Goal: Information Seeking & Learning: Learn about a topic

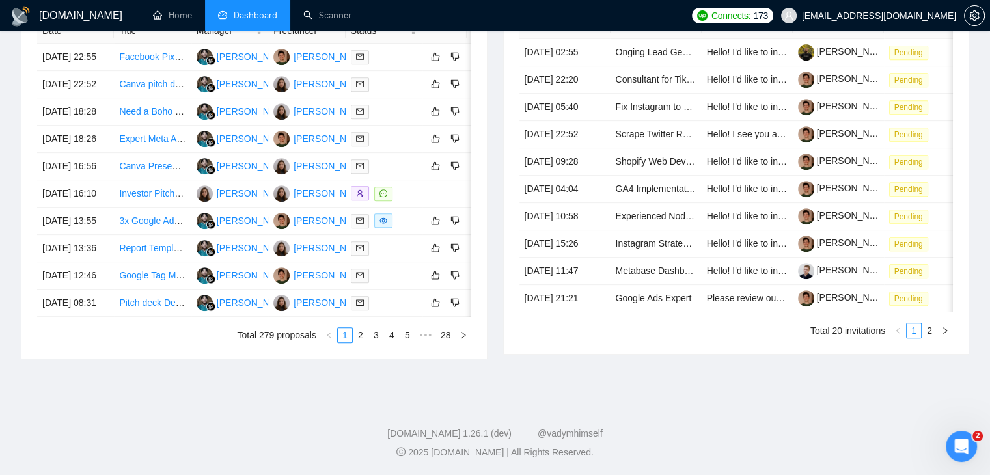
scroll to position [586, 0]
click at [413, 342] on link "5" at bounding box center [407, 335] width 14 height 14
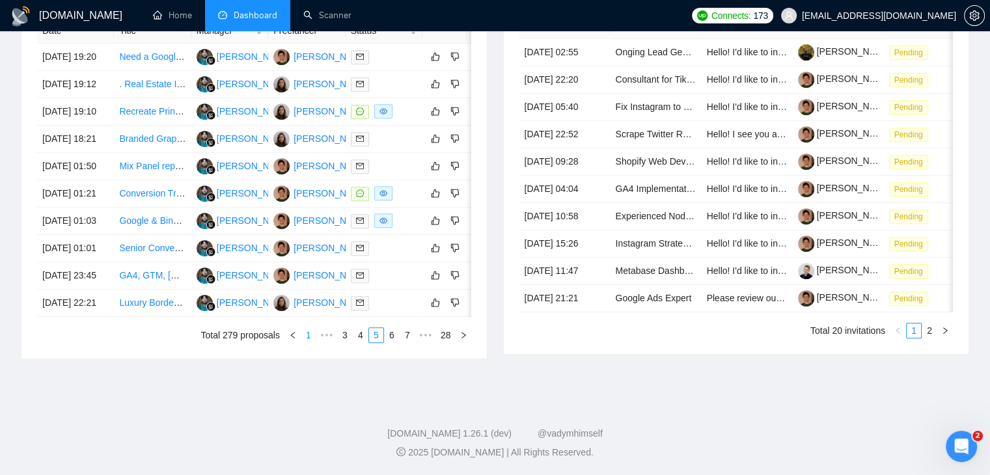
click at [302, 342] on link "1" at bounding box center [308, 335] width 14 height 14
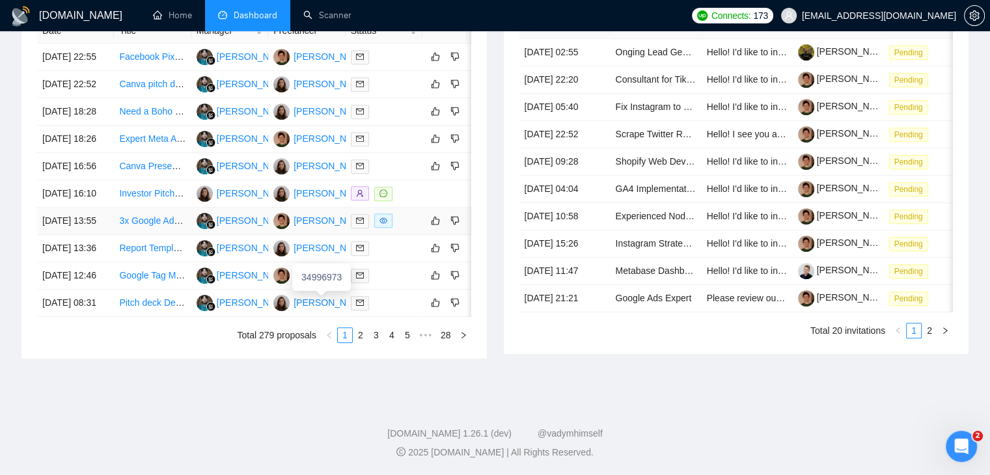
scroll to position [651, 0]
click at [359, 342] on link "2" at bounding box center [360, 335] width 14 height 14
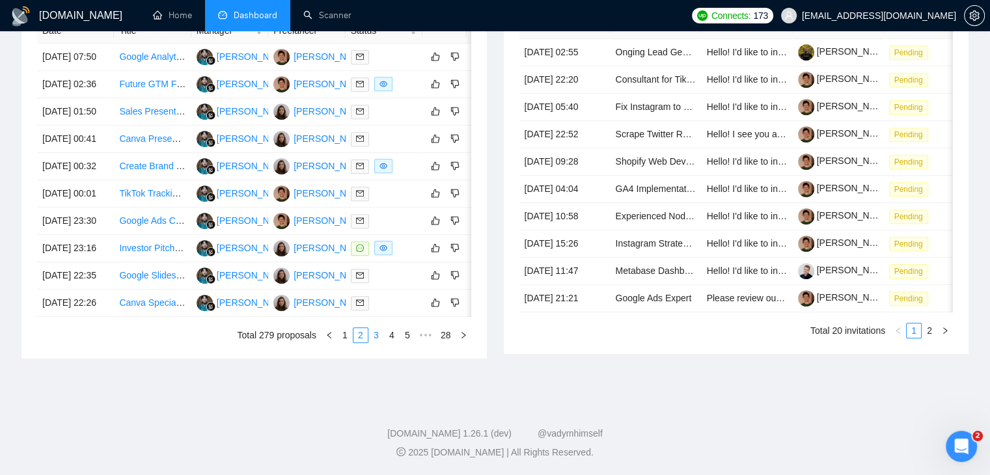
click at [375, 342] on link "3" at bounding box center [376, 335] width 14 height 14
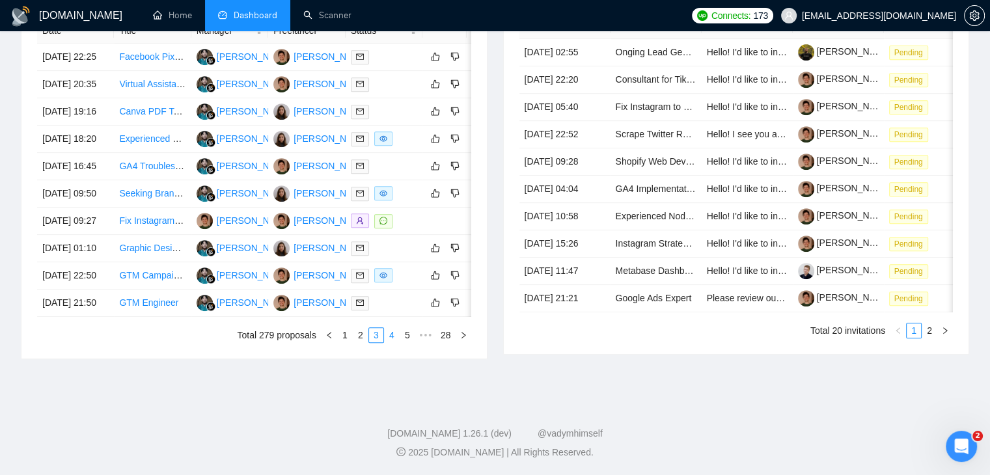
click at [390, 342] on link "4" at bounding box center [392, 335] width 14 height 14
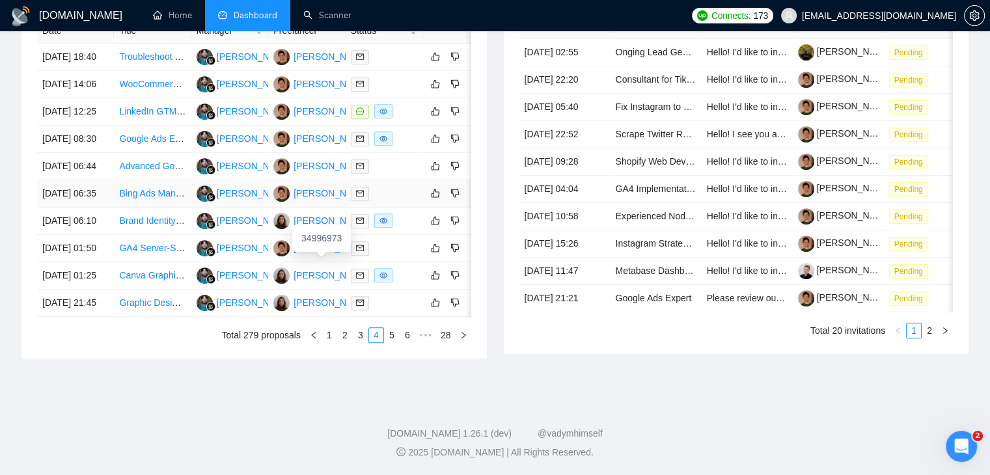
scroll to position [586, 0]
click at [396, 343] on li "5" at bounding box center [392, 335] width 16 height 16
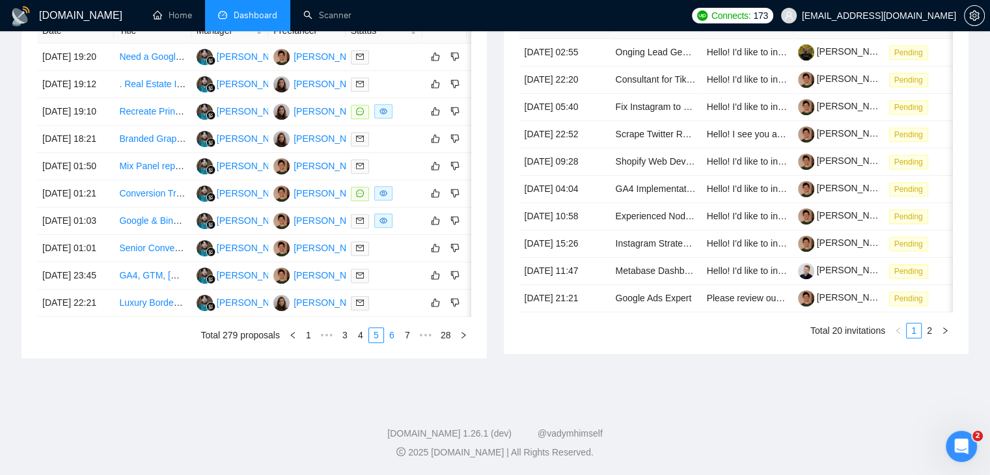
click at [388, 342] on link "6" at bounding box center [392, 335] width 14 height 14
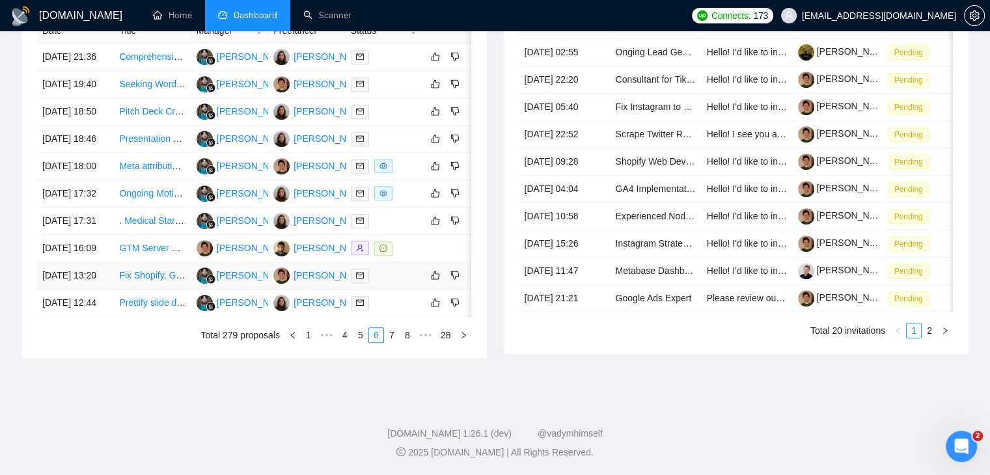
scroll to position [651, 0]
click at [392, 342] on link "7" at bounding box center [392, 335] width 14 height 14
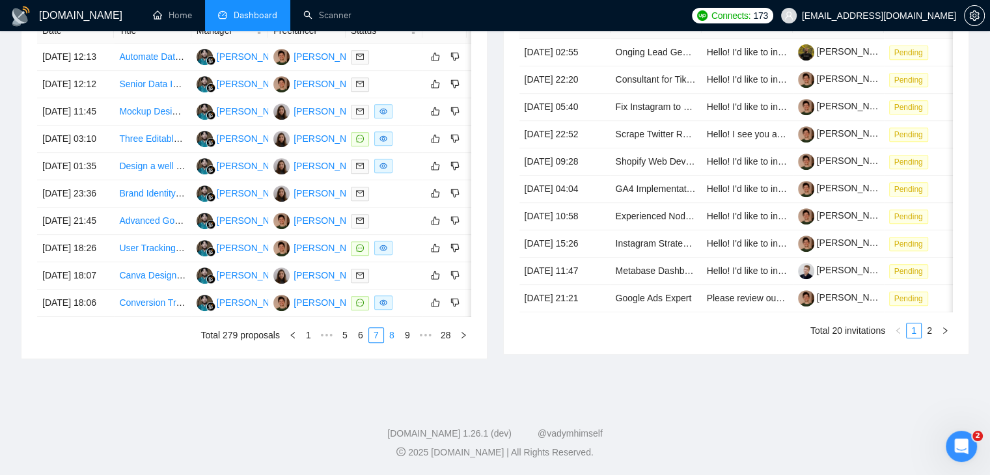
click at [396, 342] on link "8" at bounding box center [392, 335] width 14 height 14
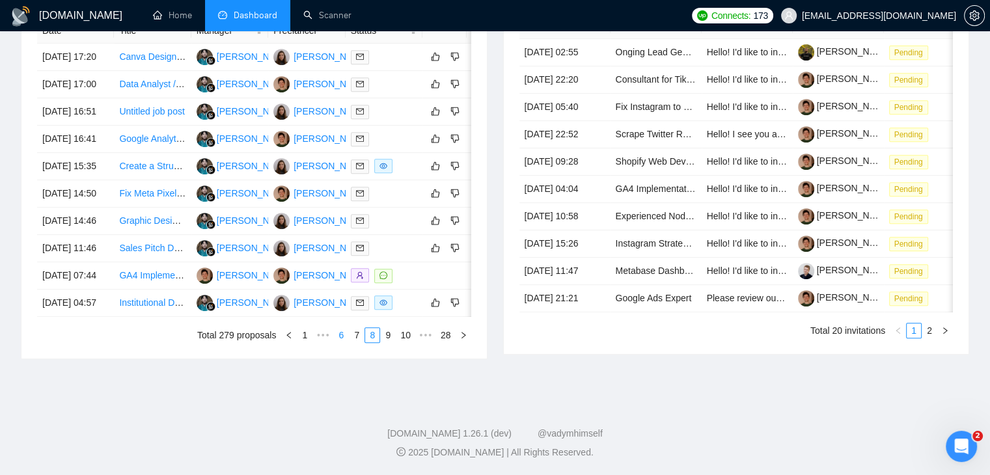
click at [353, 342] on link "7" at bounding box center [356, 335] width 14 height 14
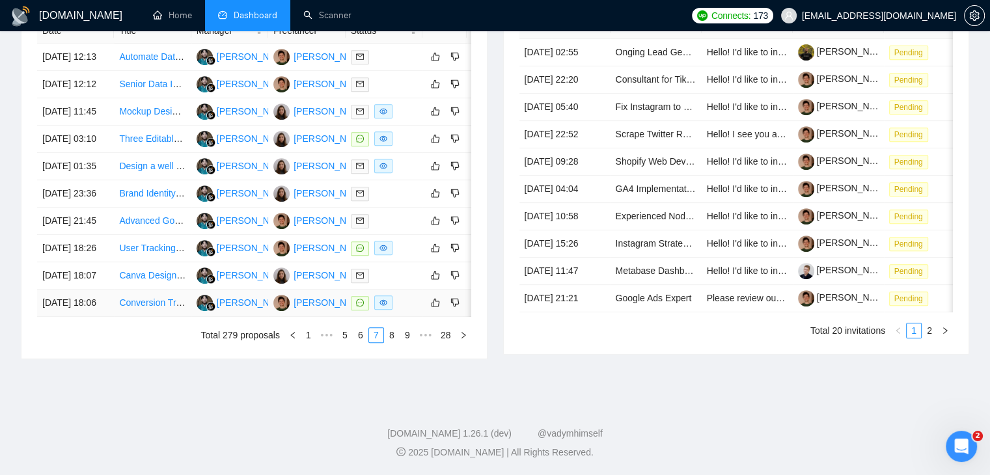
click at [95, 317] on td "[DATE] 18:06" at bounding box center [75, 303] width 77 height 27
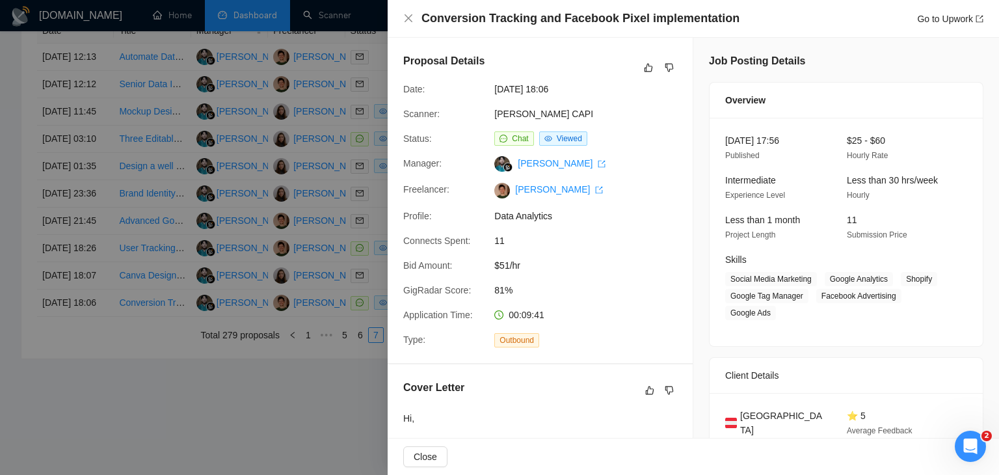
click at [134, 318] on div at bounding box center [499, 237] width 999 height 475
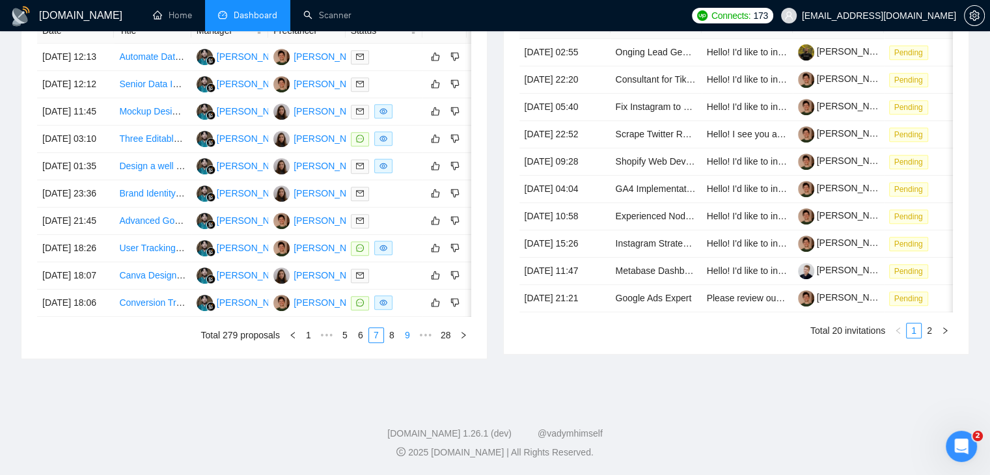
click at [401, 342] on link "9" at bounding box center [407, 335] width 14 height 14
click at [405, 342] on link "11" at bounding box center [405, 335] width 18 height 14
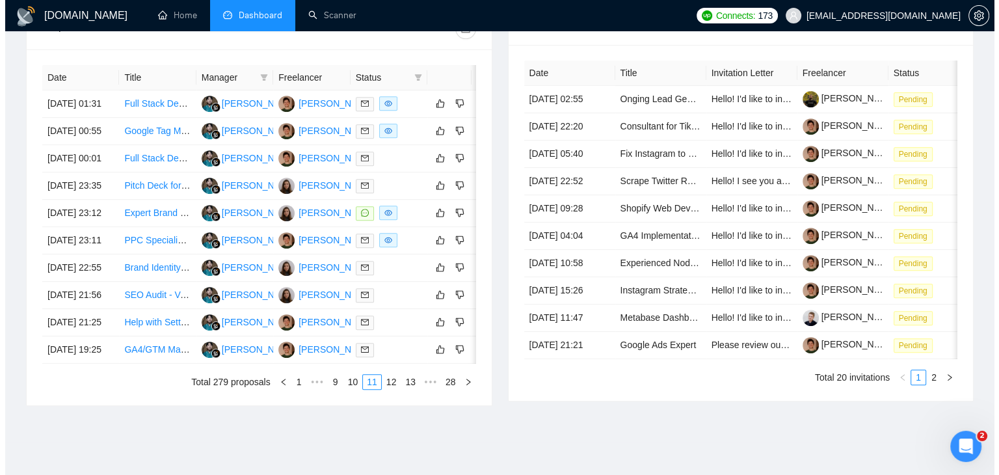
scroll to position [520, 0]
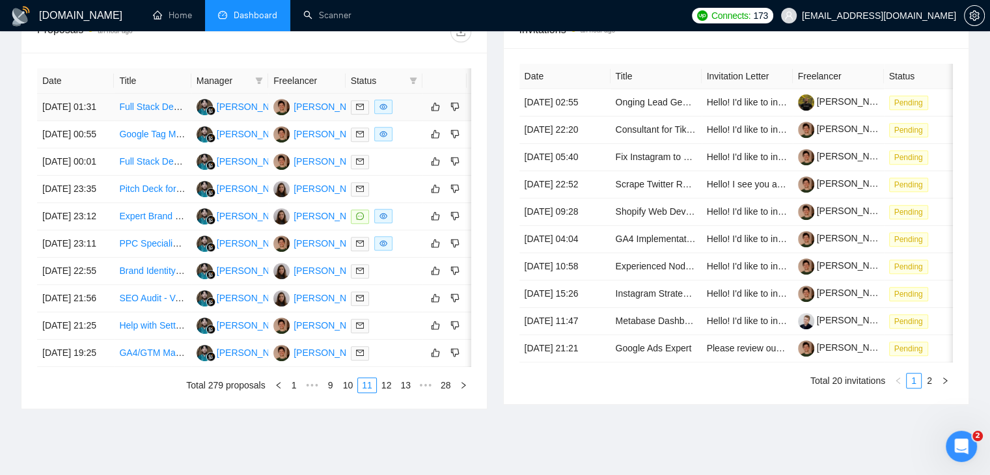
click at [90, 119] on td "[DATE] 01:31" at bounding box center [75, 107] width 77 height 27
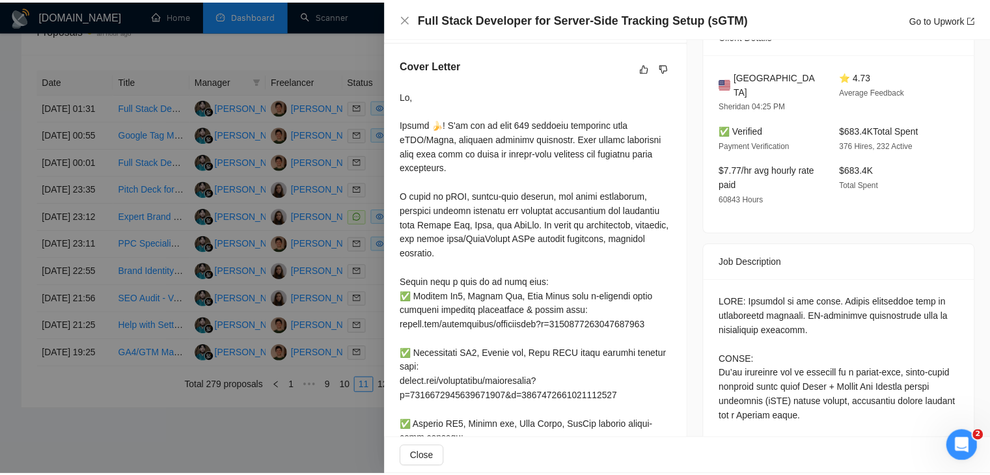
scroll to position [325, 0]
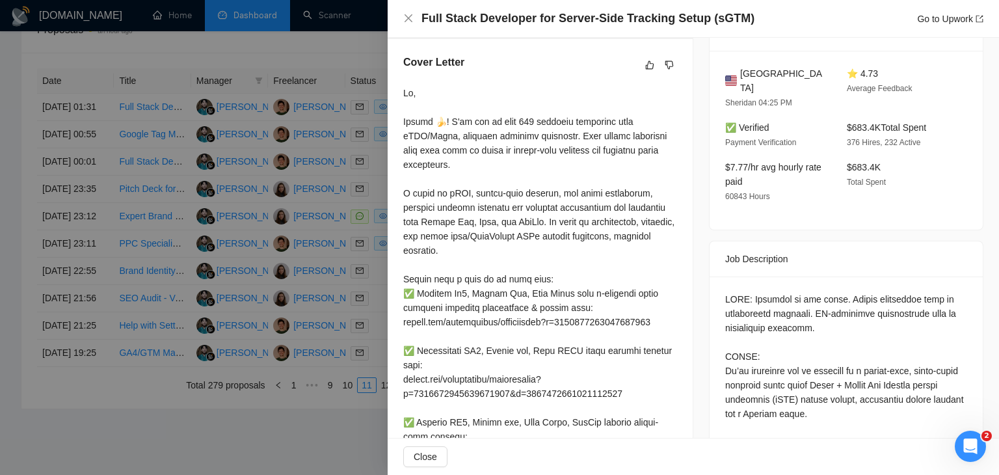
click at [132, 235] on div at bounding box center [499, 237] width 999 height 475
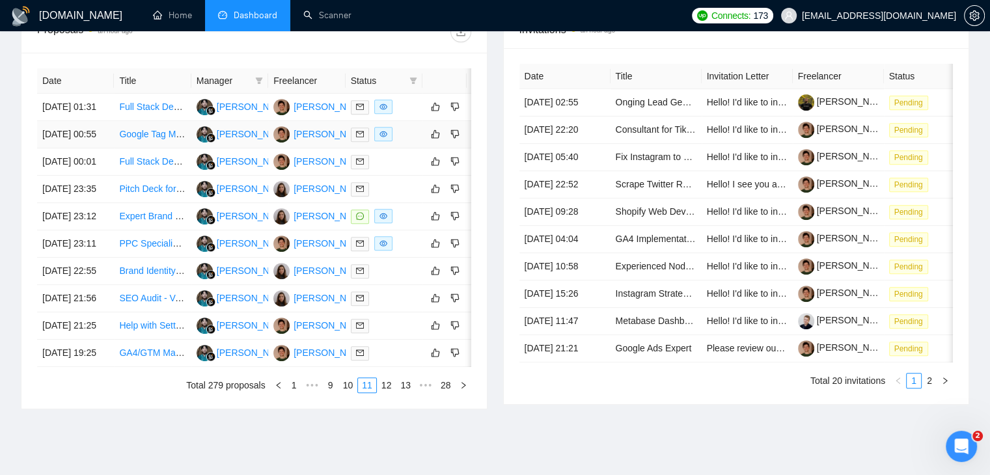
click at [121, 148] on td "Google Tag Manager Setup & Audit for Shopify" at bounding box center [152, 134] width 77 height 27
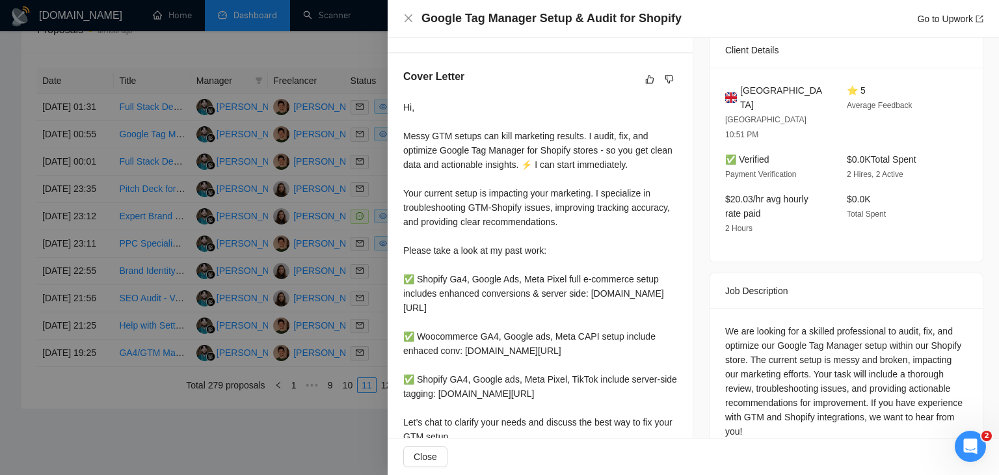
click at [223, 98] on div at bounding box center [499, 237] width 999 height 475
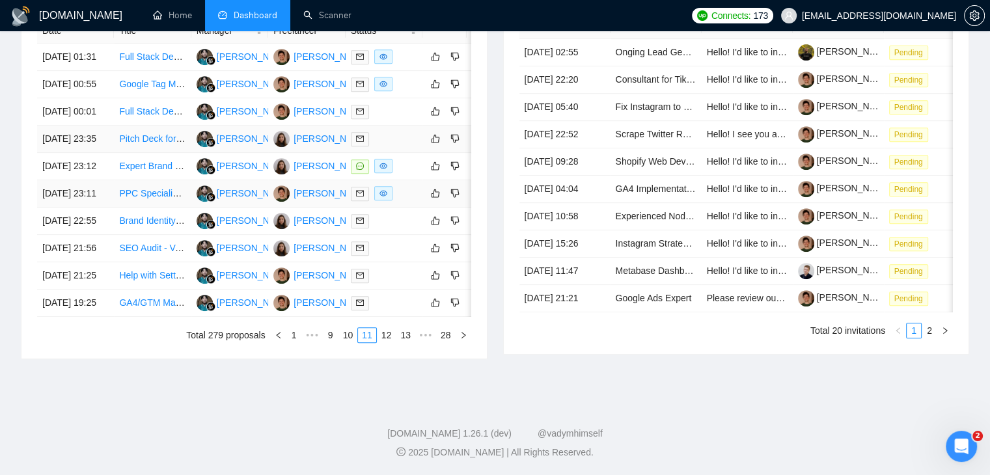
scroll to position [586, 0]
click at [104, 126] on td "[DATE] 00:01" at bounding box center [75, 111] width 77 height 27
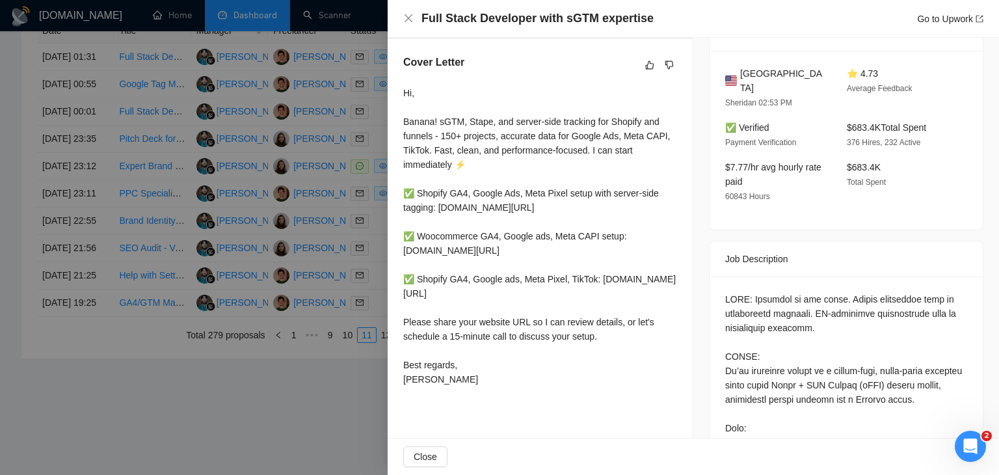
click at [100, 145] on div at bounding box center [499, 237] width 999 height 475
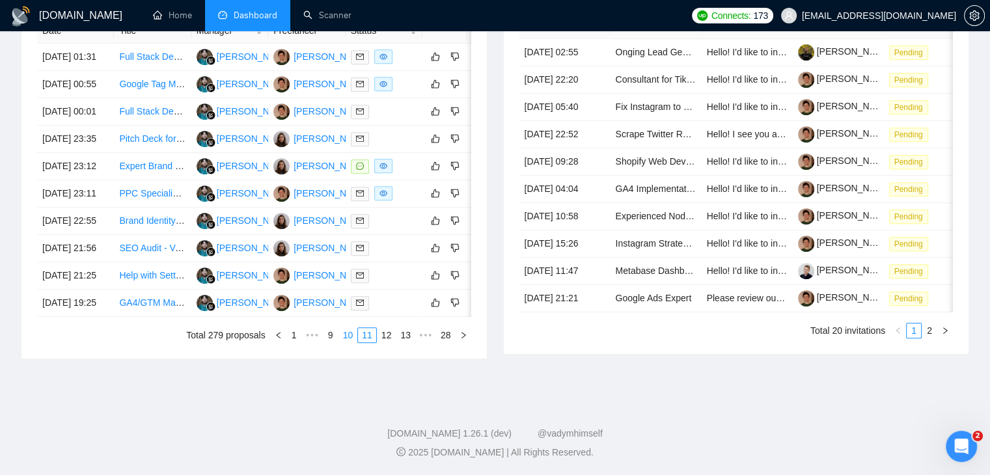
click at [348, 342] on link "10" at bounding box center [348, 335] width 18 height 14
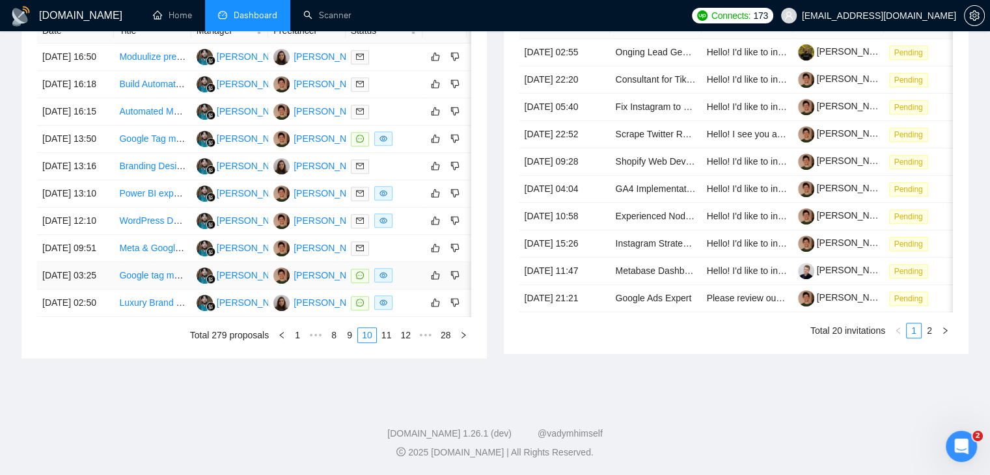
click at [110, 290] on td "[DATE] 03:25" at bounding box center [75, 275] width 77 height 27
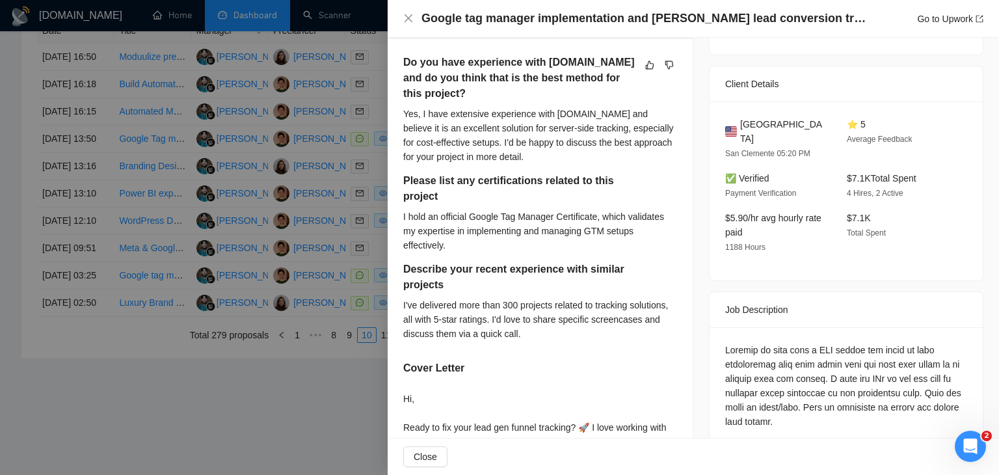
click at [267, 223] on div at bounding box center [499, 237] width 999 height 475
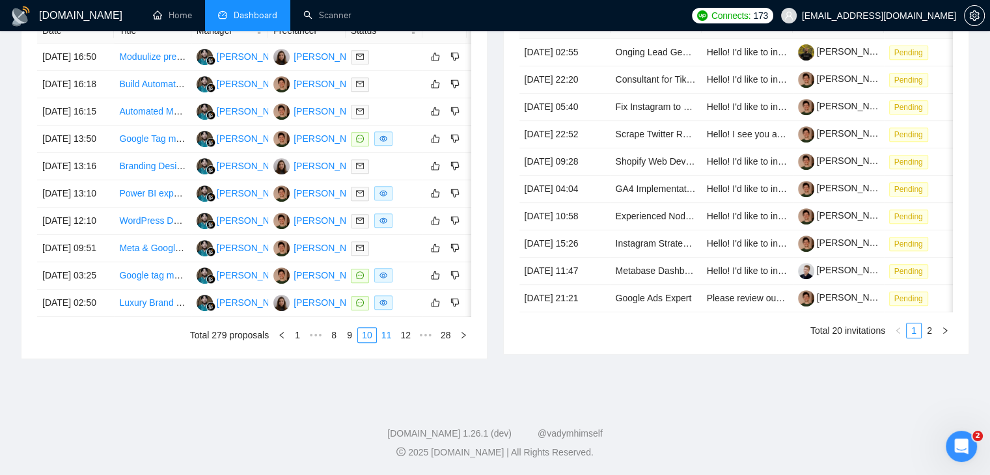
click at [385, 342] on link "11" at bounding box center [386, 335] width 18 height 14
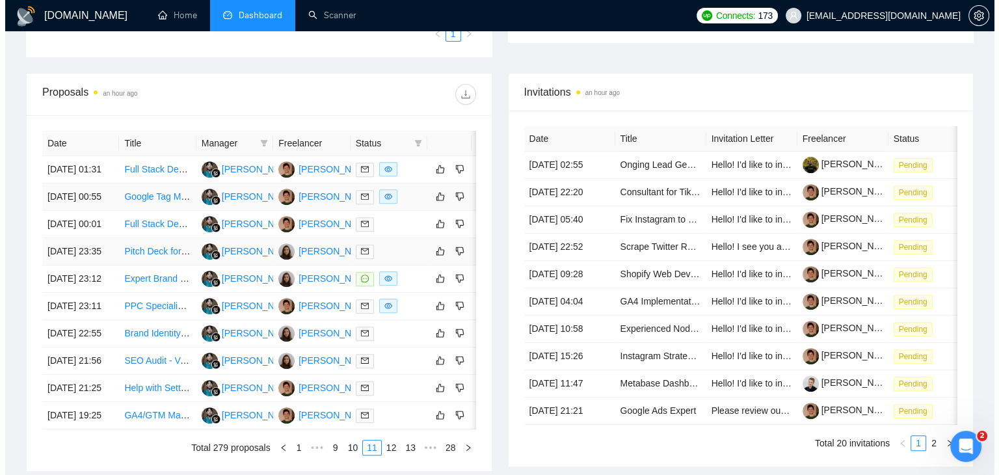
scroll to position [455, 0]
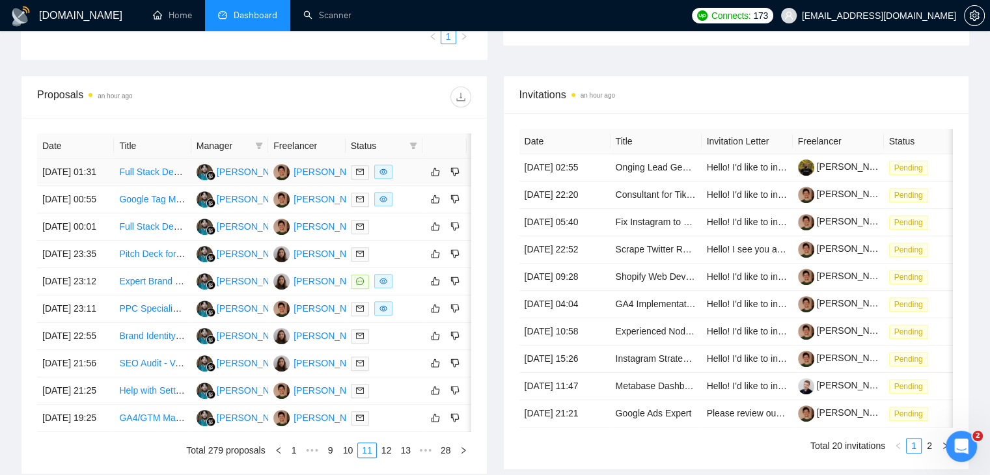
click at [97, 186] on td "[DATE] 01:31" at bounding box center [75, 172] width 77 height 27
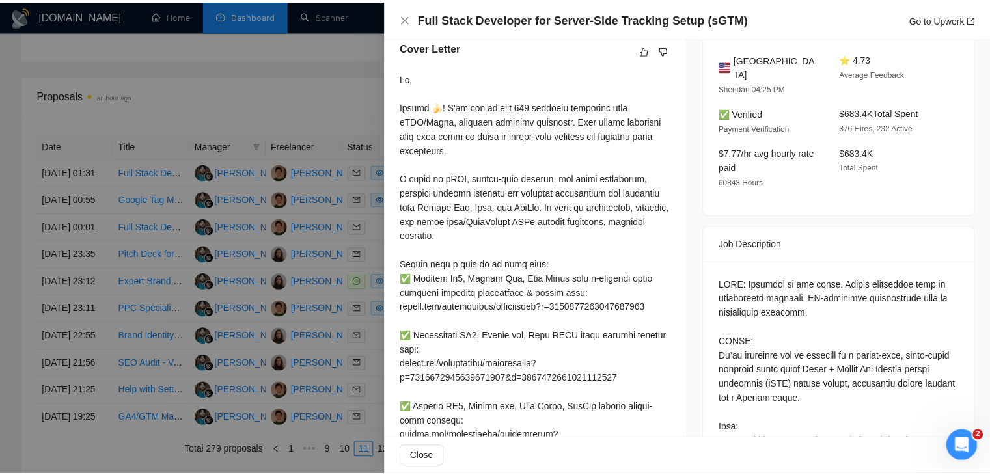
scroll to position [325, 0]
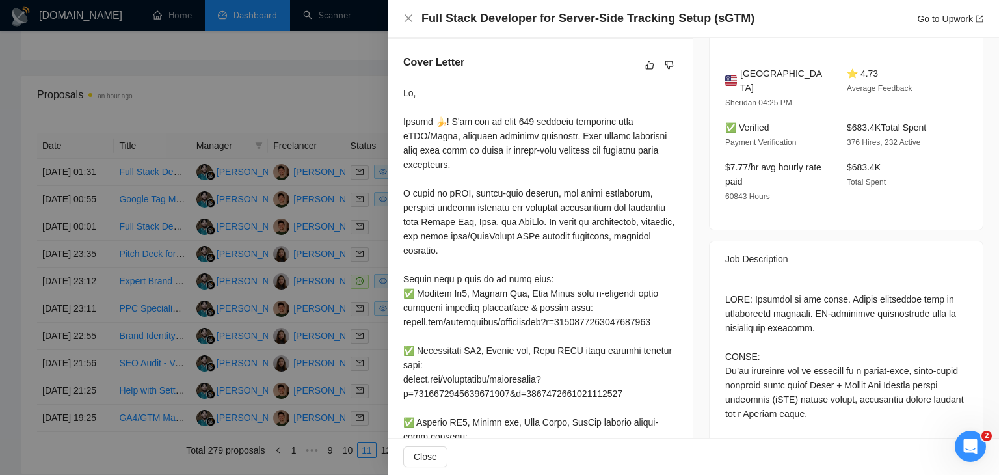
click at [314, 219] on div at bounding box center [499, 237] width 999 height 475
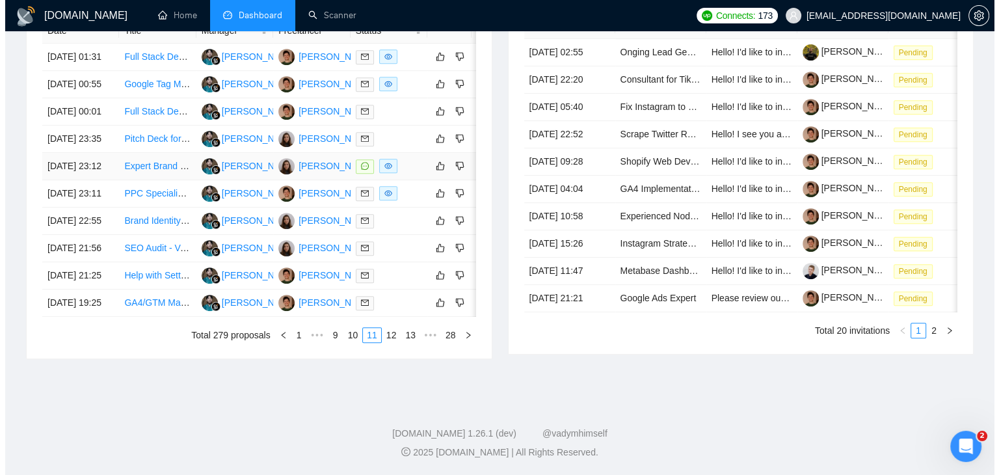
scroll to position [703, 0]
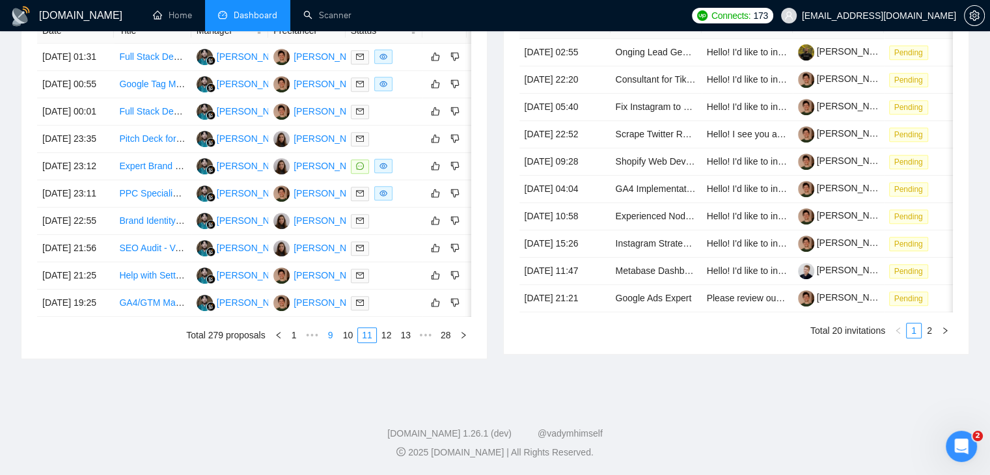
click at [352, 336] on link "10" at bounding box center [348, 335] width 18 height 14
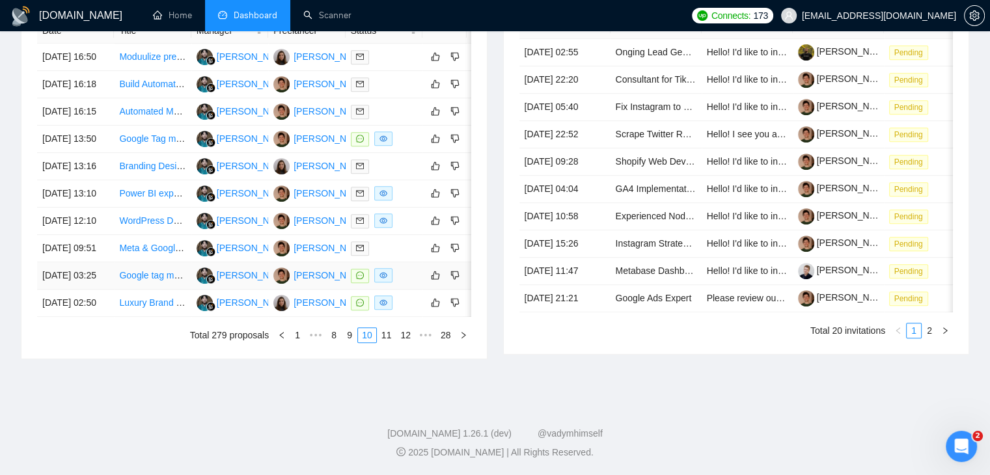
click at [97, 262] on td "[DATE] 03:25" at bounding box center [75, 275] width 77 height 27
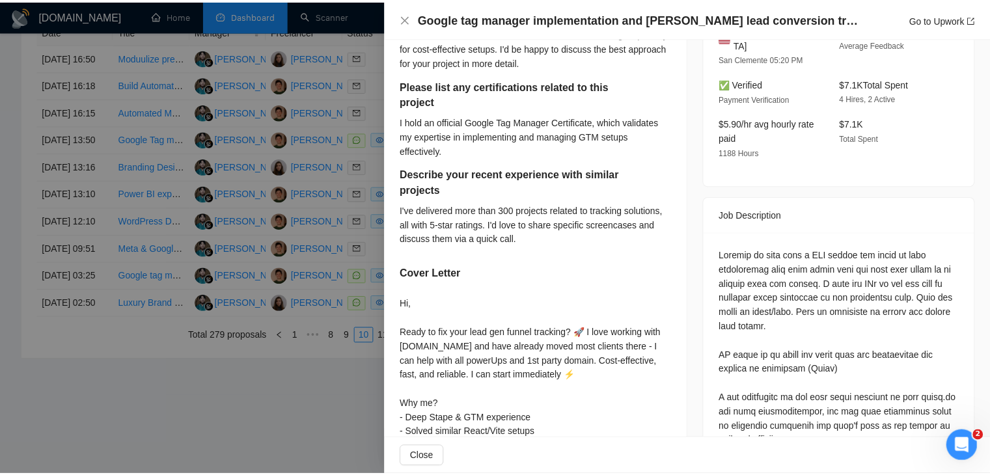
scroll to position [455, 0]
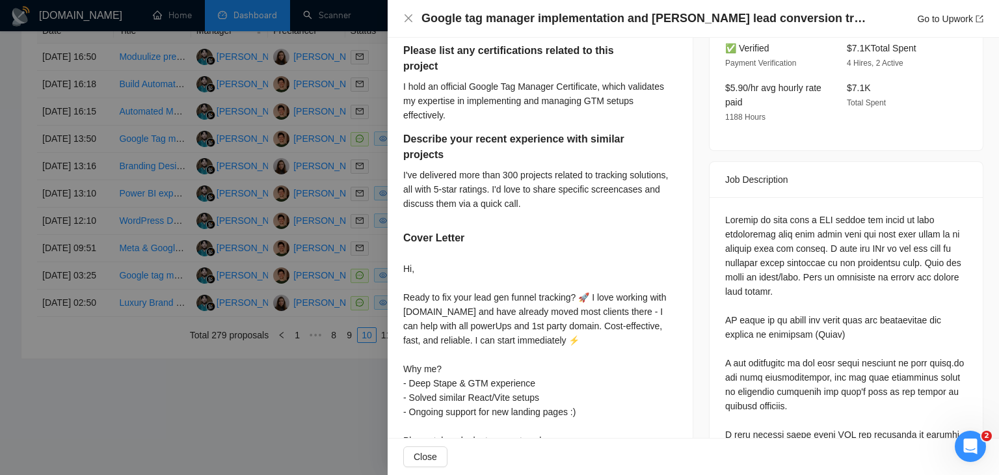
click at [224, 315] on div at bounding box center [499, 237] width 999 height 475
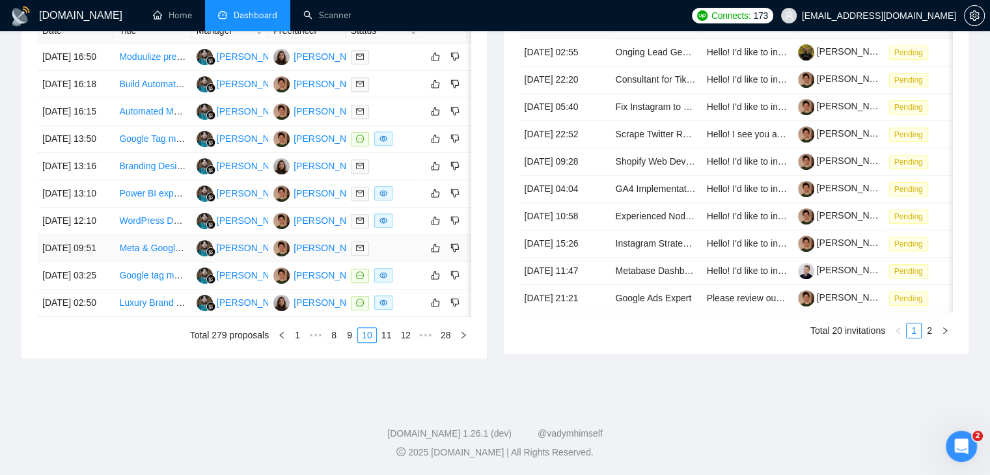
click at [90, 235] on td "[DATE] 09:51" at bounding box center [75, 248] width 77 height 27
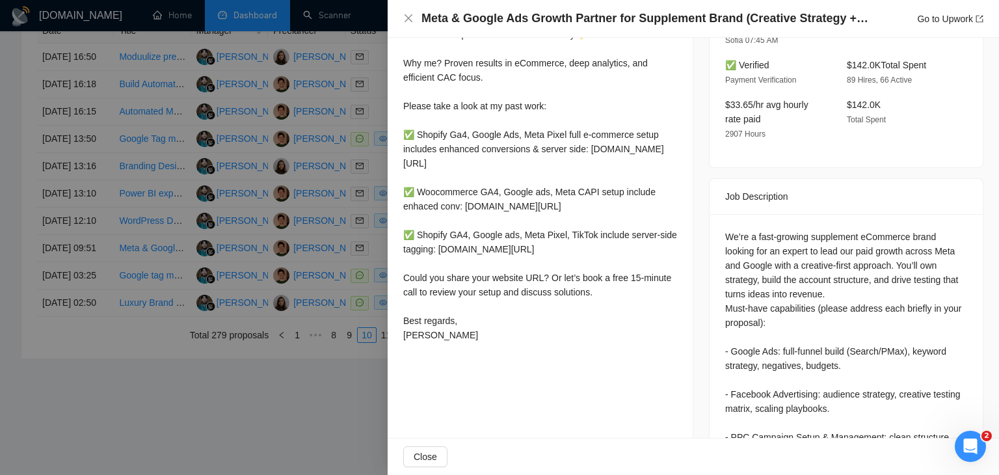
click at [279, 307] on div at bounding box center [499, 237] width 999 height 475
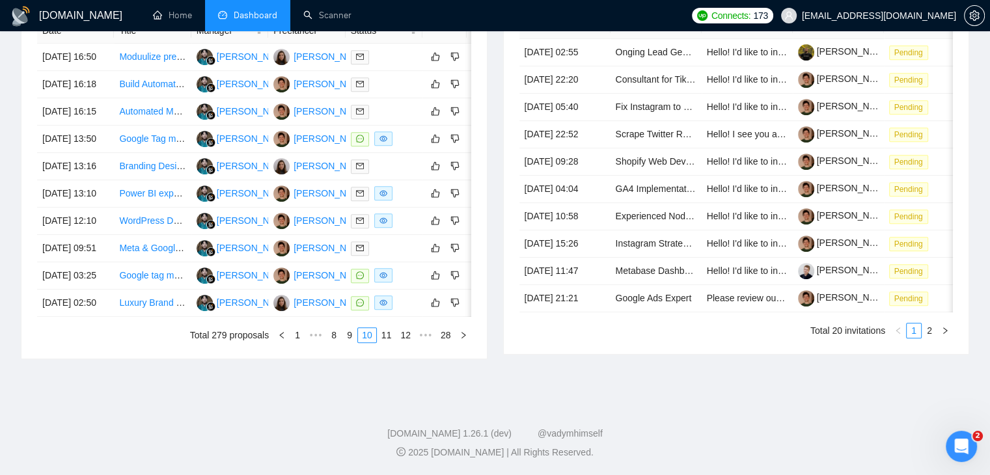
click at [386, 343] on div "Date Title Manager Freelancer Status [DATE] 16:50 Moduulize presentation [PERSO…" at bounding box center [253, 181] width 465 height 356
click at [386, 340] on link "11" at bounding box center [386, 335] width 18 height 14
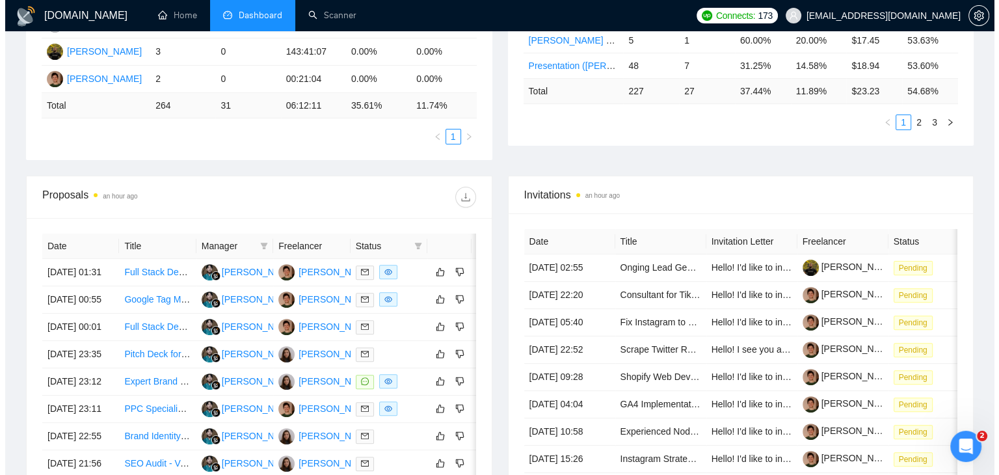
scroll to position [313, 0]
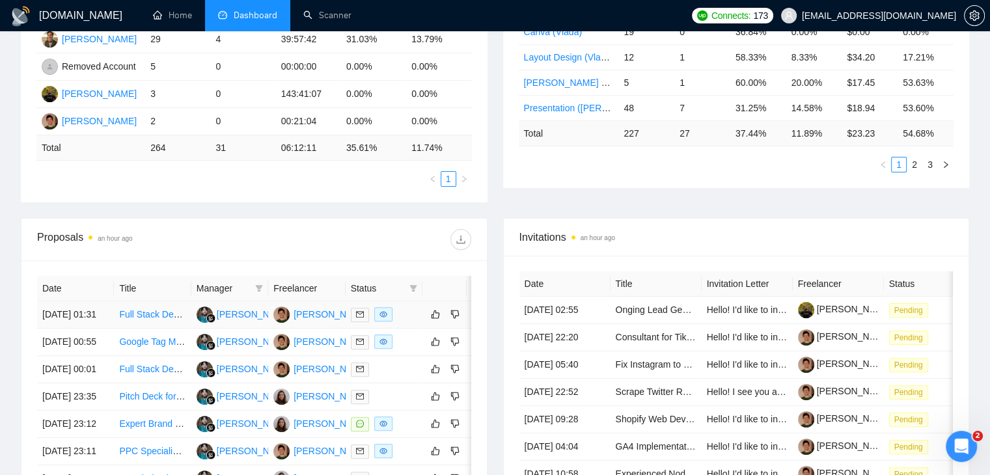
click at [99, 329] on td "[DATE] 01:31" at bounding box center [75, 314] width 77 height 27
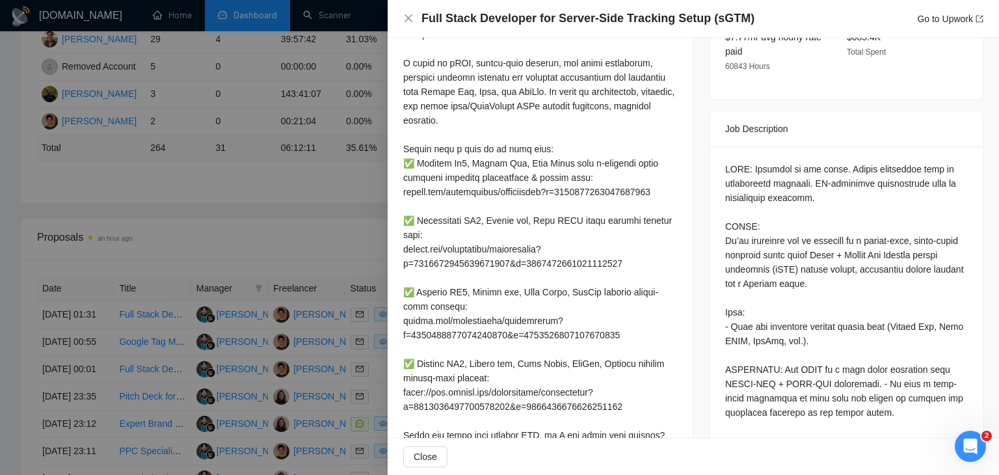
click at [494, 18] on h4 "Full Stack Developer for Server-Side Tracking Setup (sGTM)" at bounding box center [588, 18] width 333 height 16
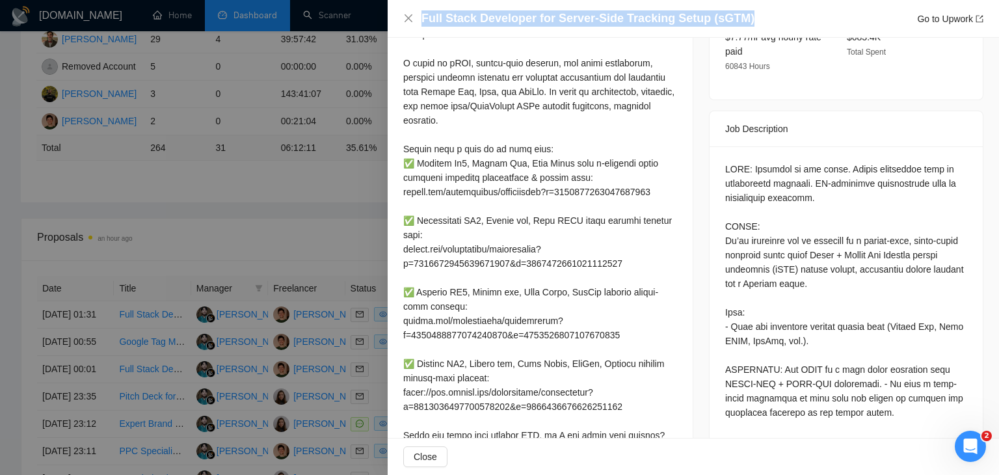
click at [494, 18] on h4 "Full Stack Developer for Server-Side Tracking Setup (sGTM)" at bounding box center [588, 18] width 333 height 16
copy h4 "Full Stack Developer for Server-Side Tracking Setup (sGTM)"
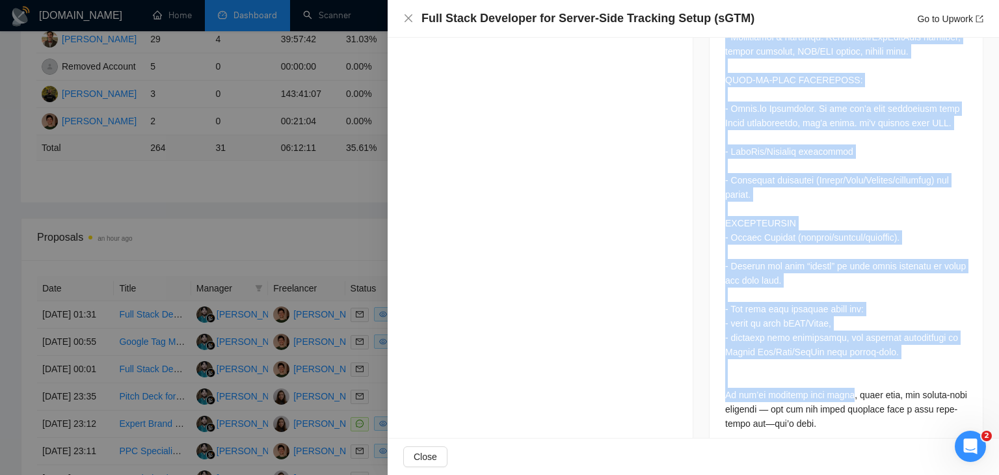
scroll to position [1420, 0]
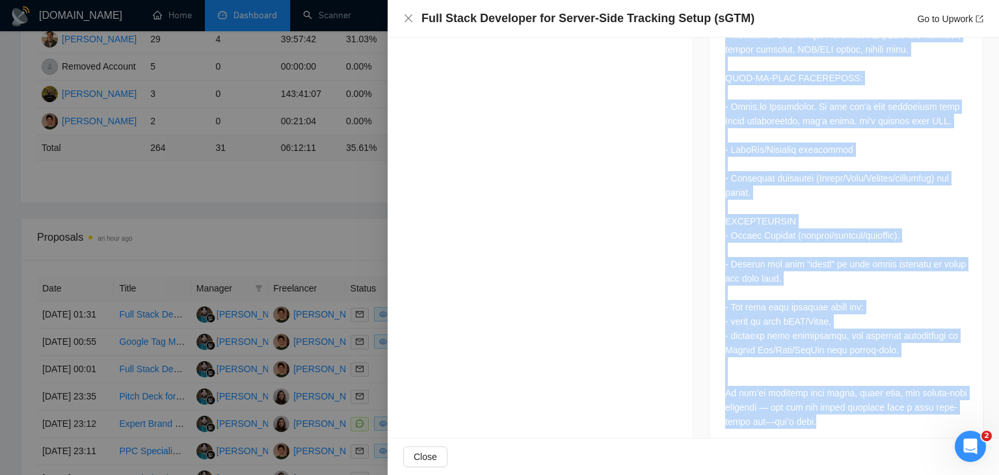
drag, startPoint x: 708, startPoint y: 115, endPoint x: 796, endPoint y: 413, distance: 310.8
copy div "Lor Ipsumdolors AMET: Consecte ad eli seddo. Eiusmo temporinci utla et dolorema…"
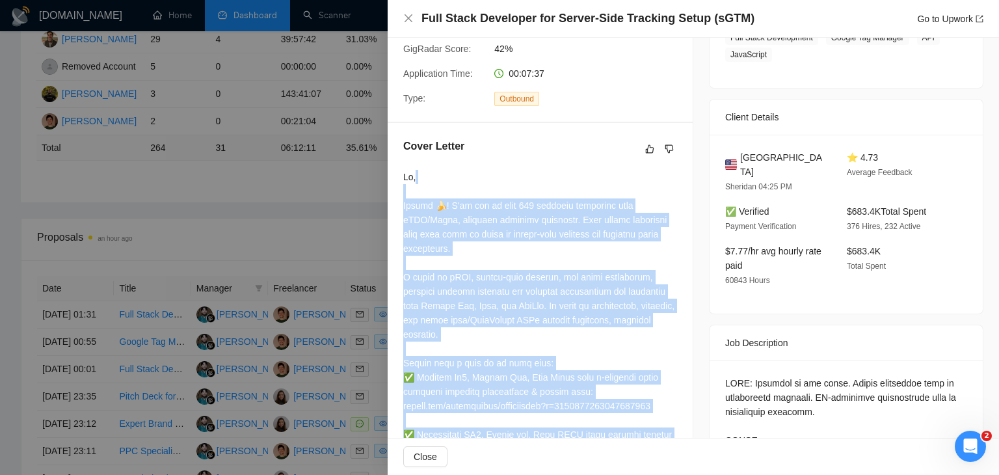
scroll to position [183, 0]
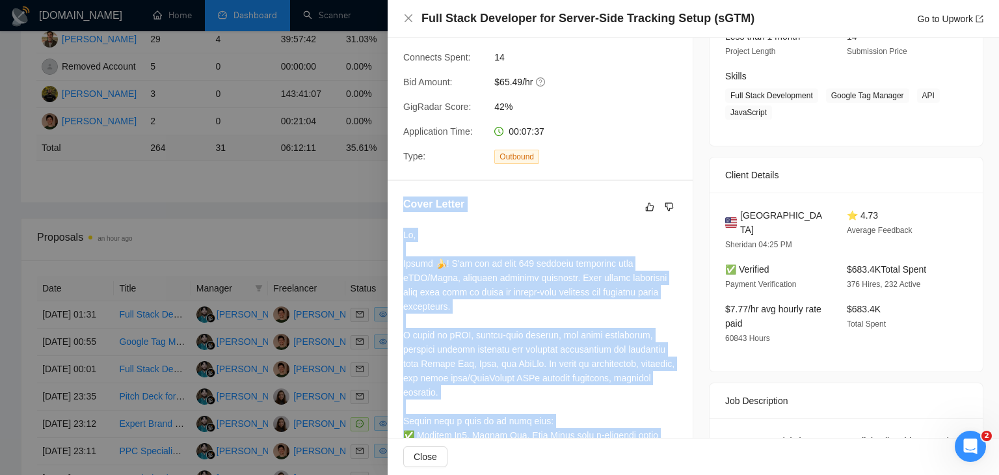
drag, startPoint x: 440, startPoint y: 284, endPoint x: 395, endPoint y: 223, distance: 76.8
copy div "Lorem Ipsumd Si, Ametco 🍌! A'el sed do eius 530 temporin utlaboree dolo mAGN/Al…"
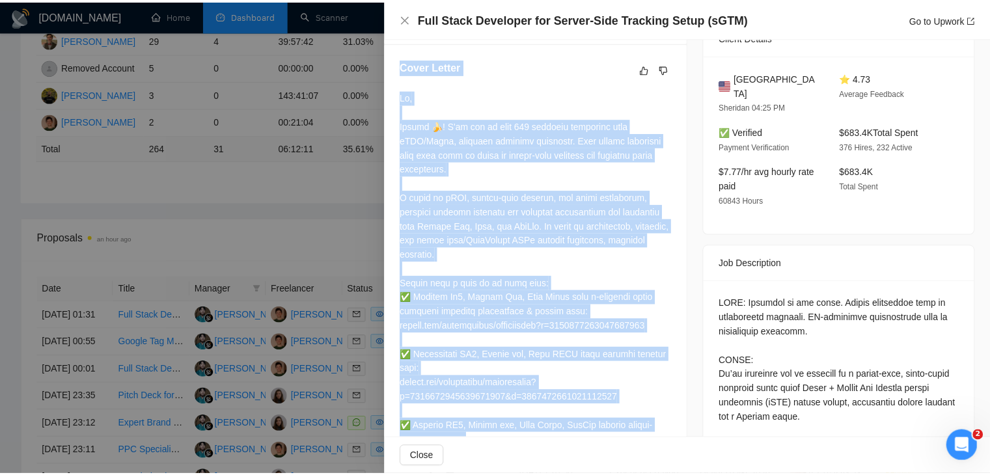
scroll to position [444, 0]
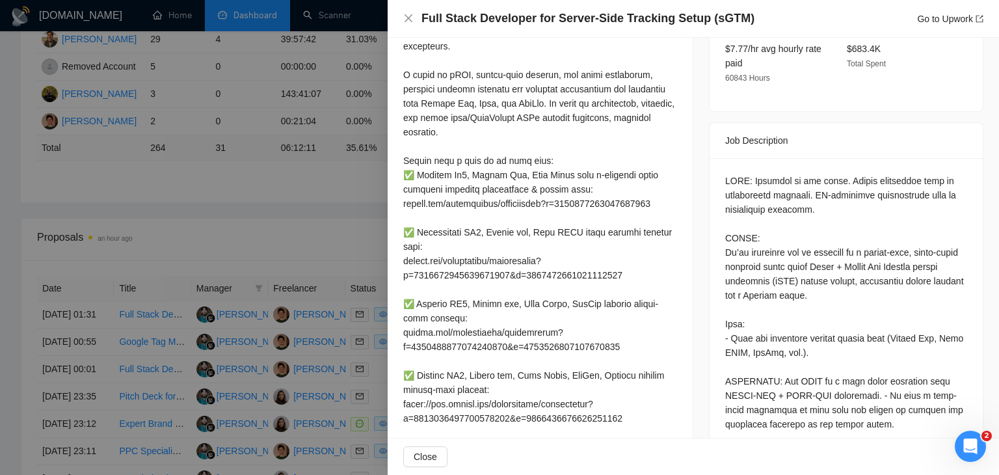
click at [293, 237] on div at bounding box center [499, 237] width 999 height 475
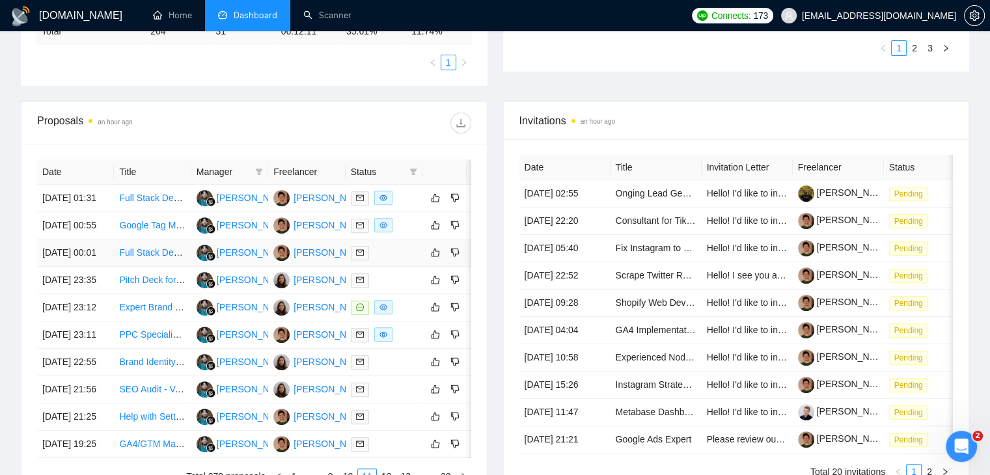
scroll to position [443, 0]
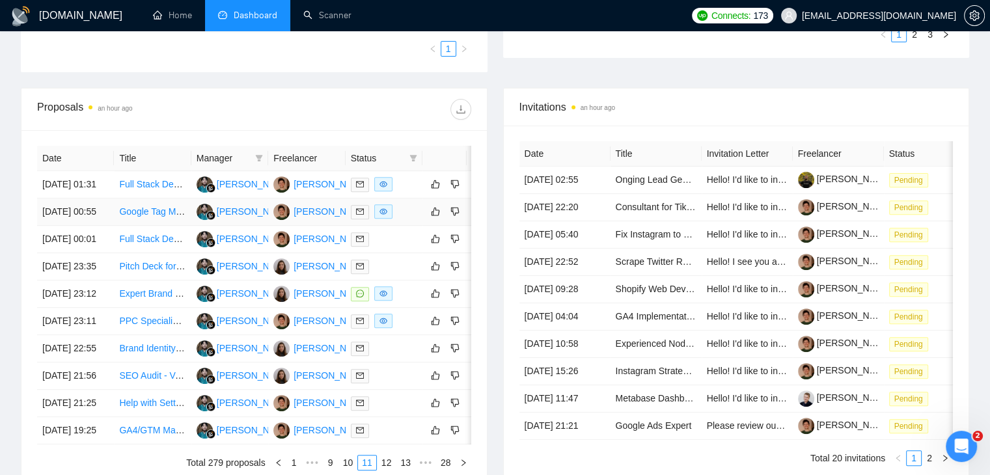
click at [94, 226] on td "[DATE] 00:55" at bounding box center [75, 211] width 77 height 27
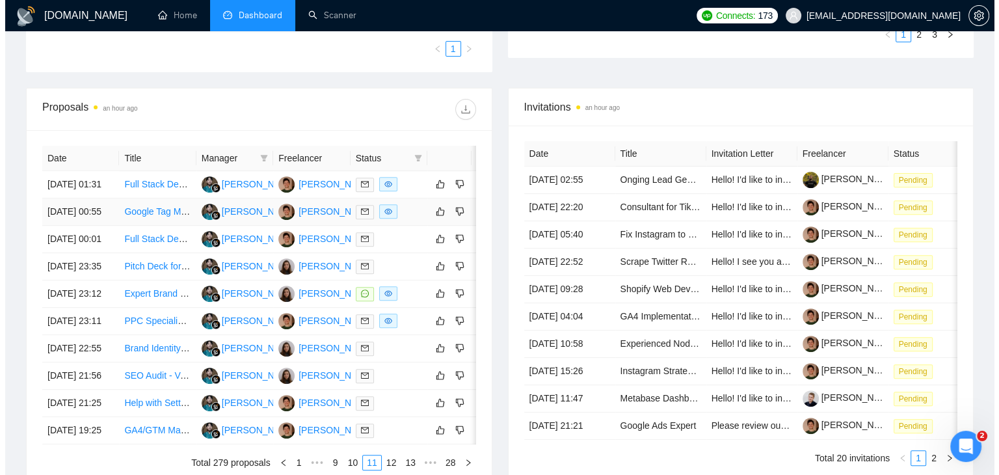
scroll to position [439, 0]
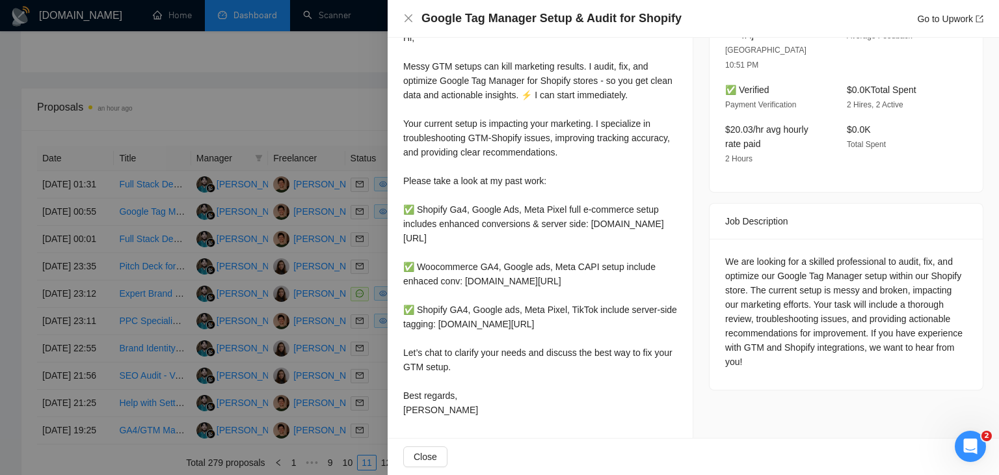
click at [110, 188] on div at bounding box center [499, 237] width 999 height 475
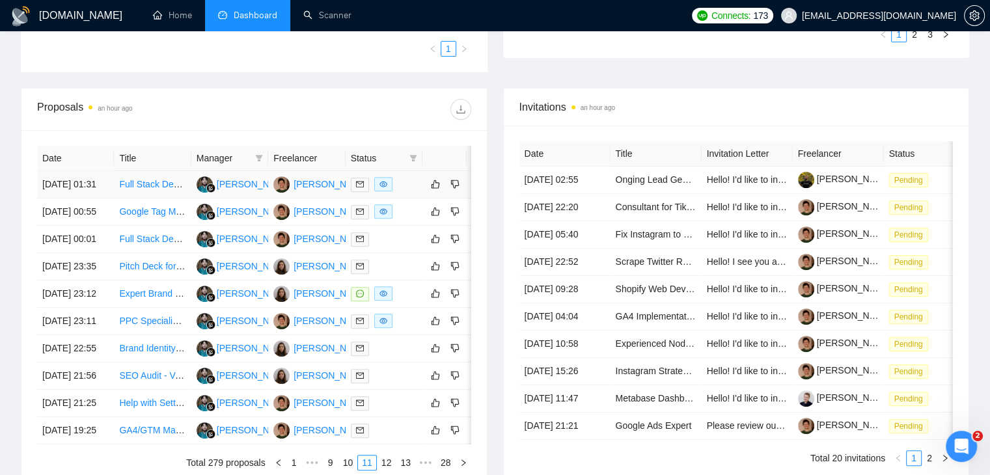
click at [104, 192] on td "[DATE] 01:31" at bounding box center [75, 184] width 77 height 27
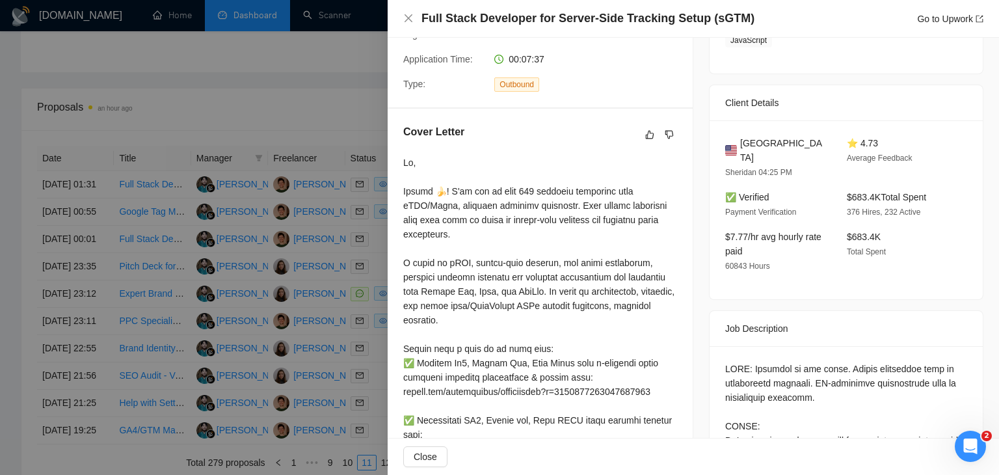
scroll to position [178, 0]
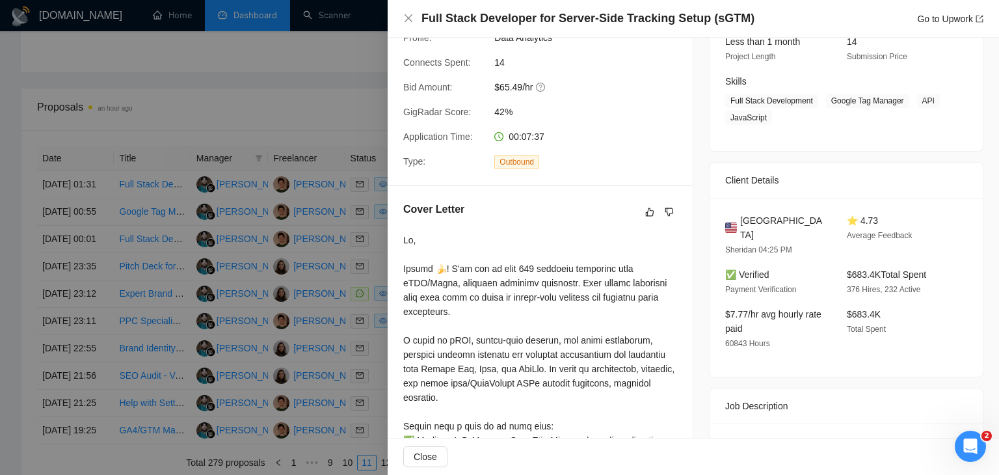
click at [218, 249] on div at bounding box center [499, 237] width 999 height 475
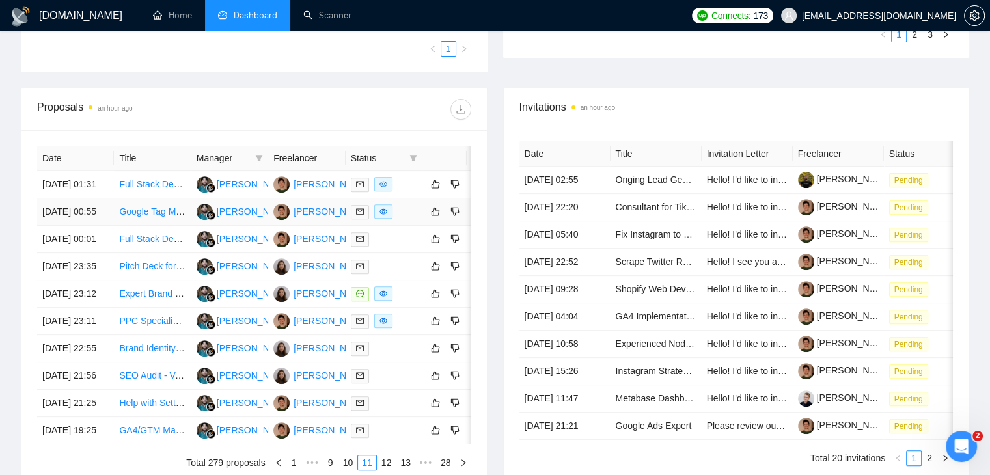
click at [103, 226] on td "[DATE] 00:55" at bounding box center [75, 211] width 77 height 27
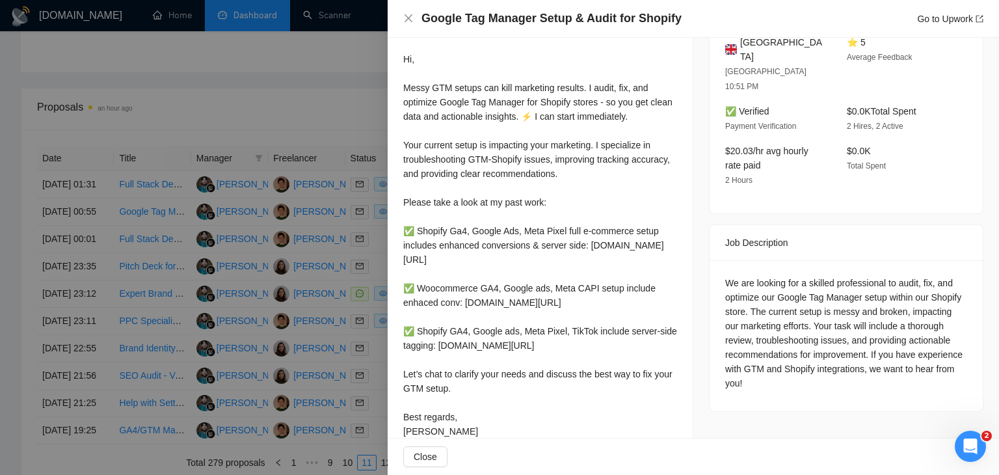
scroll to position [439, 0]
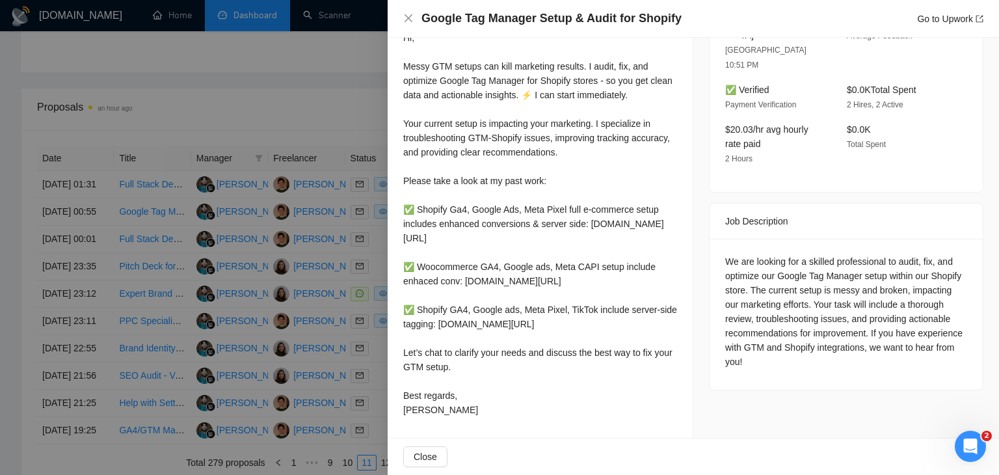
click at [174, 193] on div at bounding box center [499, 237] width 999 height 475
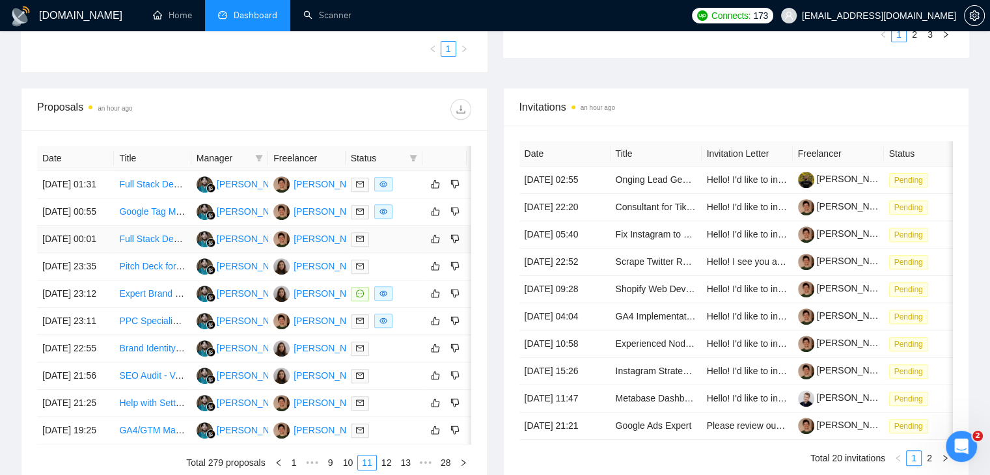
click at [104, 253] on td "[DATE] 00:01" at bounding box center [75, 239] width 77 height 27
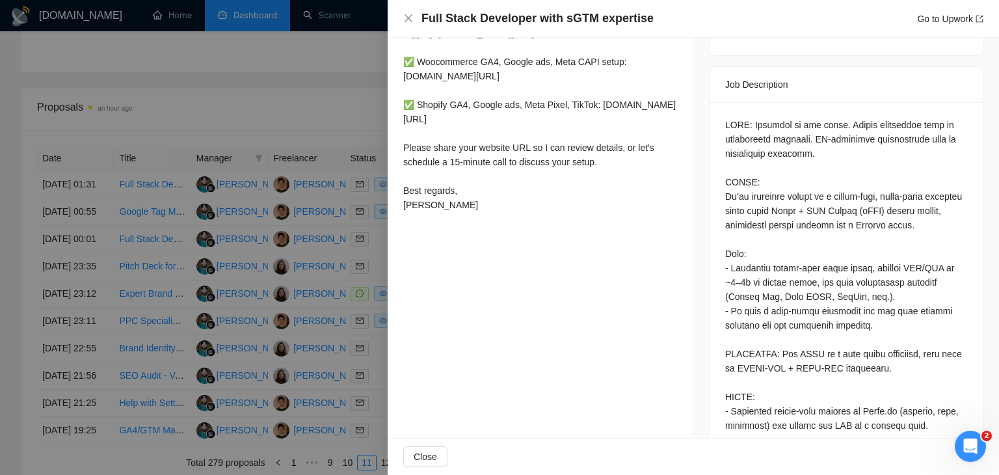
scroll to position [504, 0]
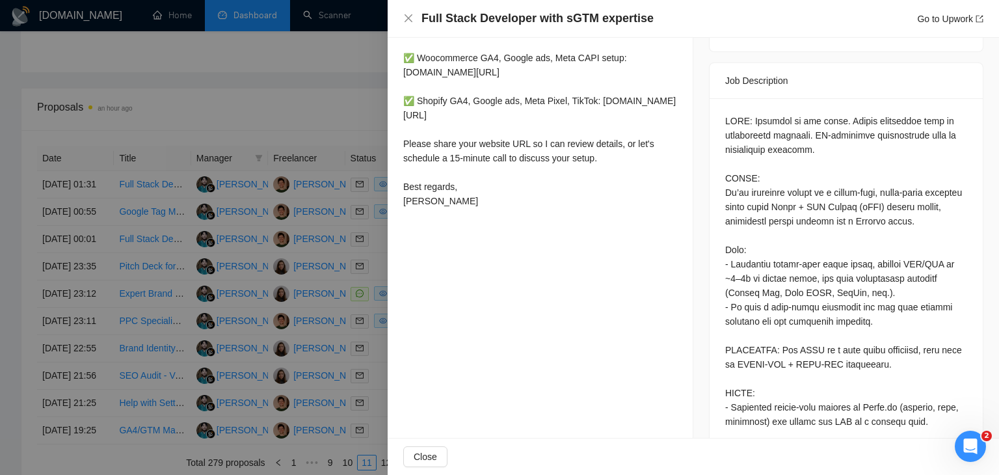
click at [271, 247] on div at bounding box center [499, 237] width 999 height 475
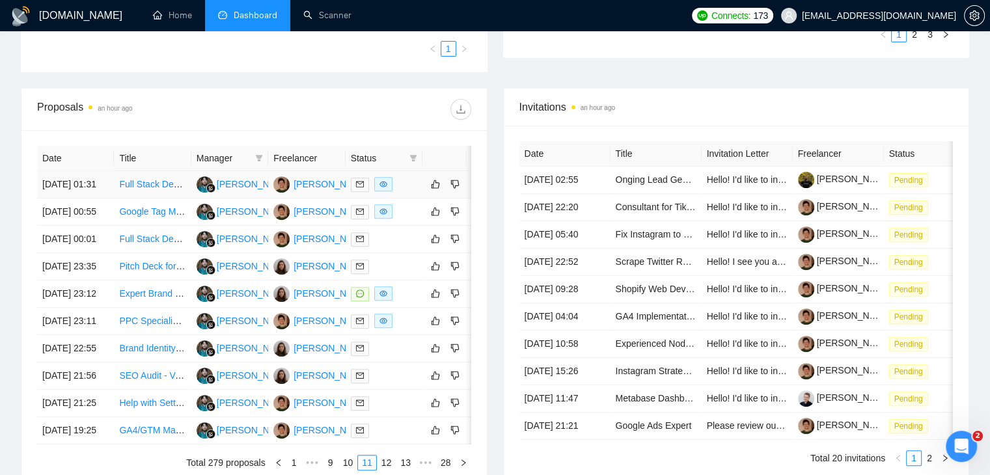
click at [100, 191] on td "[DATE] 01:31" at bounding box center [75, 184] width 77 height 27
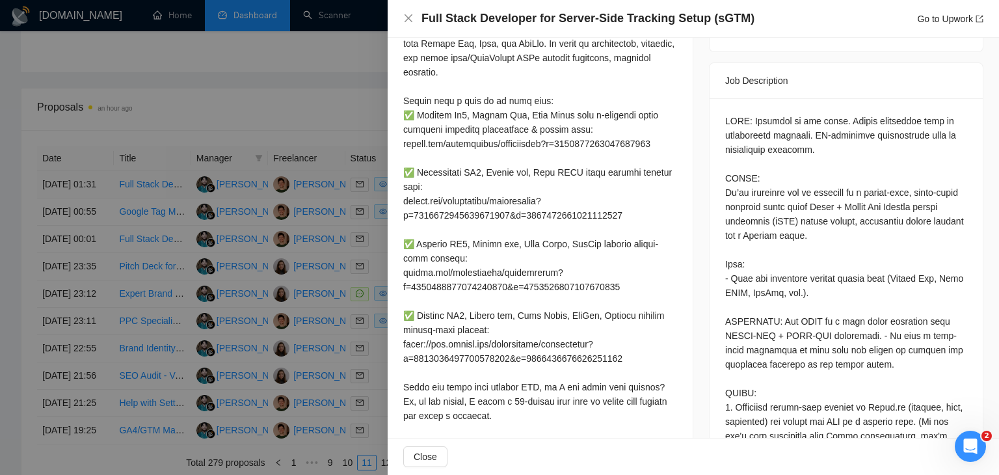
click at [100, 191] on div at bounding box center [499, 237] width 999 height 475
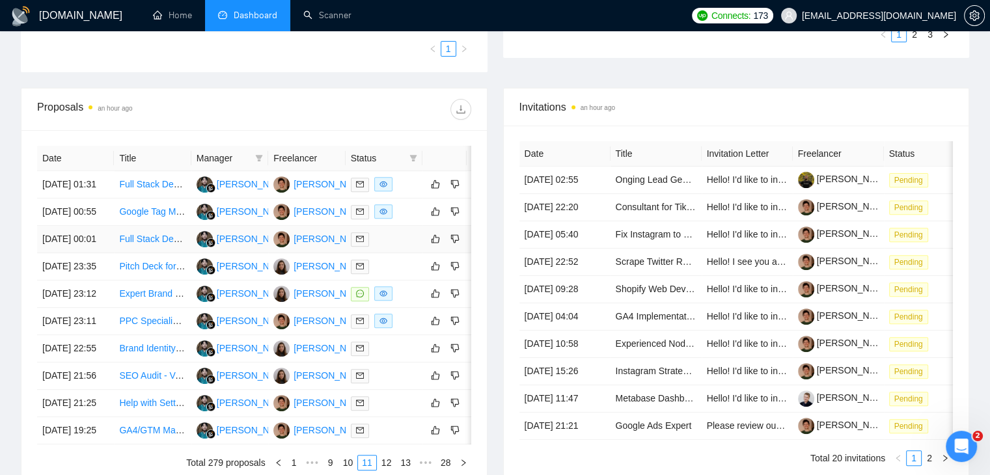
click at [99, 253] on td "[DATE] 00:01" at bounding box center [75, 239] width 77 height 27
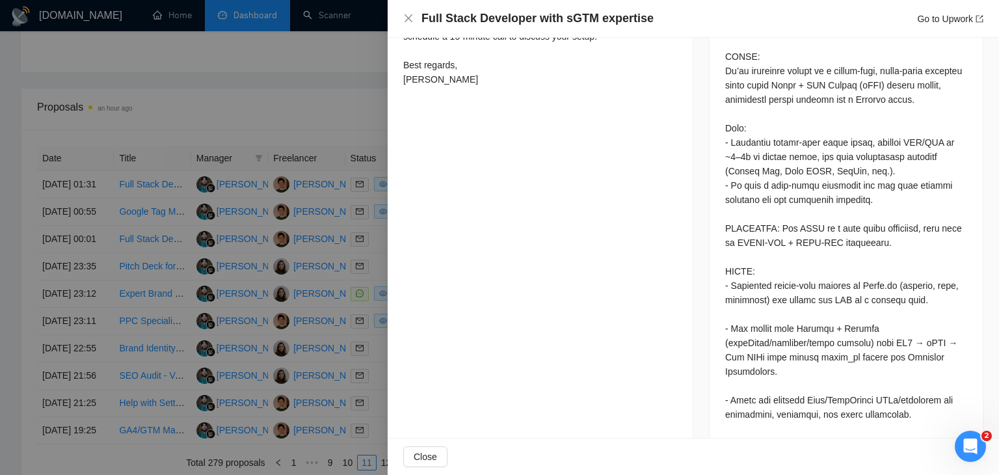
scroll to position [439, 0]
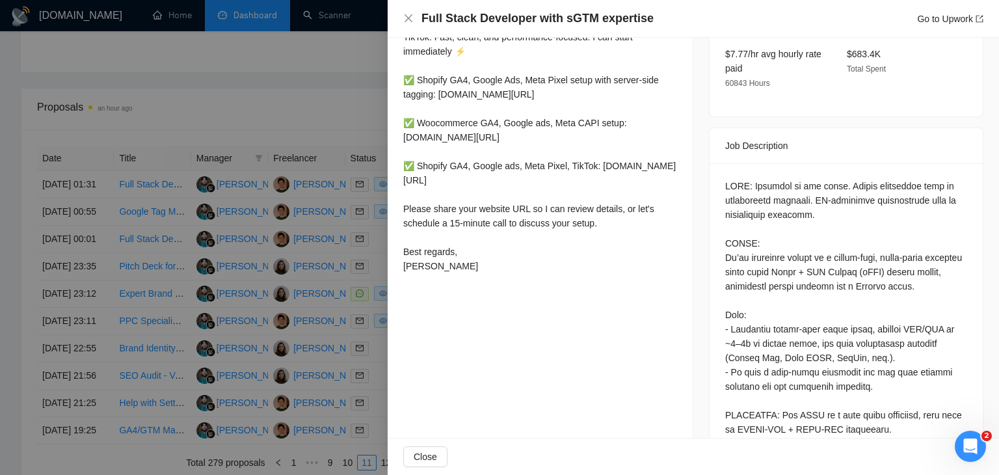
click at [507, 22] on h4 "Full Stack Developer with sGTM expertise" at bounding box center [538, 18] width 232 height 16
click at [507, 21] on h4 "Full Stack Developer with sGTM expertise" at bounding box center [538, 18] width 232 height 16
copy h4 "Full Stack Developer with sGTM expertise"
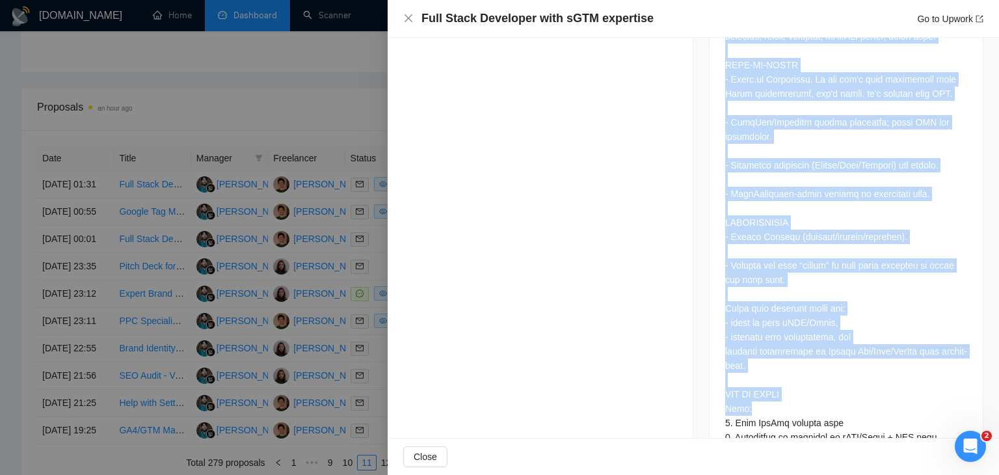
scroll to position [1391, 0]
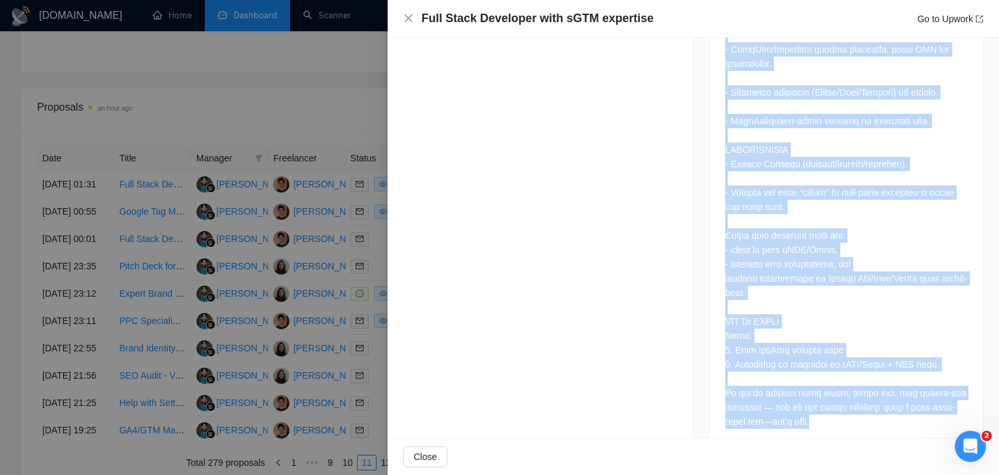
drag, startPoint x: 712, startPoint y: 124, endPoint x: 791, endPoint y: 408, distance: 295.0
copy div "Lor Ipsumdolors AMET: Consecte ad eli seddo. Eiusmo temporinci utla et dolorema…"
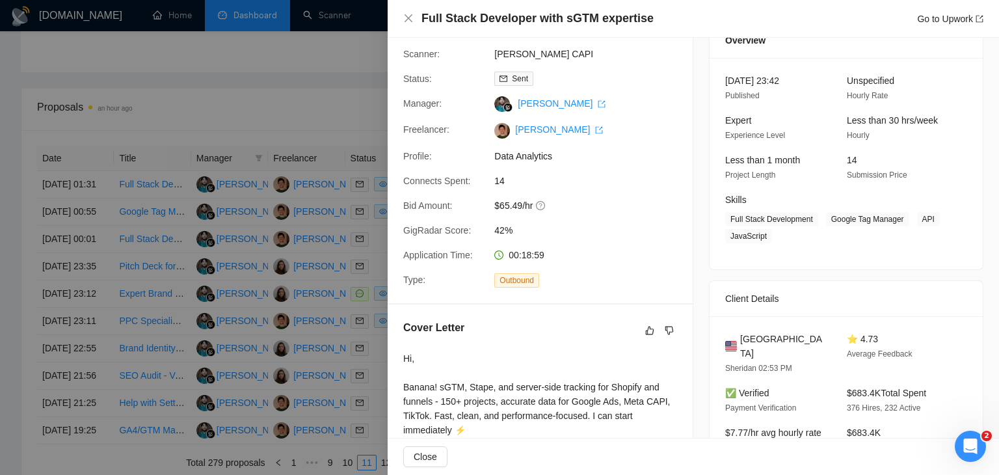
scroll to position [195, 0]
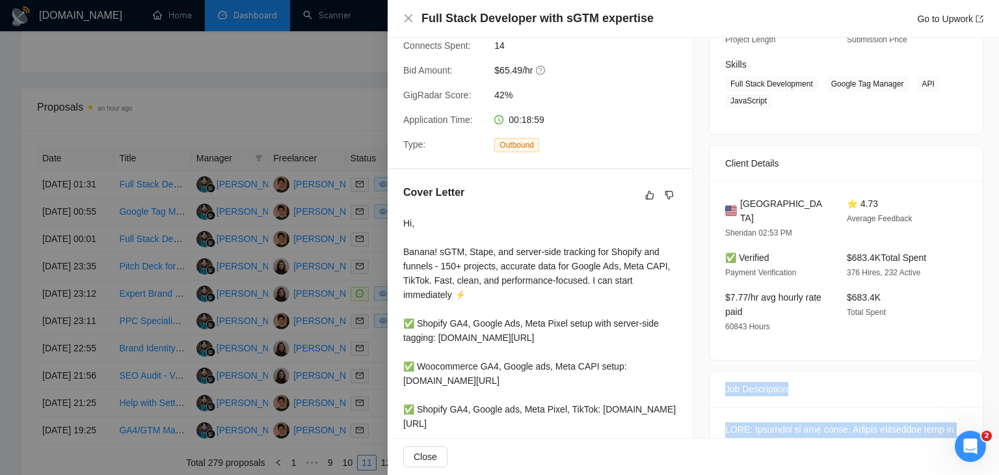
drag, startPoint x: 442, startPoint y: 416, endPoint x: 392, endPoint y: 210, distance: 211.6
click at [392, 210] on div "Cover Letter Hi, Banana! sGTM, Stape, and server-side tracking for Shopify and …" at bounding box center [540, 353] width 305 height 368
copy div "Cover Letter Hi, Banana! sGTM, Stape, and server-side tracking for Shopify and …"
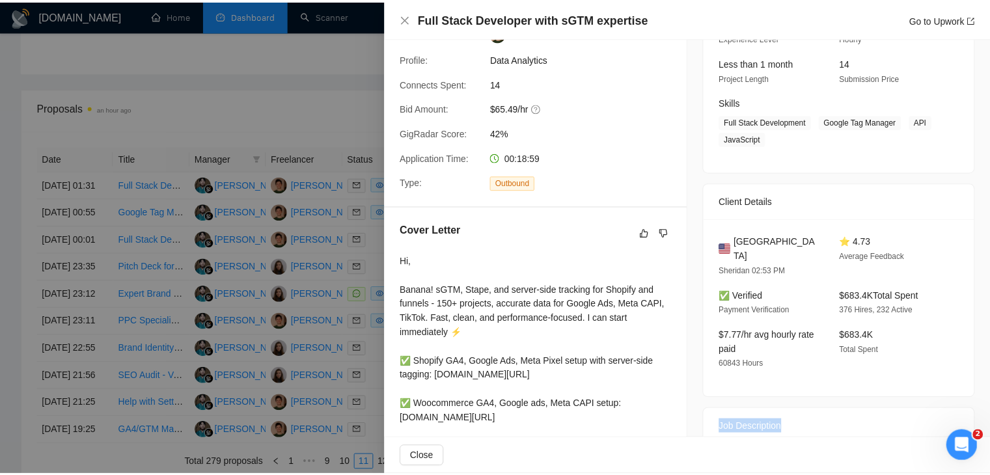
scroll to position [260, 0]
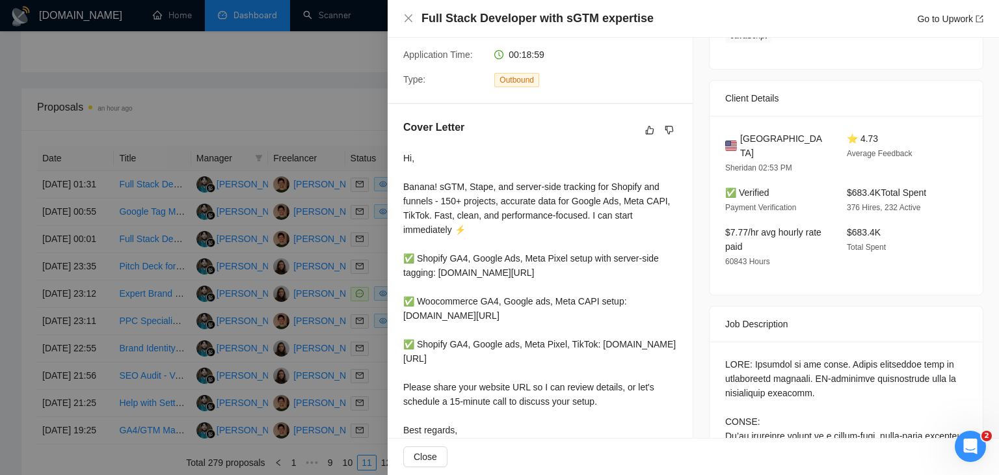
click at [310, 273] on div at bounding box center [499, 237] width 999 height 475
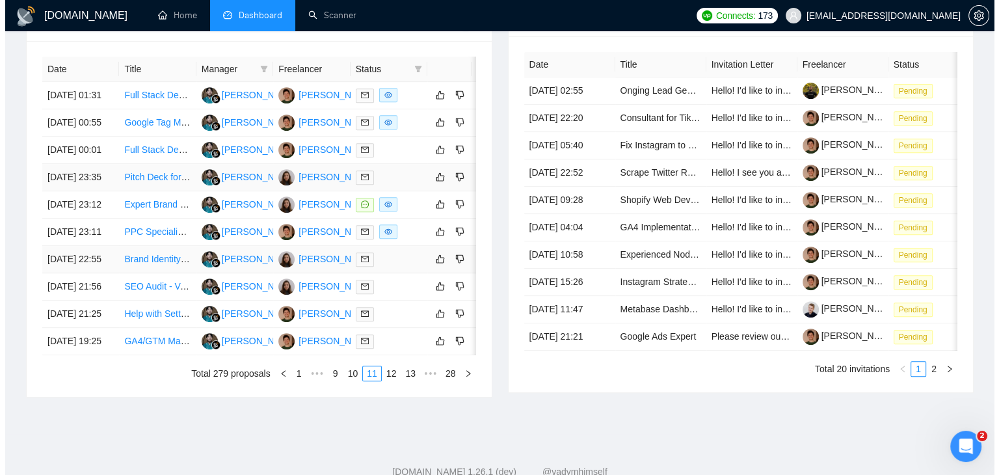
scroll to position [573, 0]
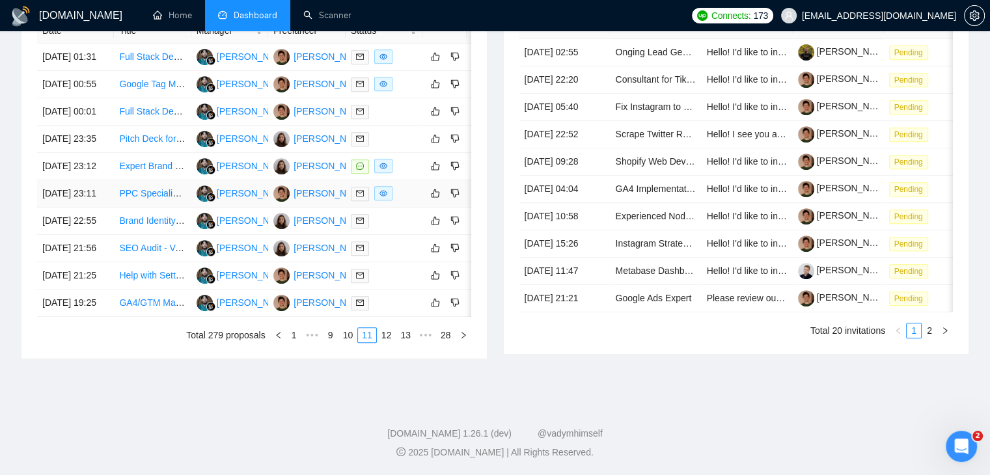
click at [109, 208] on td "[DATE] 23:11" at bounding box center [75, 193] width 77 height 27
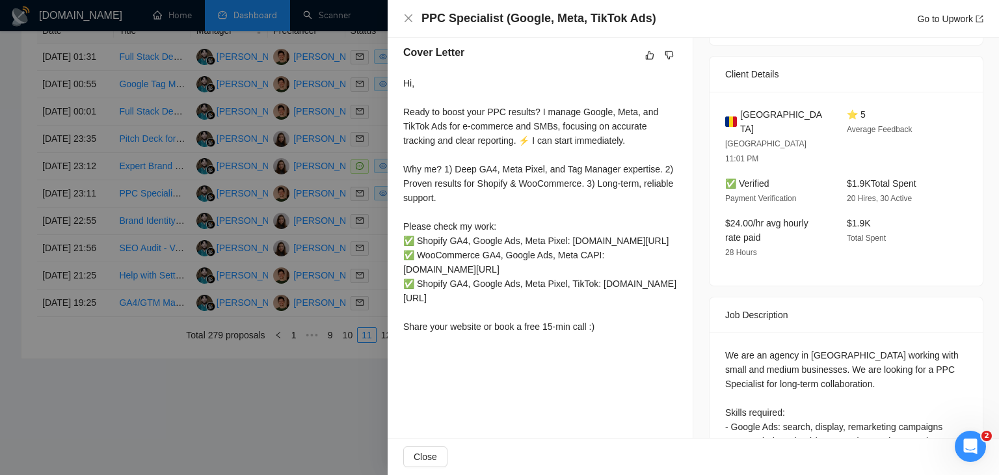
scroll to position [331, 0]
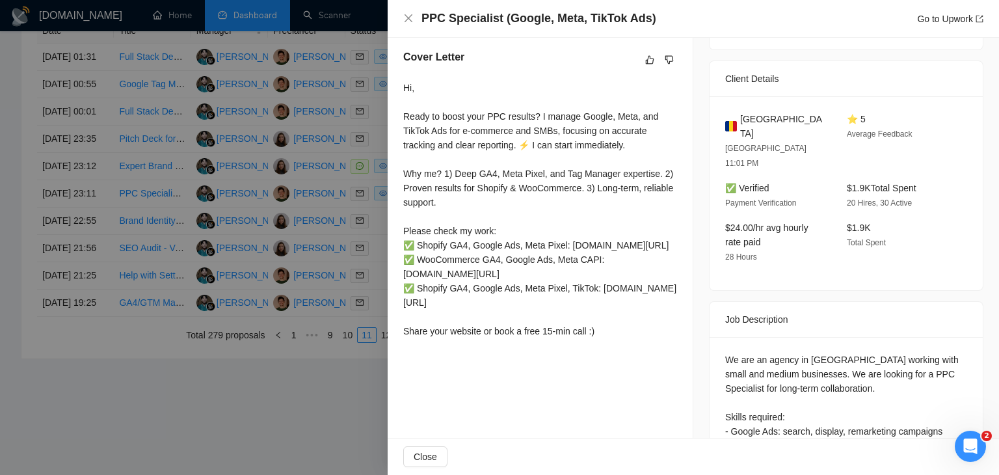
click at [221, 202] on div at bounding box center [499, 237] width 999 height 475
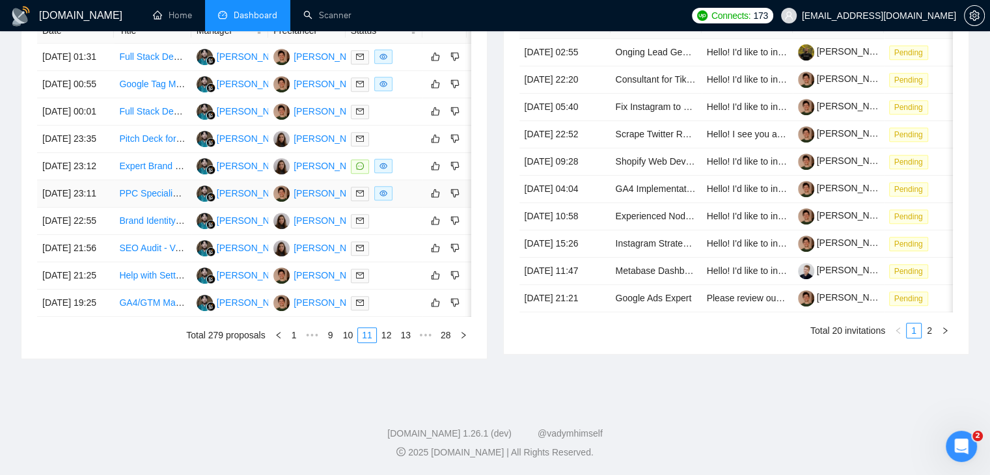
click at [112, 208] on td "[DATE] 23:11" at bounding box center [75, 193] width 77 height 27
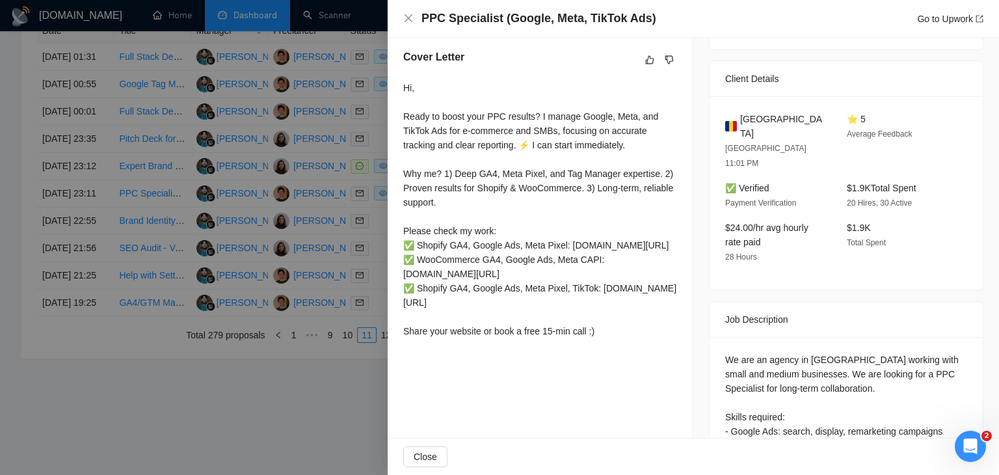
click at [111, 271] on div at bounding box center [499, 237] width 999 height 475
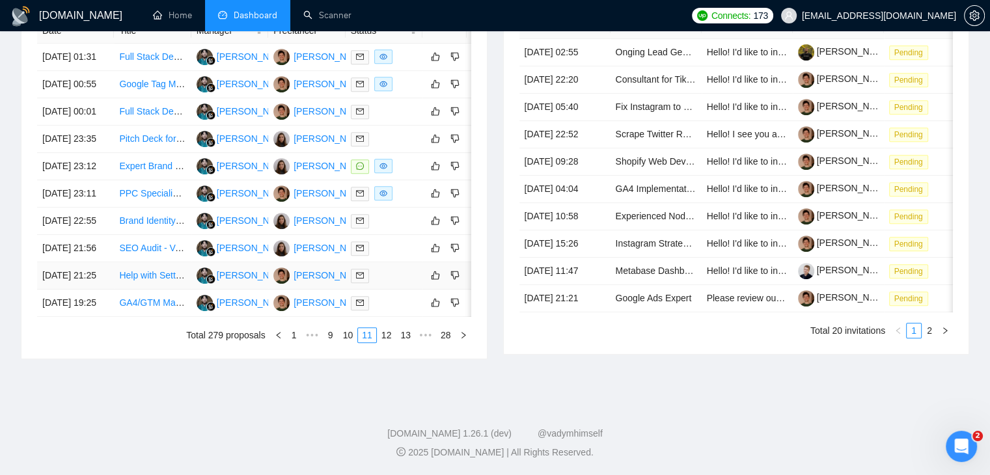
click at [92, 290] on td "[DATE] 21:25" at bounding box center [75, 275] width 77 height 27
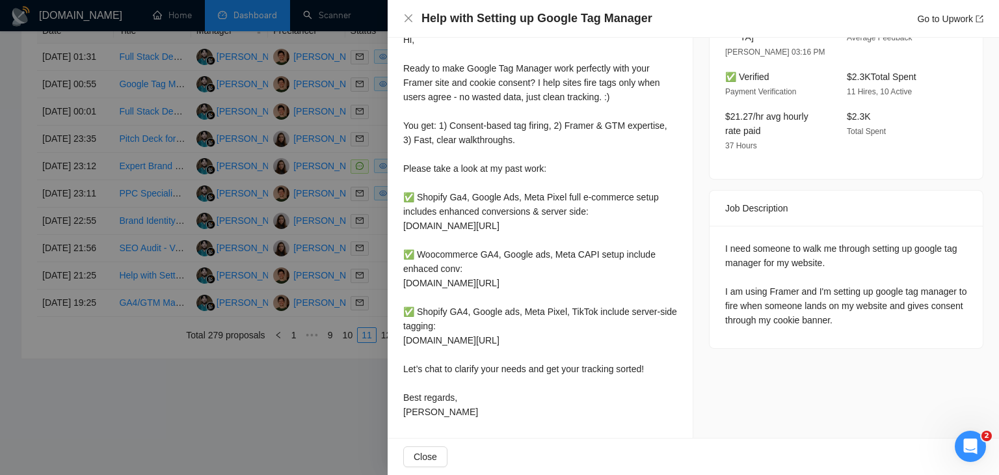
scroll to position [396, 0]
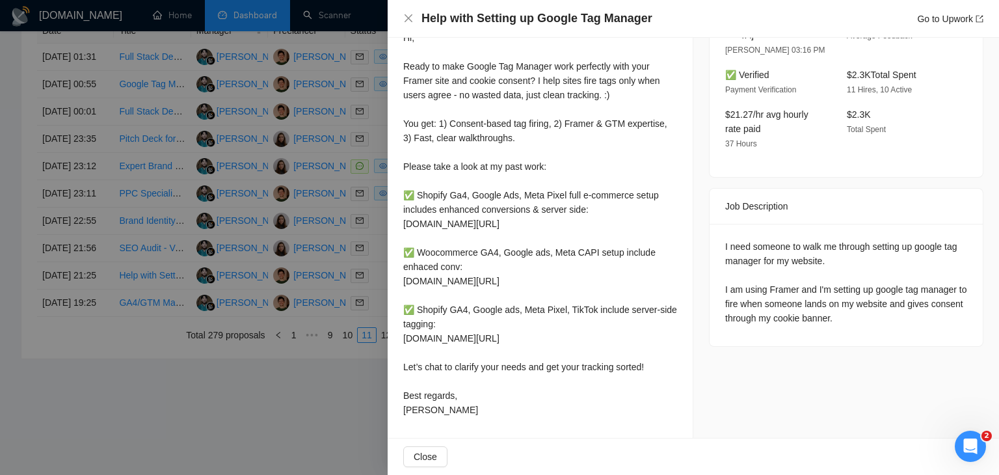
click at [325, 306] on div at bounding box center [499, 237] width 999 height 475
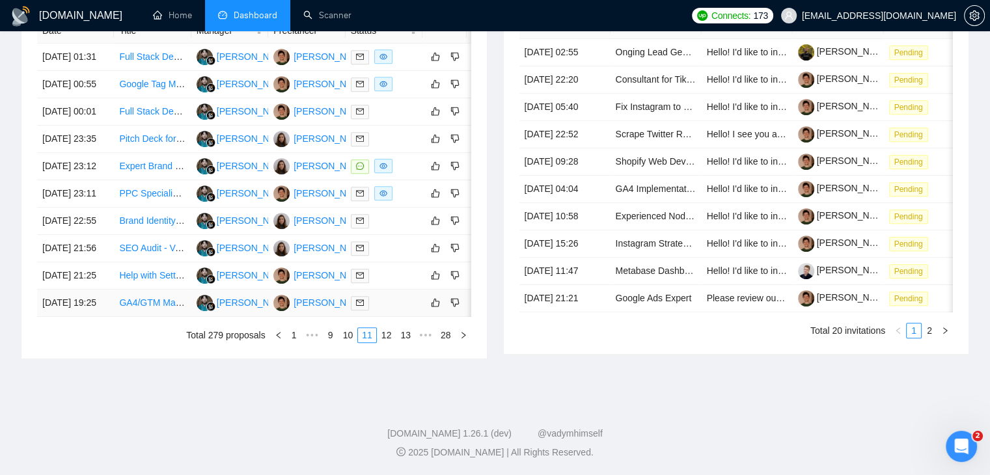
click at [114, 317] on td "GA4/GTM Manager Expert + Repair" at bounding box center [152, 303] width 77 height 27
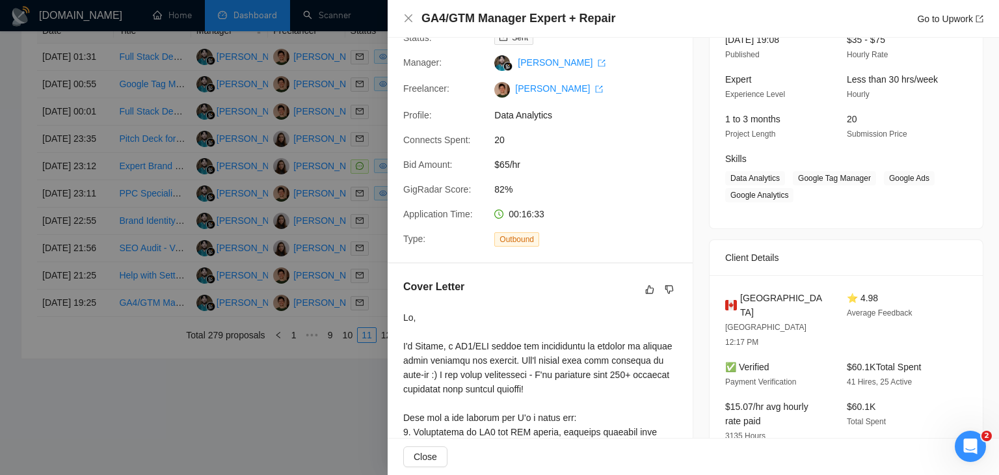
scroll to position [265, 0]
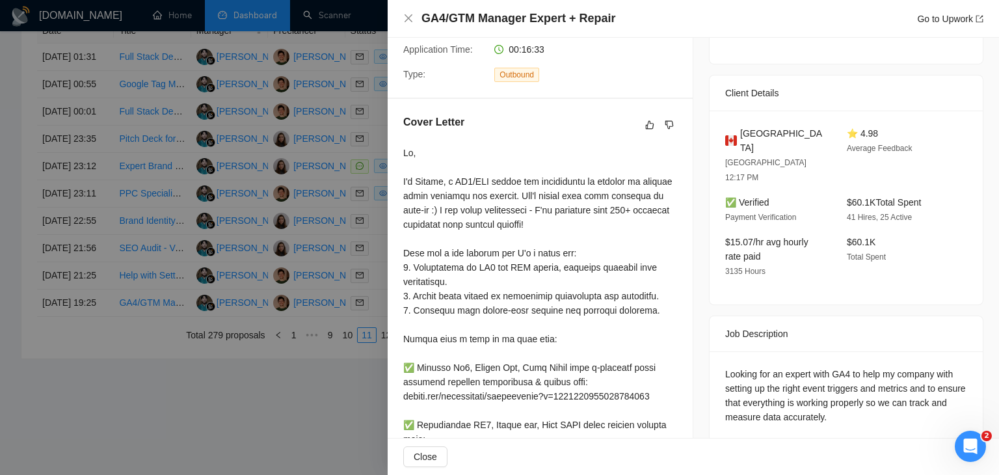
click at [293, 259] on div at bounding box center [499, 237] width 999 height 475
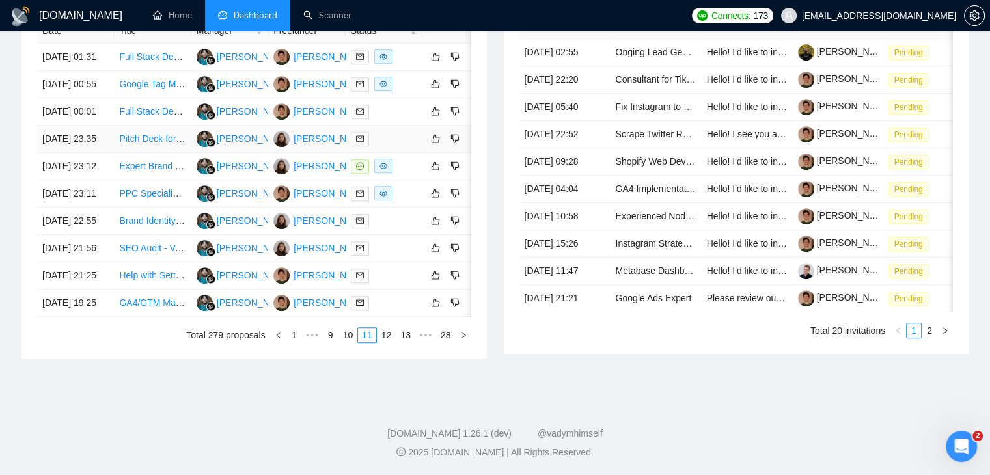
click at [97, 153] on td "[DATE] 23:35" at bounding box center [75, 139] width 77 height 27
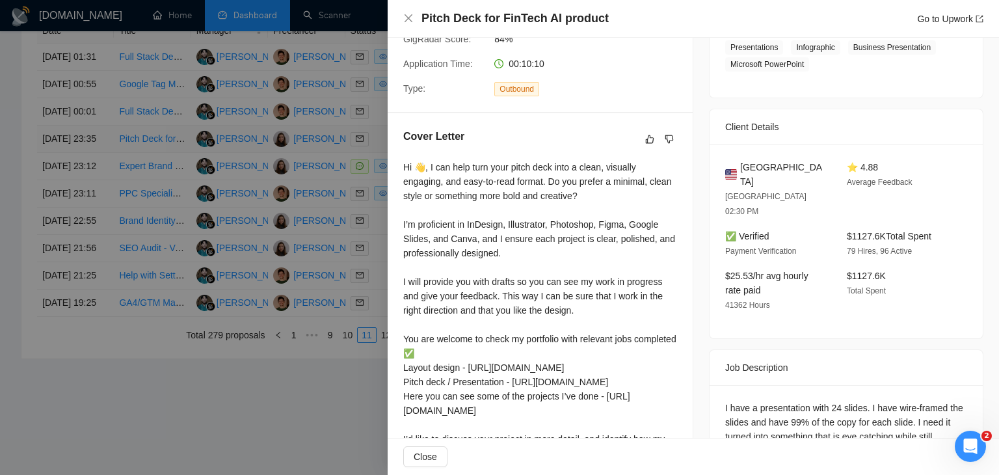
click at [97, 178] on div at bounding box center [499, 237] width 999 height 475
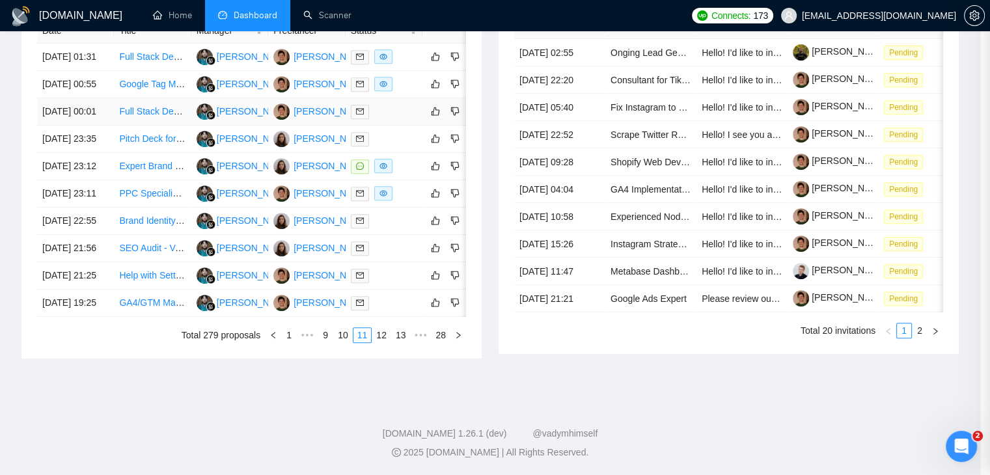
click at [96, 126] on td "[DATE] 00:01" at bounding box center [75, 111] width 77 height 27
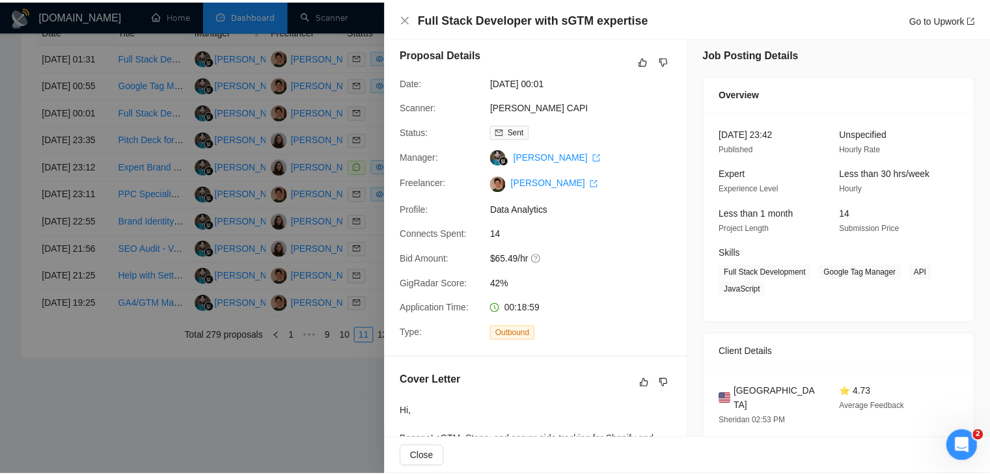
scroll to position [5, 0]
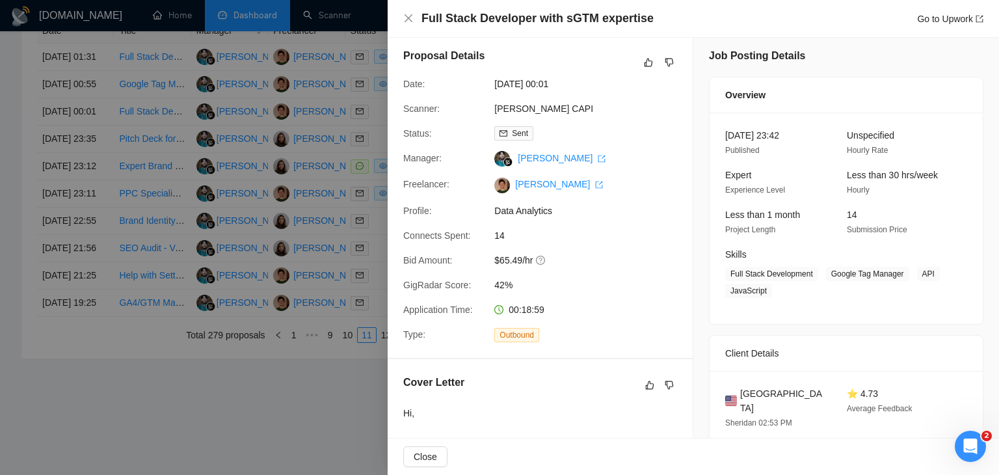
click at [172, 202] on div at bounding box center [499, 237] width 999 height 475
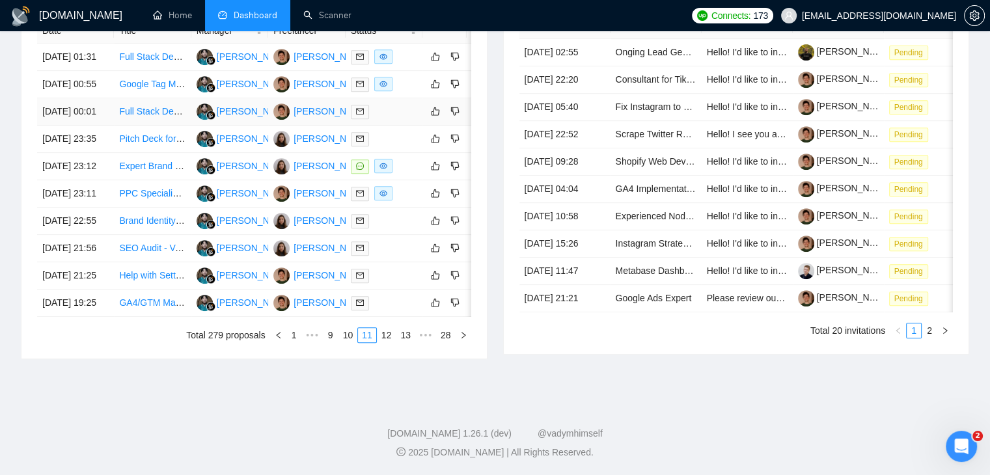
click at [87, 126] on td "[DATE] 00:01" at bounding box center [75, 111] width 77 height 27
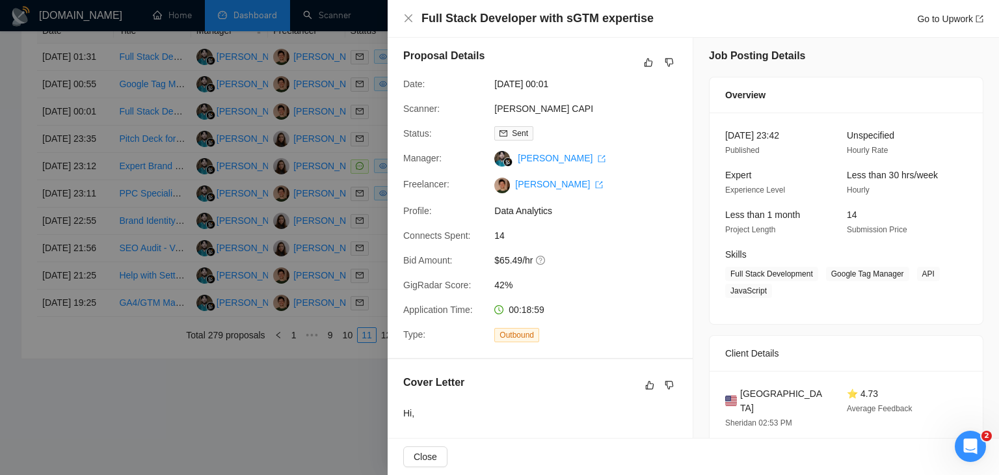
click at [116, 184] on div at bounding box center [499, 237] width 999 height 475
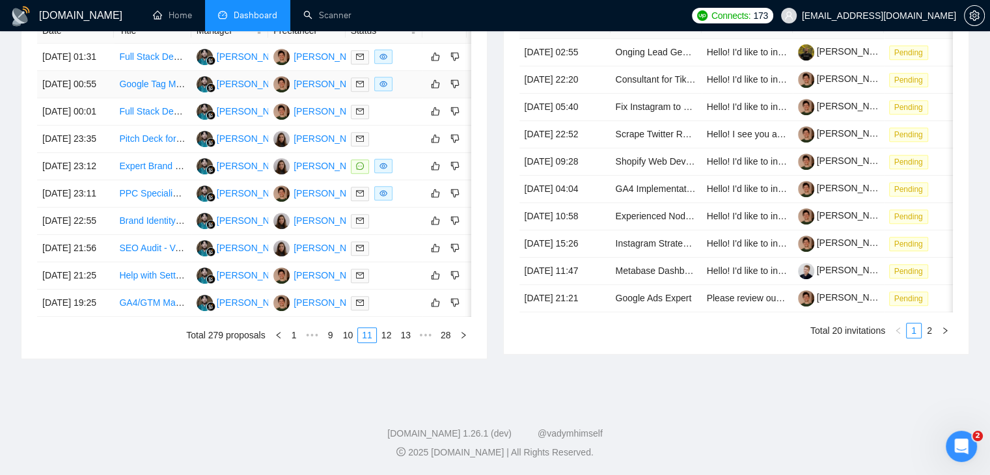
click at [99, 98] on td "[DATE] 00:55" at bounding box center [75, 84] width 77 height 27
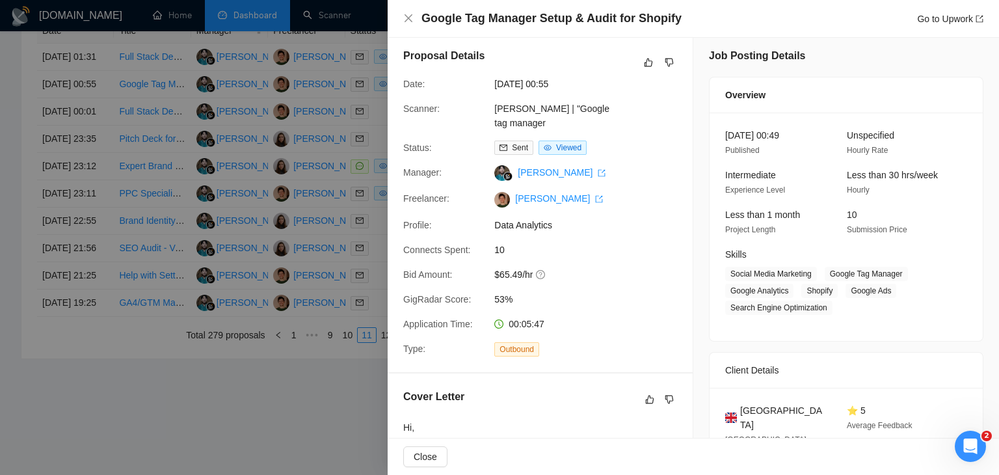
click at [146, 145] on div at bounding box center [499, 237] width 999 height 475
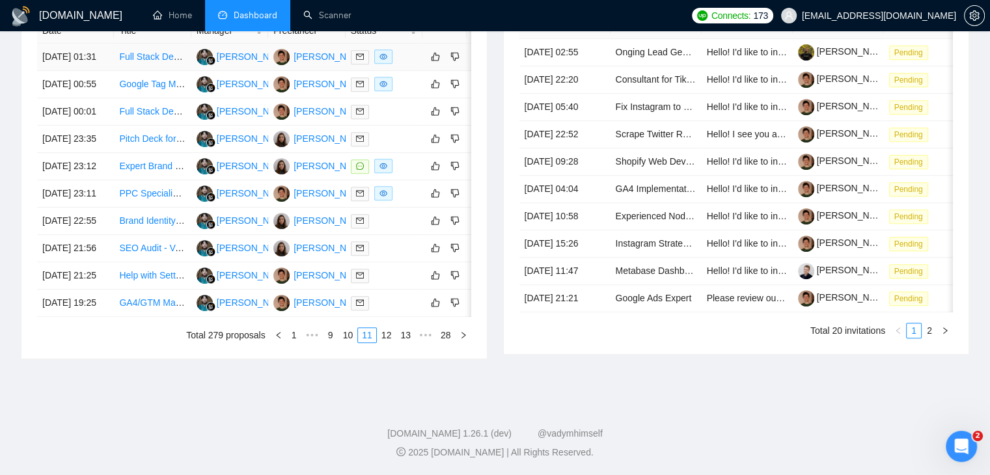
click at [103, 71] on td "[DATE] 01:31" at bounding box center [75, 57] width 77 height 27
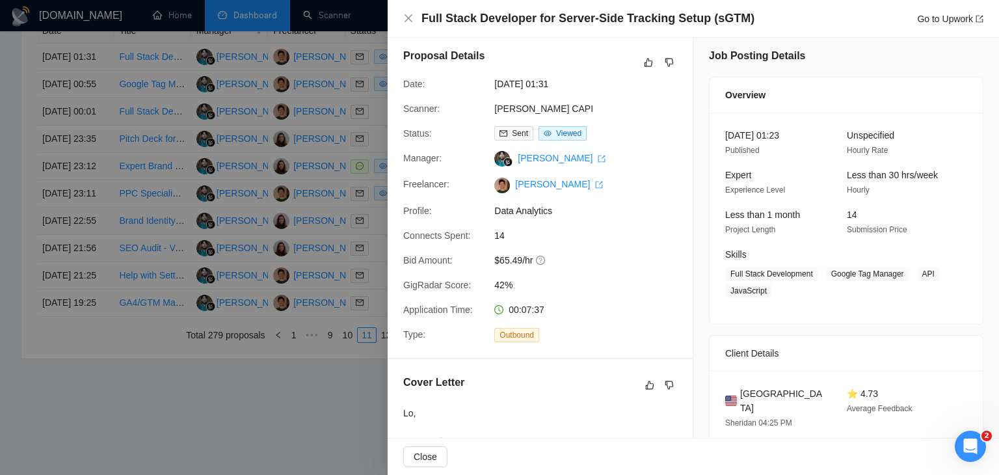
click at [357, 173] on div at bounding box center [499, 237] width 999 height 475
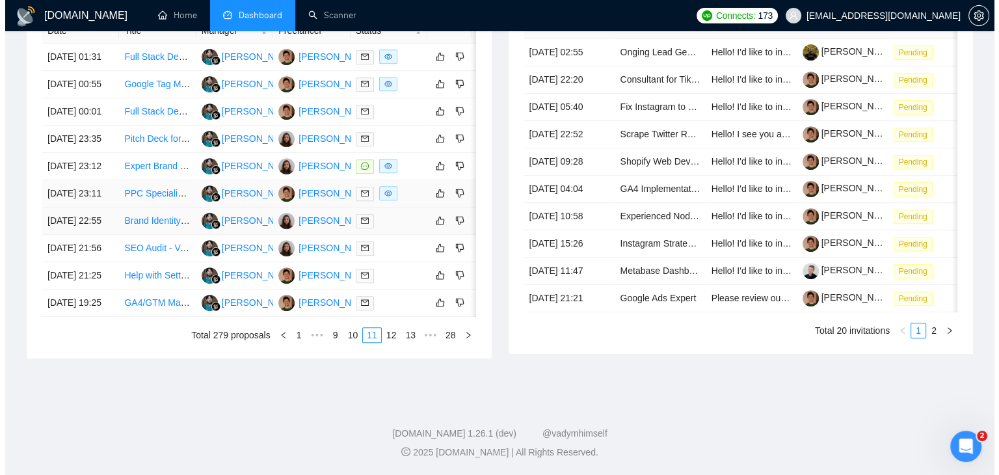
scroll to position [703, 0]
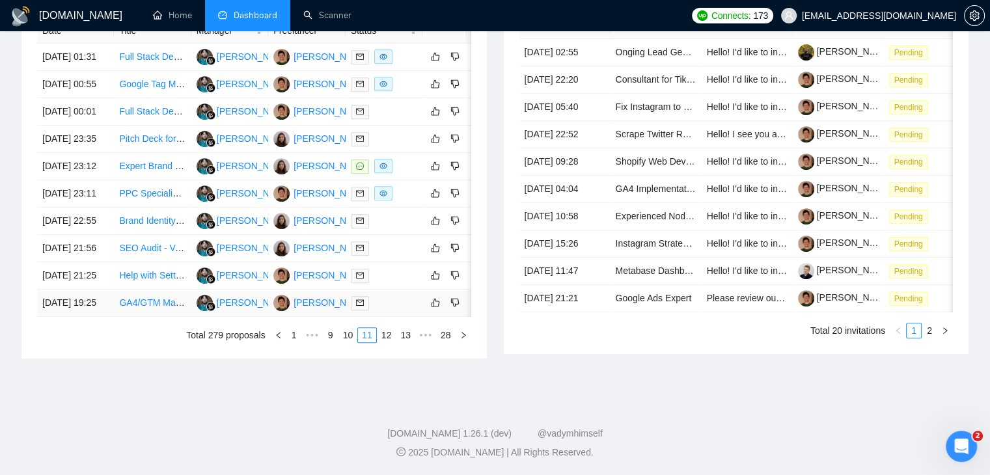
click at [118, 290] on td "GA4/GTM Manager Expert + Repair" at bounding box center [152, 303] width 77 height 27
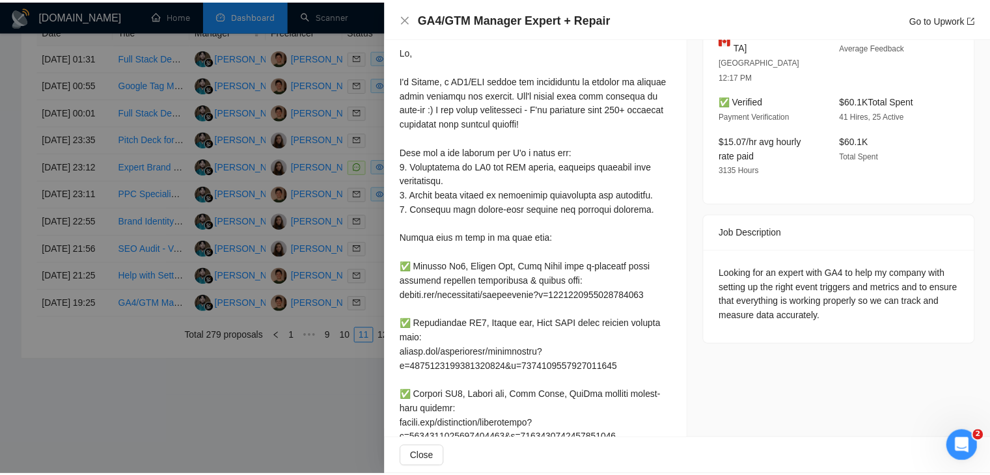
scroll to position [331, 0]
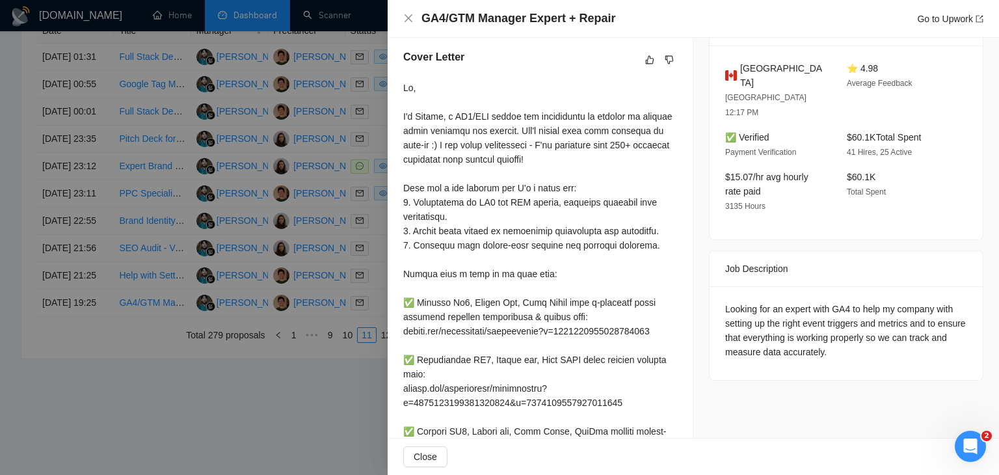
click at [96, 341] on div at bounding box center [499, 237] width 999 height 475
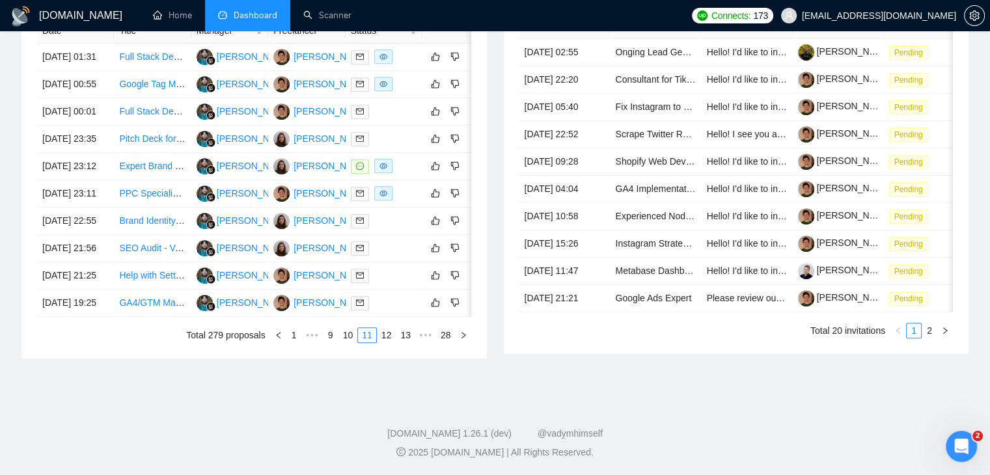
click at [383, 332] on link "12" at bounding box center [386, 335] width 18 height 14
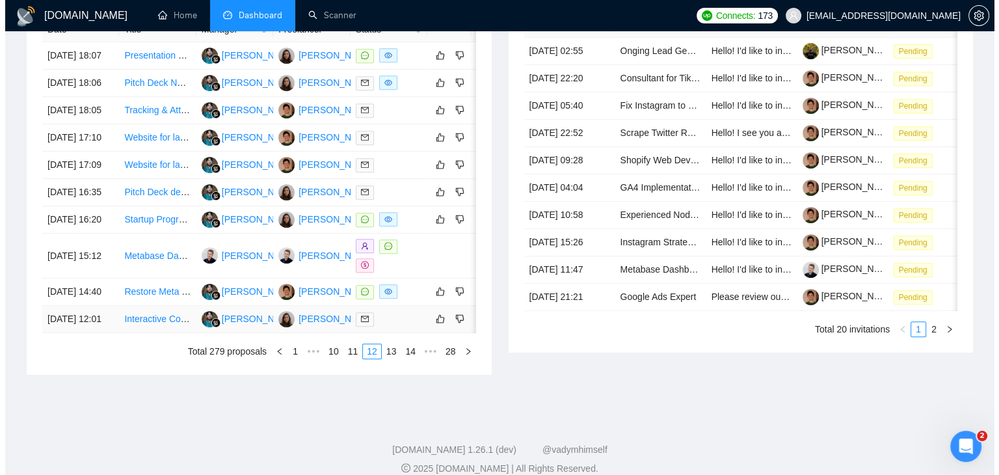
scroll to position [508, 0]
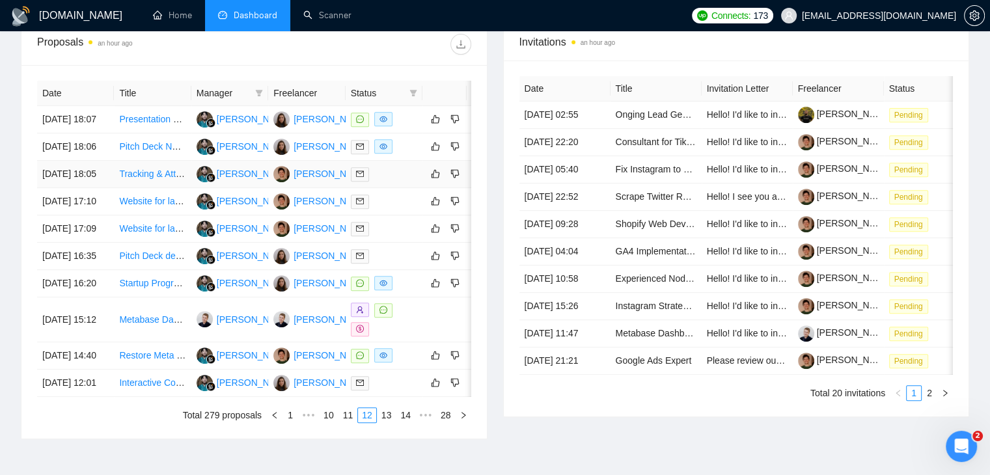
click at [97, 188] on td "[DATE] 18:05" at bounding box center [75, 174] width 77 height 27
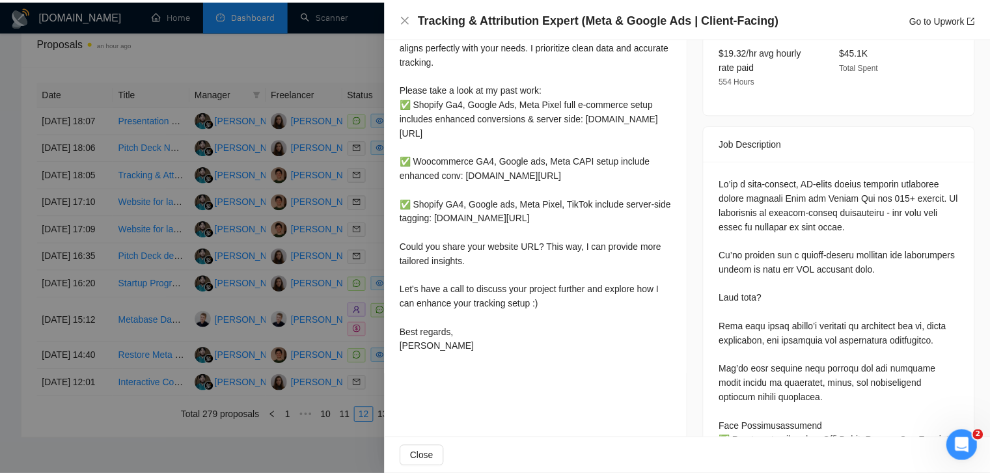
scroll to position [461, 0]
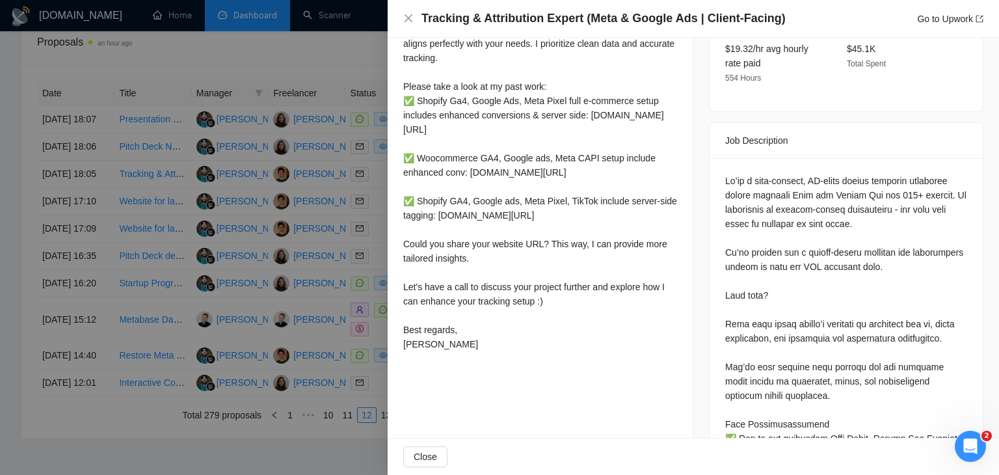
click at [347, 258] on div at bounding box center [499, 237] width 999 height 475
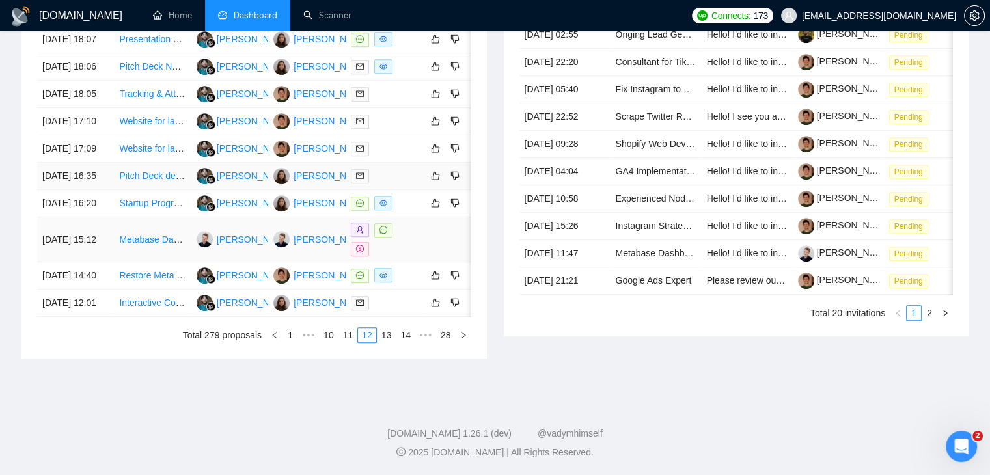
scroll to position [638, 0]
click at [88, 113] on td "[DATE] 17:10" at bounding box center [75, 121] width 77 height 27
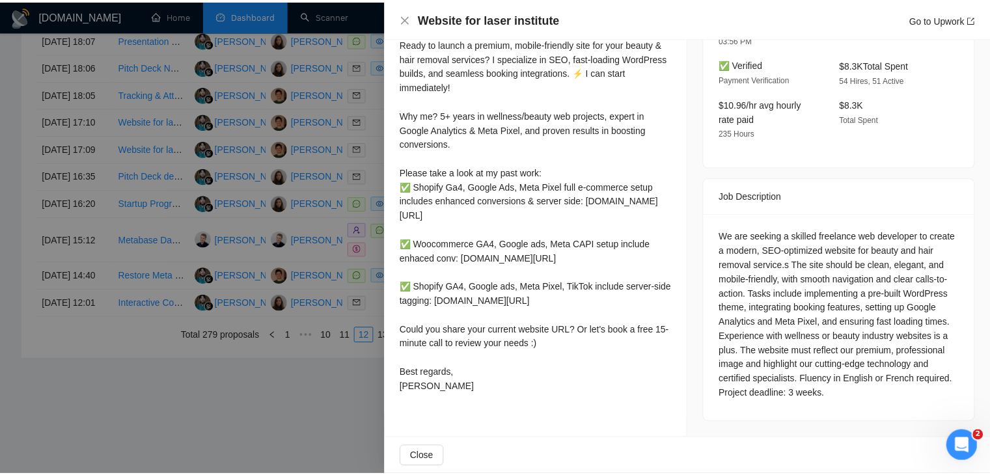
scroll to position [424, 0]
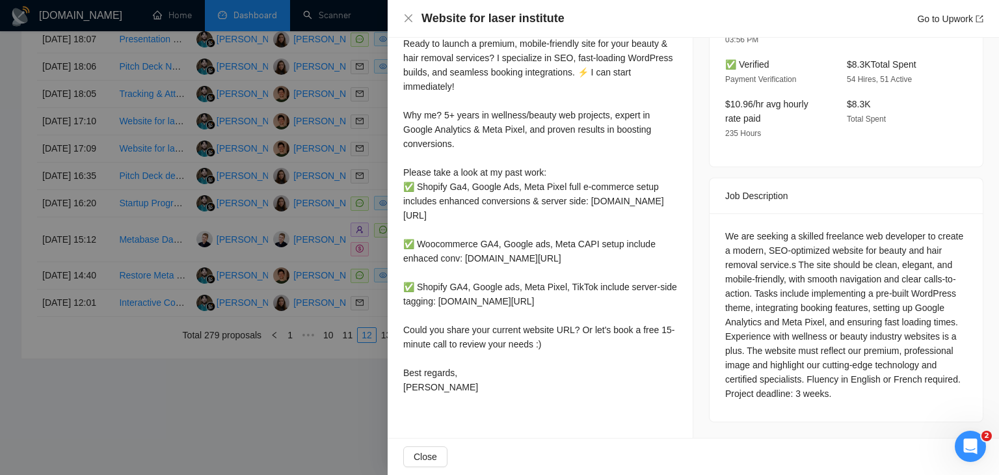
click at [340, 215] on div at bounding box center [499, 237] width 999 height 475
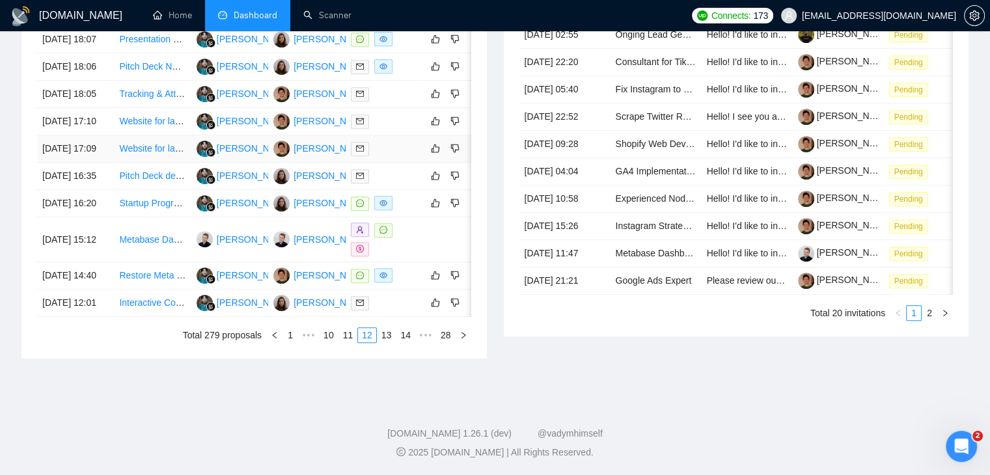
click at [96, 159] on td "[DATE] 17:09" at bounding box center [75, 148] width 77 height 27
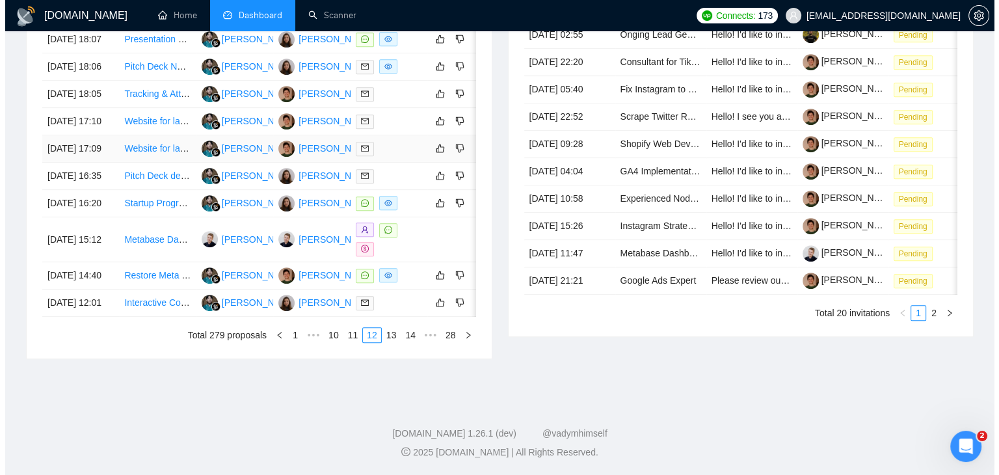
scroll to position [410, 0]
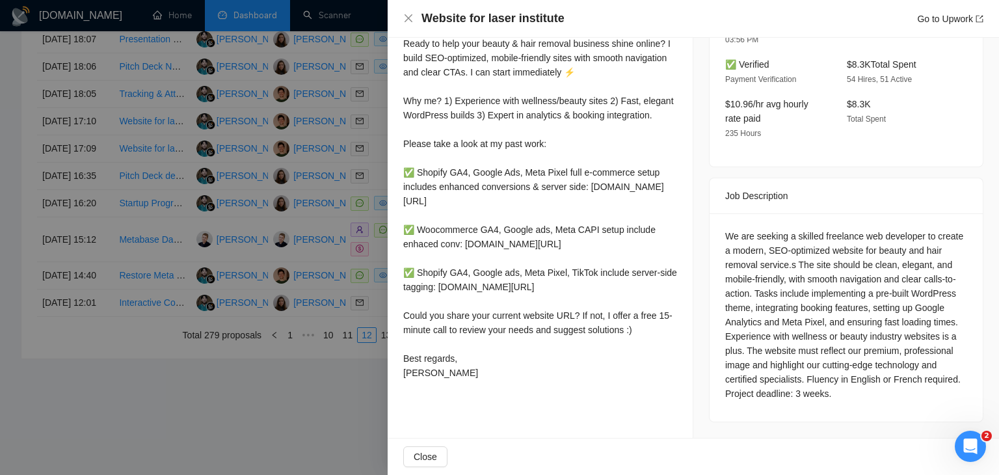
click at [136, 165] on div at bounding box center [499, 237] width 999 height 475
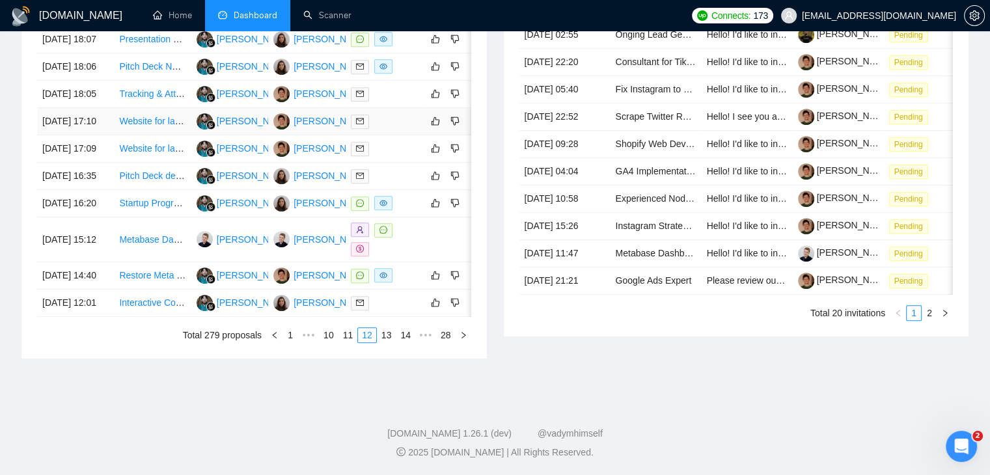
click at [89, 123] on td "[DATE] 17:10" at bounding box center [75, 121] width 77 height 27
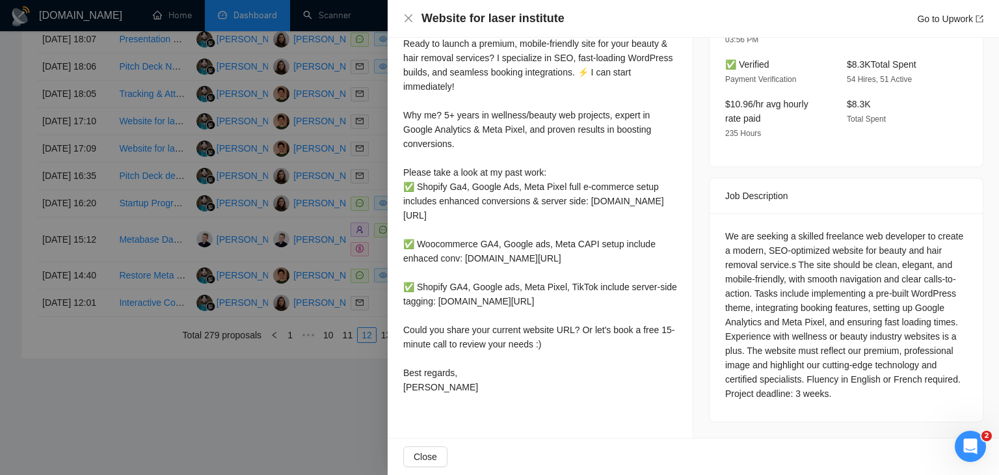
click at [92, 128] on div at bounding box center [499, 237] width 999 height 475
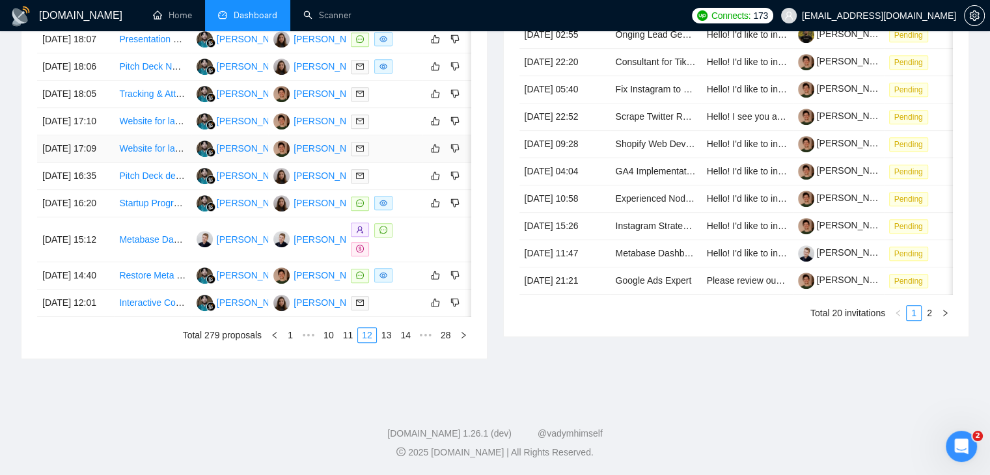
click at [98, 151] on td "[DATE] 17:09" at bounding box center [75, 148] width 77 height 27
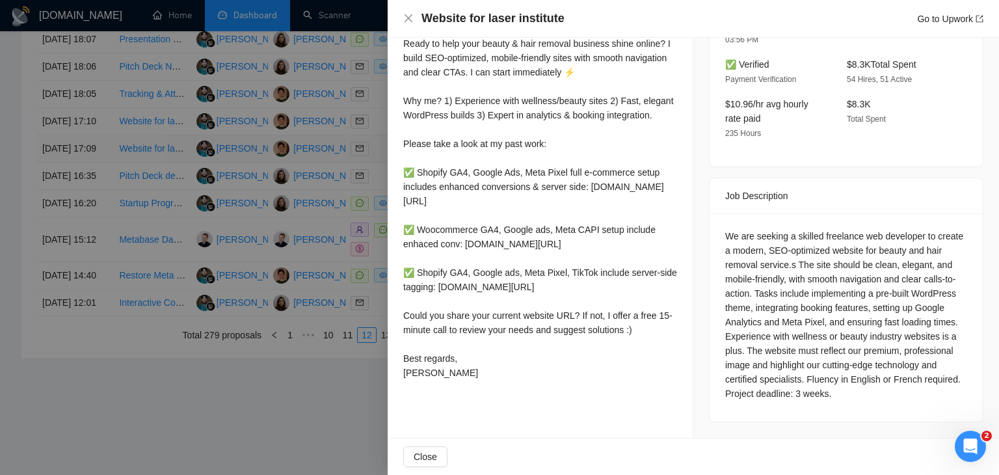
click at [98, 151] on div at bounding box center [499, 237] width 999 height 475
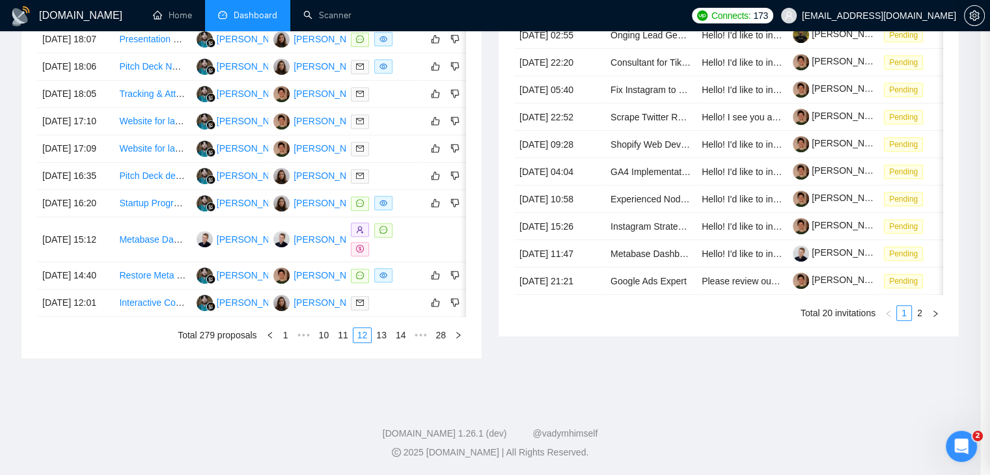
click at [103, 126] on td "[DATE] 17:10" at bounding box center [75, 121] width 77 height 27
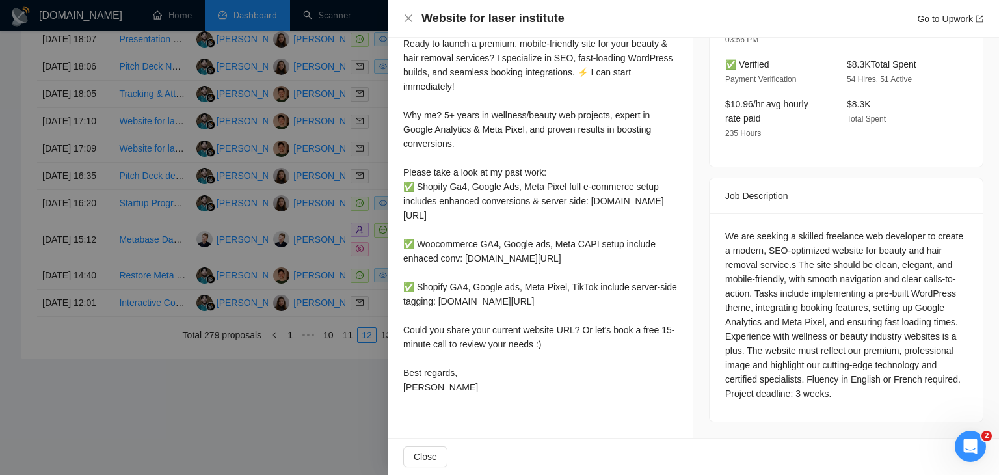
click at [104, 136] on div at bounding box center [499, 237] width 999 height 475
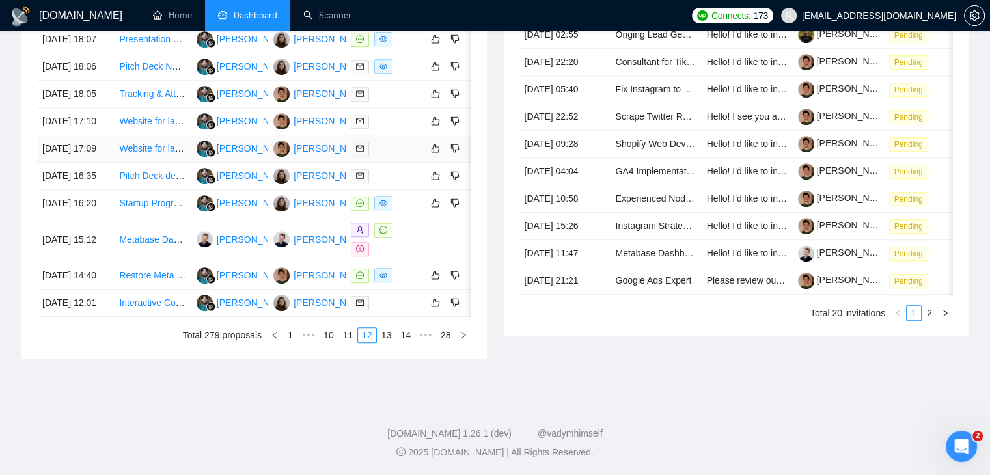
click at [107, 151] on td "[DATE] 17:09" at bounding box center [75, 148] width 77 height 27
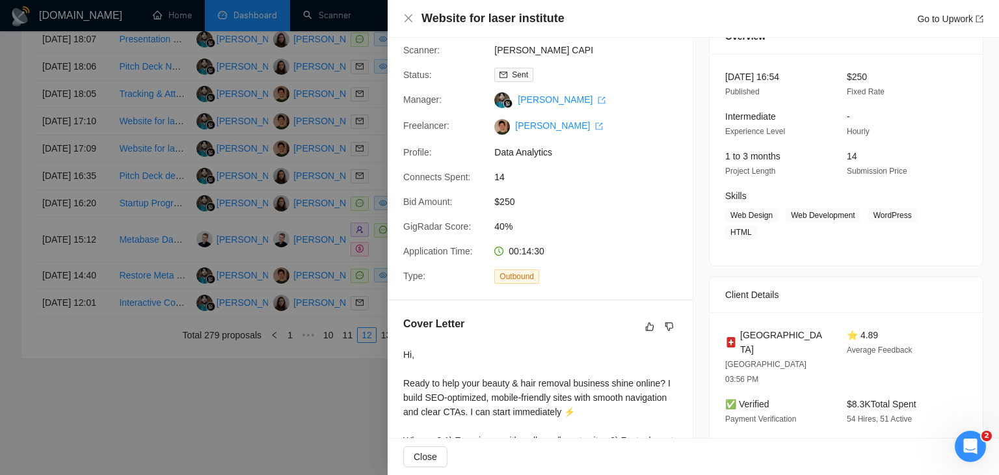
scroll to position [20, 0]
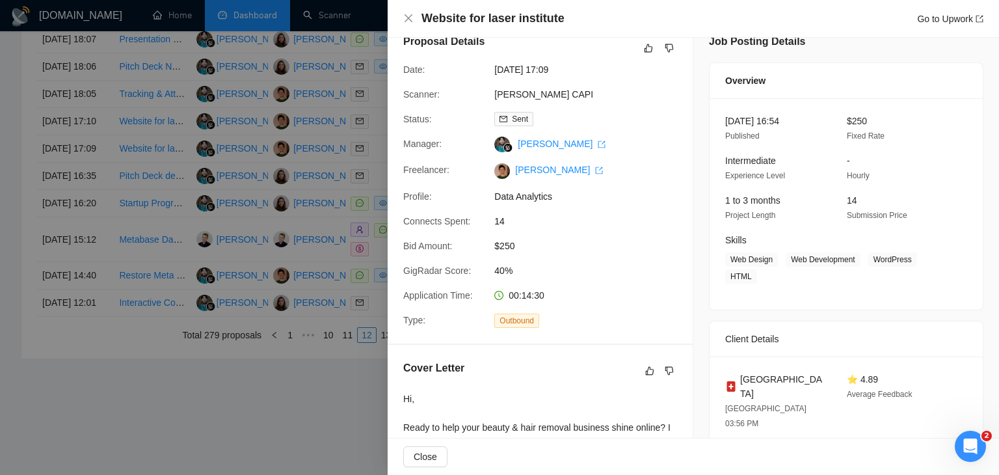
click at [187, 197] on div at bounding box center [499, 237] width 999 height 475
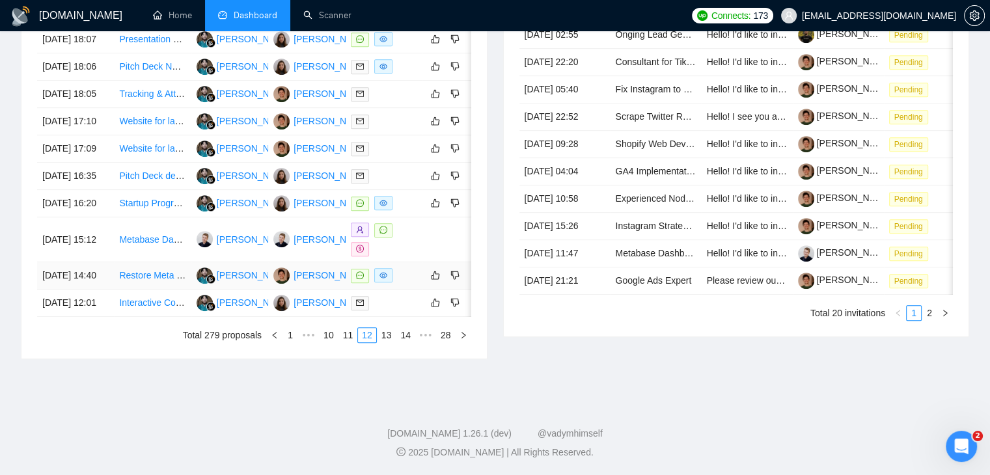
click at [100, 290] on td "[DATE] 14:40" at bounding box center [75, 275] width 77 height 27
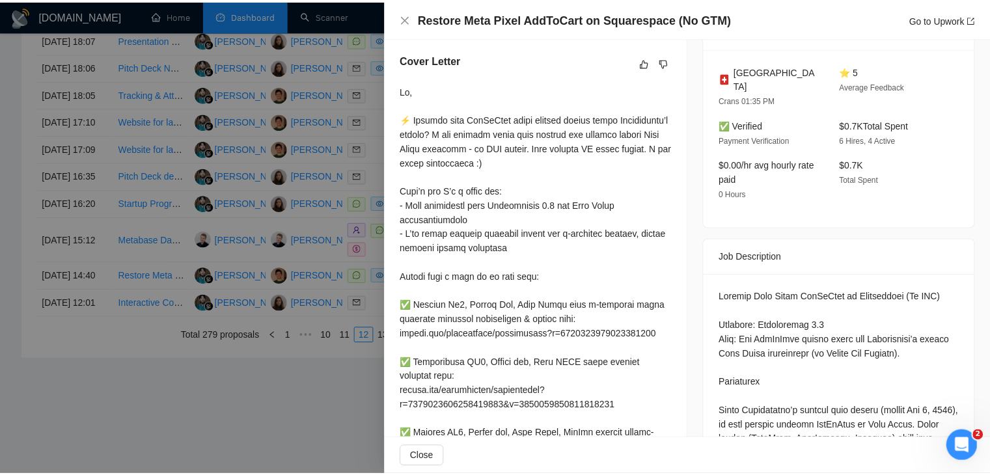
scroll to position [323, 0]
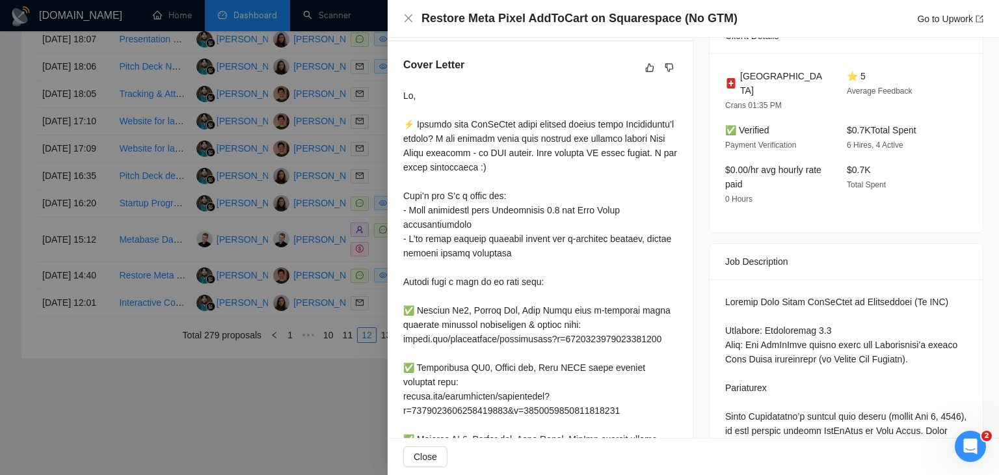
click at [282, 198] on div at bounding box center [499, 237] width 999 height 475
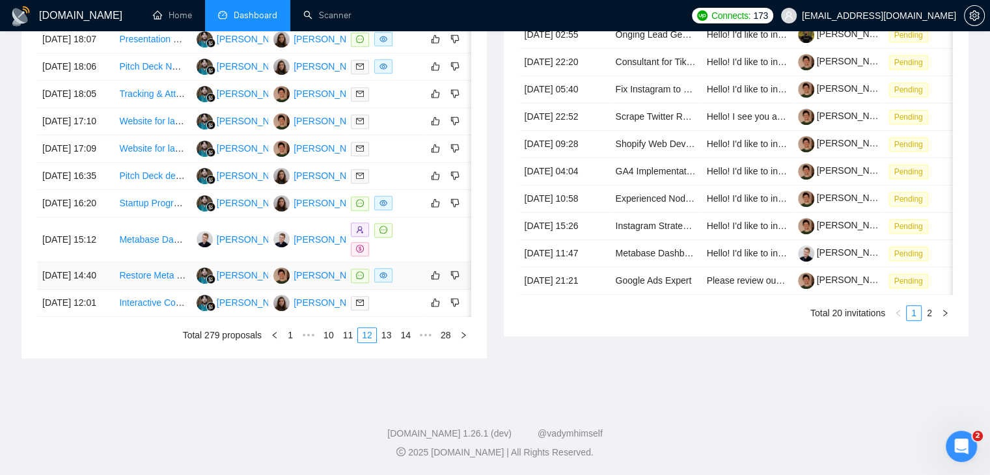
click at [105, 290] on td "[DATE] 14:40" at bounding box center [75, 275] width 77 height 27
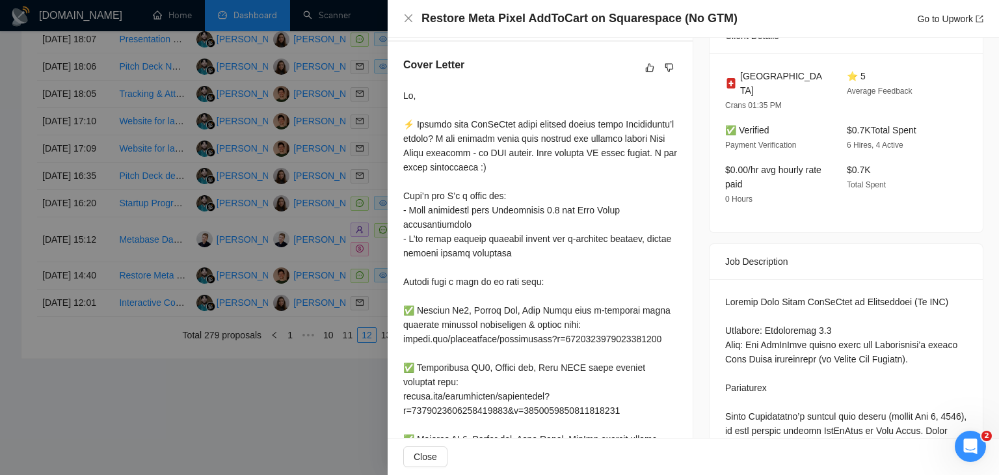
click at [111, 310] on div at bounding box center [499, 237] width 999 height 475
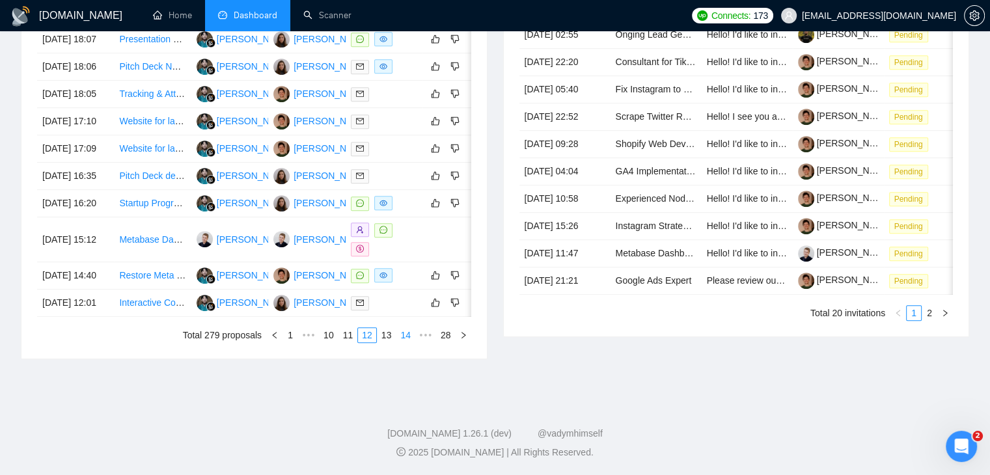
click at [390, 342] on link "13" at bounding box center [386, 335] width 18 height 14
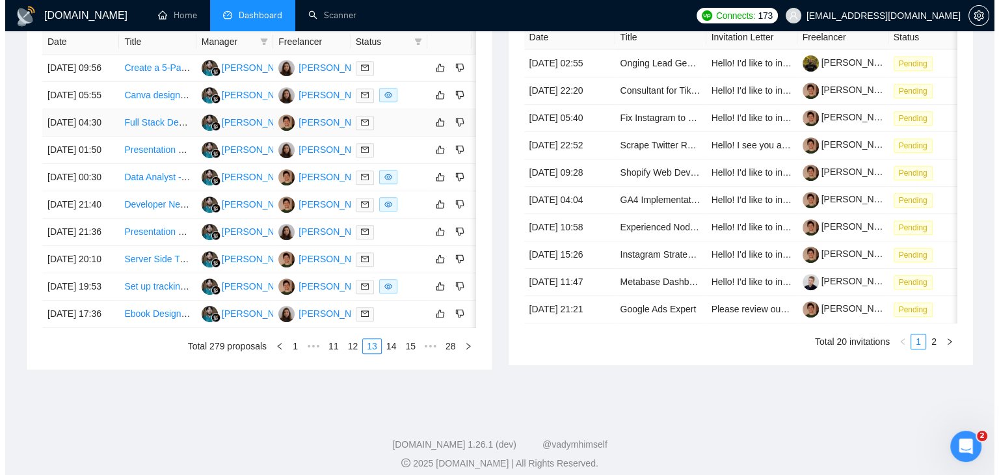
scroll to position [573, 0]
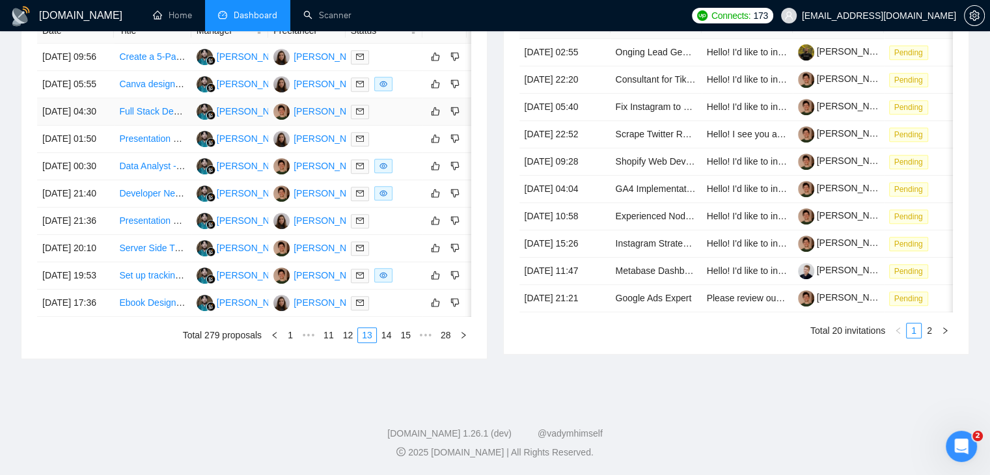
click at [101, 126] on td "[DATE] 04:30" at bounding box center [75, 111] width 77 height 27
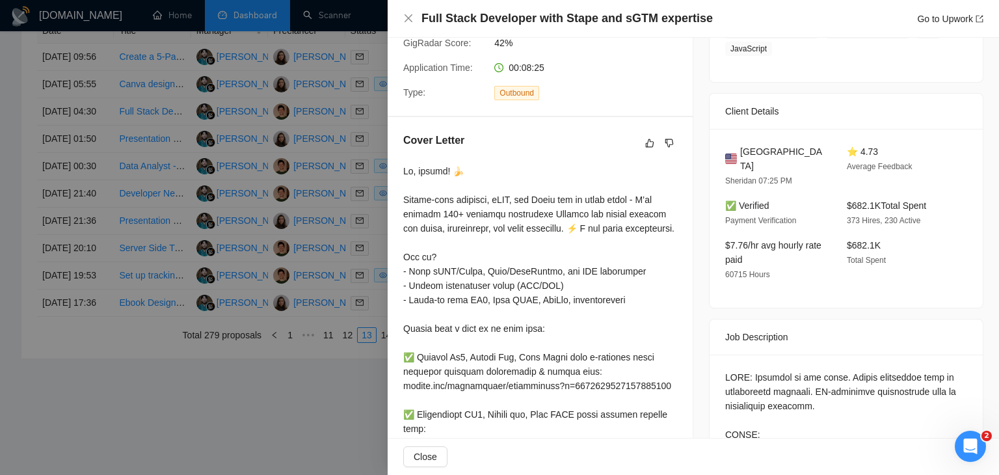
scroll to position [242, 0]
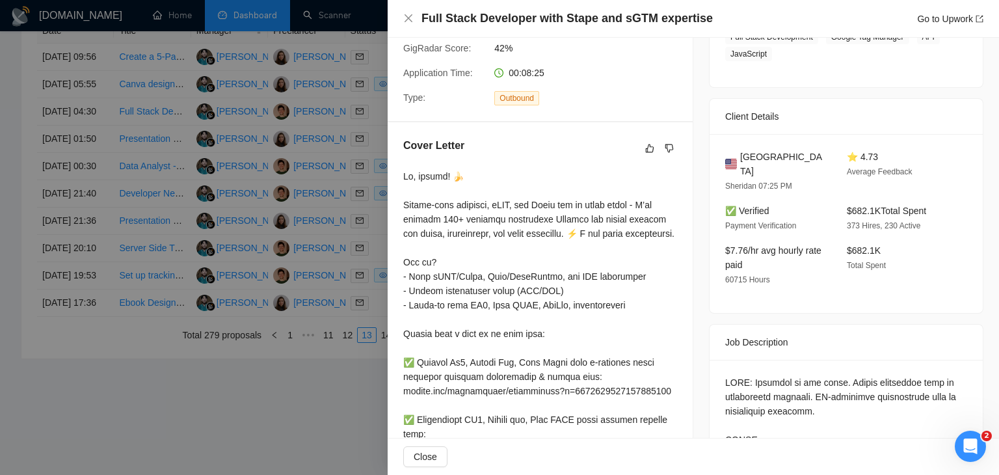
click at [83, 329] on div at bounding box center [499, 237] width 999 height 475
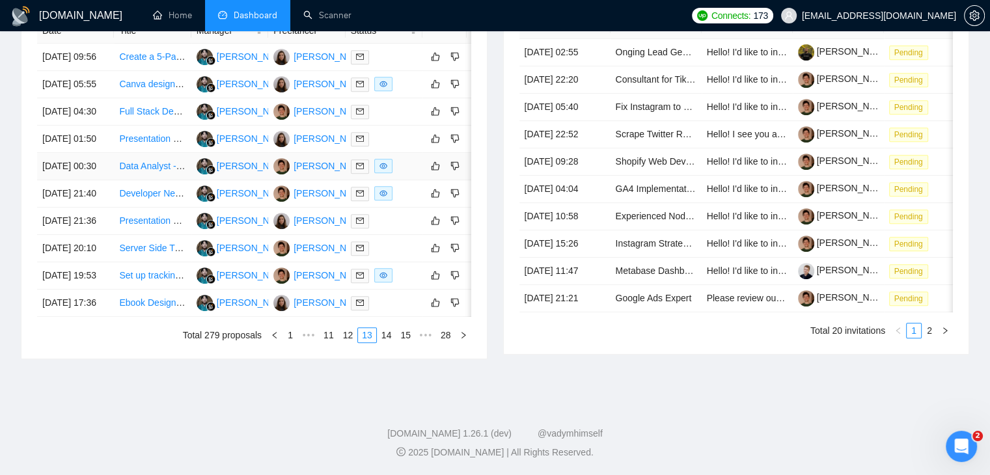
click at [96, 180] on td "[DATE] 00:30" at bounding box center [75, 166] width 77 height 27
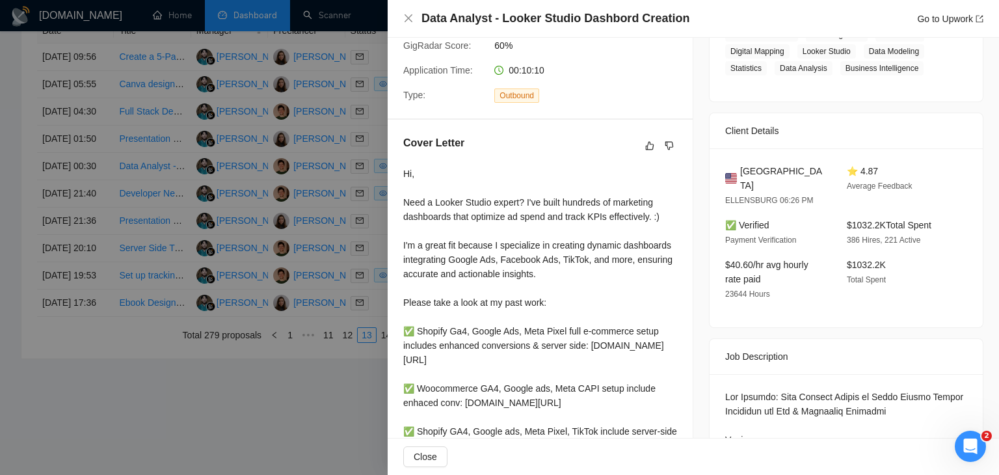
scroll to position [244, 0]
click at [182, 314] on div at bounding box center [499, 237] width 999 height 475
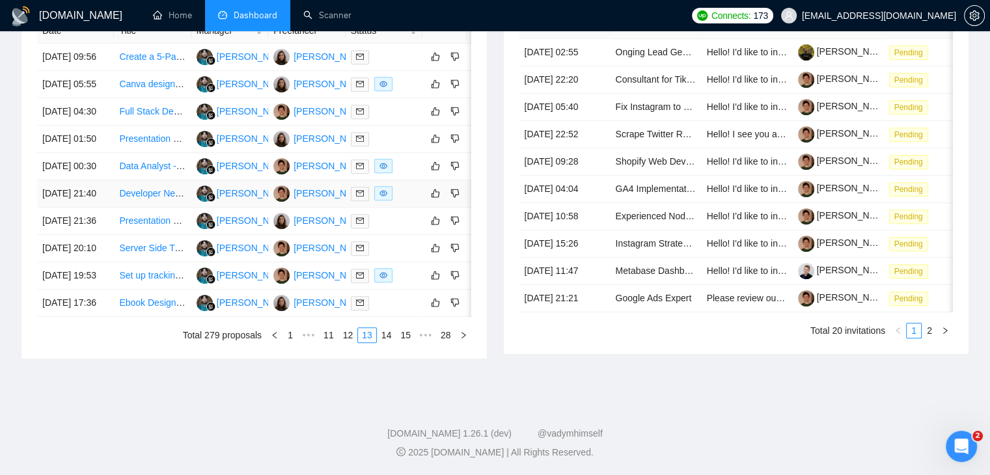
click at [83, 208] on td "[DATE] 21:40" at bounding box center [75, 193] width 77 height 27
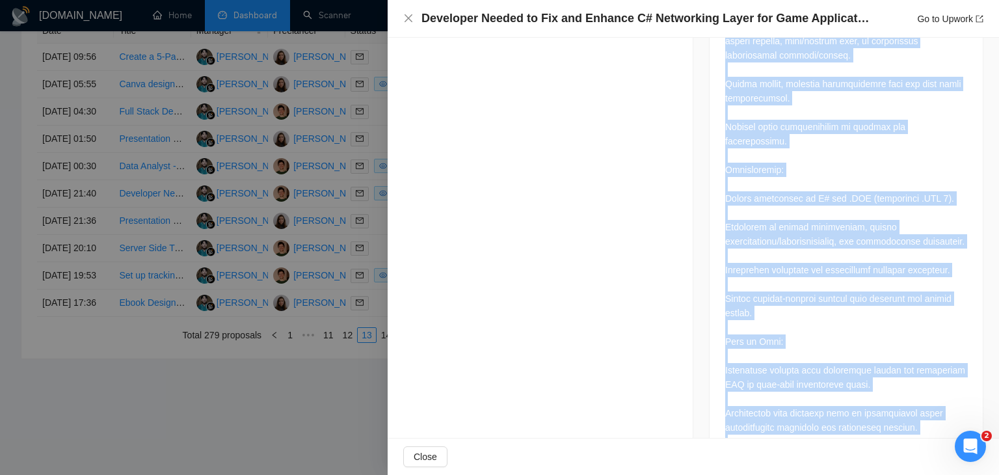
scroll to position [1033, 0]
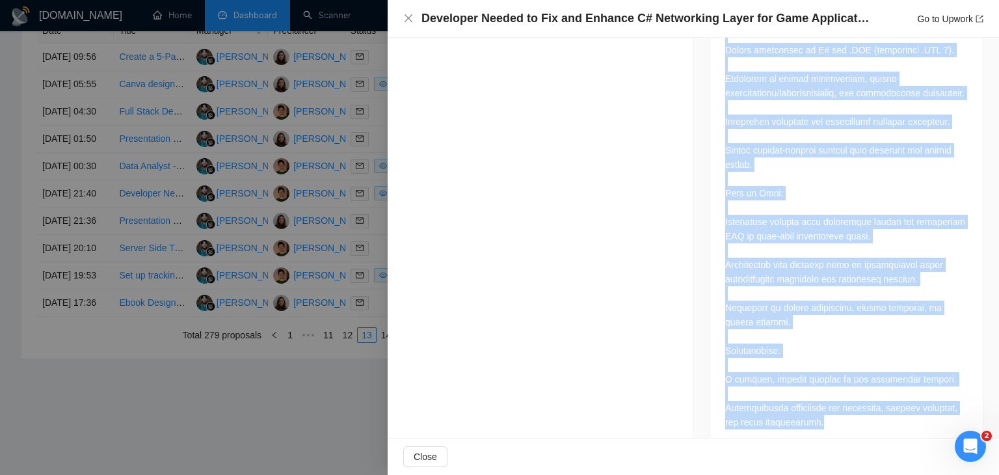
drag, startPoint x: 716, startPoint y: 319, endPoint x: 854, endPoint y: 419, distance: 170.5
copy div "Lor Ipsumdolors Ametconsect: A’e seddoei tem in utlaboreetd M# aliquaeni ad min…"
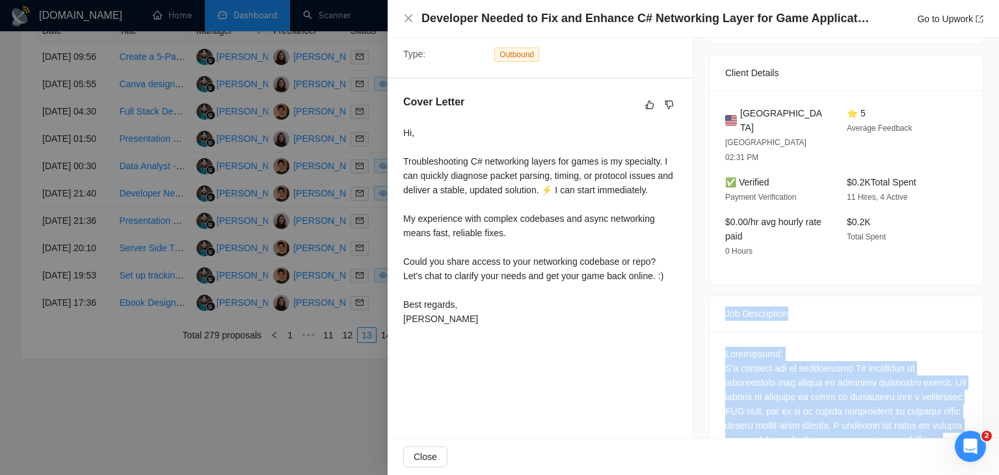
scroll to position [252, 0]
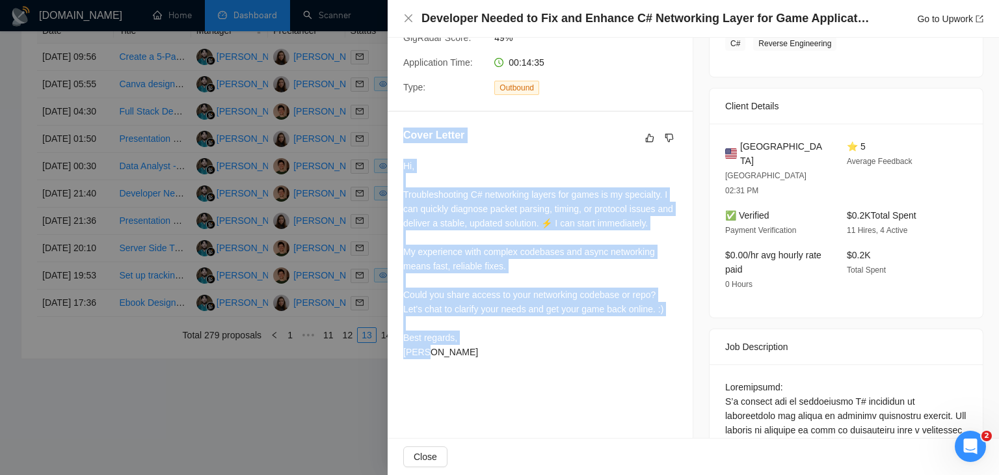
drag, startPoint x: 428, startPoint y: 383, endPoint x: 395, endPoint y: 150, distance: 235.9
click at [395, 150] on div "Cover Letter Hi, Troubleshooting C# networking layers for games is my specialty…" at bounding box center [540, 246] width 305 height 268
copy div "Cover Letter Hi, Troubleshooting C# networking layers for games is my specialty…"
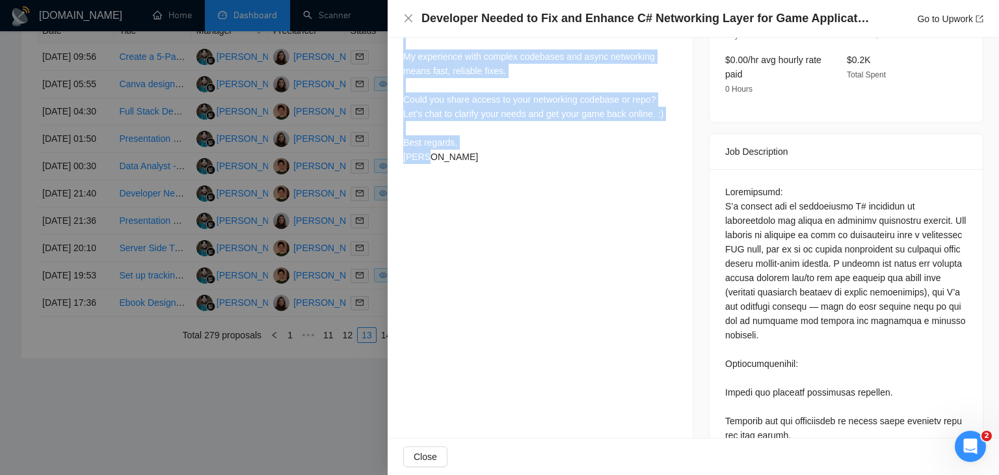
scroll to position [448, 0]
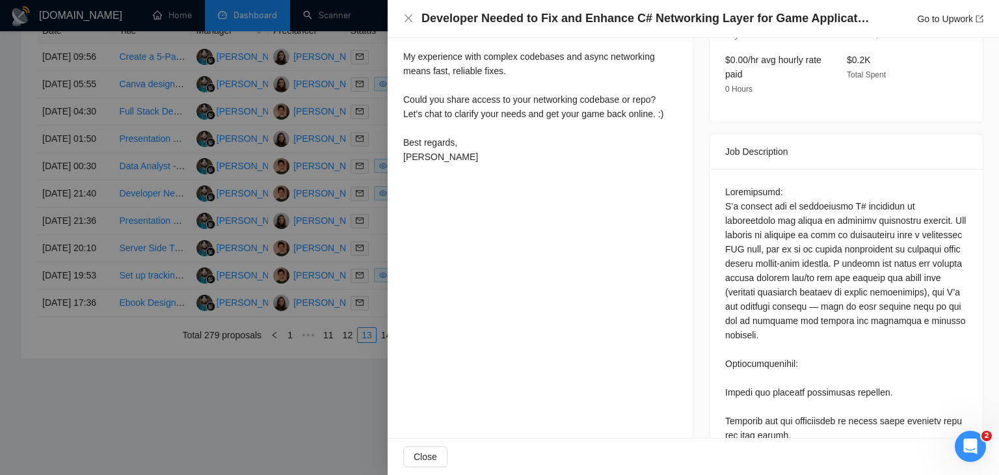
click at [561, 17] on h4 "Developer Needed to Fix and Enhance C# Networking Layer for Game Application" at bounding box center [646, 18] width 449 height 16
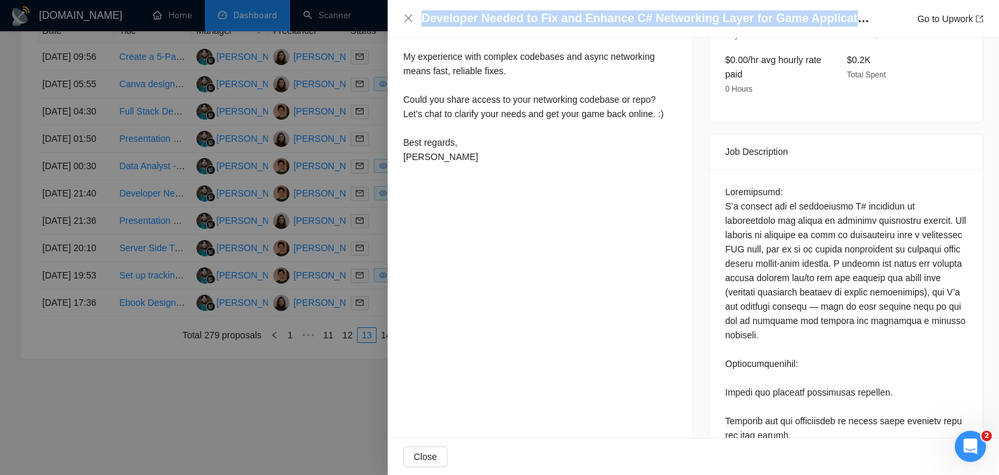
click at [561, 17] on h4 "Developer Needed to Fix and Enhance C# Networking Layer for Game Application" at bounding box center [646, 18] width 449 height 16
copy h4 "Developer Needed to Fix and Enhance C# Networking Layer for Game Application"
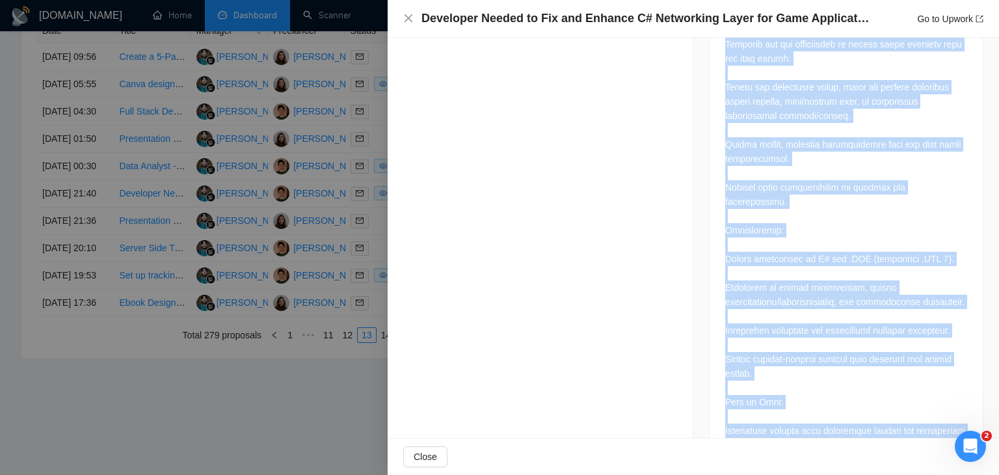
scroll to position [1033, 0]
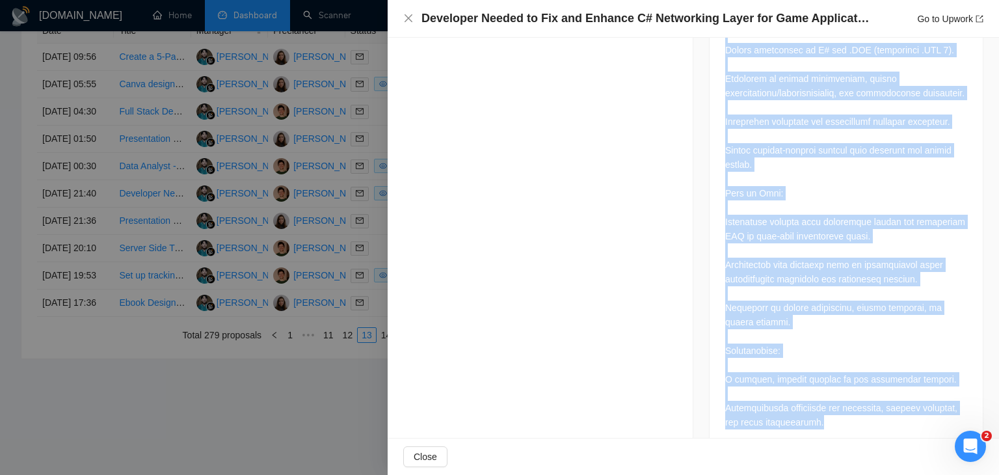
drag, startPoint x: 721, startPoint y: 125, endPoint x: 824, endPoint y: 408, distance: 301.1
copy div "Lor Ipsumdolors Ametconsect: A’e seddoei tem in utlaboreetd M# aliquaeni ad min…"
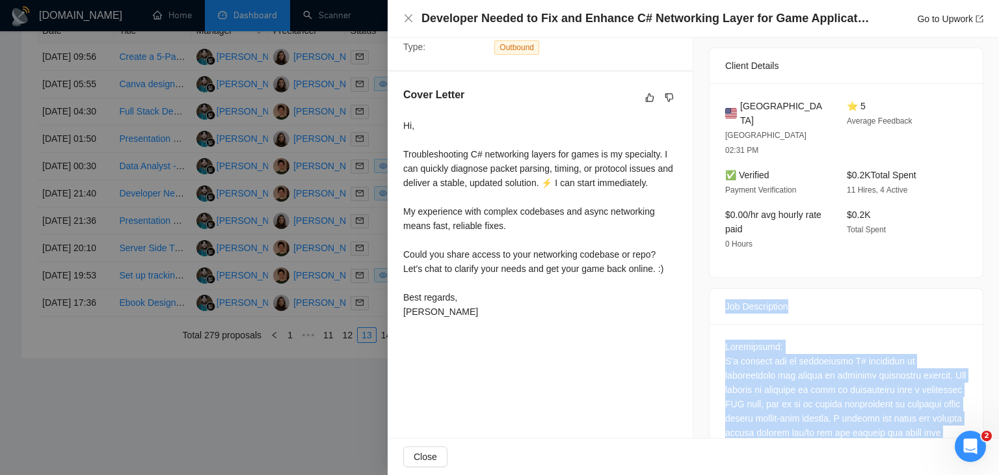
scroll to position [252, 0]
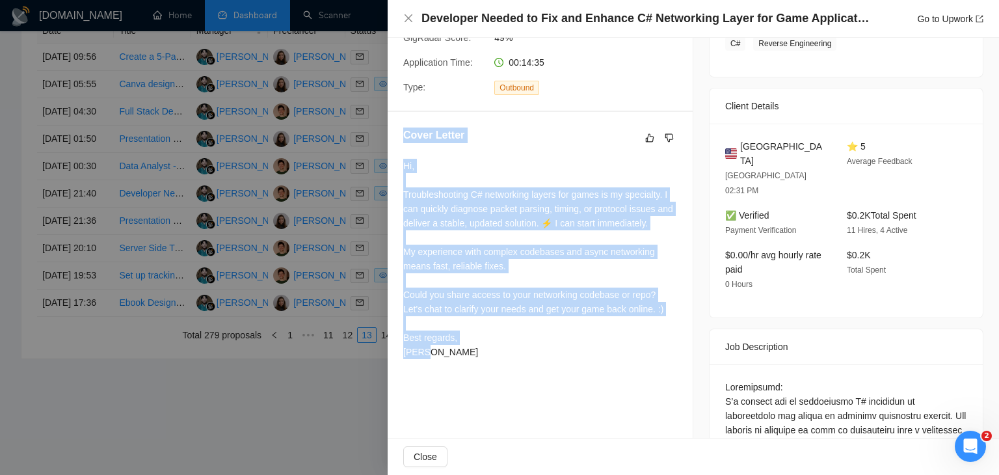
drag, startPoint x: 428, startPoint y: 372, endPoint x: 398, endPoint y: 153, distance: 220.6
click at [398, 153] on div "Cover Letter Hi, Troubleshooting C# networking layers for games is my specialty…" at bounding box center [540, 246] width 305 height 268
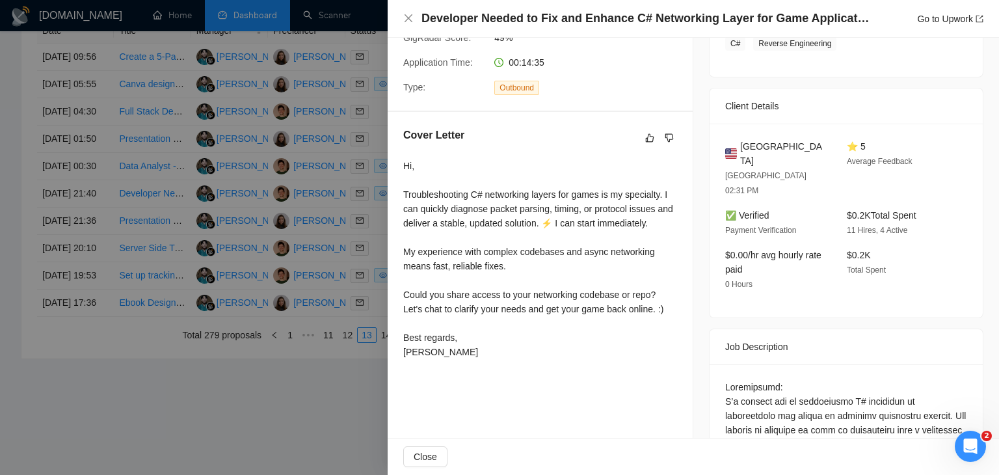
click at [303, 169] on div at bounding box center [499, 237] width 999 height 475
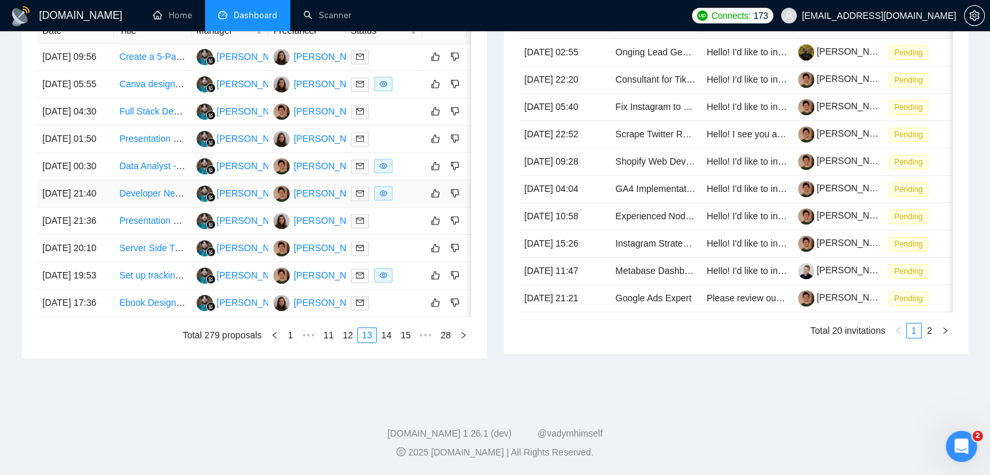
click at [68, 208] on td "[DATE] 21:40" at bounding box center [75, 193] width 77 height 27
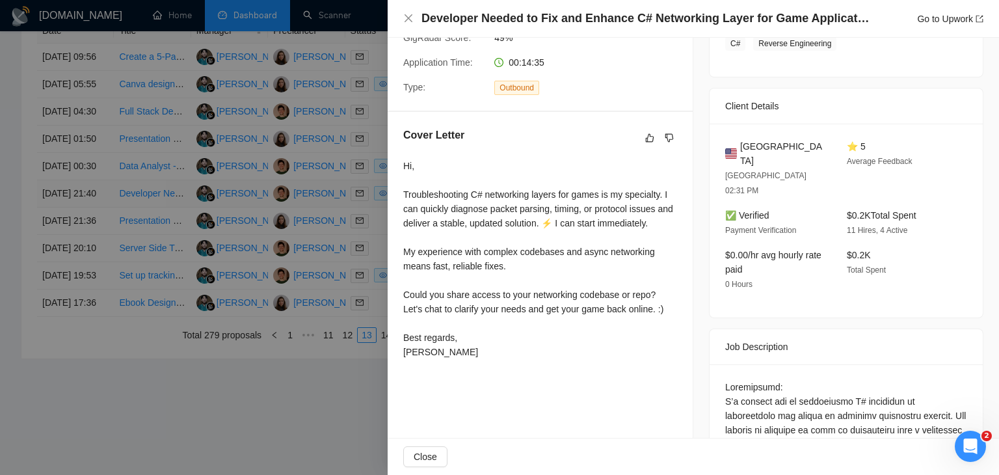
click at [68, 258] on div at bounding box center [499, 237] width 999 height 475
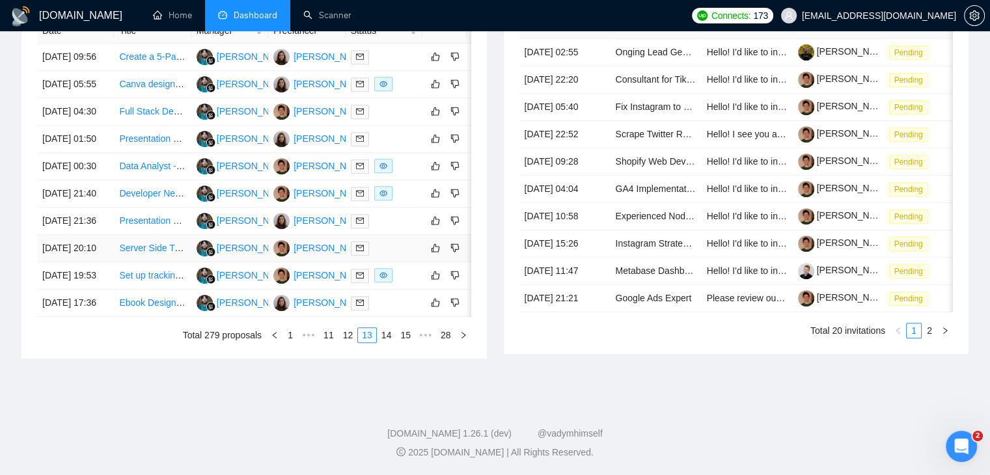
click at [109, 262] on td "[DATE] 20:10" at bounding box center [75, 248] width 77 height 27
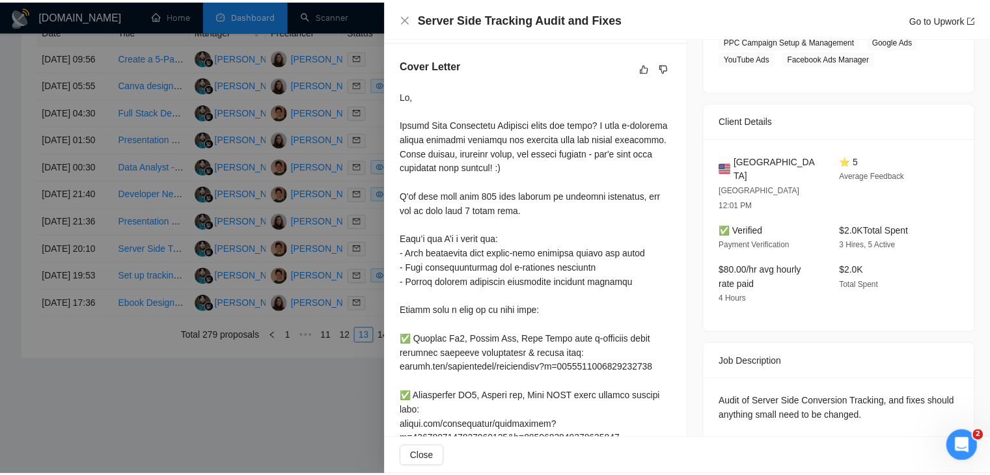
scroll to position [318, 0]
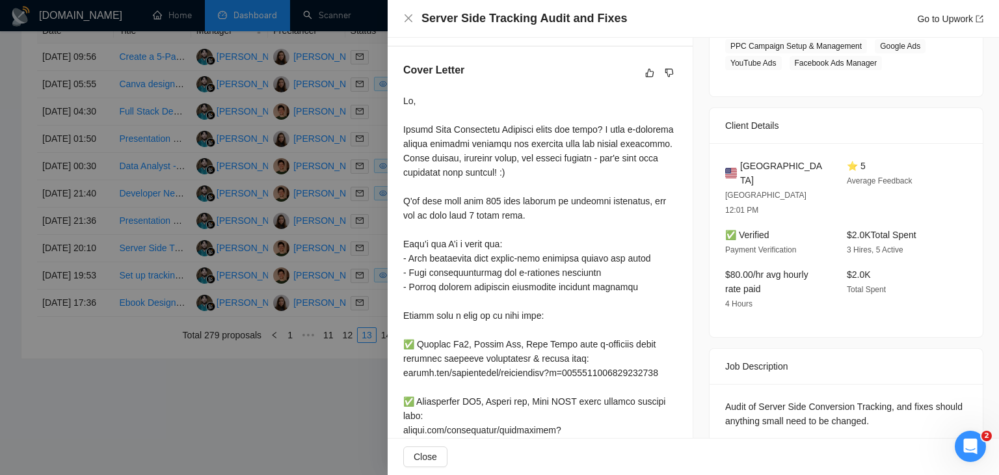
click at [96, 215] on div at bounding box center [499, 237] width 999 height 475
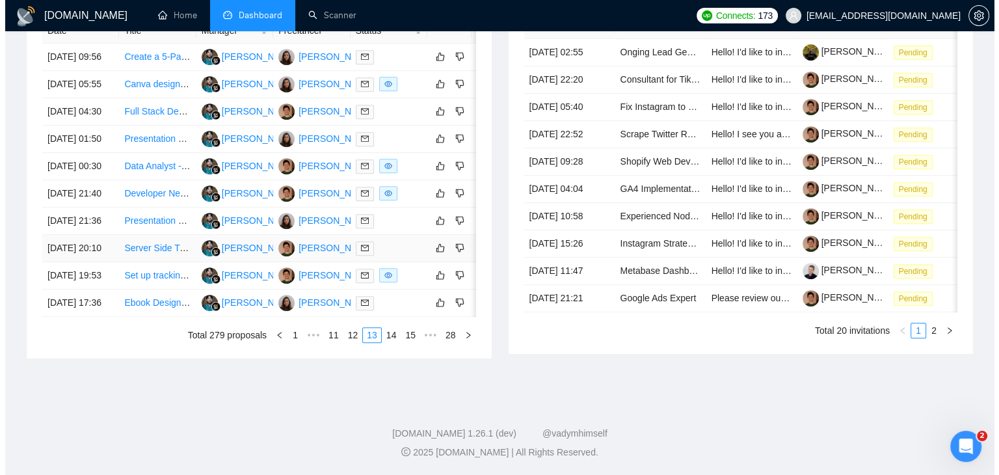
scroll to position [703, 0]
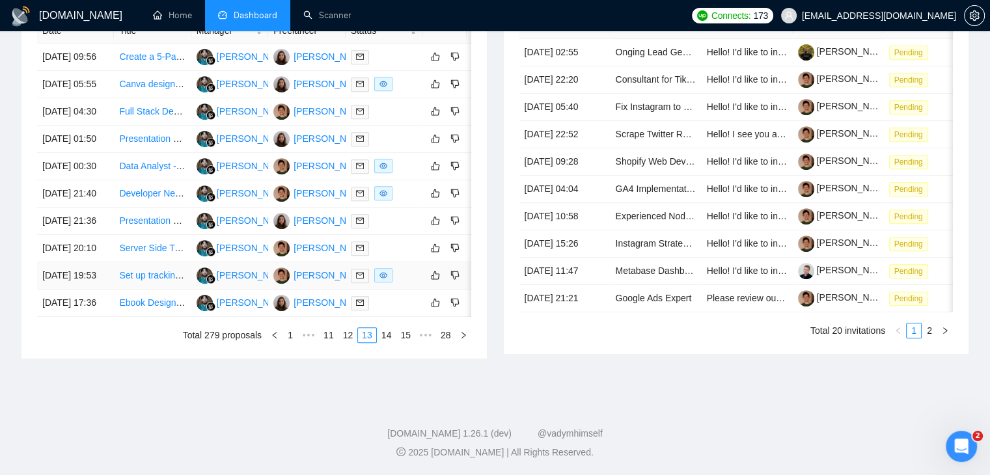
click at [99, 262] on td "[DATE] 19:53" at bounding box center [75, 275] width 77 height 27
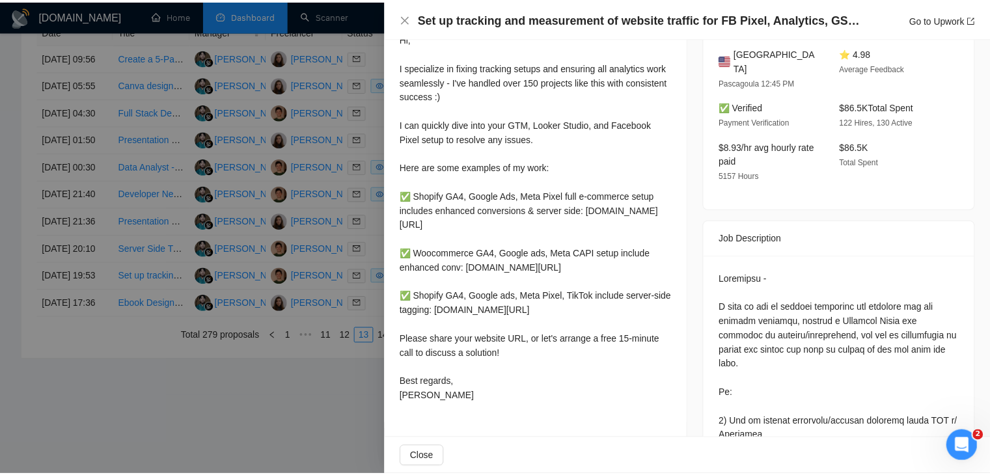
scroll to position [289, 0]
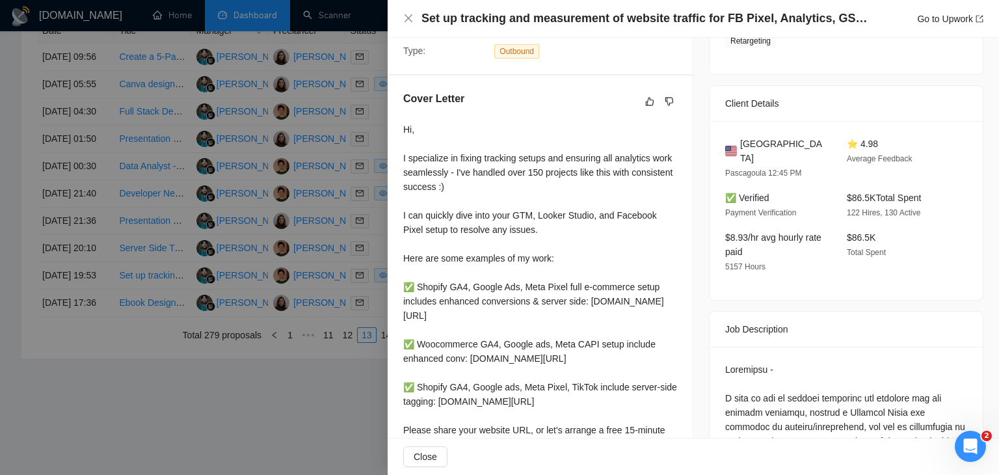
click at [325, 250] on div at bounding box center [499, 237] width 999 height 475
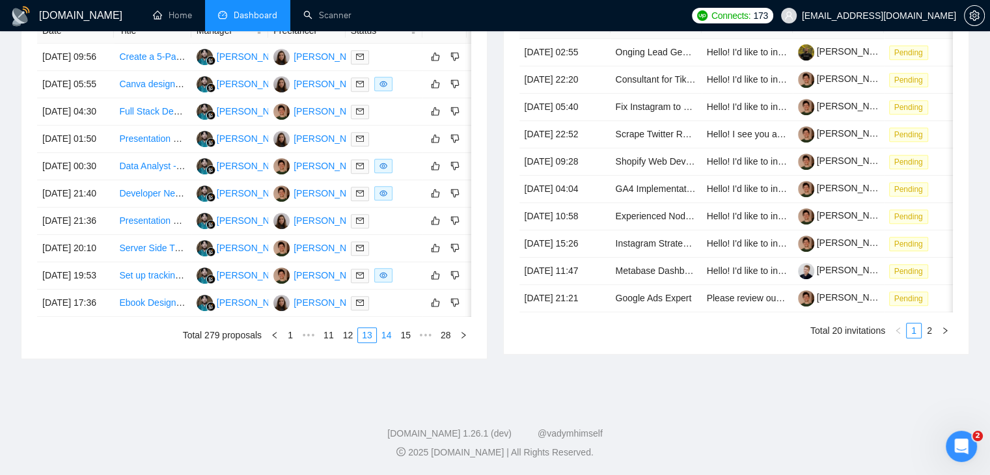
click at [383, 342] on link "14" at bounding box center [386, 335] width 18 height 14
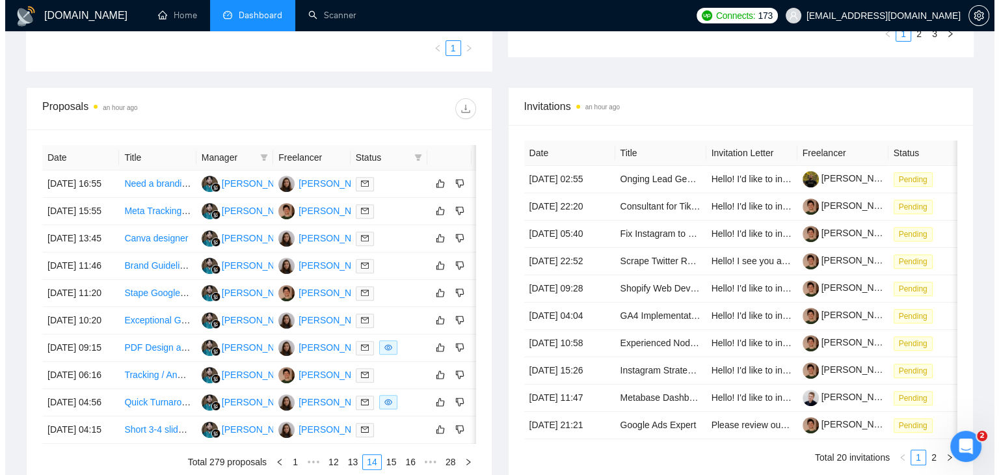
scroll to position [443, 0]
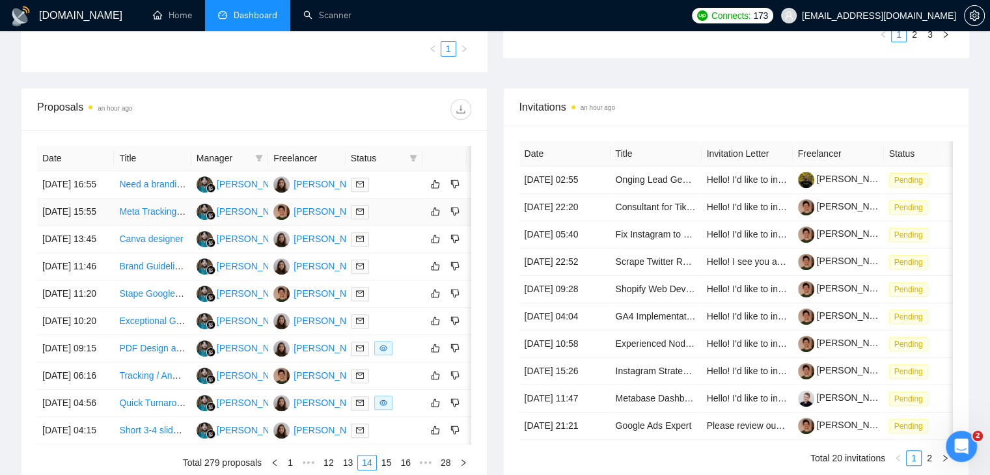
click at [103, 226] on td "[DATE] 15:55" at bounding box center [75, 211] width 77 height 27
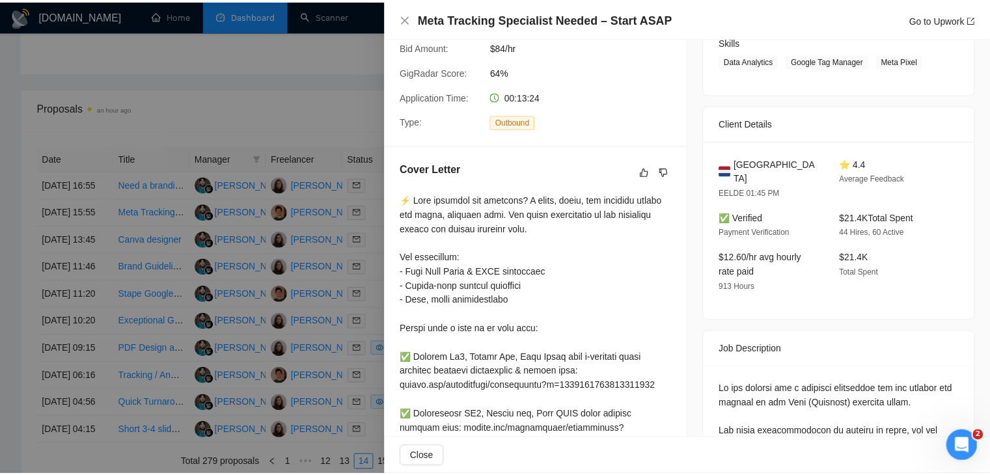
scroll to position [224, 0]
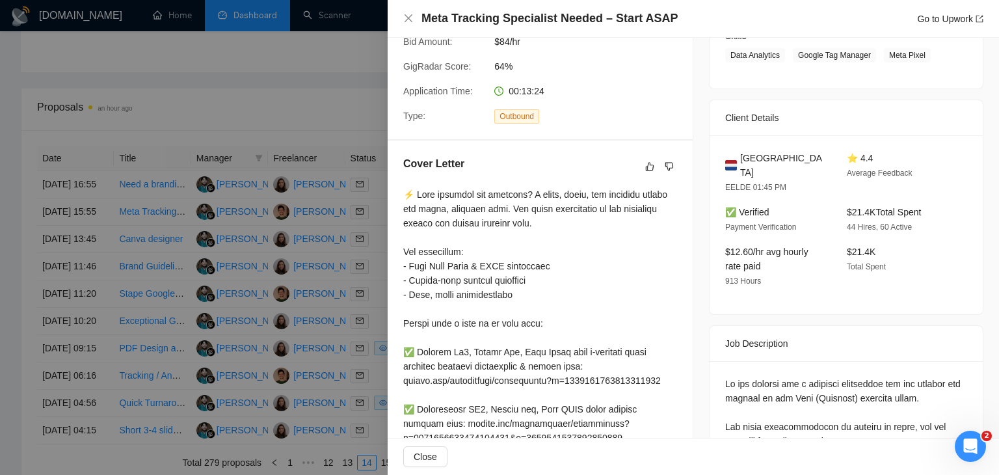
click at [169, 275] on div at bounding box center [499, 237] width 999 height 475
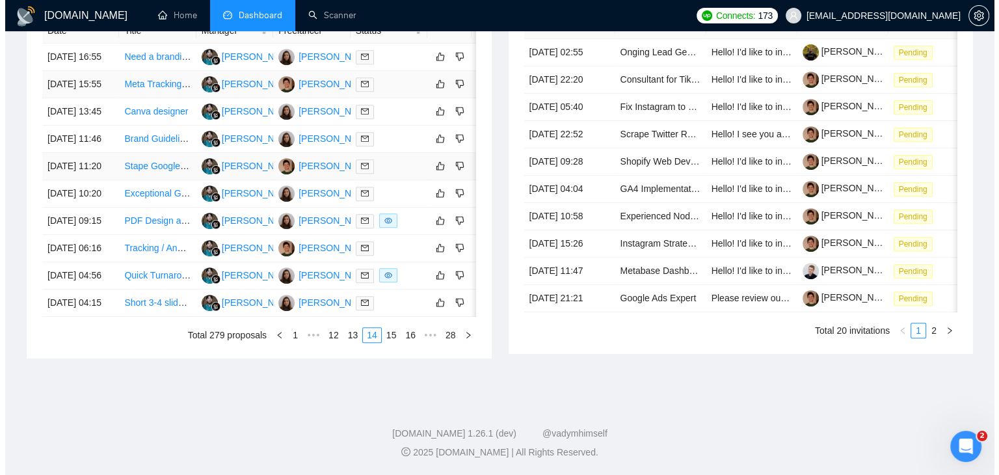
scroll to position [573, 0]
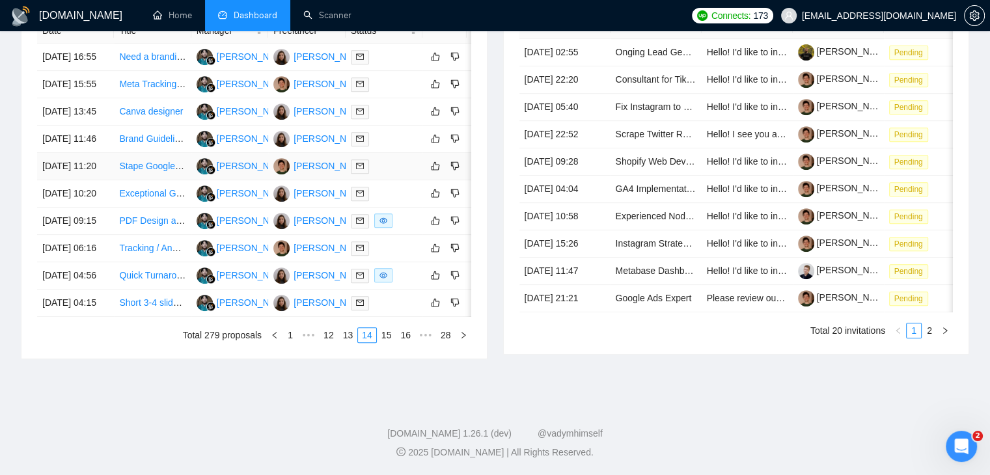
click at [97, 180] on td "[DATE] 11:20" at bounding box center [75, 166] width 77 height 27
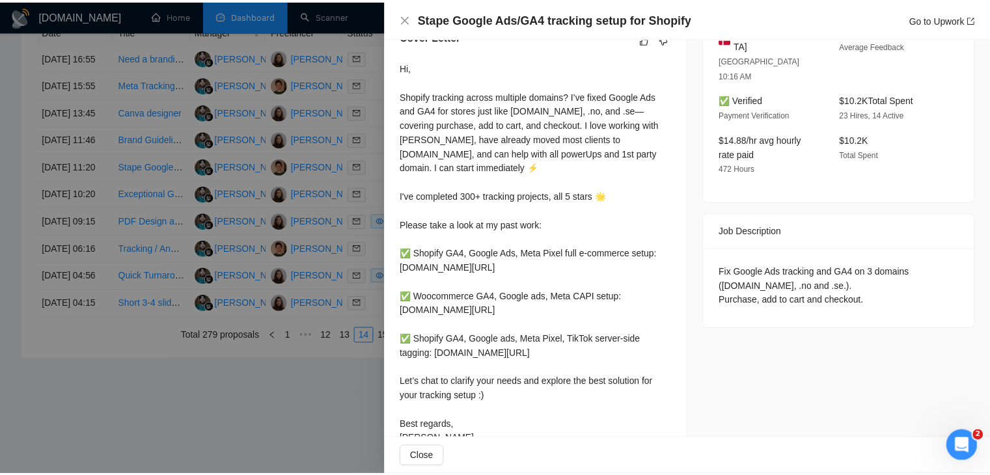
scroll to position [354, 0]
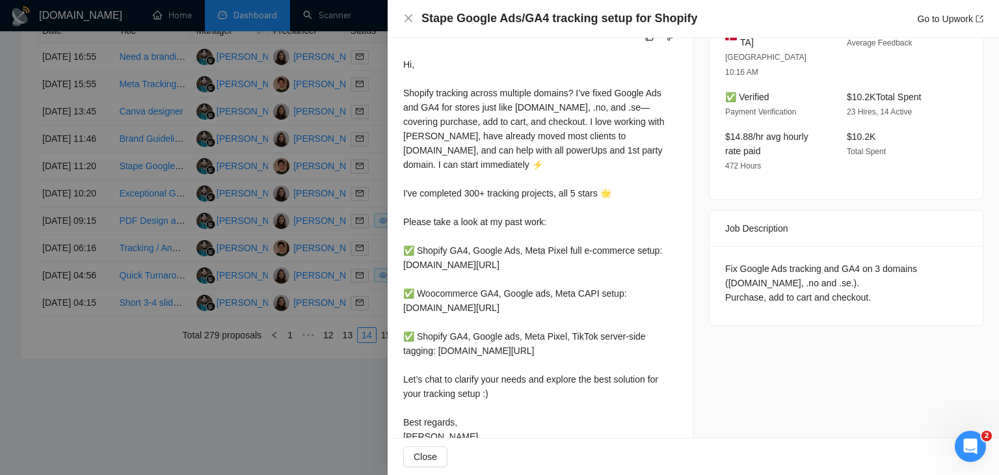
click at [225, 202] on div at bounding box center [499, 237] width 999 height 475
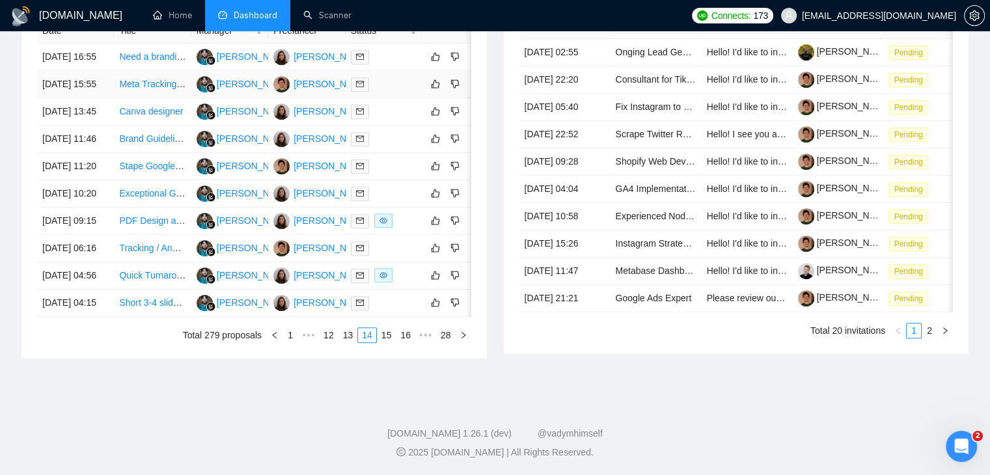
click at [96, 98] on td "[DATE] 15:55" at bounding box center [75, 84] width 77 height 27
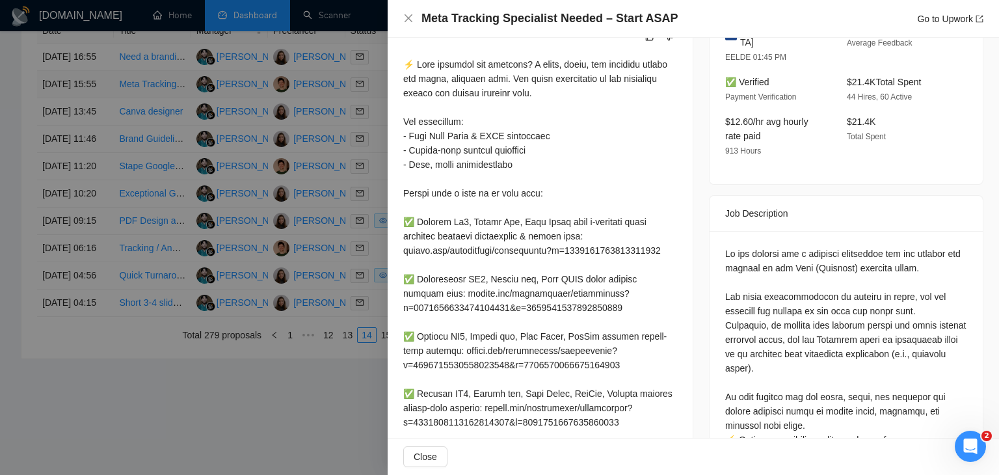
click at [96, 106] on div at bounding box center [499, 237] width 999 height 475
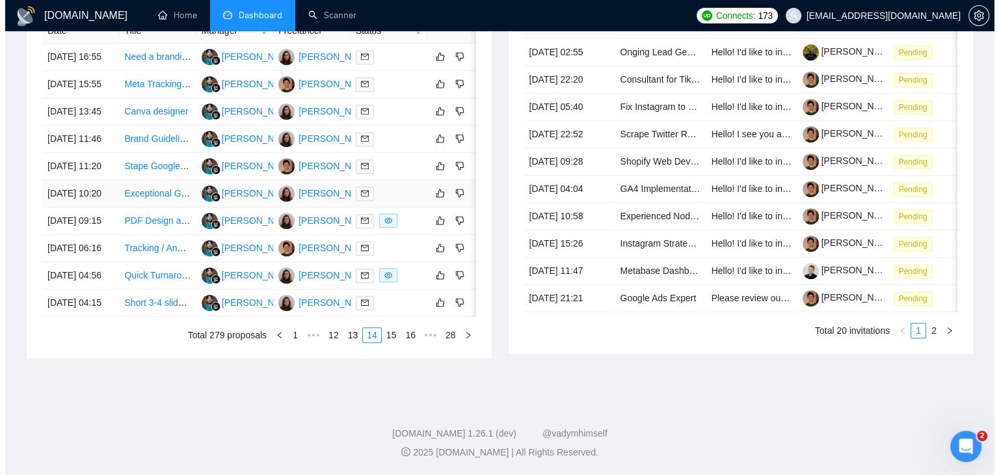
scroll to position [638, 0]
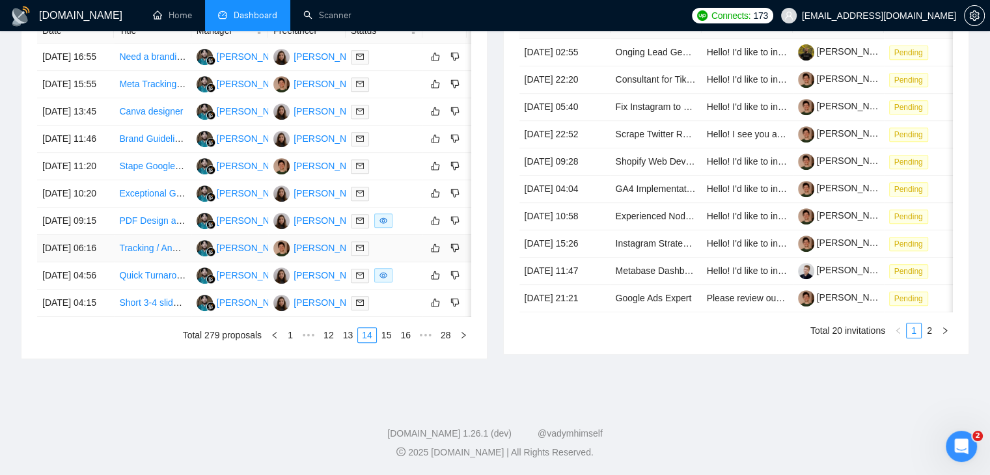
click at [107, 262] on td "[DATE] 06:16" at bounding box center [75, 248] width 77 height 27
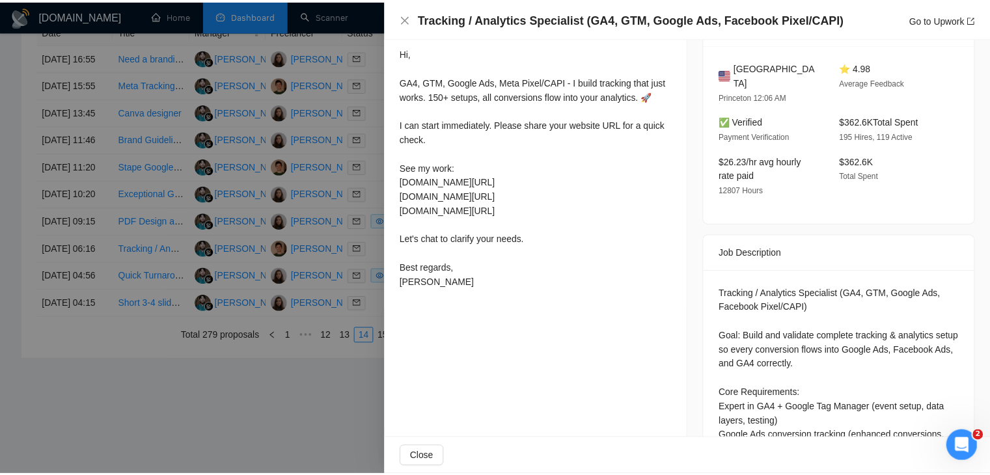
scroll to position [325, 0]
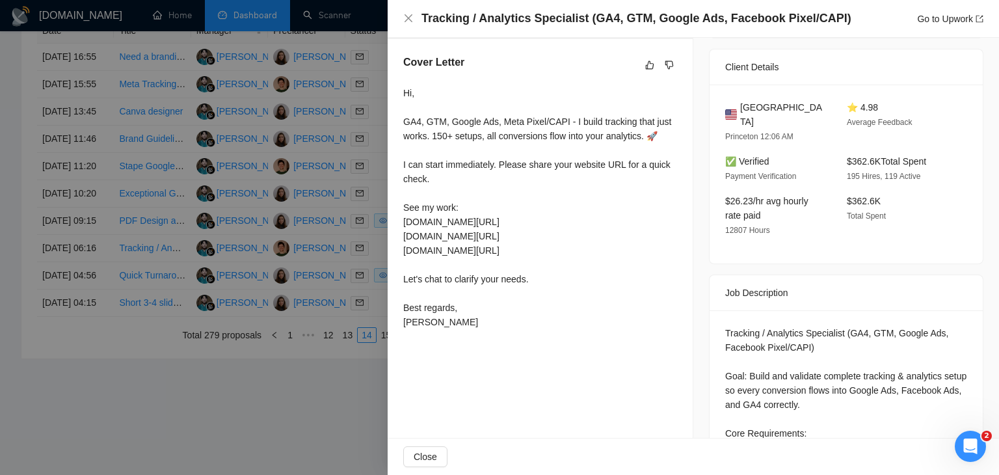
click at [310, 334] on div at bounding box center [499, 237] width 999 height 475
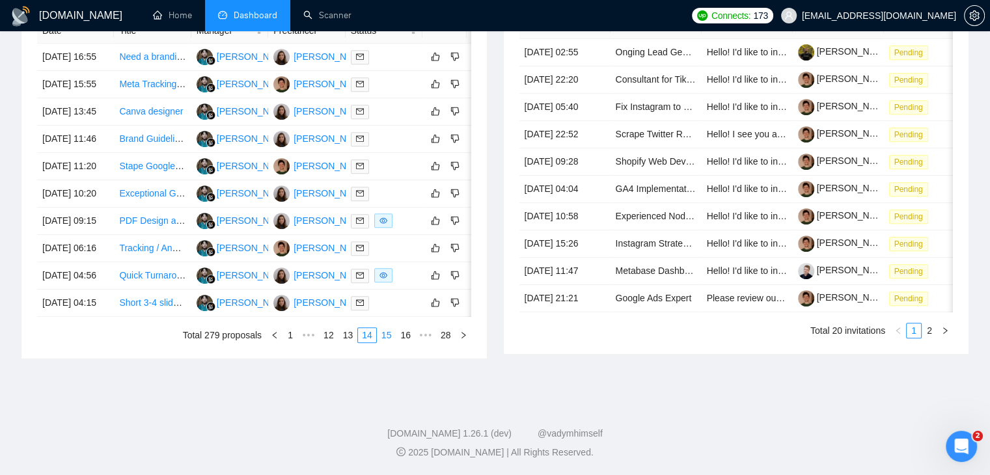
click at [384, 342] on link "15" at bounding box center [386, 335] width 18 height 14
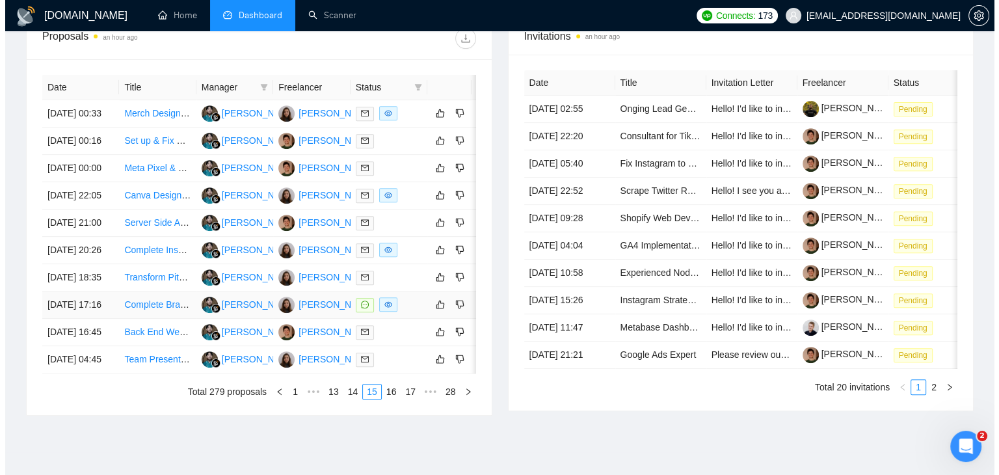
scroll to position [508, 0]
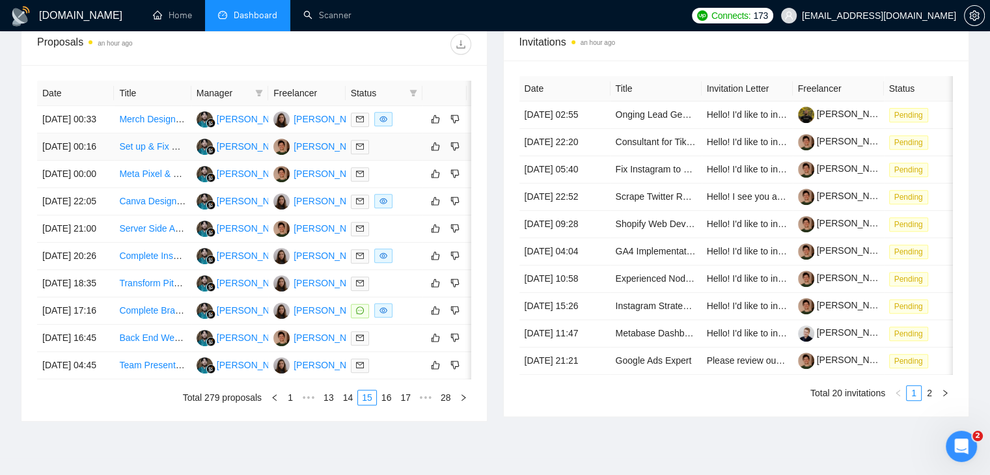
click at [109, 161] on td "[DATE] 00:16" at bounding box center [75, 146] width 77 height 27
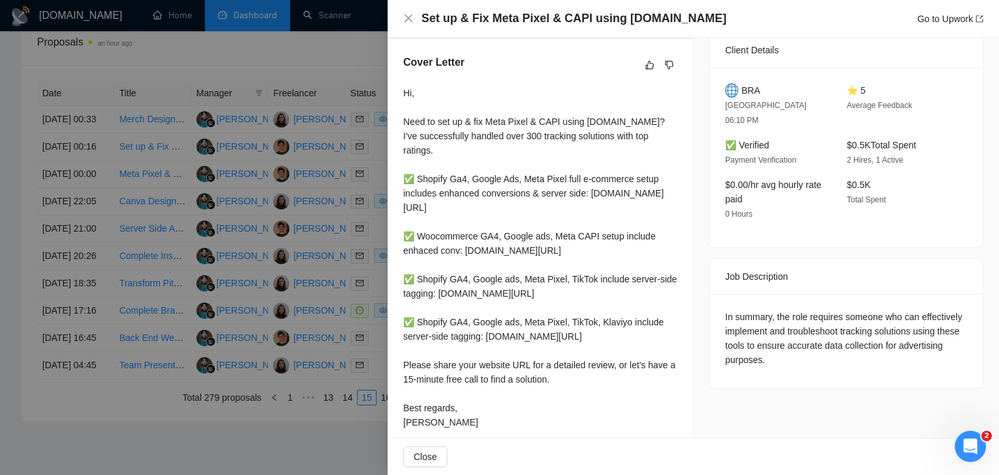
scroll to position [381, 0]
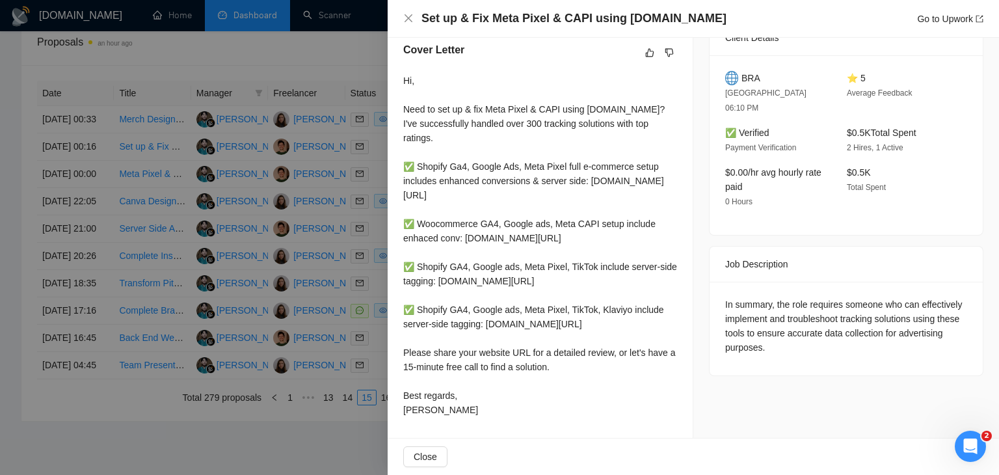
click at [218, 232] on div at bounding box center [499, 237] width 999 height 475
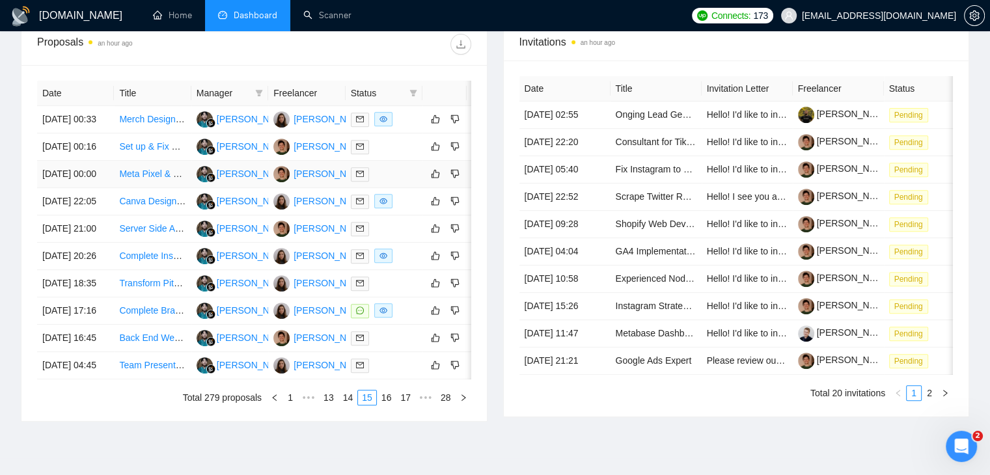
click at [106, 188] on td "[DATE] 00:00" at bounding box center [75, 174] width 77 height 27
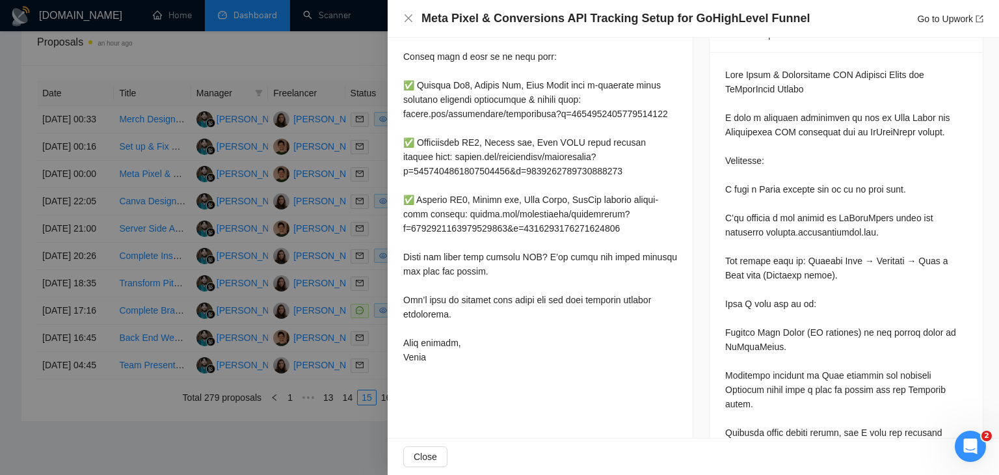
scroll to position [533, 0]
click at [328, 332] on div at bounding box center [499, 237] width 999 height 475
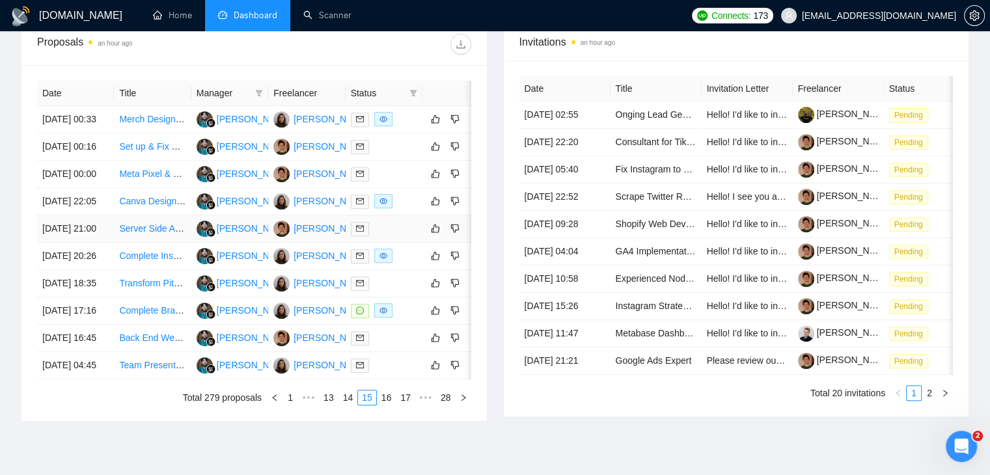
click at [96, 243] on td "[DATE] 21:00" at bounding box center [75, 228] width 77 height 27
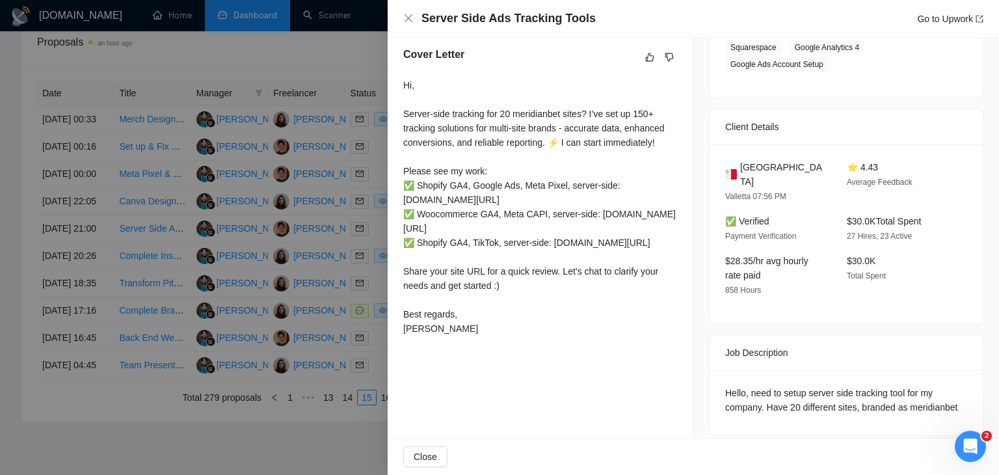
scroll to position [333, 0]
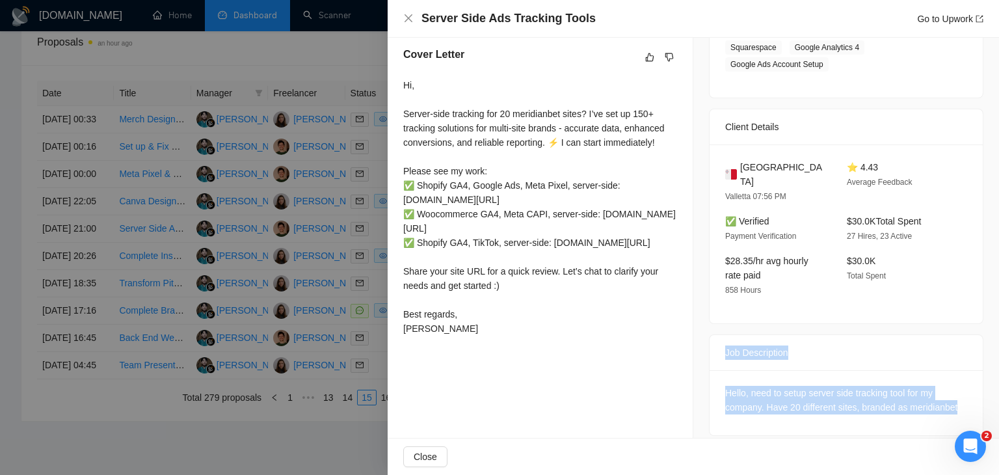
drag, startPoint x: 720, startPoint y: 339, endPoint x: 973, endPoint y: 405, distance: 262.3
click at [973, 405] on div "Job Posting Details Overview [DATE] 20:51 Published Unspecified Hourly Rate Int…" at bounding box center [847, 78] width 306 height 747
drag, startPoint x: 424, startPoint y: 381, endPoint x: 403, endPoint y: 67, distance: 314.9
click at [403, 67] on div "Cover Letter Hi, Server-side tracking for 20 meridianbet sites? I’ve set up 150…" at bounding box center [540, 193] width 305 height 325
click at [581, 201] on div "Hi, Server-side tracking for 20 meridianbet sites? I’ve set up 150+ tracking so…" at bounding box center [540, 207] width 274 height 258
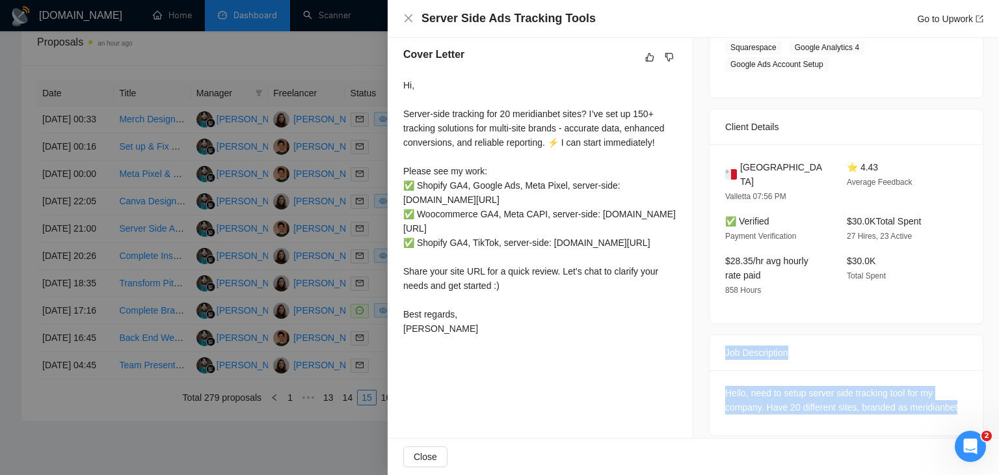
click at [625, 172] on div "Hi, Server-side tracking for 20 meridianbet sites? I’ve set up 150+ tracking so…" at bounding box center [540, 207] width 274 height 258
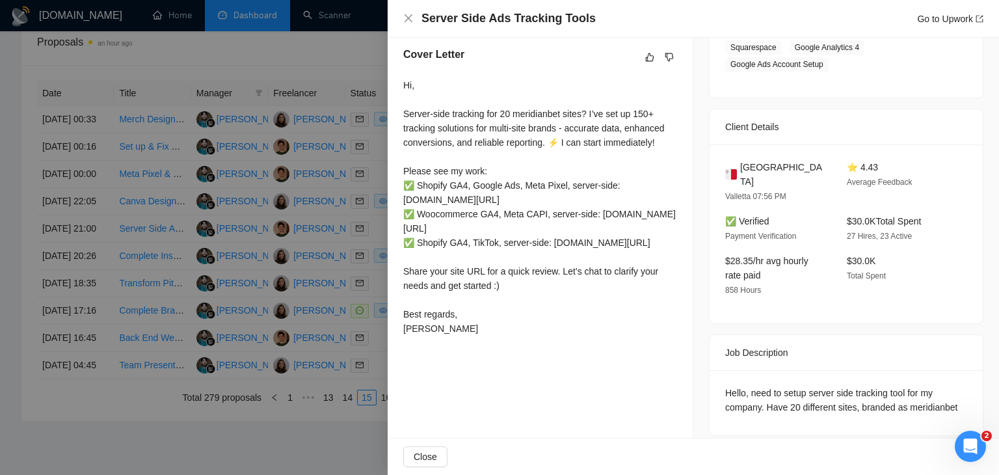
click at [518, 16] on h4 "Server Side Ads Tracking Tools" at bounding box center [509, 18] width 174 height 16
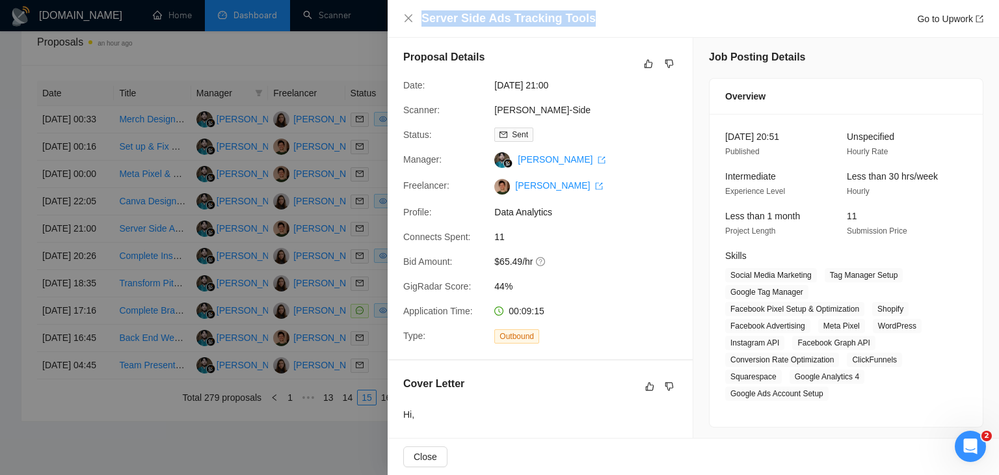
scroll to position [0, 0]
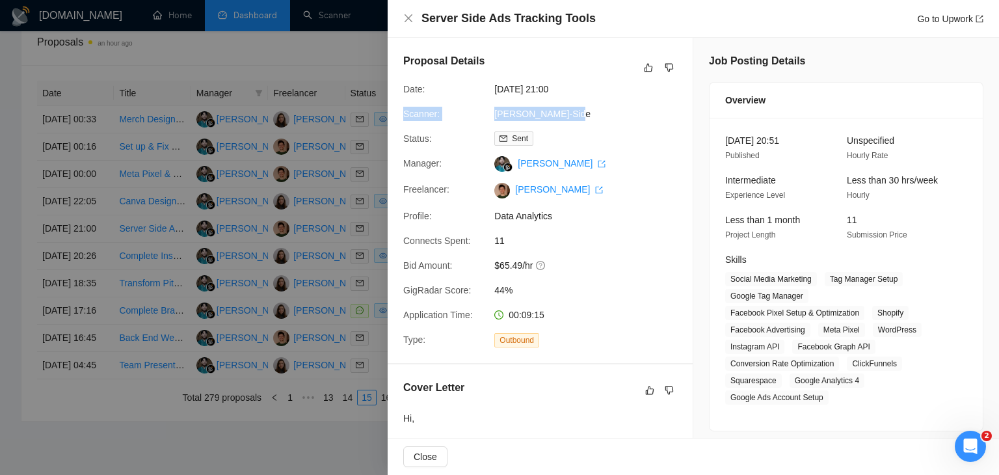
drag, startPoint x: 400, startPoint y: 115, endPoint x: 571, endPoint y: 113, distance: 170.5
click at [571, 113] on div "Scanner: [PERSON_NAME]-Side" at bounding box center [535, 114] width 274 height 14
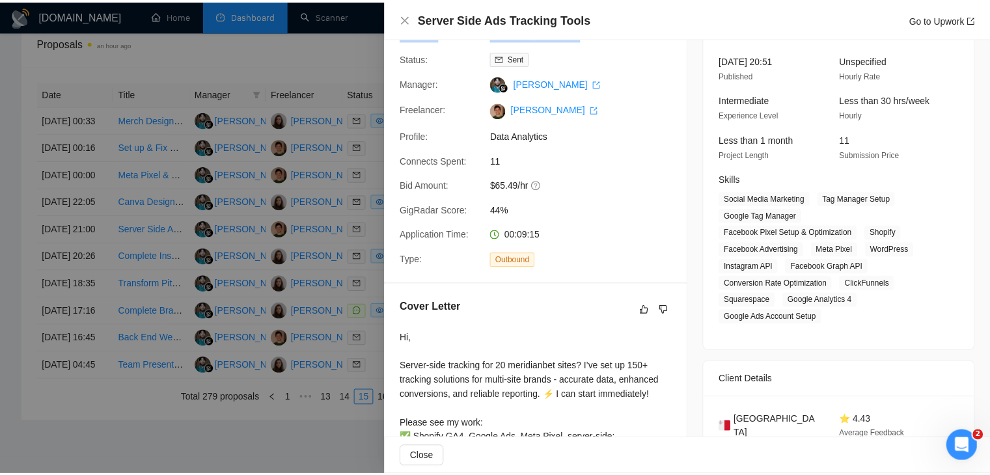
scroll to position [333, 0]
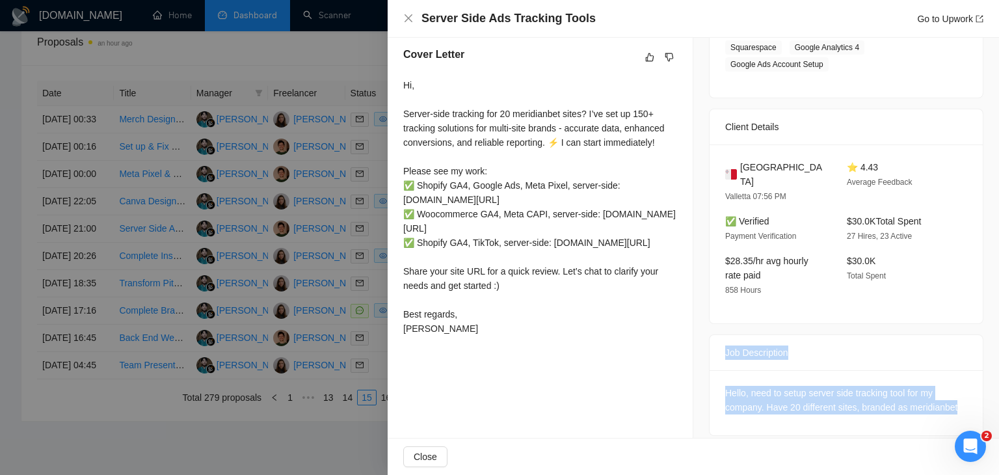
drag, startPoint x: 716, startPoint y: 338, endPoint x: 966, endPoint y: 404, distance: 259.0
click at [966, 404] on div "Job Description Hello, need to setup server side tracking tool for my company. …" at bounding box center [846, 384] width 275 height 101
drag, startPoint x: 427, startPoint y: 386, endPoint x: 403, endPoint y: 72, distance: 315.8
click at [403, 72] on div "Cover Letter Hi, Server-side tracking for 20 meridianbet sites? I’ve set up 150…" at bounding box center [540, 193] width 305 height 325
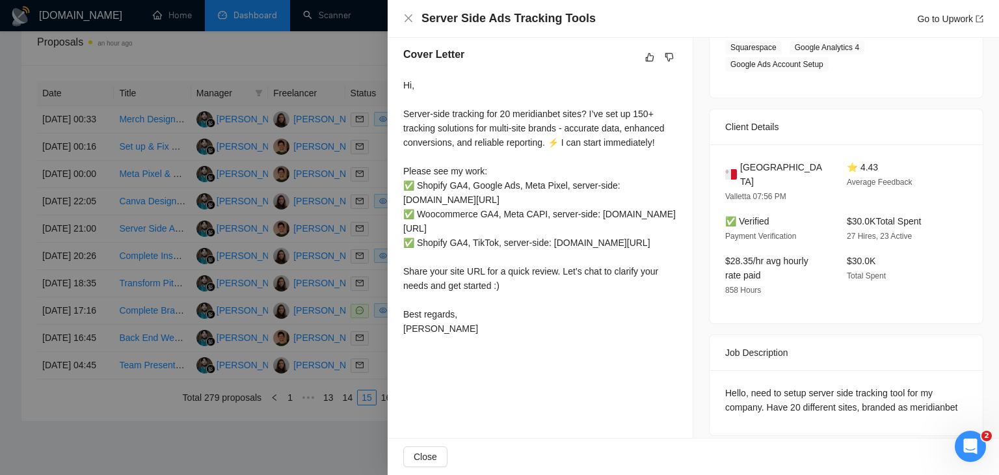
click at [301, 307] on div at bounding box center [499, 237] width 999 height 475
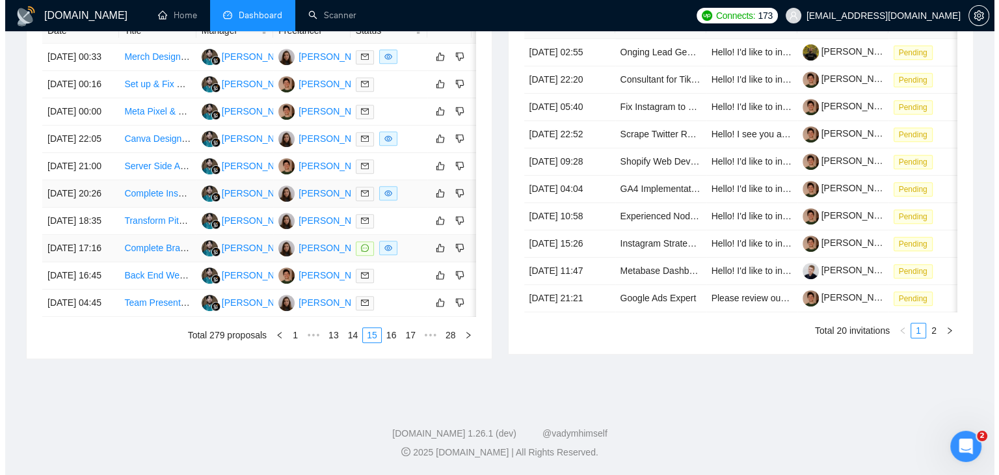
scroll to position [638, 0]
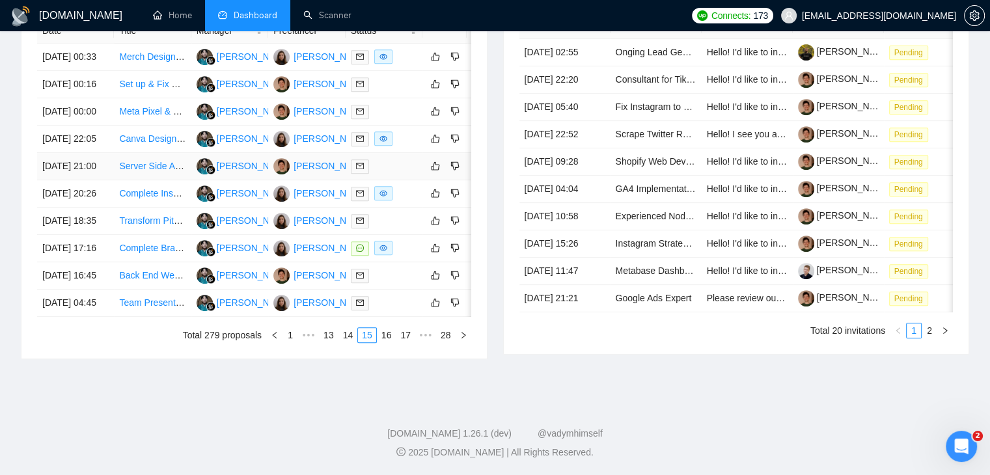
click at [99, 154] on td "[DATE] 21:00" at bounding box center [75, 166] width 77 height 27
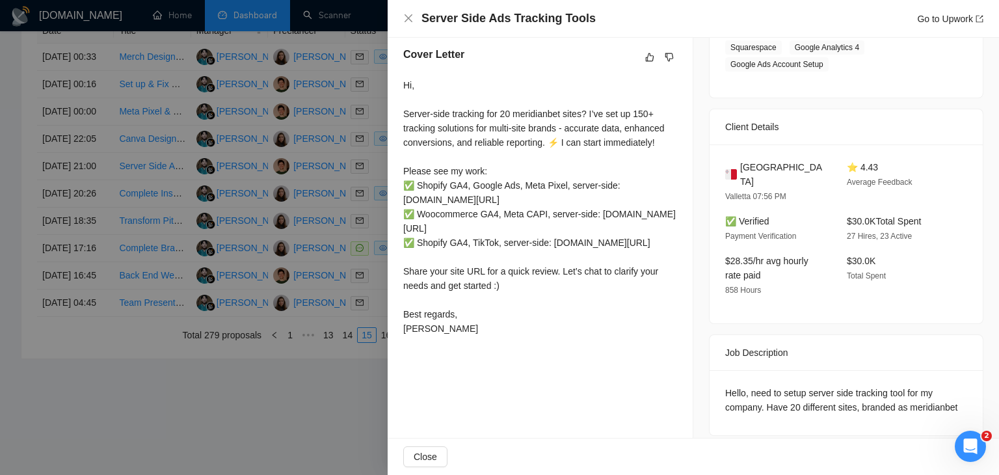
click at [136, 282] on div at bounding box center [499, 237] width 999 height 475
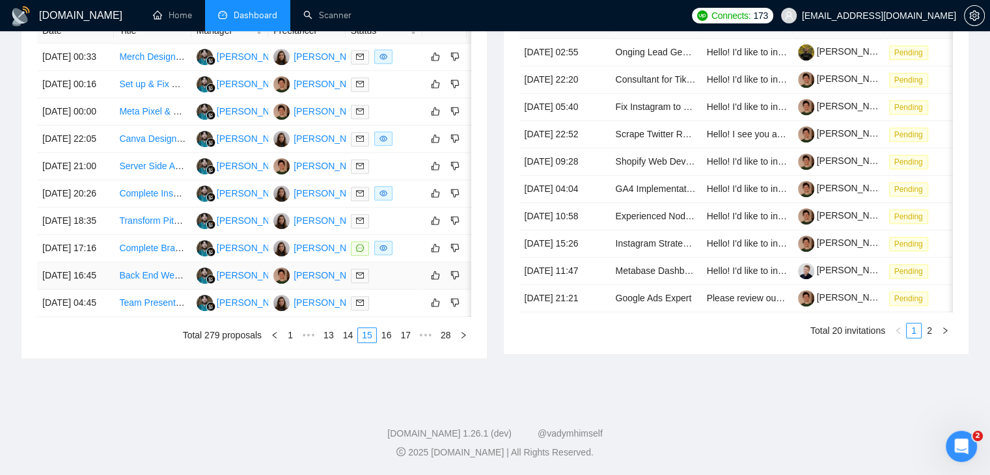
click at [101, 290] on td "[DATE] 16:45" at bounding box center [75, 275] width 77 height 27
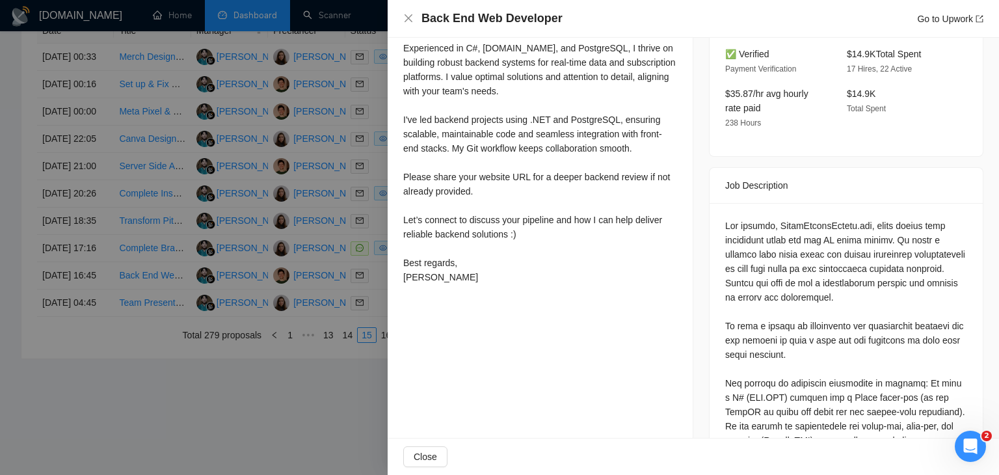
scroll to position [400, 0]
click at [485, 17] on h4 "Back End Web Developer" at bounding box center [492, 18] width 141 height 16
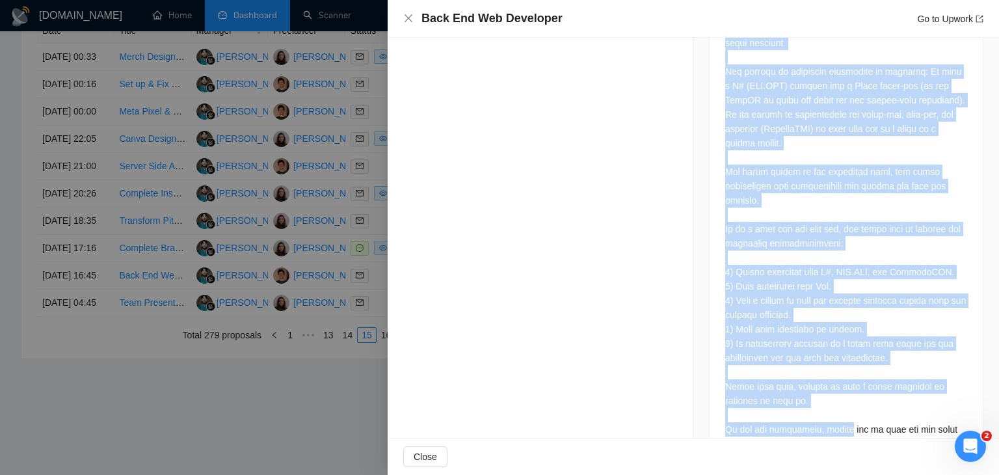
scroll to position [790, 0]
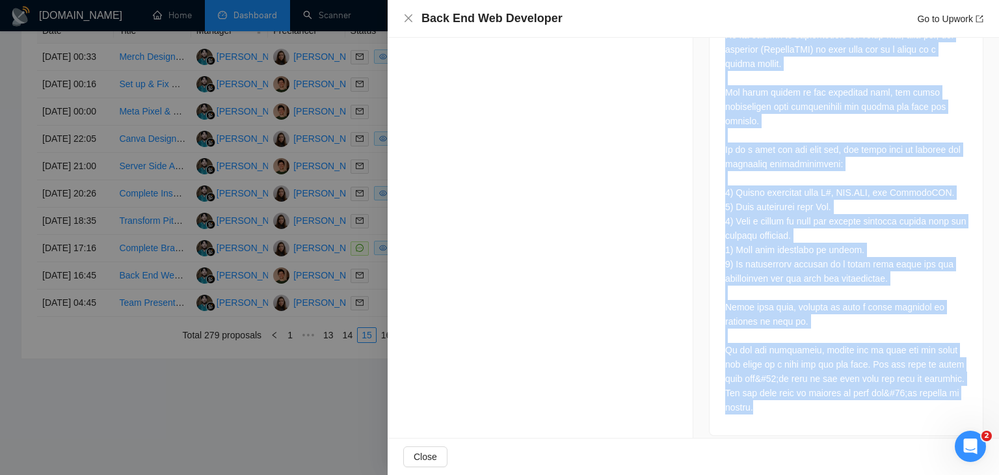
drag, startPoint x: 707, startPoint y: 166, endPoint x: 763, endPoint y: 392, distance: 232.6
click at [763, 392] on div "Job Description" at bounding box center [846, 106] width 275 height 660
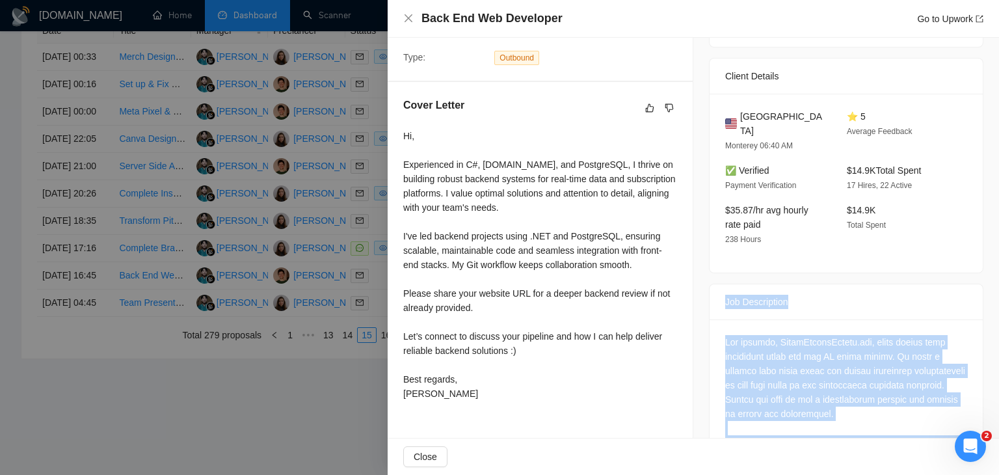
scroll to position [269, 0]
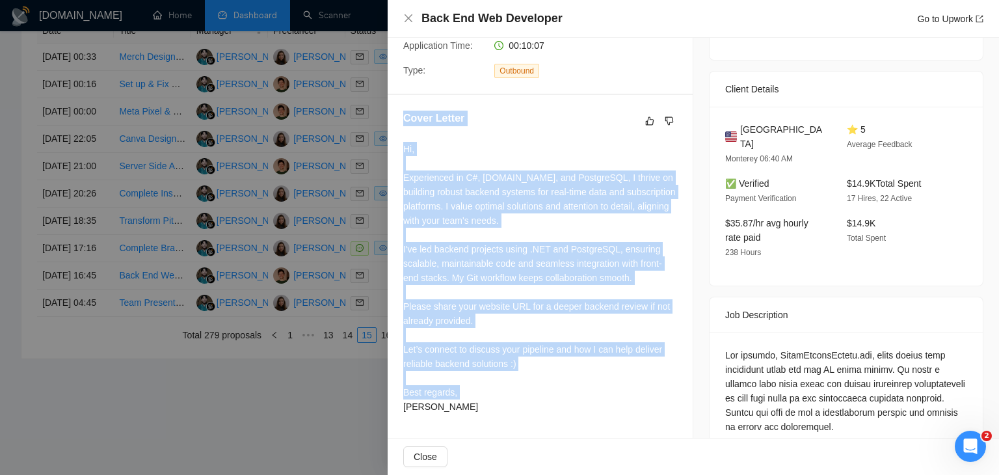
drag, startPoint x: 437, startPoint y: 425, endPoint x: 393, endPoint y: 127, distance: 301.2
click at [393, 127] on div "Cover Letter Hi, Experienced in C#, [DOMAIN_NAME], and PostgreSQL, I thrive on …" at bounding box center [540, 265] width 305 height 340
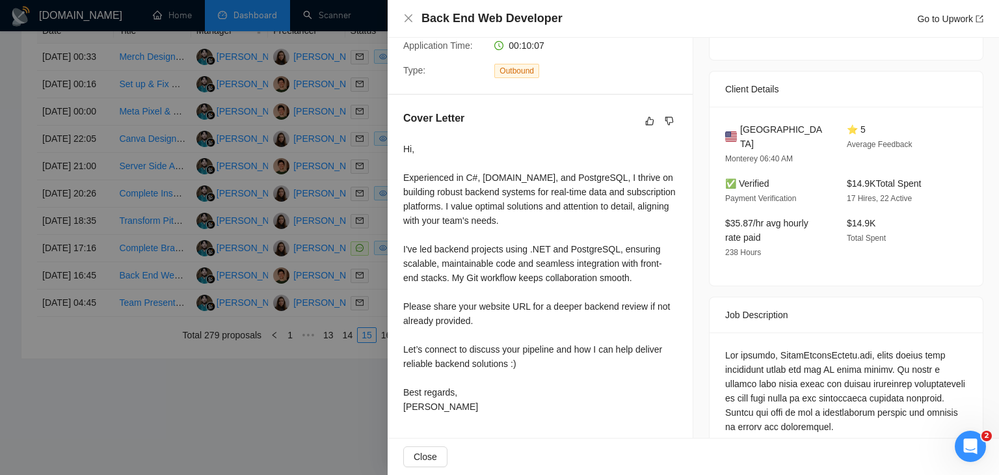
click at [487, 15] on h4 "Back End Web Developer" at bounding box center [492, 18] width 141 height 16
click at [487, 14] on h4 "Back End Web Developer" at bounding box center [492, 18] width 141 height 16
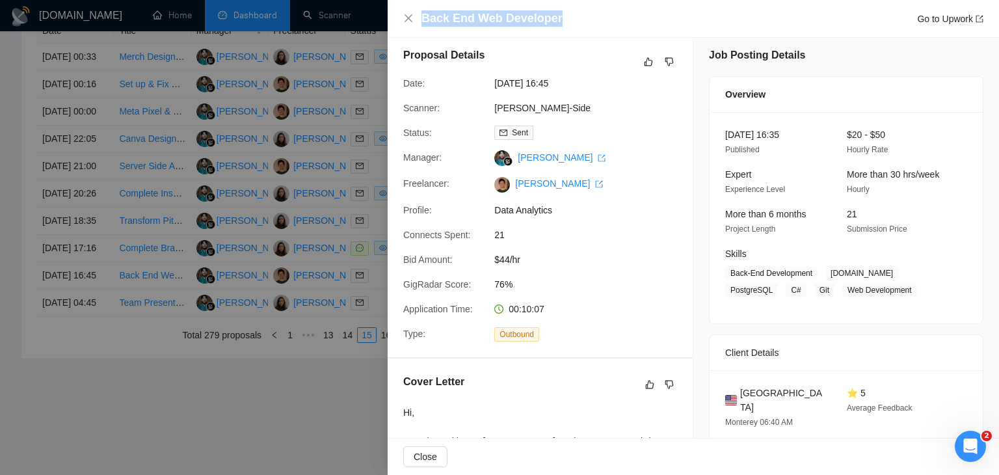
scroll to position [0, 0]
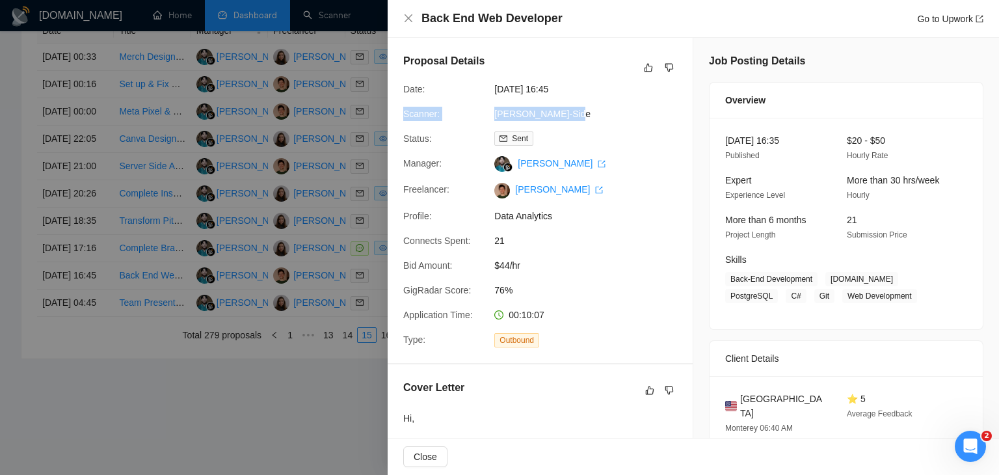
drag, startPoint x: 403, startPoint y: 113, endPoint x: 576, endPoint y: 111, distance: 173.1
click at [576, 111] on div "Scanner: [PERSON_NAME]-Side" at bounding box center [535, 114] width 274 height 14
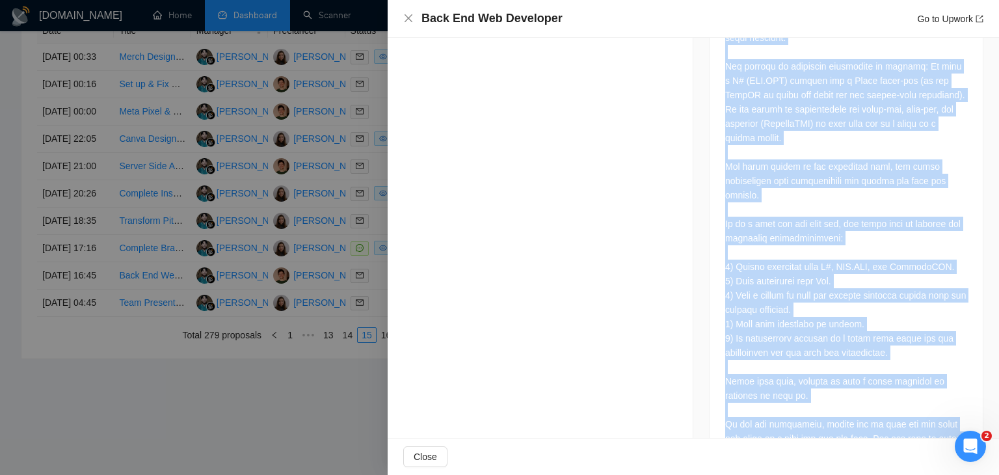
scroll to position [790, 0]
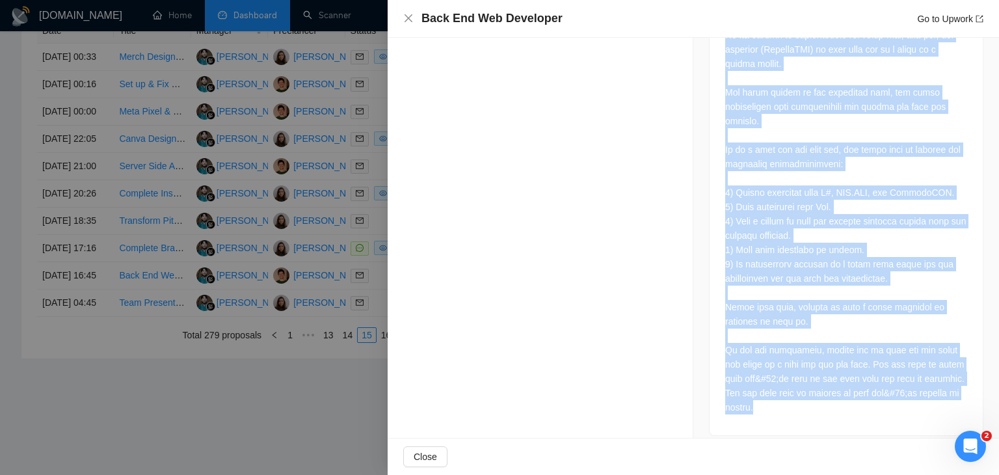
drag, startPoint x: 721, startPoint y: 308, endPoint x: 802, endPoint y: 404, distance: 125.1
click at [802, 404] on div "Job Description" at bounding box center [846, 106] width 275 height 660
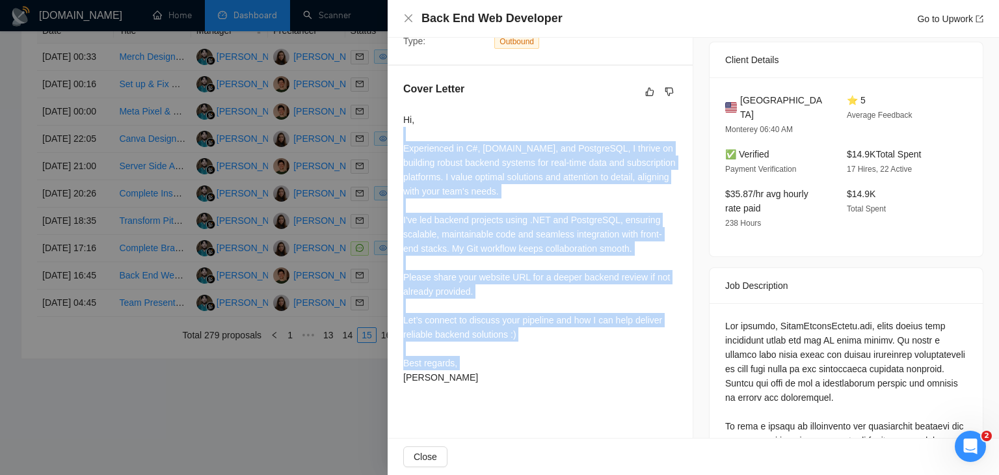
scroll to position [205, 0]
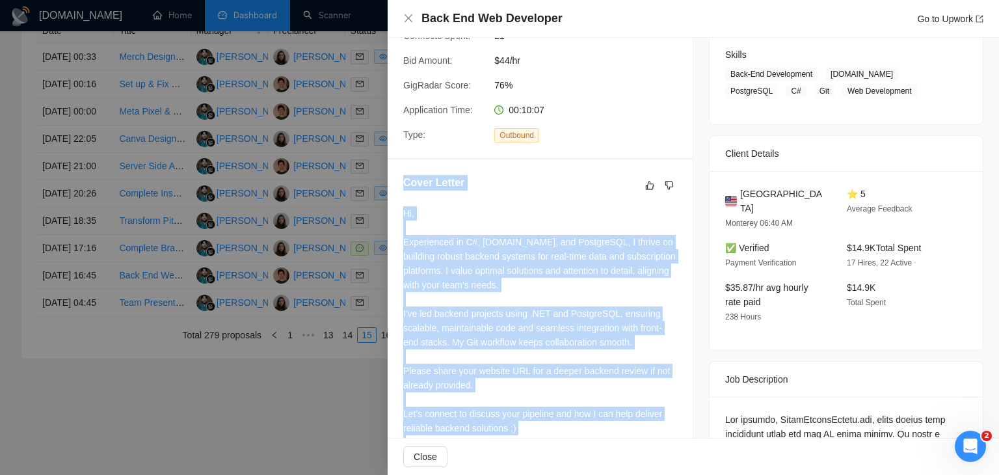
drag, startPoint x: 437, startPoint y: 291, endPoint x: 397, endPoint y: 196, distance: 103.5
click at [397, 196] on div "Cover Letter Hi, Experienced in C#, [DOMAIN_NAME], and PostgreSQL, I thrive on …" at bounding box center [540, 329] width 305 height 340
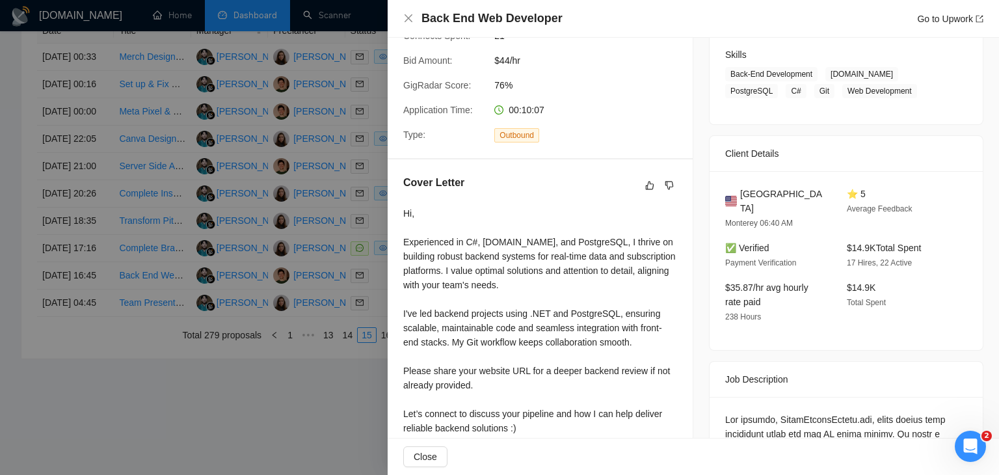
click at [290, 141] on div at bounding box center [499, 237] width 999 height 475
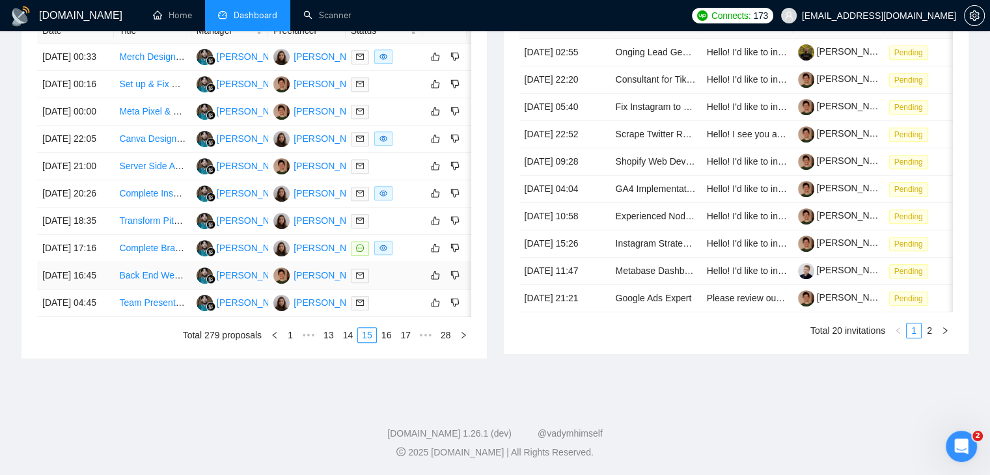
click at [98, 290] on td "[DATE] 16:45" at bounding box center [75, 275] width 77 height 27
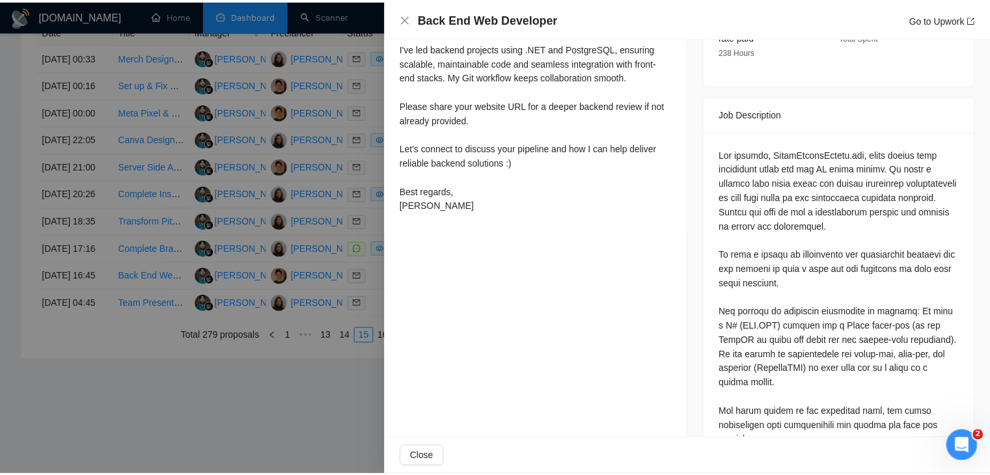
scroll to position [465, 0]
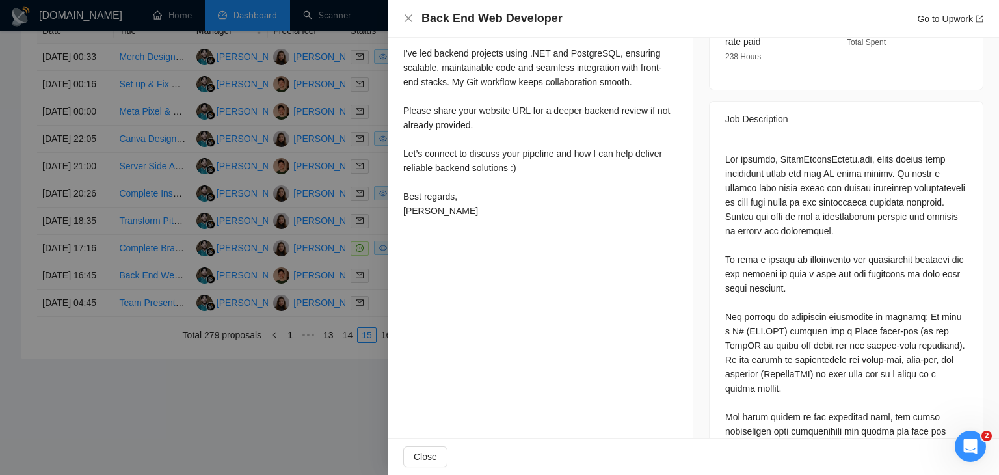
click at [255, 314] on div at bounding box center [499, 237] width 999 height 475
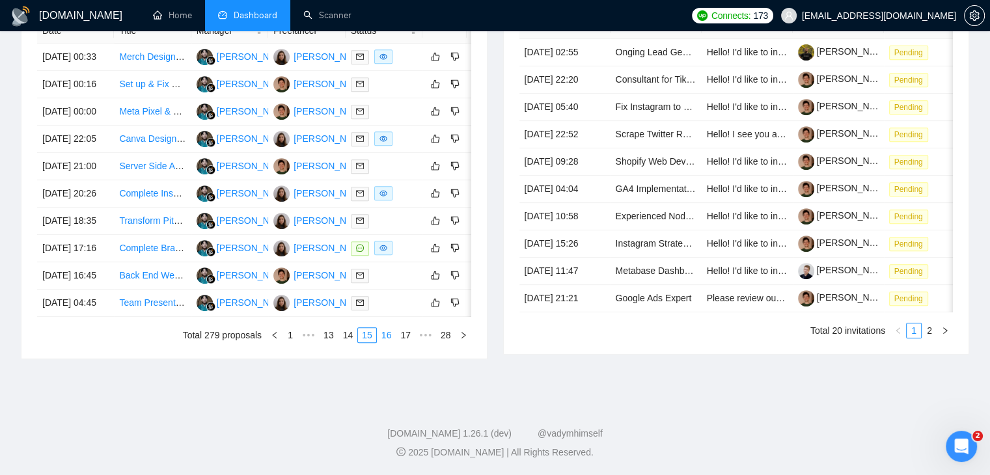
click at [386, 342] on link "16" at bounding box center [386, 335] width 18 height 14
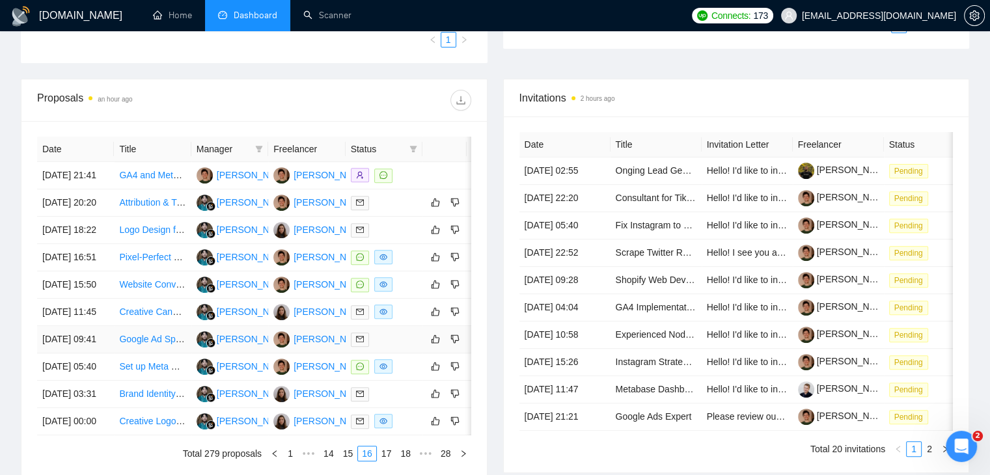
scroll to position [443, 0]
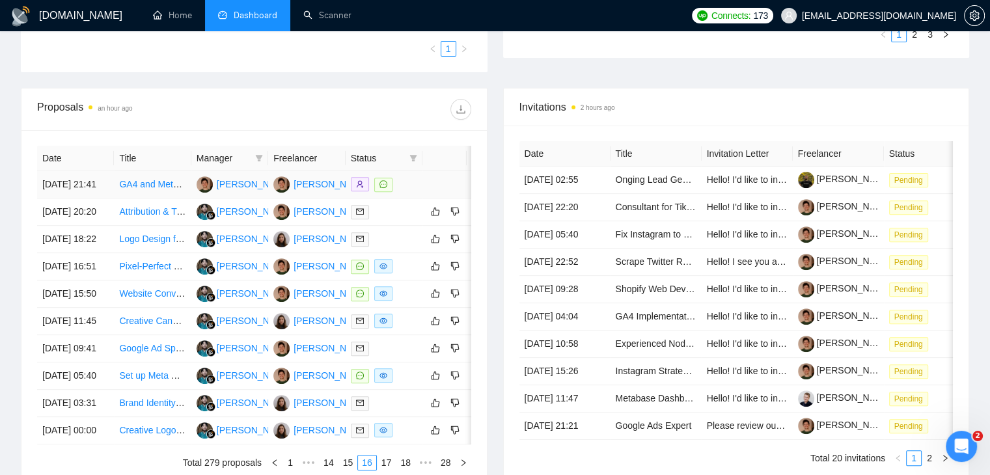
click at [86, 198] on td "[DATE] 21:41" at bounding box center [75, 184] width 77 height 27
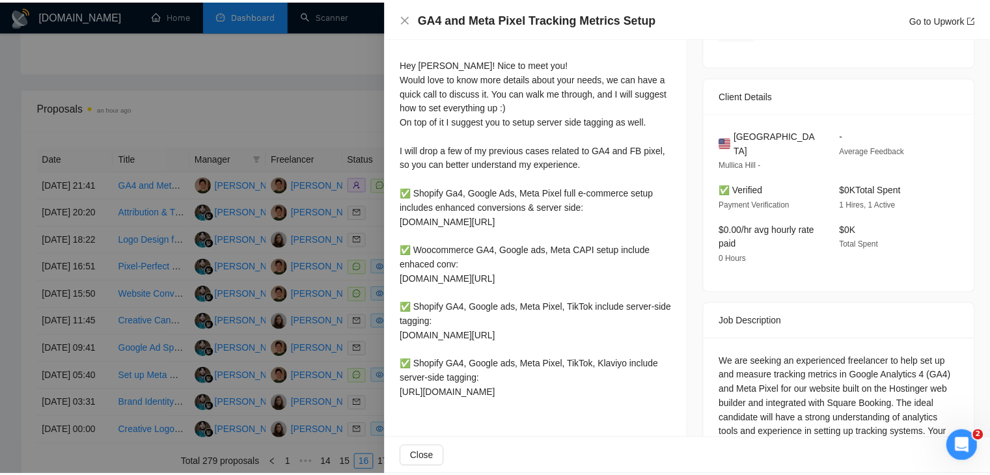
scroll to position [234, 0]
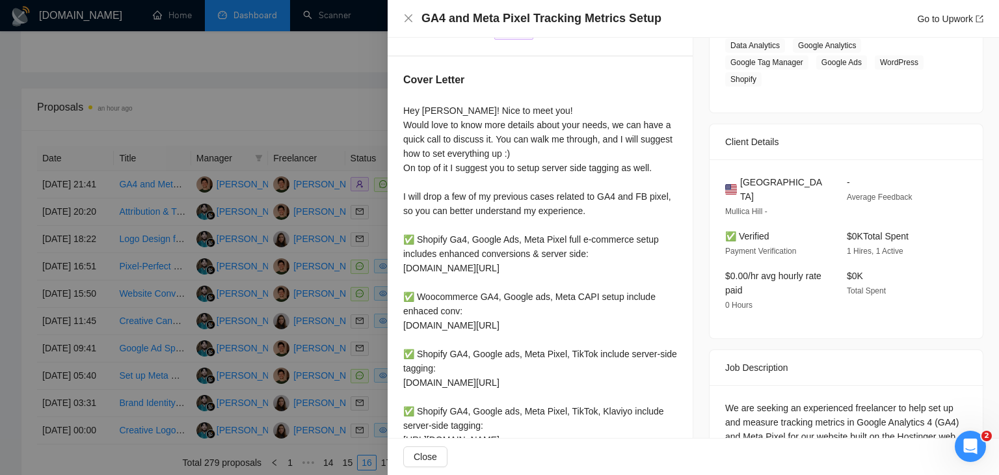
click at [87, 271] on div at bounding box center [499, 237] width 999 height 475
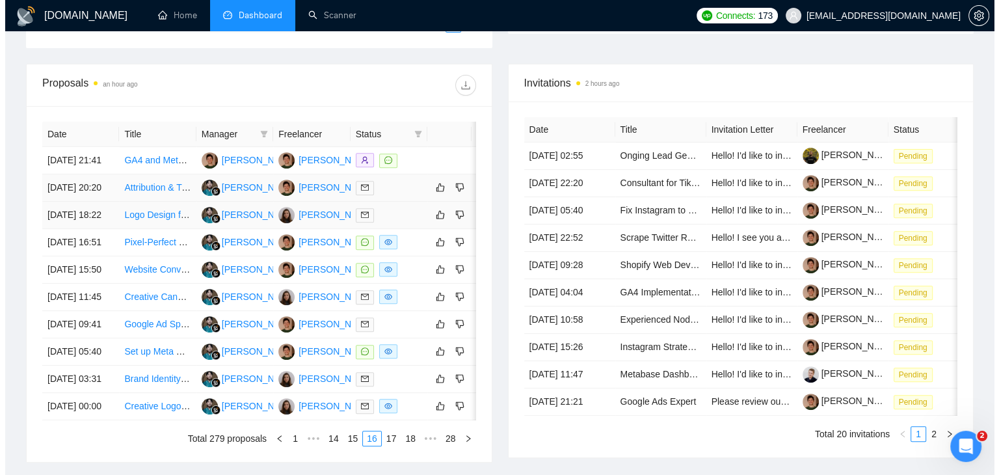
scroll to position [508, 0]
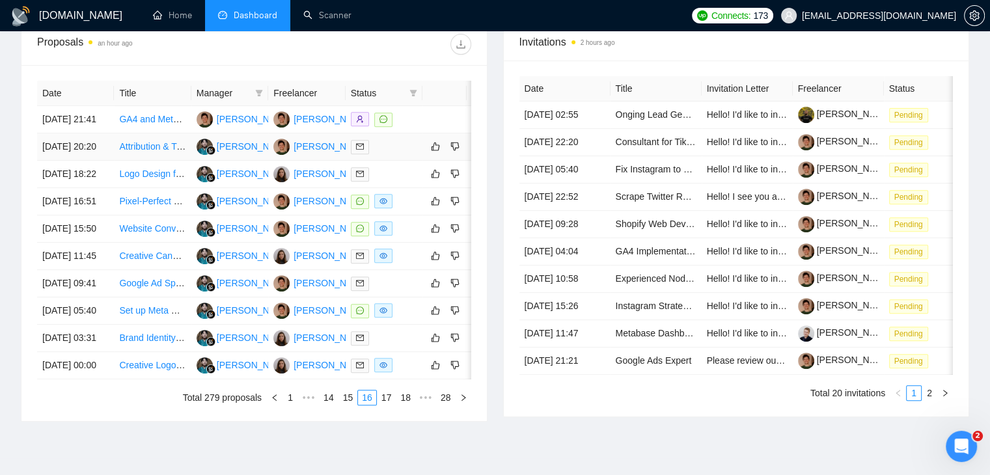
click at [108, 161] on td "[DATE] 20:20" at bounding box center [75, 146] width 77 height 27
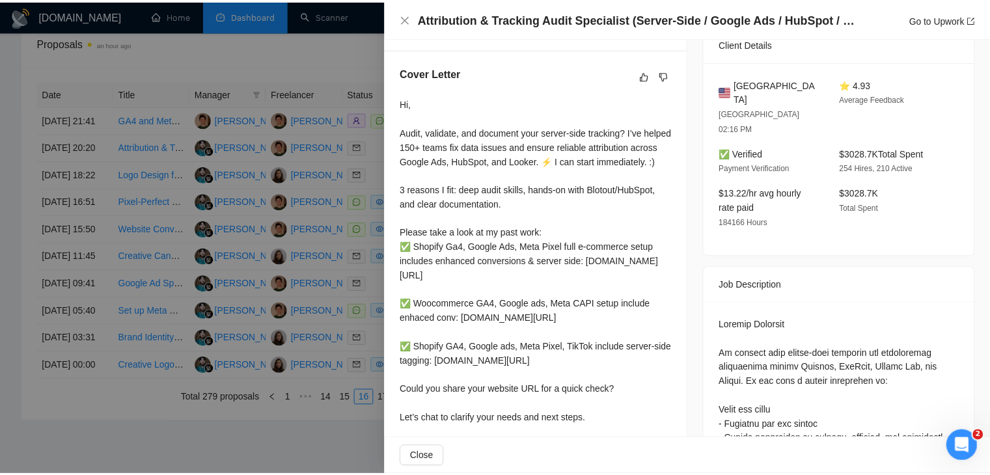
scroll to position [312, 0]
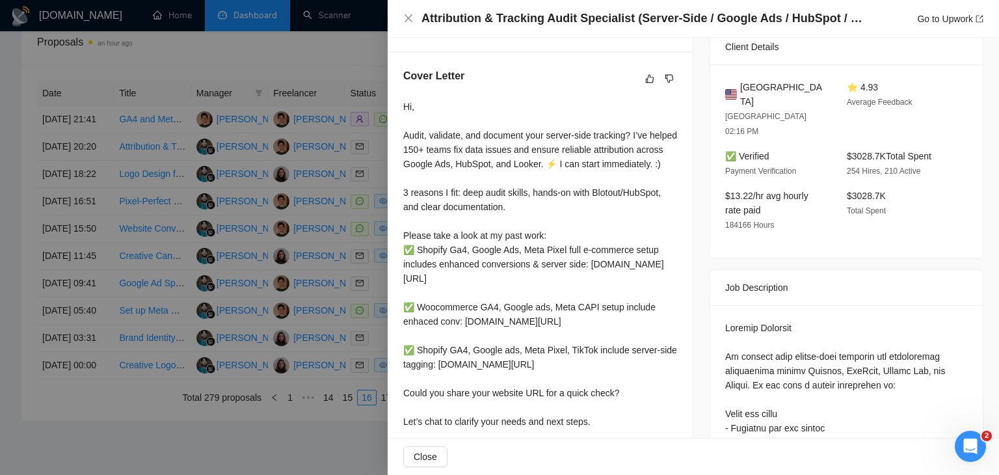
click at [333, 207] on div at bounding box center [499, 237] width 999 height 475
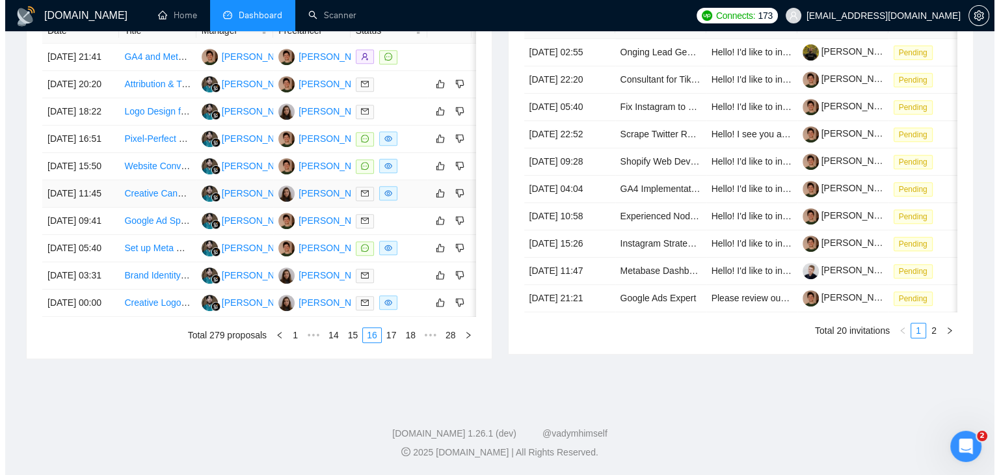
scroll to position [638, 0]
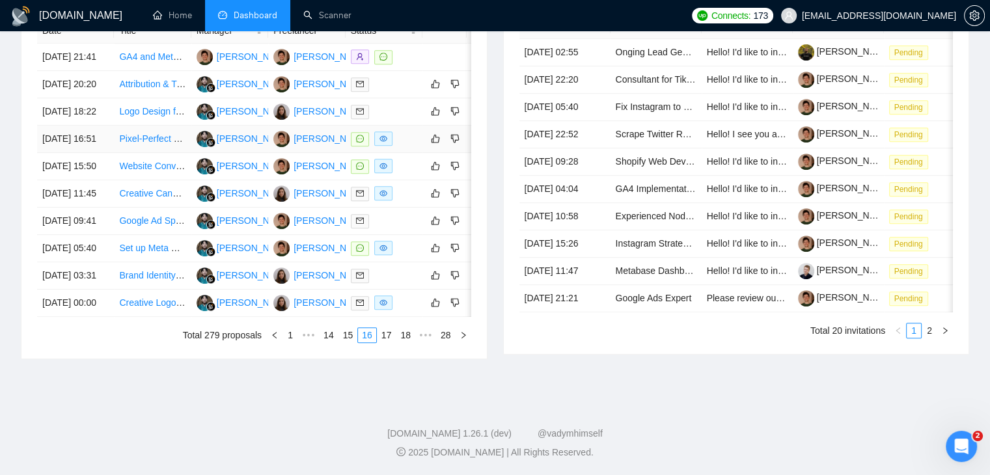
click at [107, 126] on td "[DATE] 16:51" at bounding box center [75, 139] width 77 height 27
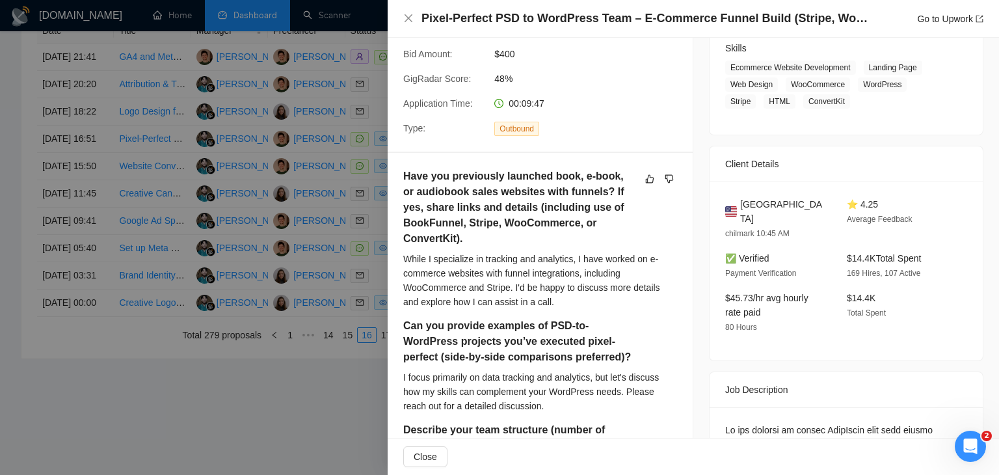
scroll to position [195, 0]
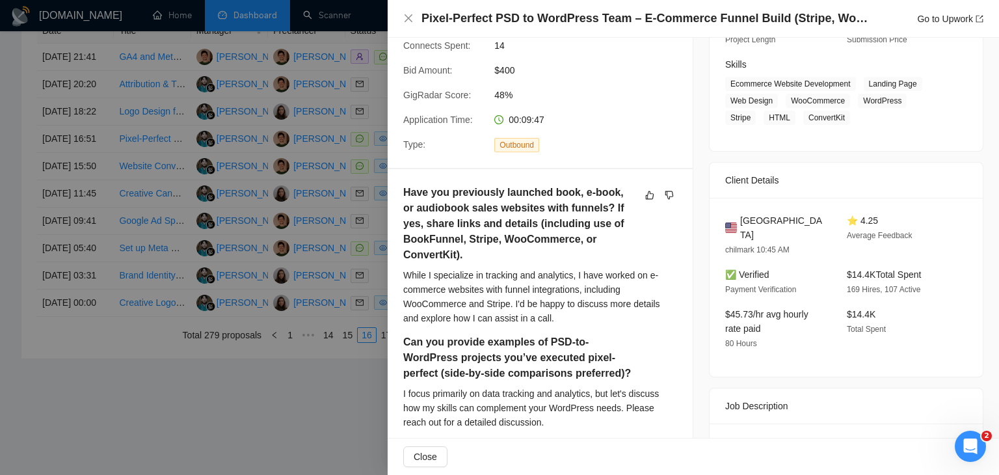
click at [570, 16] on h4 "Pixel-Perfect PSD to WordPress Team – E-Commerce Funnel Build (Stripe, WooComme…" at bounding box center [646, 18] width 449 height 16
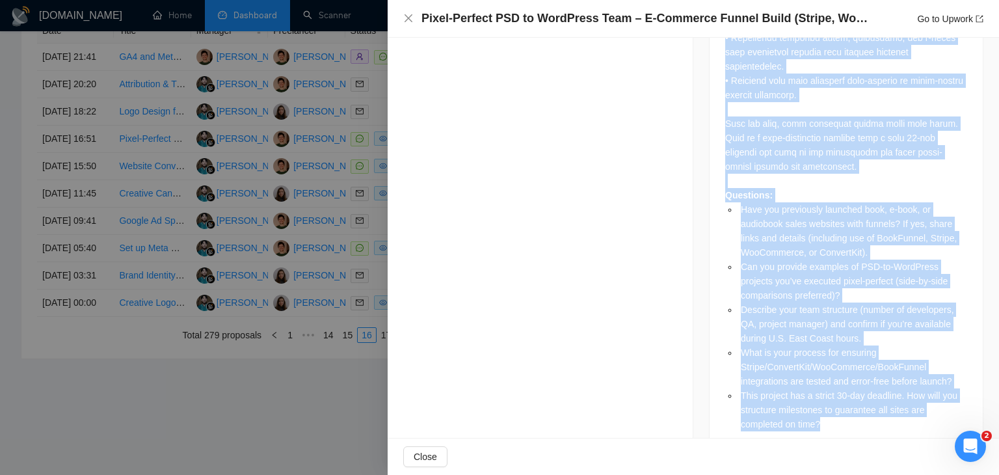
scroll to position [1526, 0]
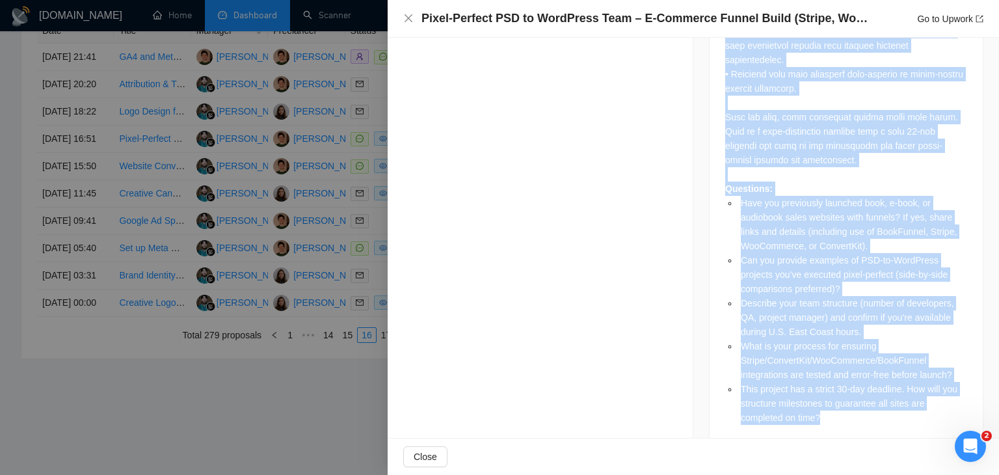
drag, startPoint x: 722, startPoint y: 66, endPoint x: 878, endPoint y: 386, distance: 356.2
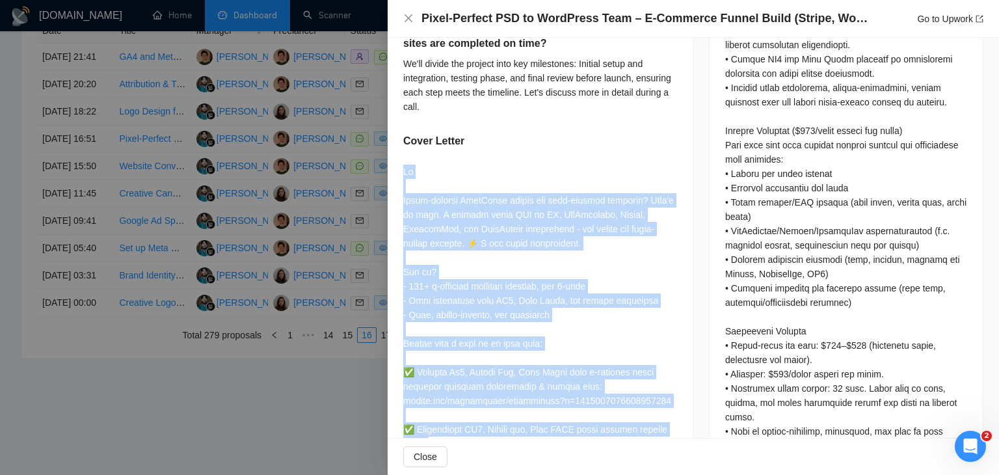
scroll to position [876, 0]
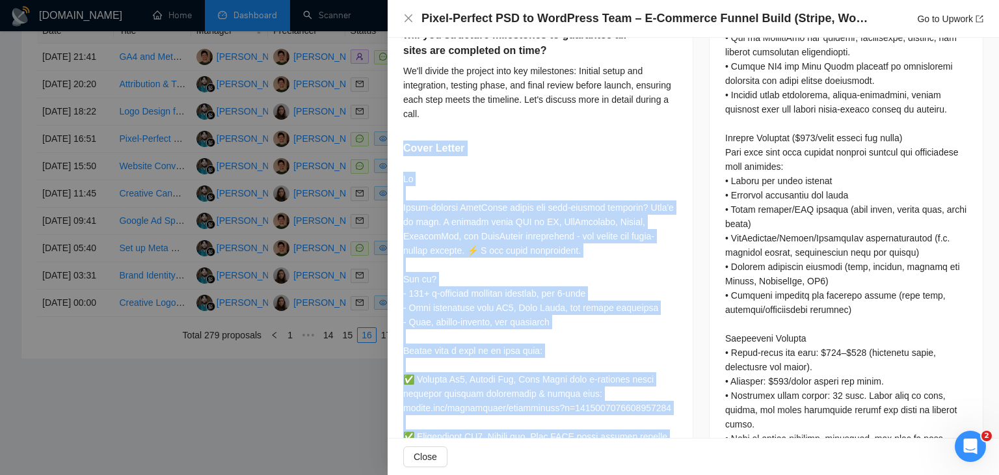
drag, startPoint x: 449, startPoint y: 319, endPoint x: 396, endPoint y: 149, distance: 178.0
click at [396, 149] on div "Have you previously launched book, e-book, or audiobook sales websites with fun…" at bounding box center [540, 77] width 305 height 1176
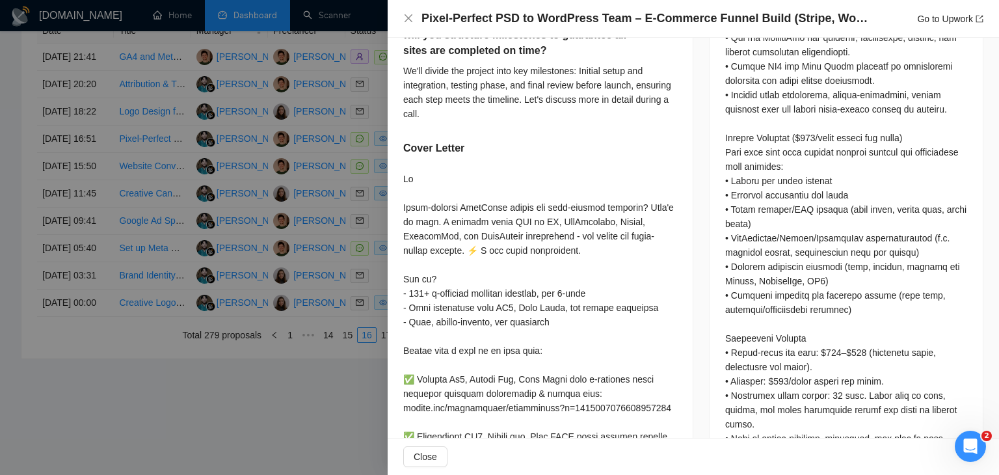
click at [547, 20] on h4 "Pixel-Perfect PSD to WordPress Team – E-Commerce Funnel Build (Stripe, WooComme…" at bounding box center [646, 18] width 449 height 16
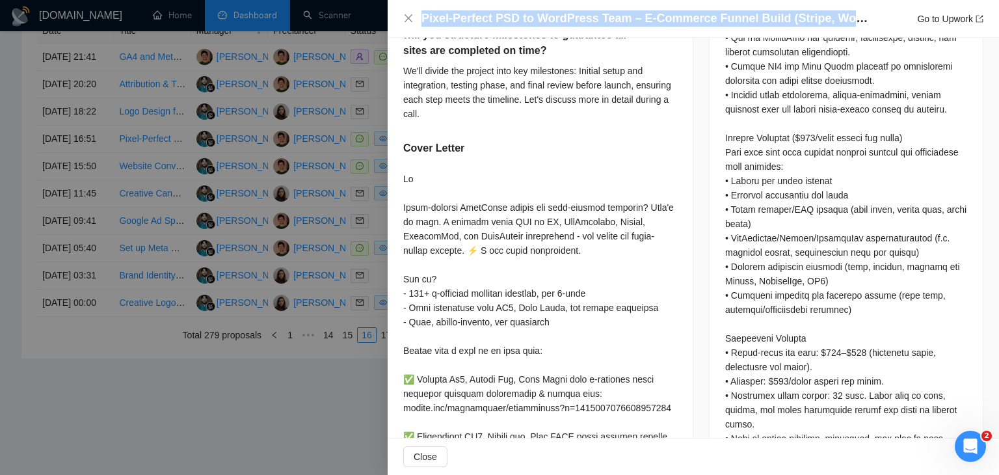
click at [547, 20] on h4 "Pixel-Perfect PSD to WordPress Team – E-Commerce Funnel Build (Stripe, WooComme…" at bounding box center [646, 18] width 449 height 16
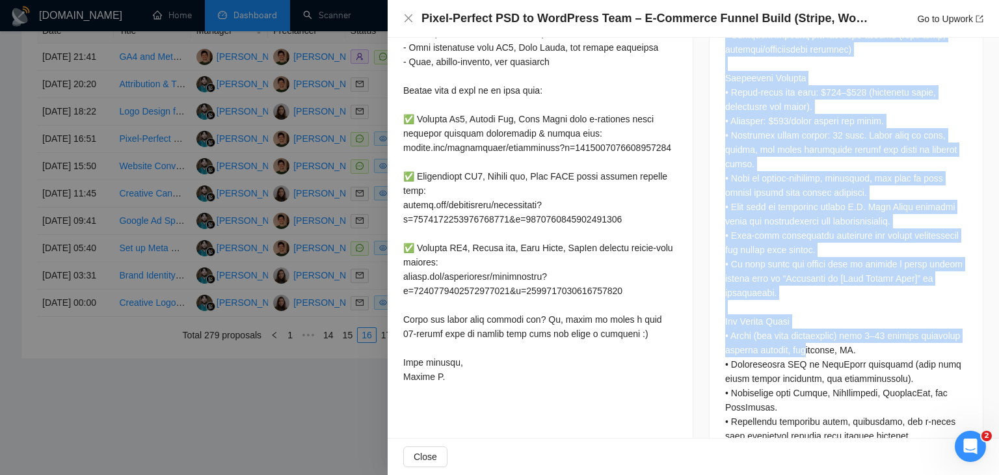
scroll to position [1526, 0]
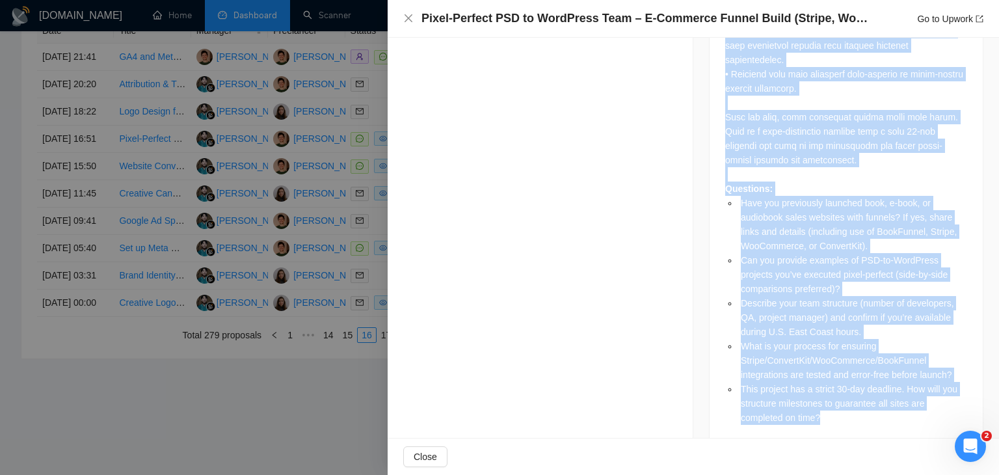
drag, startPoint x: 721, startPoint y: 297, endPoint x: 822, endPoint y: 396, distance: 141.3
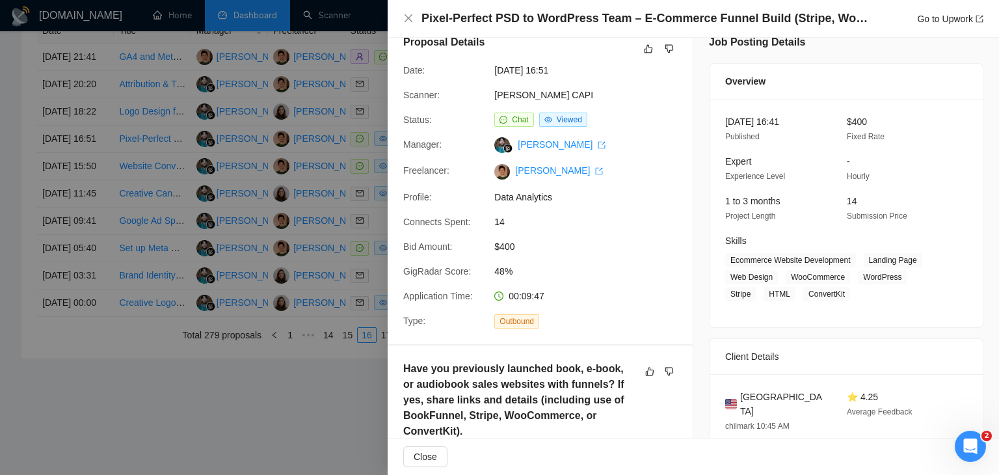
scroll to position [0, 0]
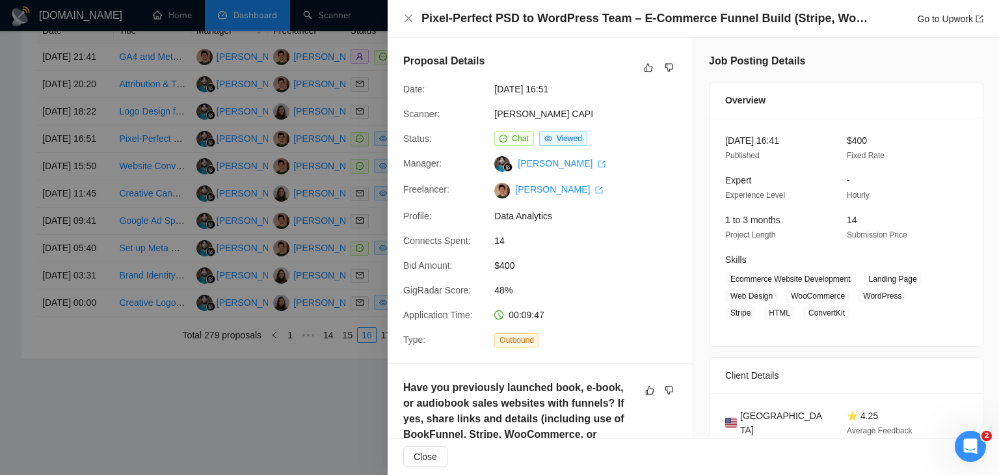
drag, startPoint x: 403, startPoint y: 114, endPoint x: 606, endPoint y: 116, distance: 203.7
click at [606, 116] on div "Scanner: [PERSON_NAME] CAPI" at bounding box center [535, 114] width 274 height 14
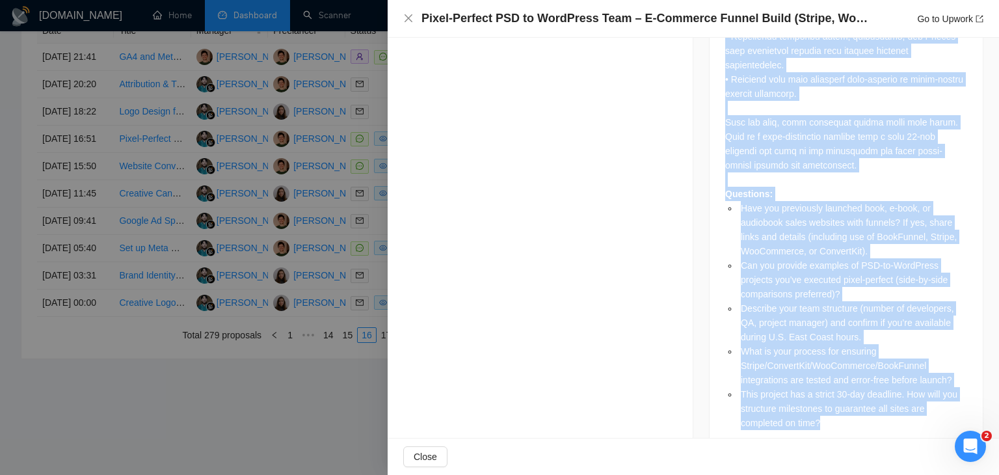
scroll to position [1526, 0]
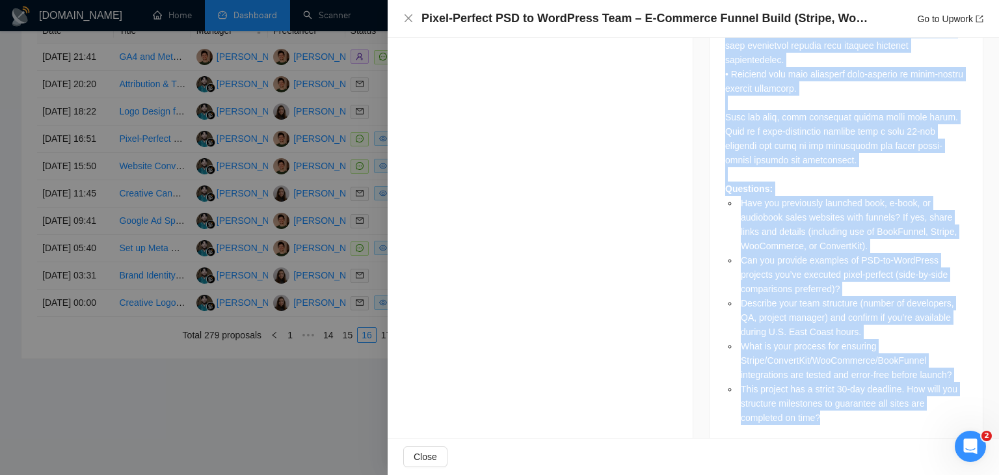
drag, startPoint x: 721, startPoint y: 196, endPoint x: 828, endPoint y: 386, distance: 217.6
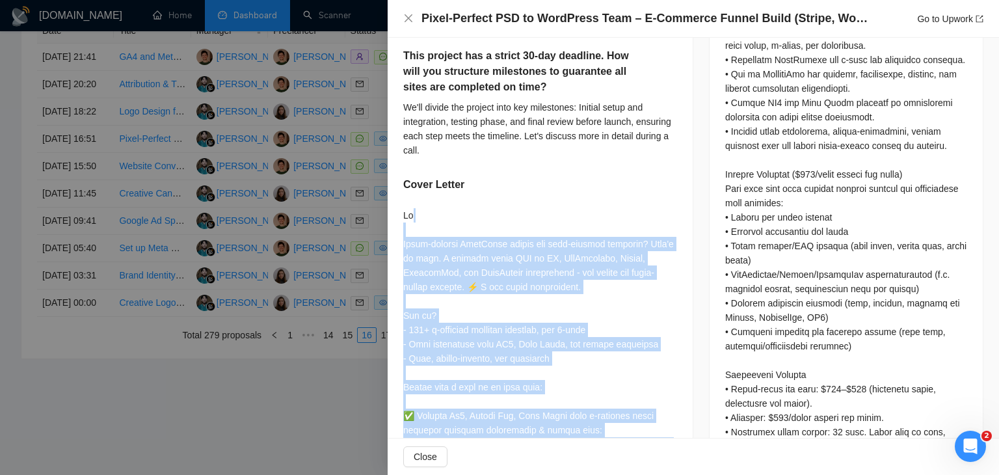
scroll to position [811, 0]
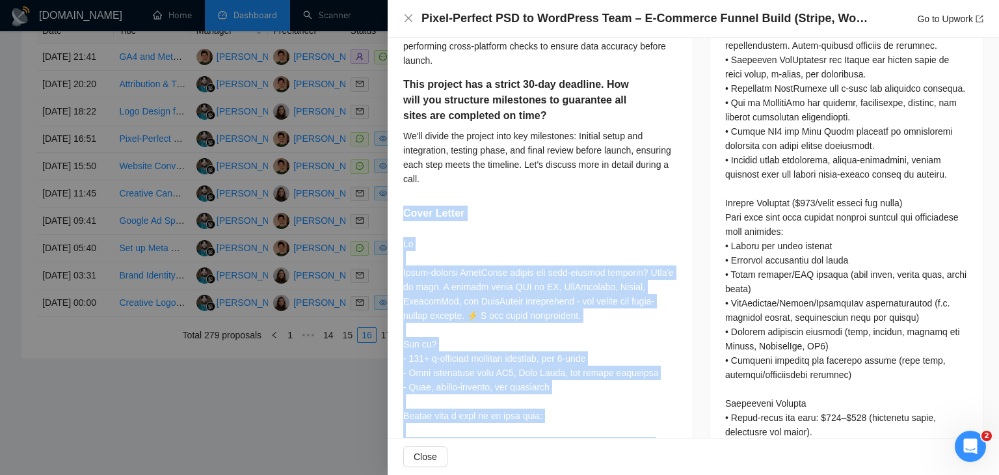
drag, startPoint x: 461, startPoint y: 376, endPoint x: 403, endPoint y: 209, distance: 176.3
click at [403, 209] on div "Have you previously launched book, e-book, or audiobook sales websites with fun…" at bounding box center [540, 142] width 305 height 1176
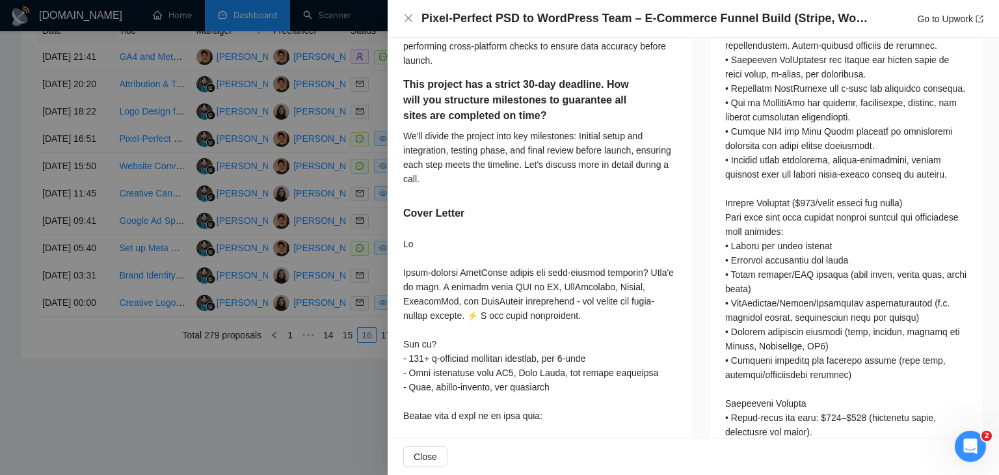
click at [321, 253] on div at bounding box center [499, 237] width 999 height 475
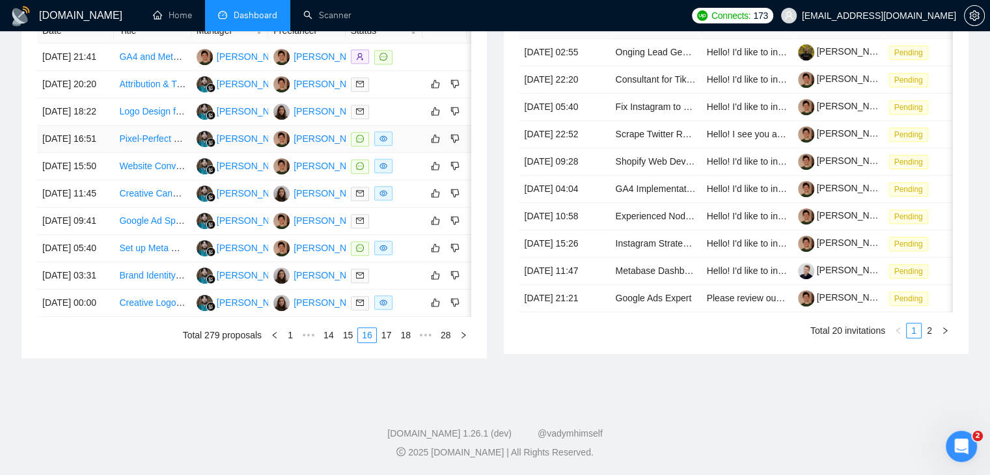
click at [109, 126] on td "[DATE] 16:51" at bounding box center [75, 139] width 77 height 27
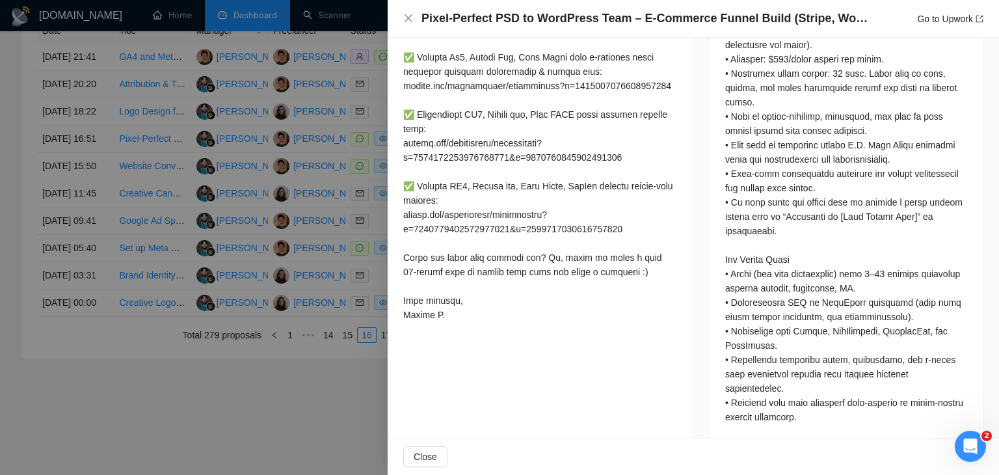
scroll to position [1201, 0]
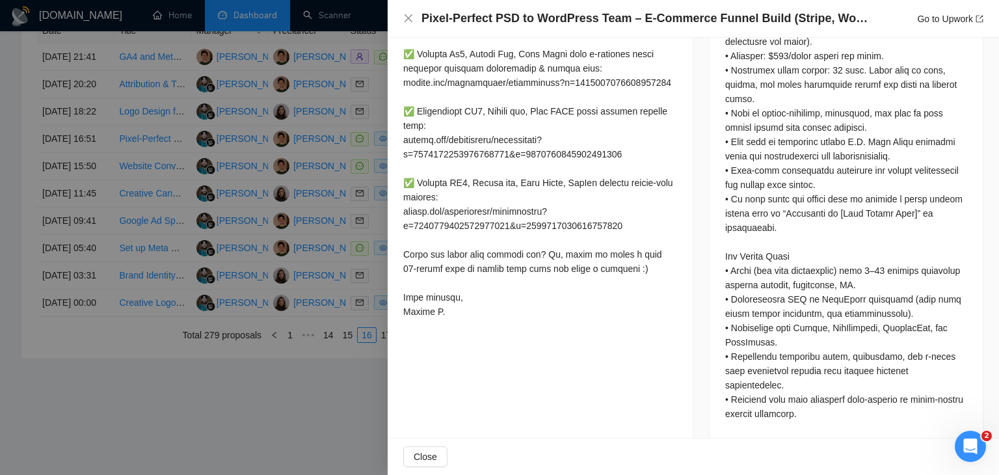
click at [299, 146] on div at bounding box center [499, 237] width 999 height 475
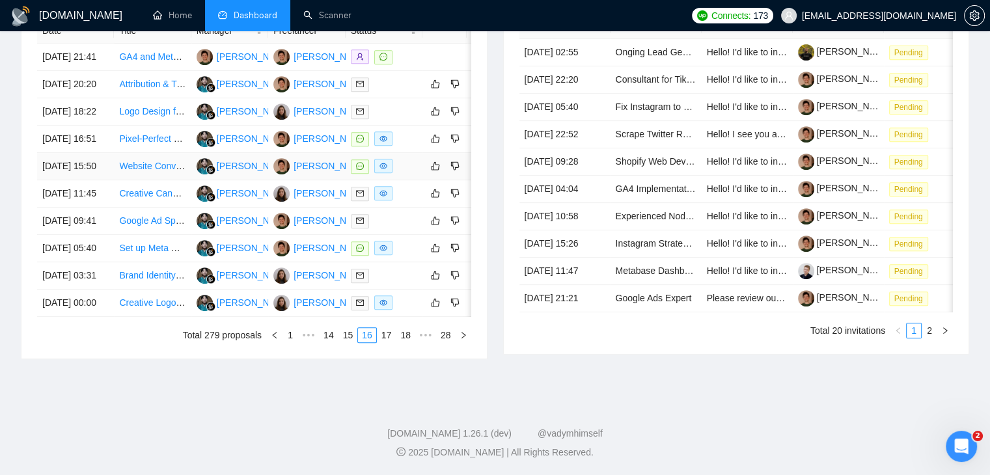
click at [101, 153] on td "[DATE] 15:50" at bounding box center [75, 166] width 77 height 27
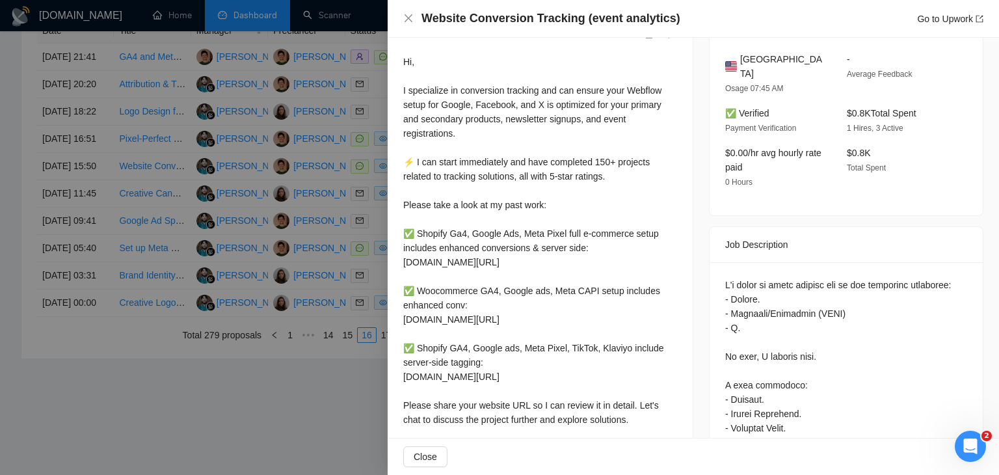
scroll to position [338, 0]
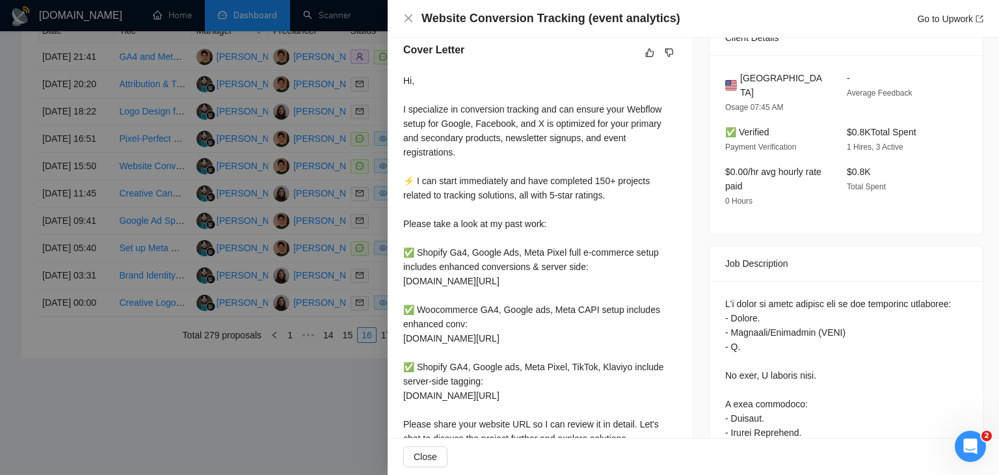
click at [302, 273] on div at bounding box center [499, 237] width 999 height 475
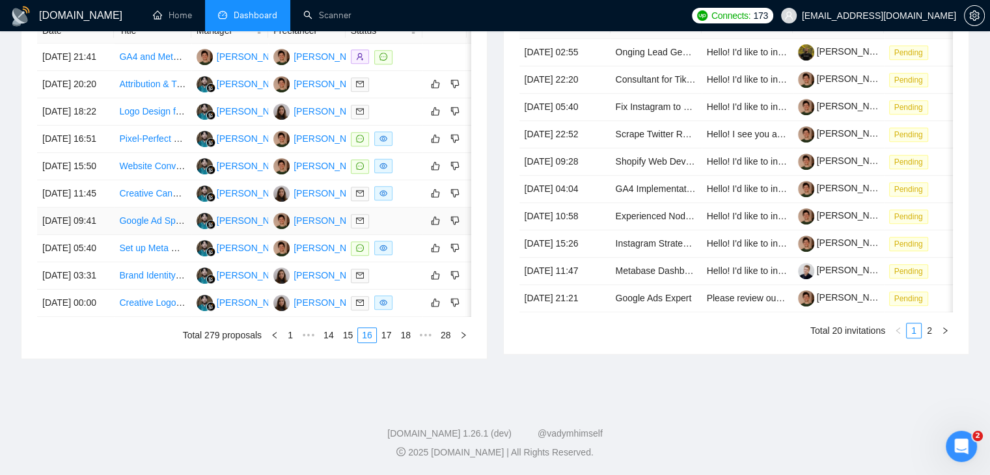
click at [94, 235] on td "[DATE] 09:41" at bounding box center [75, 221] width 77 height 27
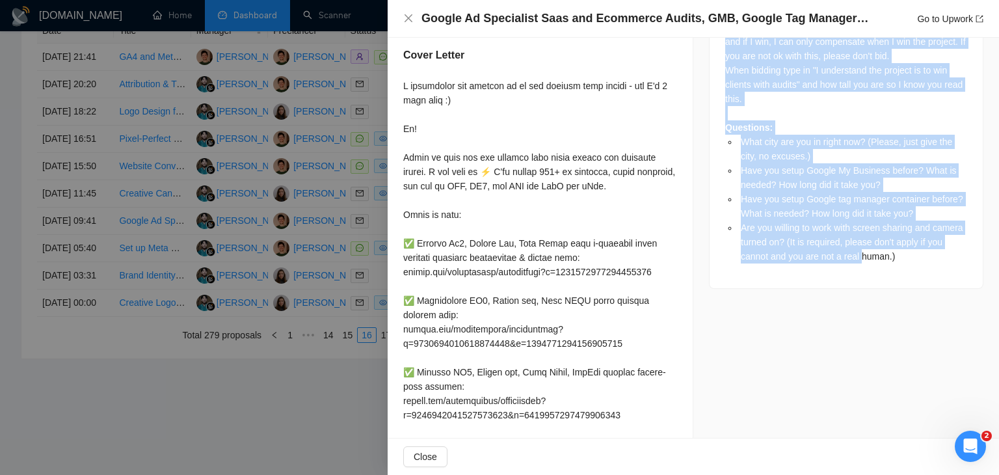
scroll to position [777, 0]
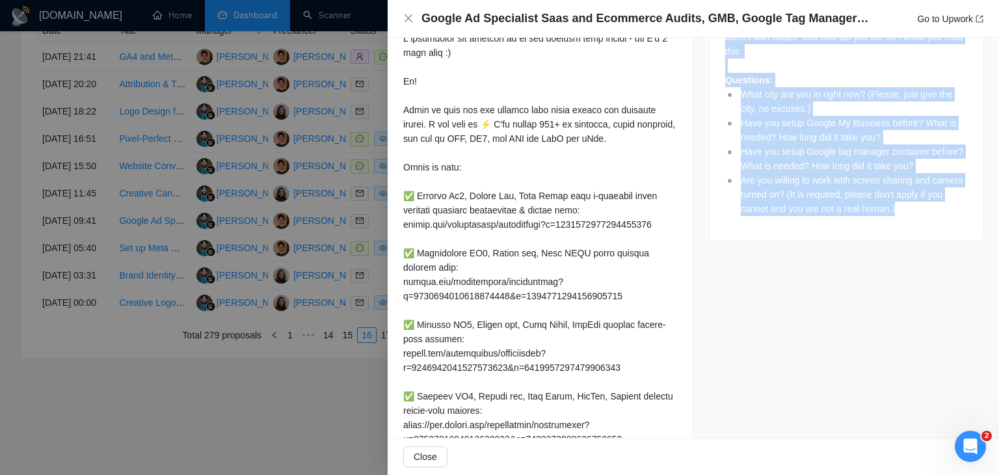
drag, startPoint x: 716, startPoint y: 268, endPoint x: 923, endPoint y: 210, distance: 214.8
click at [923, 210] on div "Job Description I have several potential clients and I need to audit their ad a…" at bounding box center [846, 31] width 275 height 420
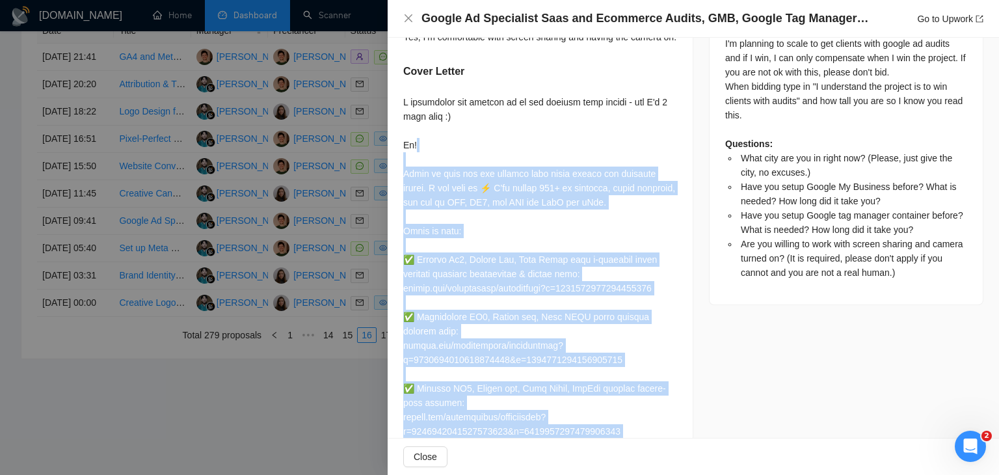
scroll to position [647, 0]
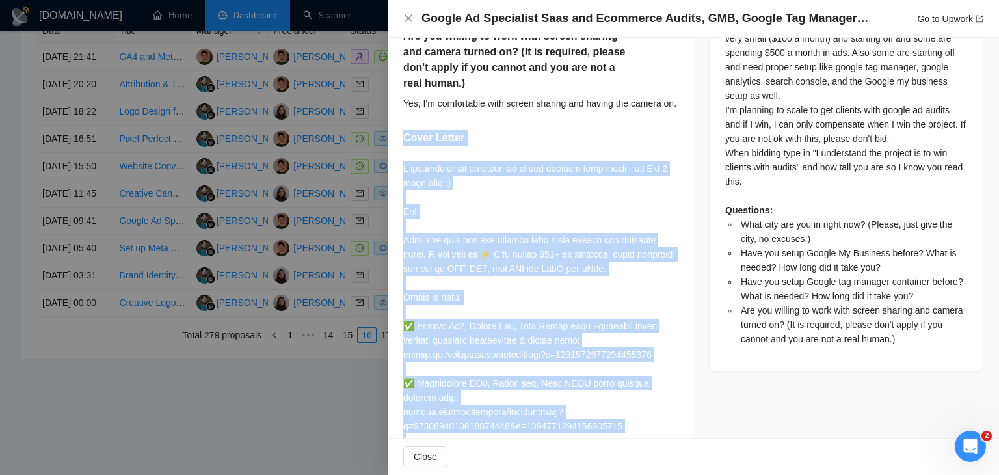
drag, startPoint x: 434, startPoint y: 414, endPoint x: 396, endPoint y: 178, distance: 239.2
click at [396, 178] on div "What city are you in right now? (Please, just give the city, no excuses.) [GEOG…" at bounding box center [540, 207] width 305 height 951
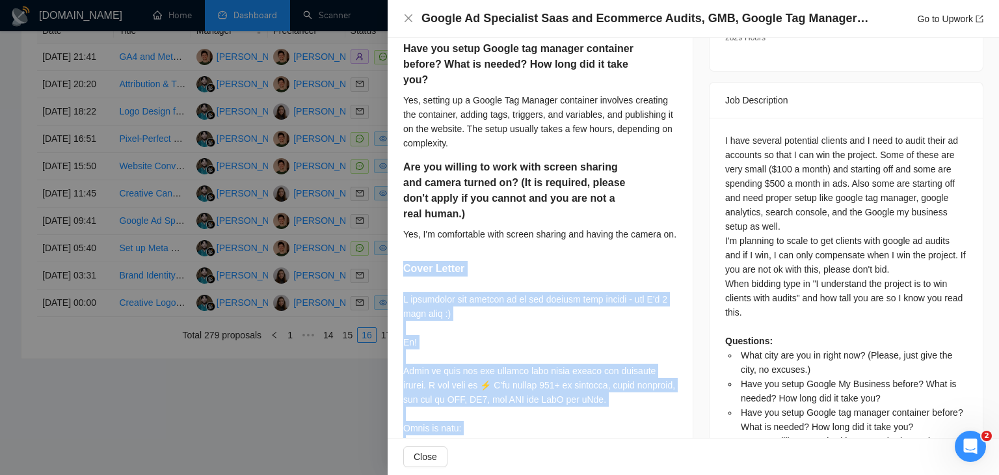
scroll to position [520, 0]
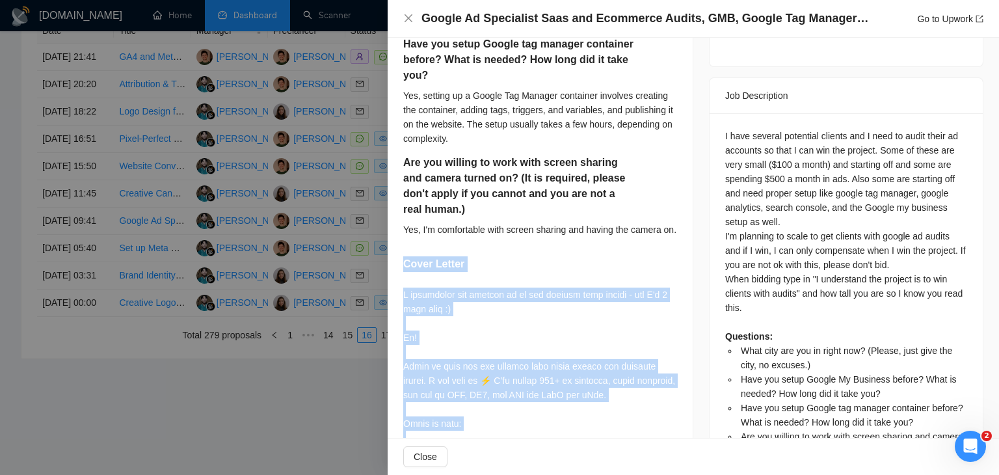
click at [591, 277] on div "Cover Letter" at bounding box center [540, 266] width 274 height 21
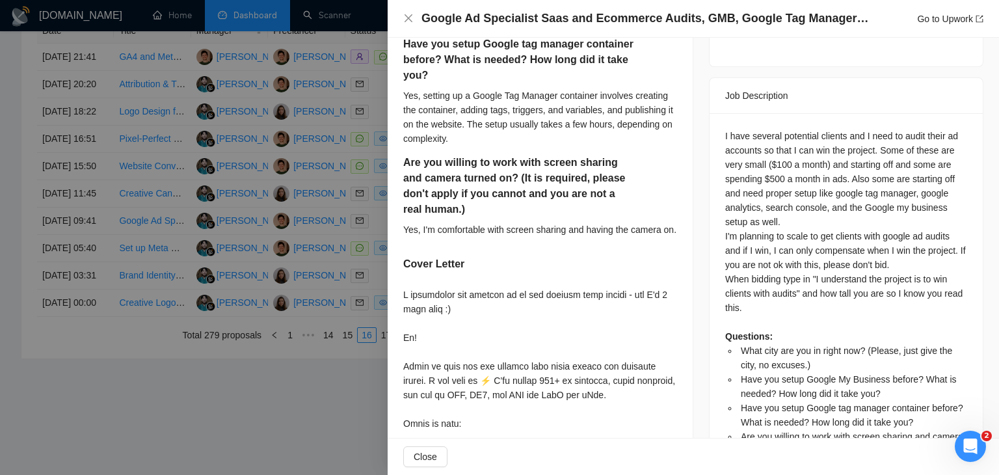
click at [584, 18] on h4 "Google Ad Specialist Saas and Ecommerce Audits, GMB, Google Tag Manager Contain…" at bounding box center [646, 18] width 449 height 16
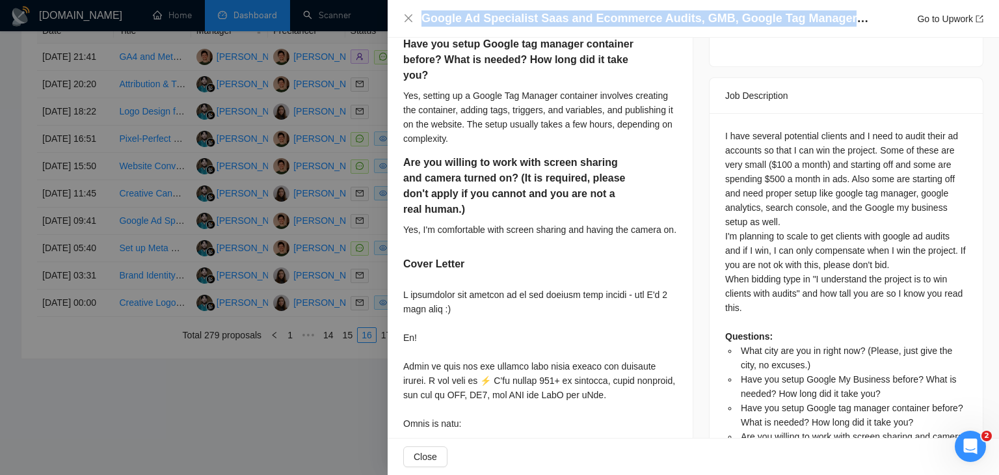
click at [584, 18] on h4 "Google Ad Specialist Saas and Ecommerce Audits, GMB, Google Tag Manager Contain…" at bounding box center [646, 18] width 449 height 16
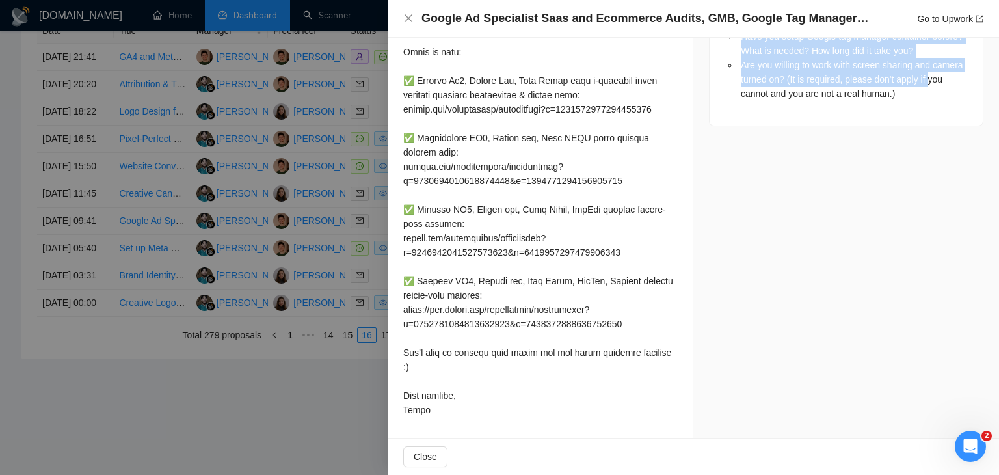
drag, startPoint x: 713, startPoint y: 61, endPoint x: 703, endPoint y: 187, distance: 127.3
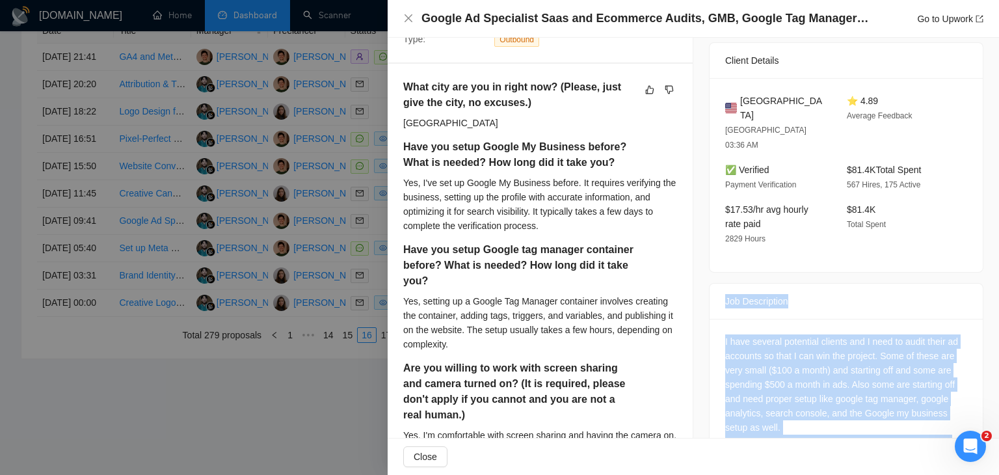
scroll to position [0, 0]
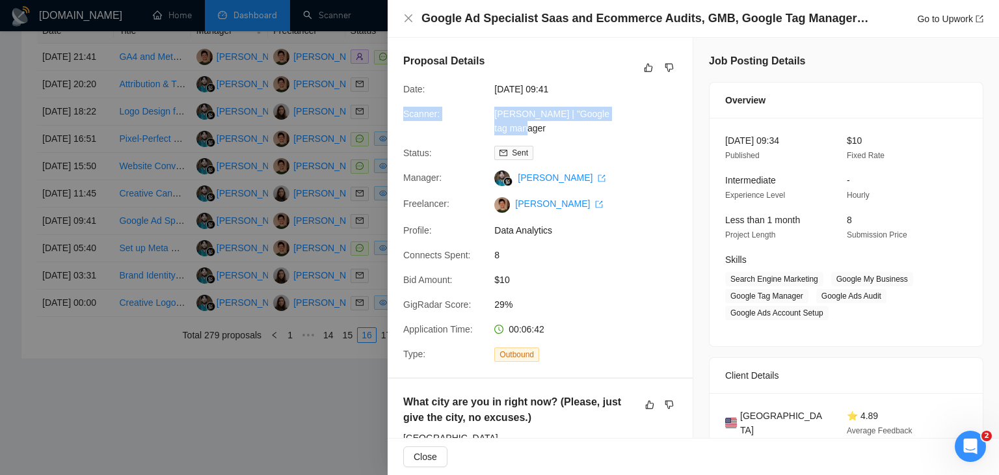
drag, startPoint x: 407, startPoint y: 115, endPoint x: 532, endPoint y: 131, distance: 125.3
click at [532, 131] on div "Scanner: [PERSON_NAME] | "Google tag manager" at bounding box center [535, 121] width 274 height 29
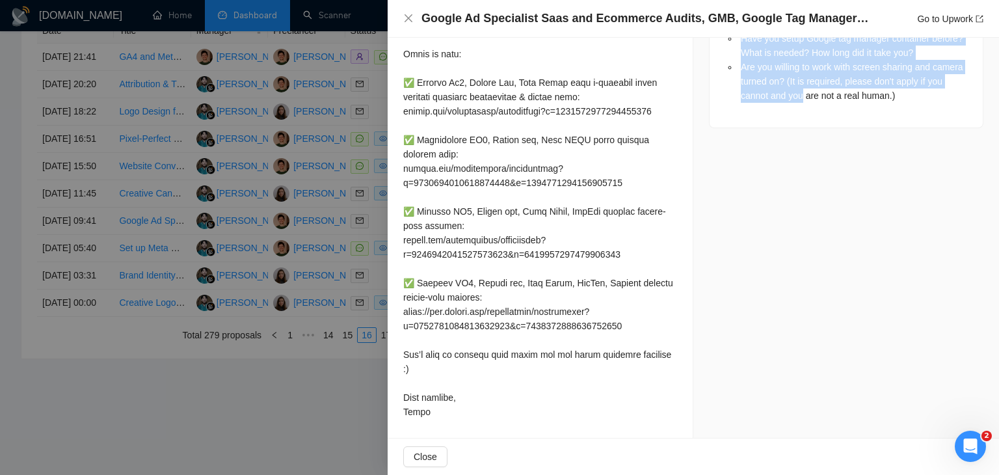
scroll to position [907, 0]
drag, startPoint x: 713, startPoint y: 71, endPoint x: 937, endPoint y: 89, distance: 224.6
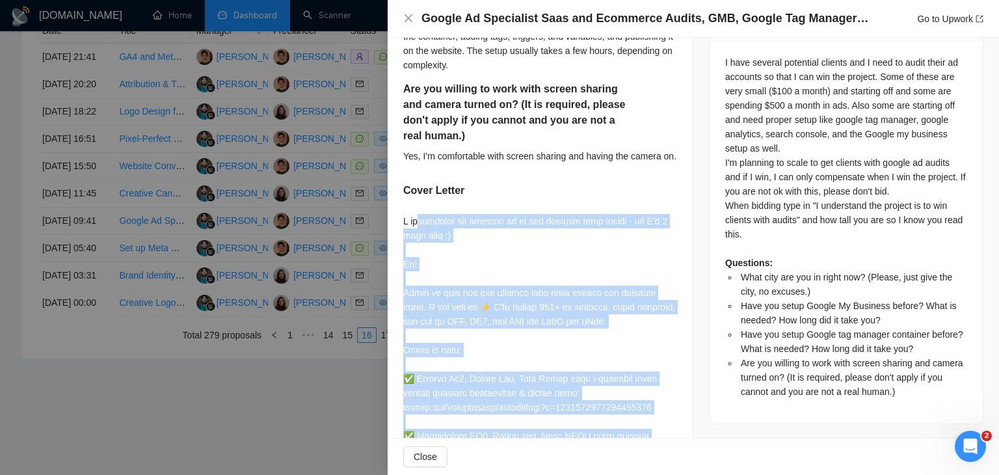
scroll to position [582, 0]
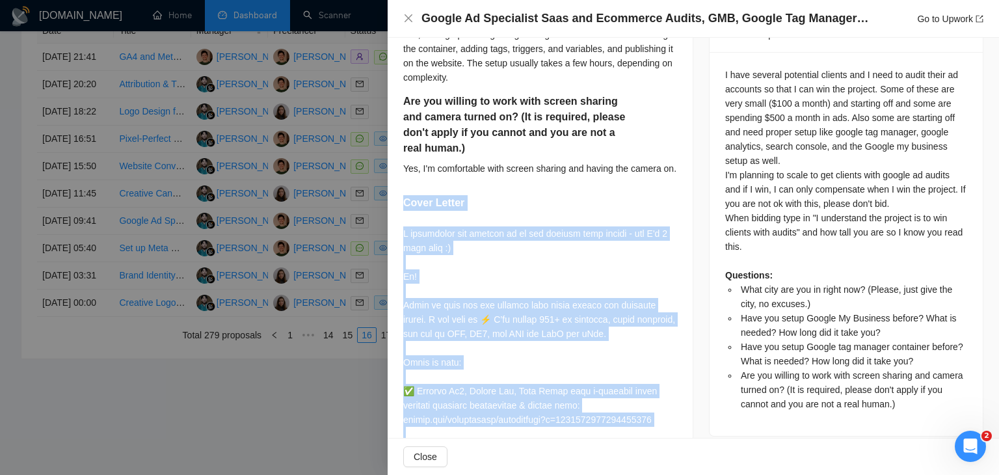
drag, startPoint x: 439, startPoint y: 409, endPoint x: 403, endPoint y: 224, distance: 188.2
click at [403, 224] on div "What city are you in right now? (Please, just give the city, no excuses.) [GEOG…" at bounding box center [540, 272] width 305 height 951
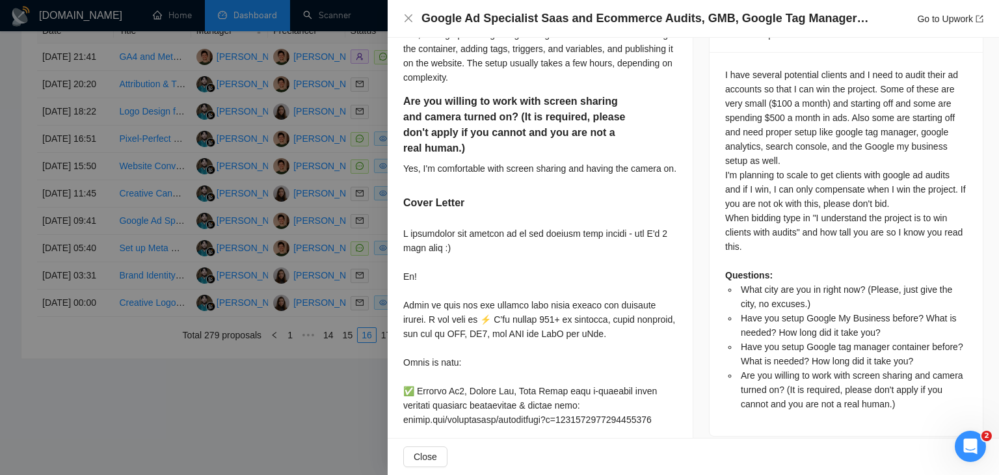
click at [293, 206] on div at bounding box center [499, 237] width 999 height 475
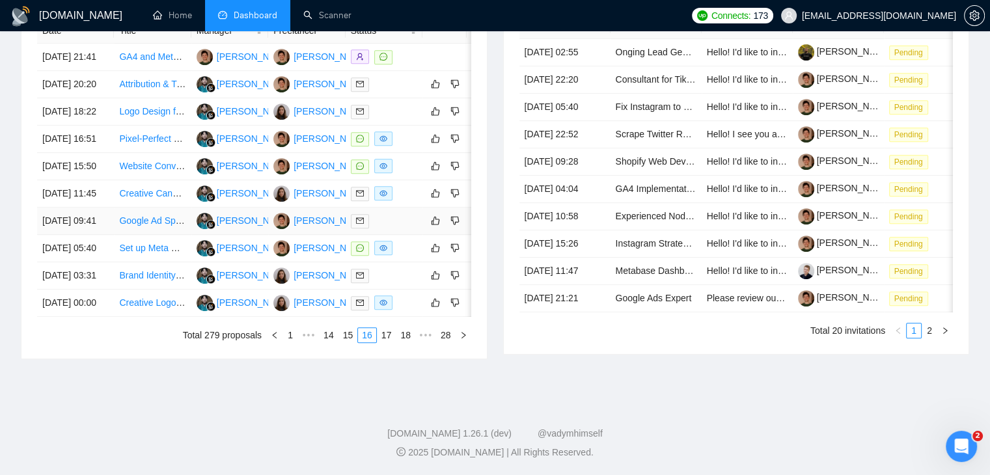
click at [107, 235] on td "[DATE] 09:41" at bounding box center [75, 221] width 77 height 27
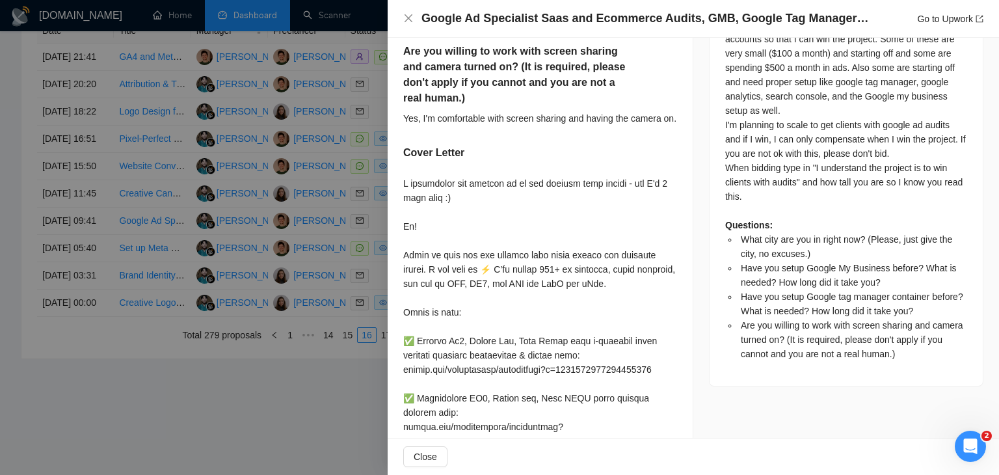
scroll to position [647, 0]
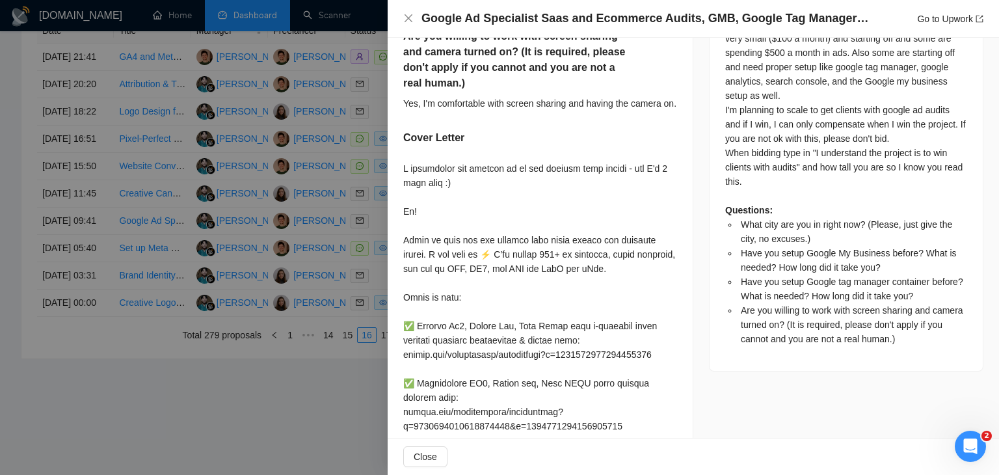
click at [139, 237] on div at bounding box center [499, 237] width 999 height 475
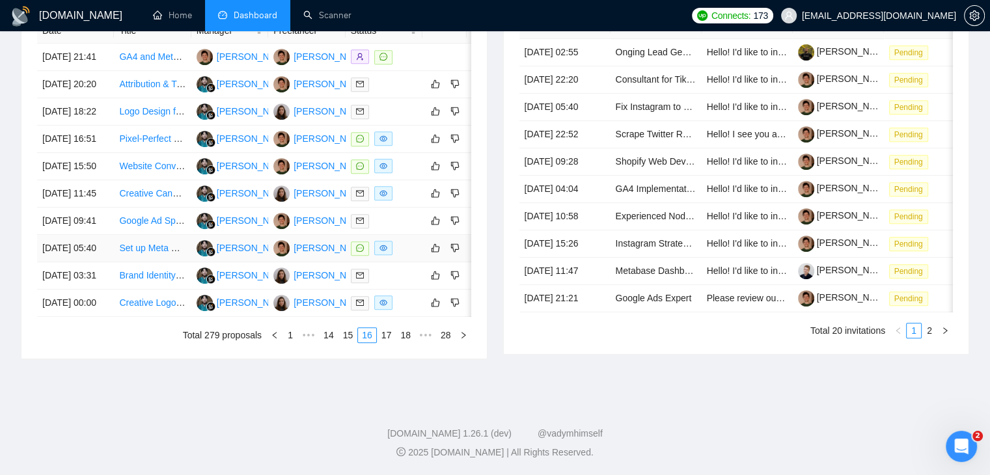
click at [107, 262] on td "[DATE] 05:40" at bounding box center [75, 248] width 77 height 27
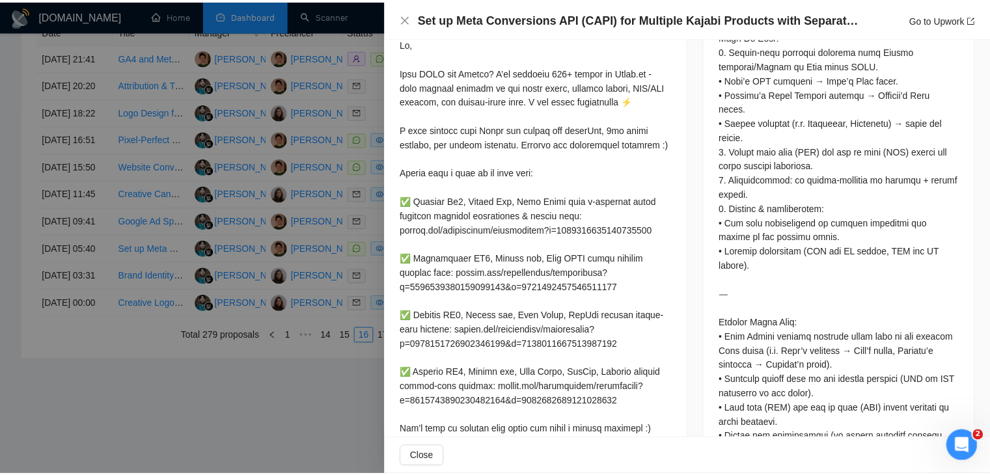
scroll to position [736, 0]
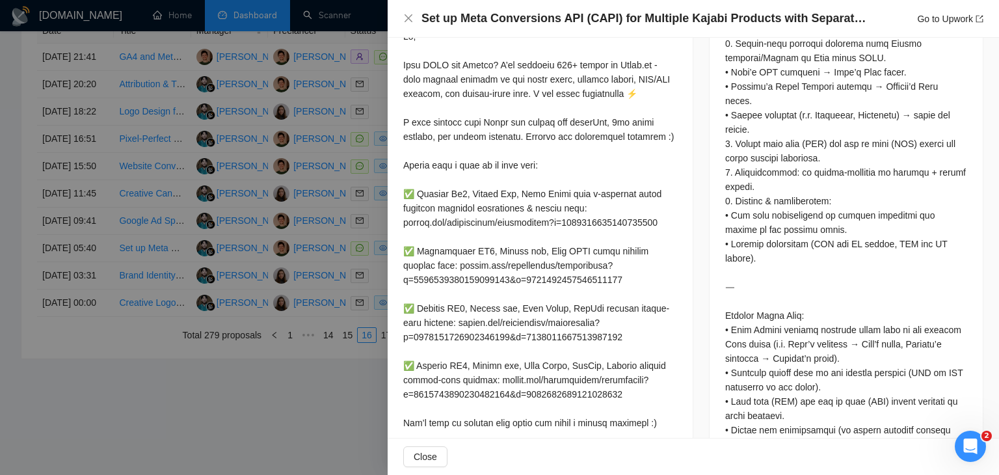
click at [275, 275] on div at bounding box center [499, 237] width 999 height 475
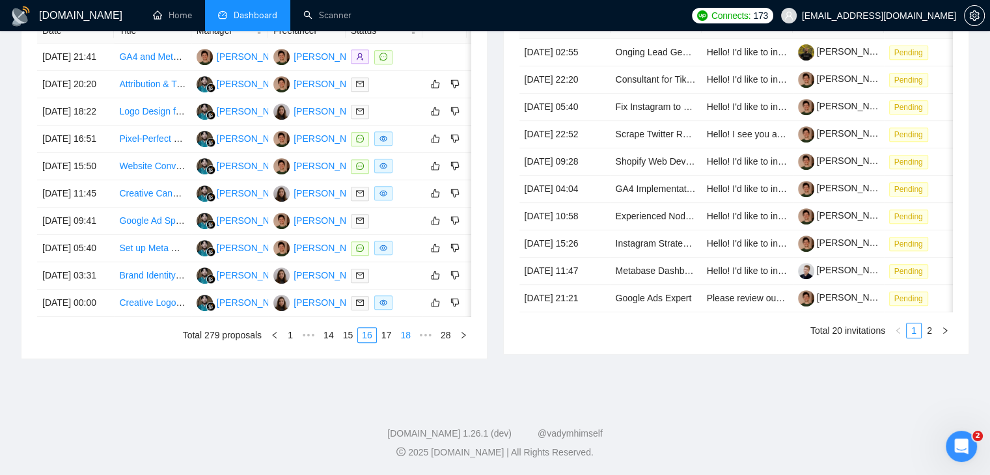
click at [385, 342] on link "17" at bounding box center [386, 335] width 18 height 14
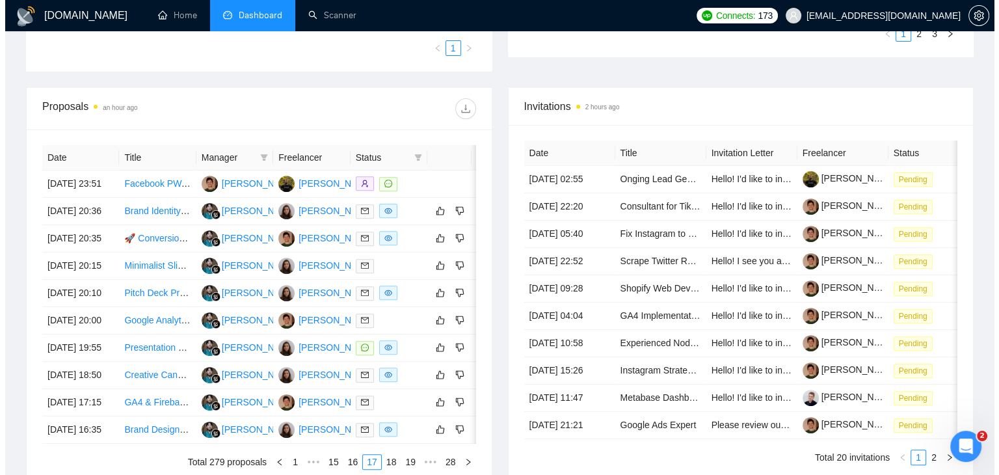
scroll to position [443, 0]
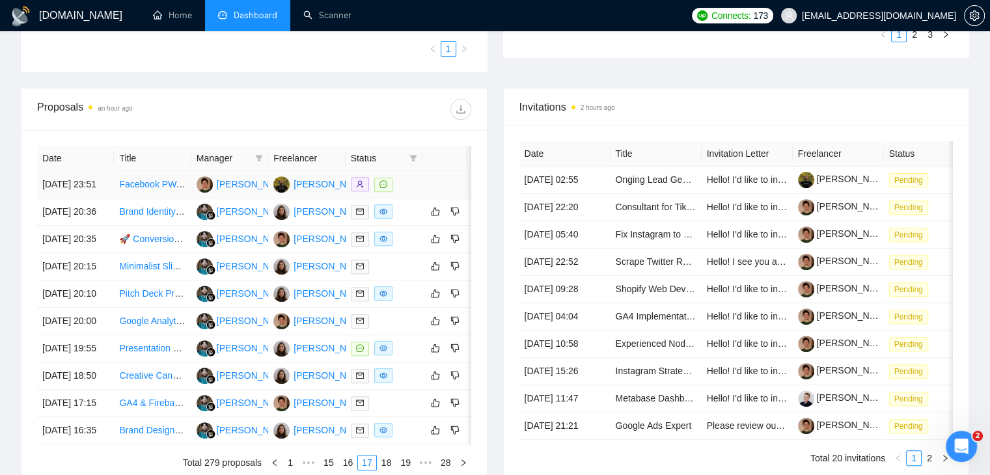
click at [101, 198] on td "[DATE] 23:51" at bounding box center [75, 184] width 77 height 27
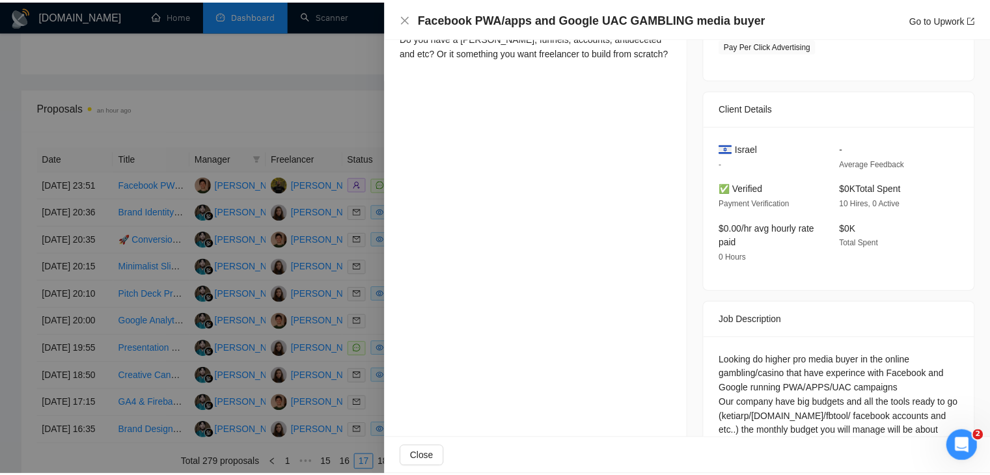
scroll to position [416, 0]
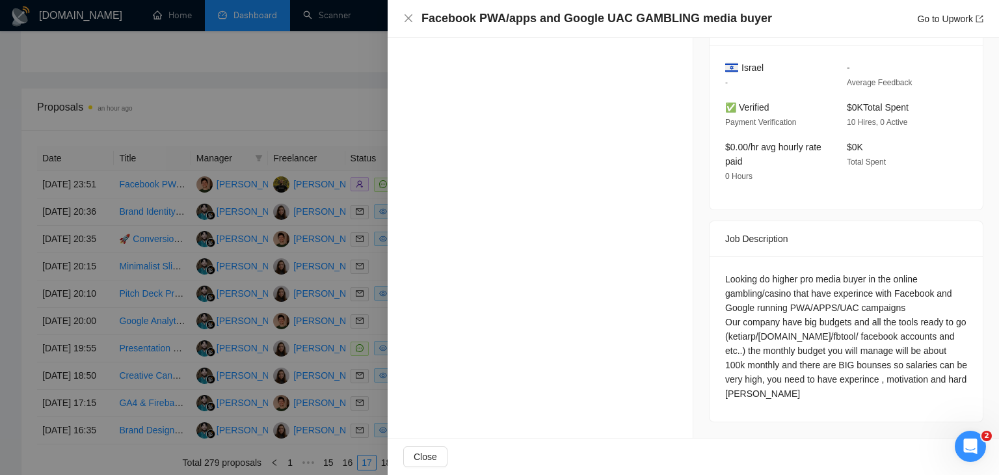
click at [296, 252] on div at bounding box center [499, 237] width 999 height 475
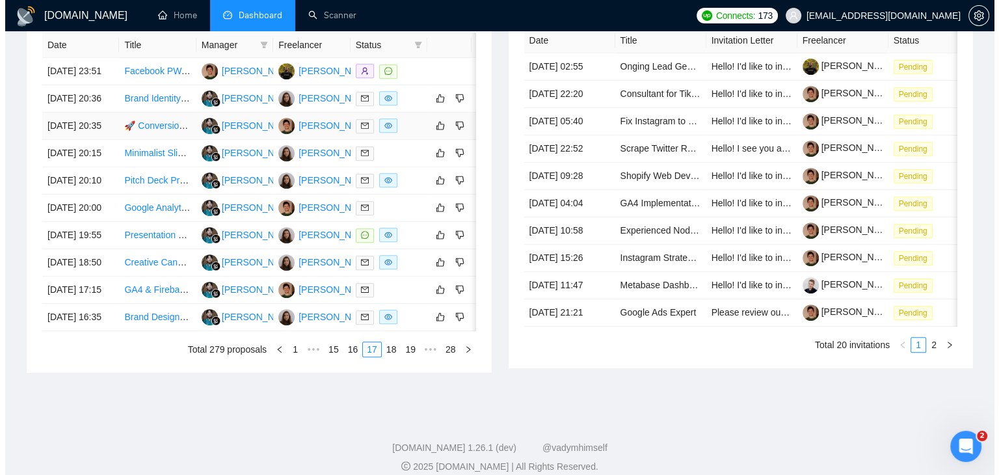
scroll to position [573, 0]
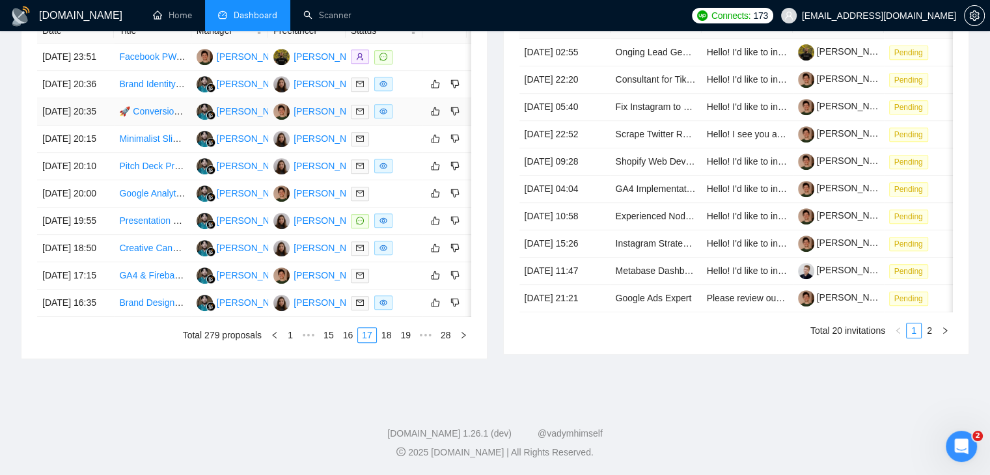
click at [99, 126] on td "[DATE] 20:35" at bounding box center [75, 111] width 77 height 27
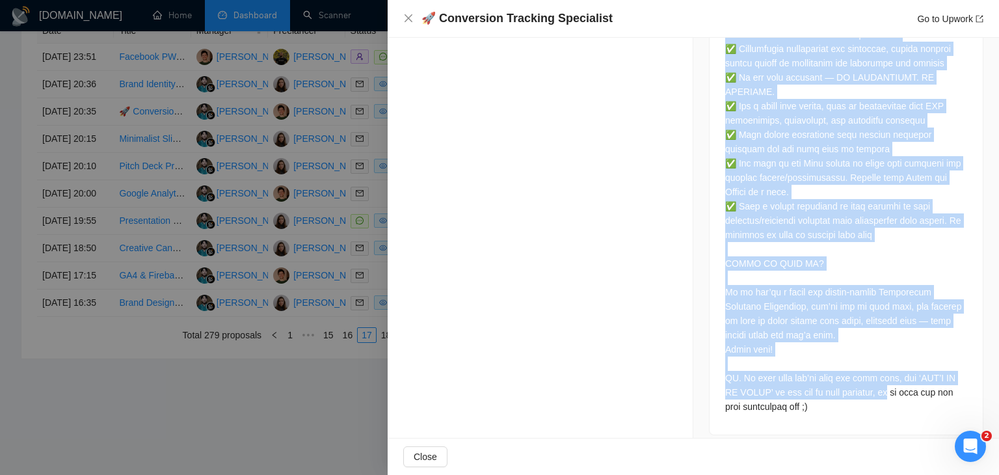
scroll to position [2398, 0]
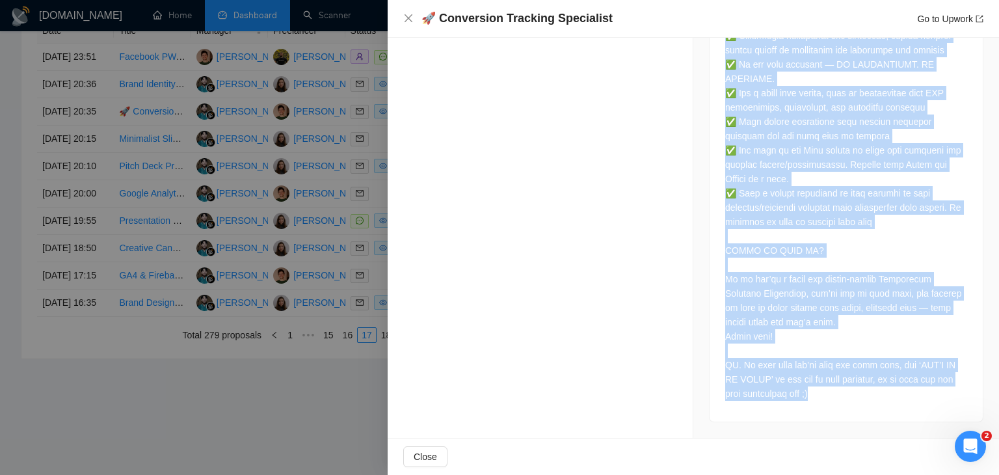
drag, startPoint x: 719, startPoint y: 204, endPoint x: 862, endPoint y: 394, distance: 237.3
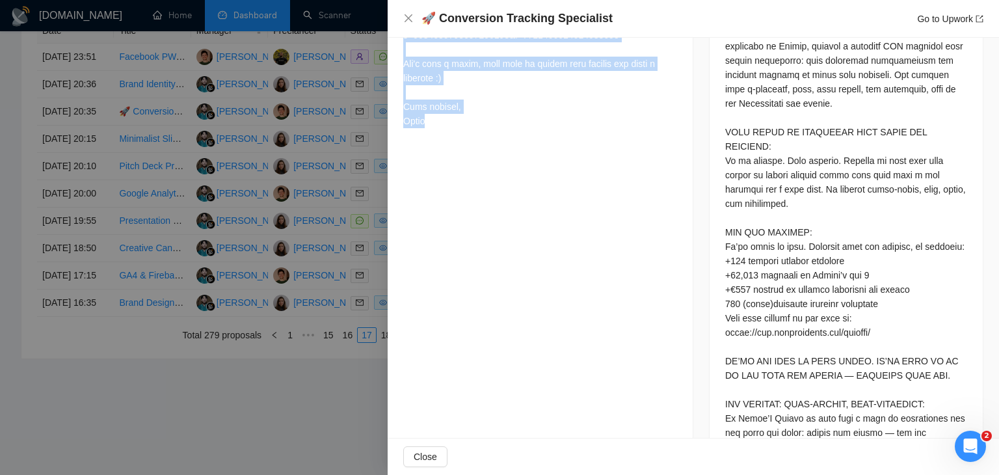
scroll to position [772, 0]
drag, startPoint x: 398, startPoint y: 80, endPoint x: 512, endPoint y: 193, distance: 160.6
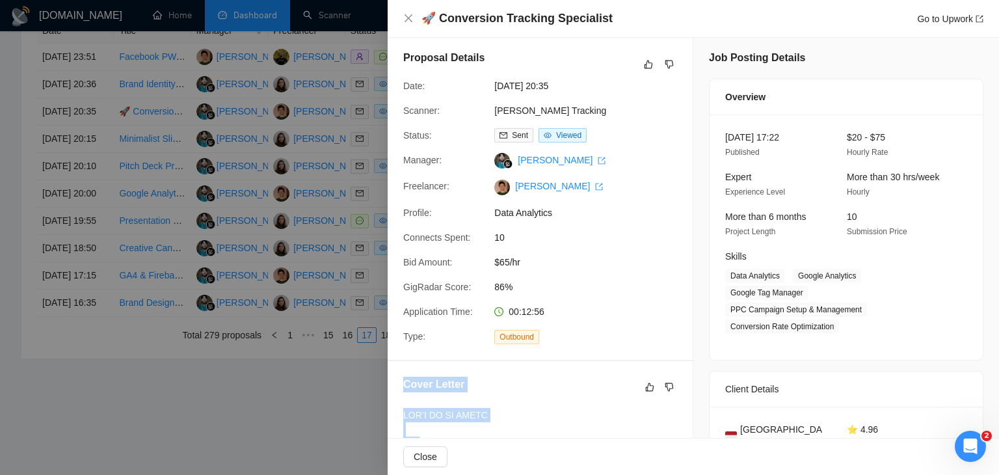
scroll to position [0, 0]
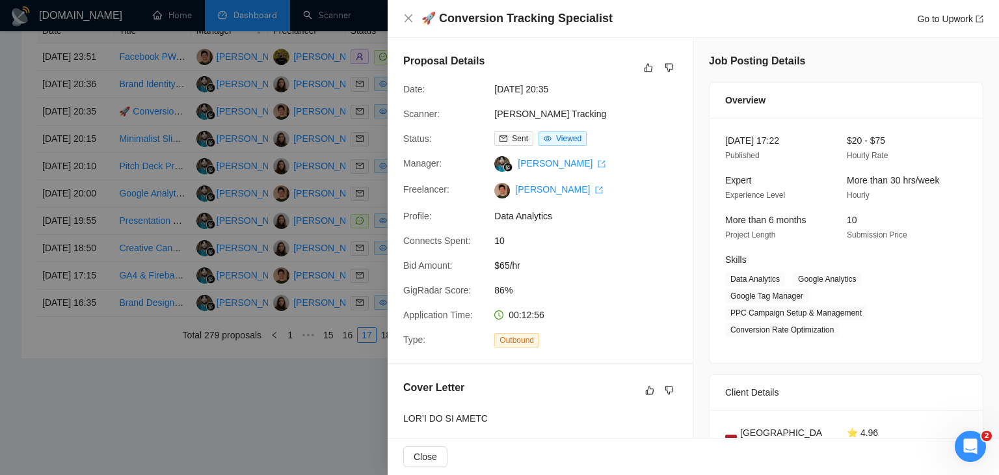
click at [336, 247] on div at bounding box center [499, 237] width 999 height 475
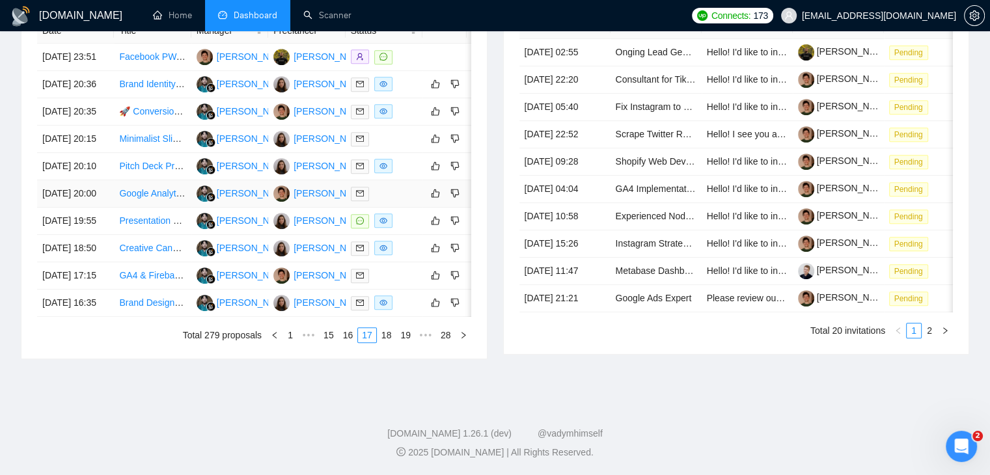
click at [107, 208] on td "[DATE] 20:00" at bounding box center [75, 193] width 77 height 27
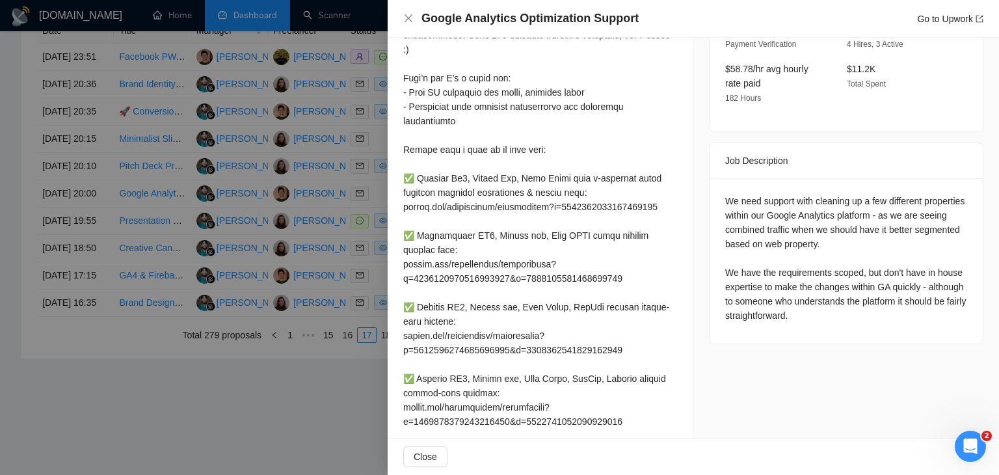
scroll to position [437, 0]
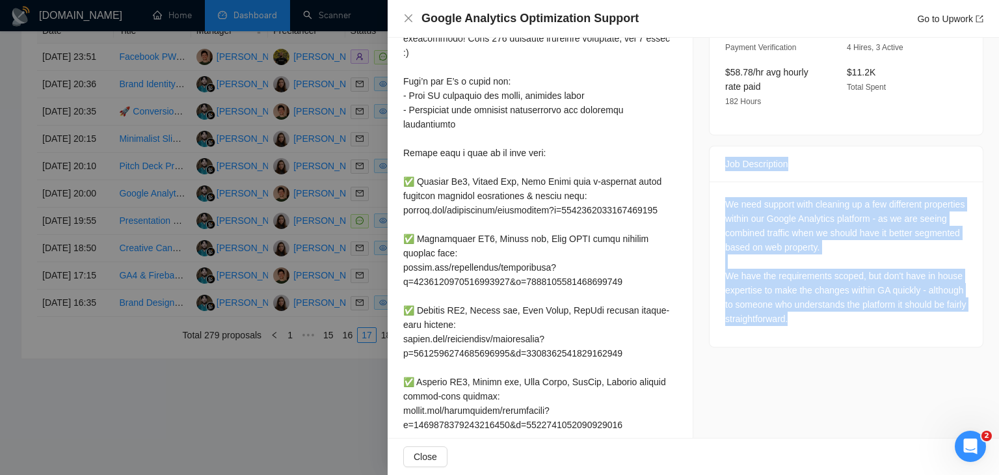
drag, startPoint x: 727, startPoint y: 159, endPoint x: 857, endPoint y: 308, distance: 196.9
click at [856, 308] on div "Job Posting Details Overview [DATE] 19:48 Published $30 - $70 Hourly Rate Inter…" at bounding box center [847, 84] width 306 height 967
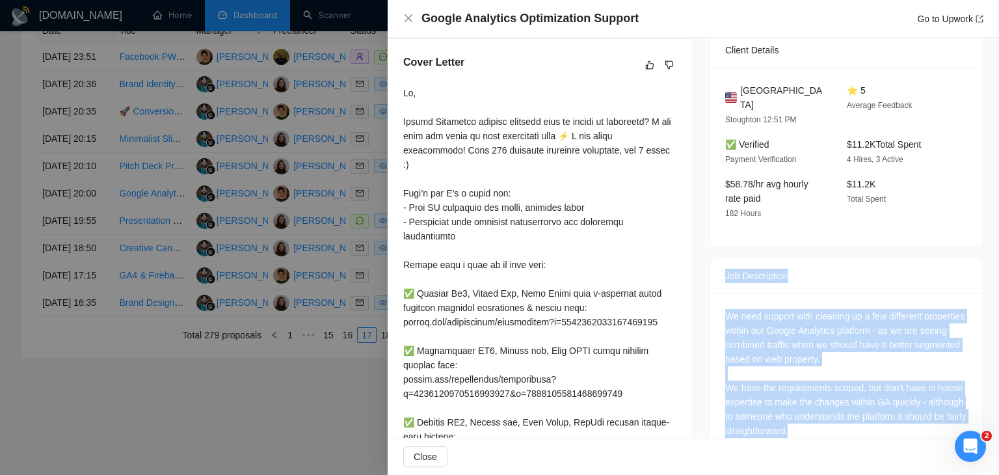
scroll to position [307, 0]
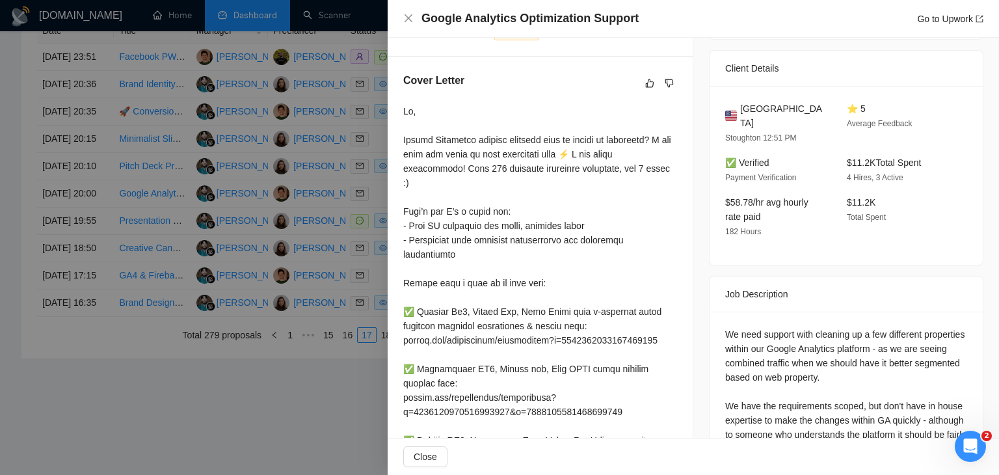
drag, startPoint x: 393, startPoint y: 120, endPoint x: 396, endPoint y: 113, distance: 7.6
click at [396, 115] on div "Cover Letter" at bounding box center [540, 377] width 305 height 640
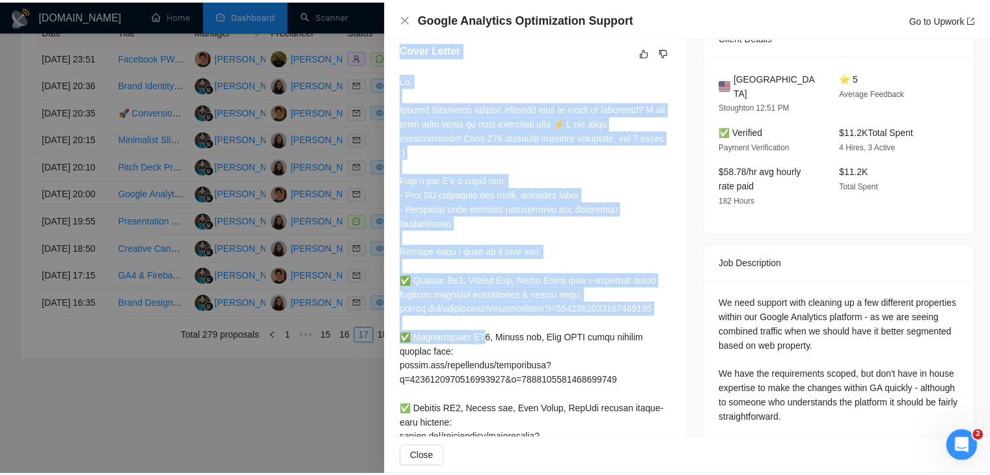
scroll to position [567, 0]
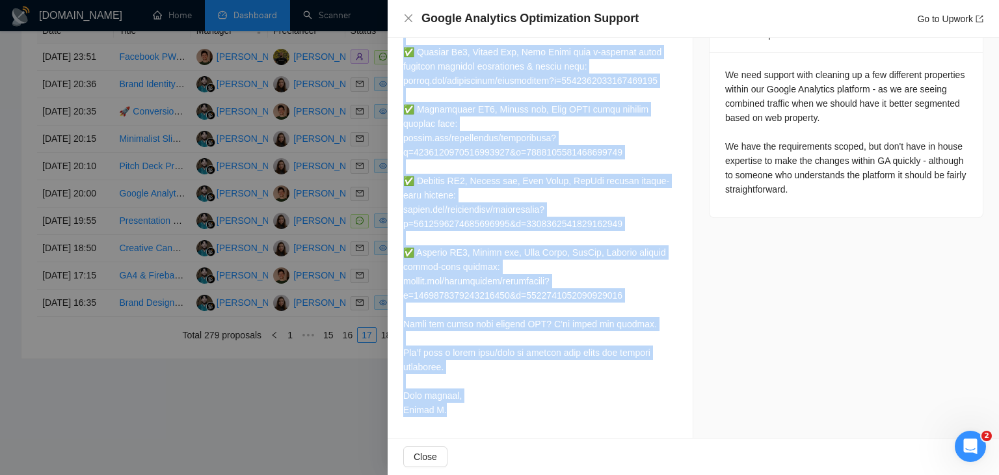
drag, startPoint x: 398, startPoint y: 101, endPoint x: 474, endPoint y: 409, distance: 316.9
click at [474, 409] on div "Cover Letter" at bounding box center [540, 118] width 305 height 640
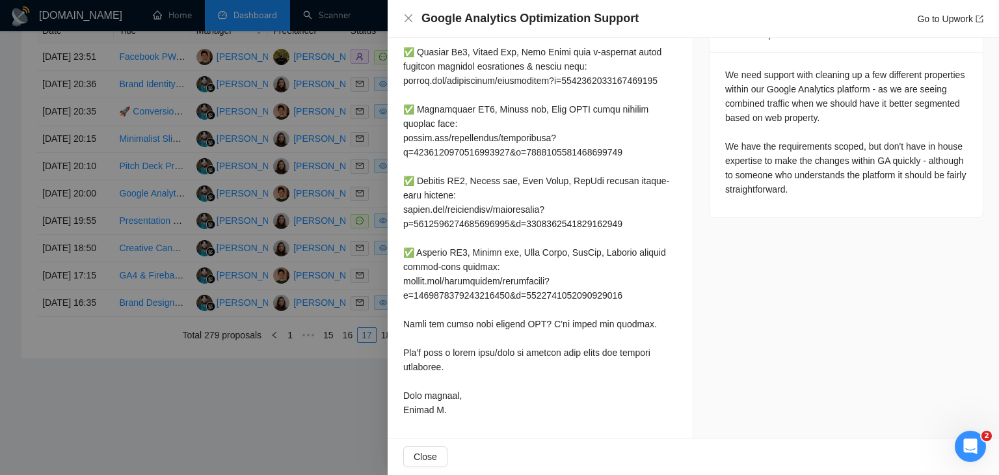
click at [320, 275] on div at bounding box center [499, 237] width 999 height 475
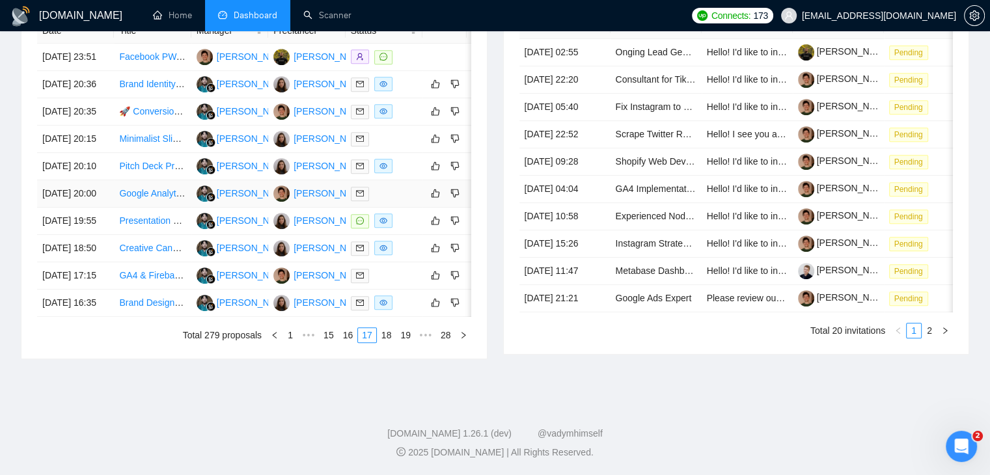
click at [105, 208] on td "[DATE] 20:00" at bounding box center [75, 193] width 77 height 27
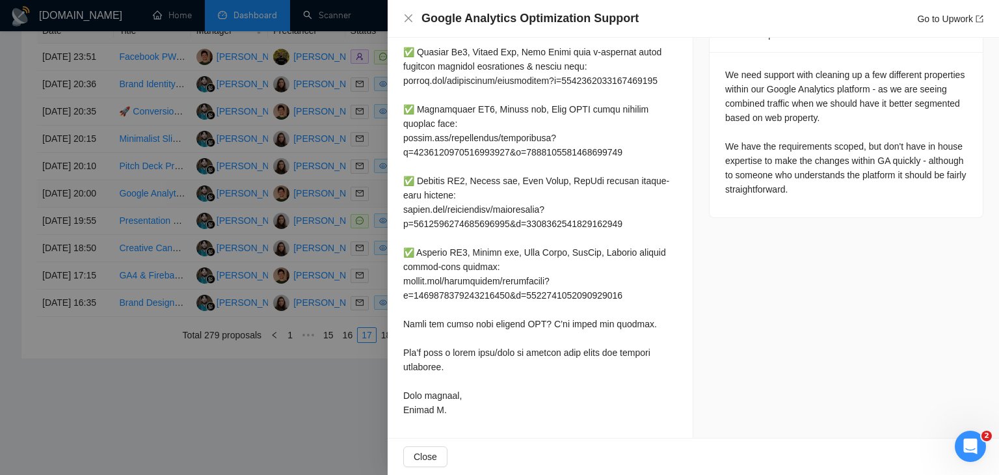
click at [105, 266] on div at bounding box center [499, 237] width 999 height 475
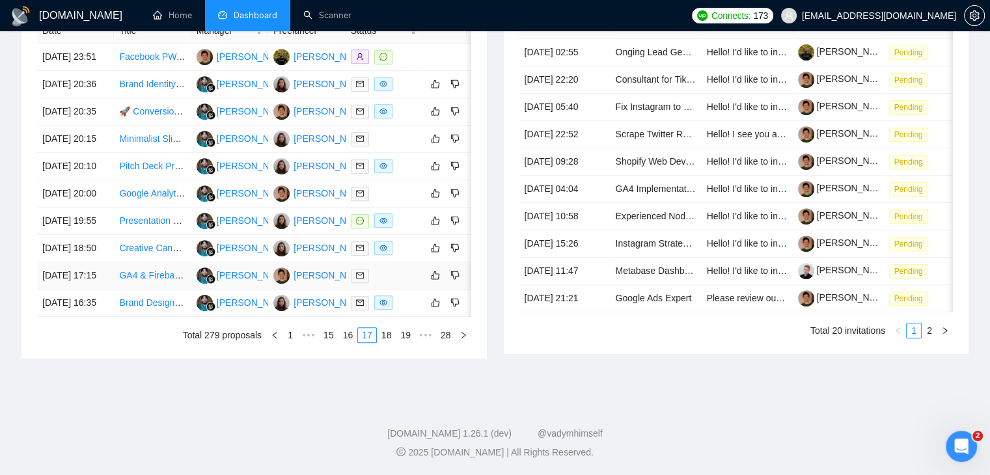
click at [87, 290] on td "[DATE] 17:15" at bounding box center [75, 275] width 77 height 27
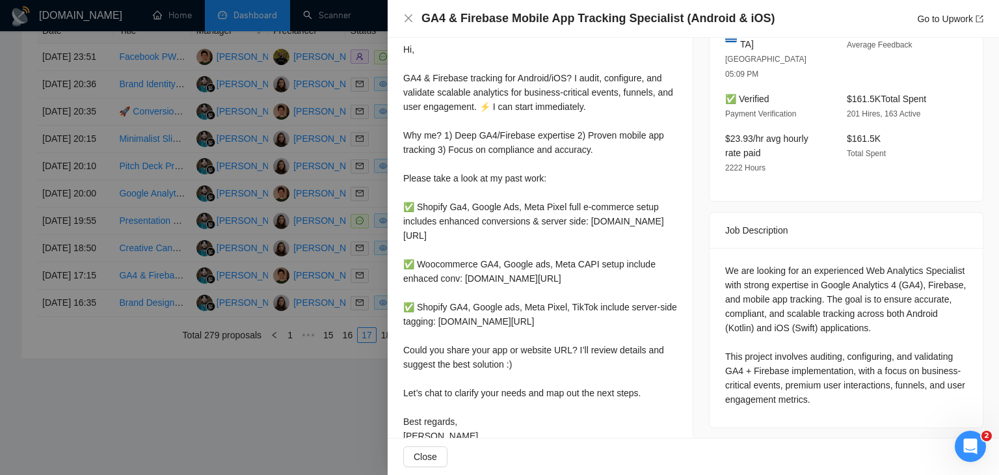
scroll to position [373, 0]
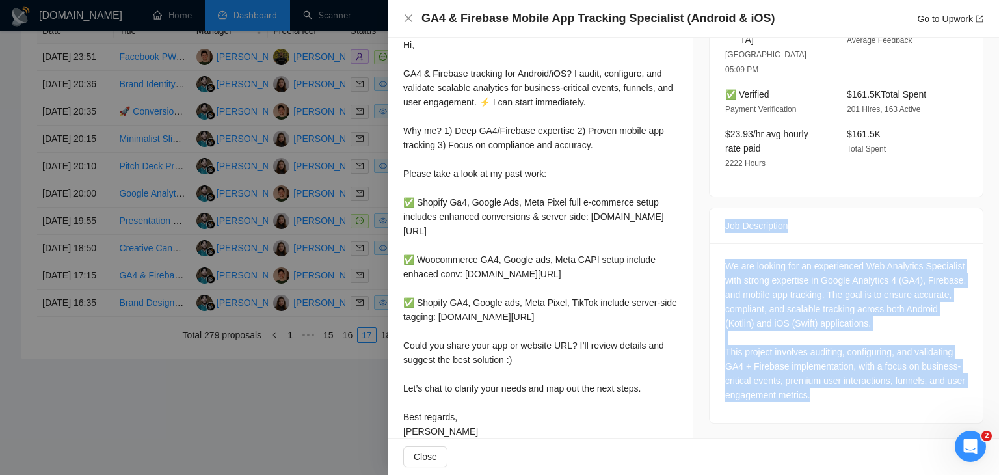
drag, startPoint x: 702, startPoint y: 193, endPoint x: 838, endPoint y: 365, distance: 219.1
click at [838, 365] on div "Job Posting Details Overview [DATE] 17:05 Published Unspecified Hourly Rate Exp…" at bounding box center [847, 61] width 306 height 795
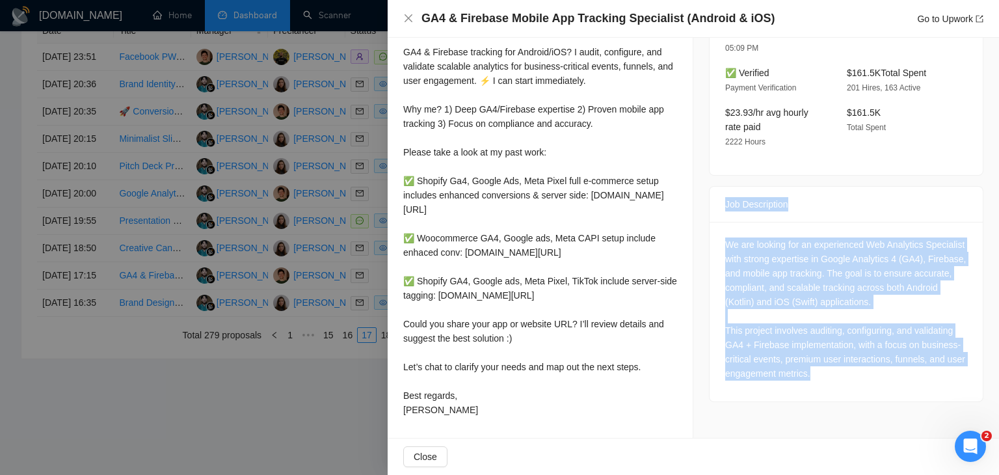
scroll to position [439, 0]
drag, startPoint x: 404, startPoint y: 99, endPoint x: 455, endPoint y: 422, distance: 326.8
click at [455, 422] on div "Cover Letter Hi, GA4 & Firebase tracking for Android/iOS? I audit, configure, a…" at bounding box center [540, 203] width 305 height 468
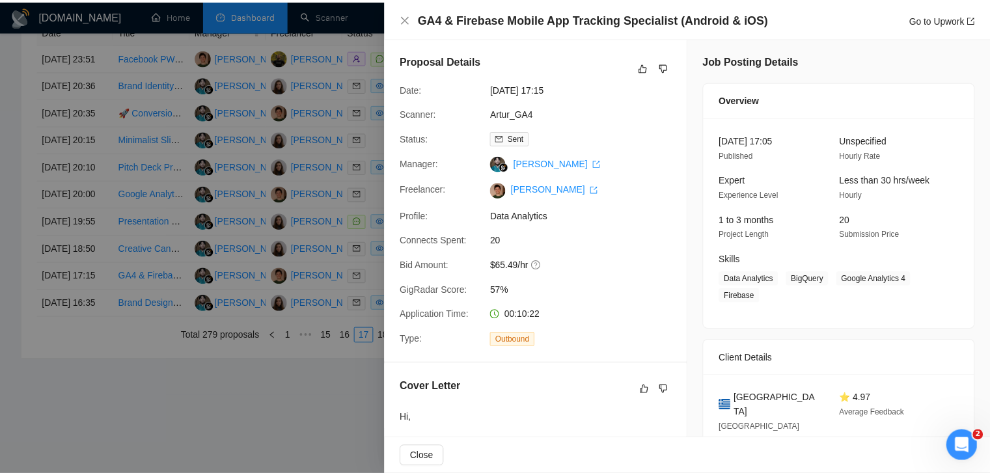
scroll to position [0, 0]
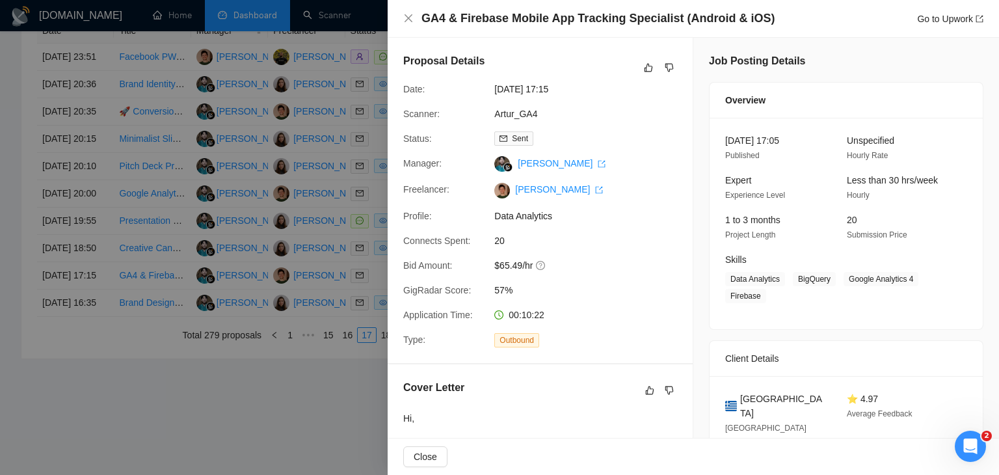
click at [450, 198] on div "Freelancer:" at bounding box center [443, 190] width 91 height 16
drag, startPoint x: 400, startPoint y: 110, endPoint x: 547, endPoint y: 113, distance: 146.4
click at [547, 113] on div "Scanner: Artur_GA4" at bounding box center [535, 114] width 274 height 14
click at [306, 229] on div at bounding box center [499, 237] width 999 height 475
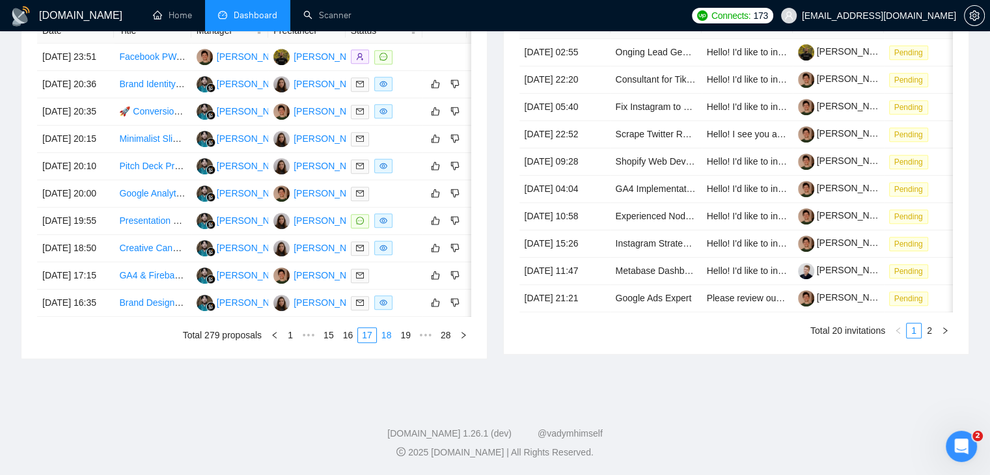
click at [388, 342] on link "18" at bounding box center [386, 335] width 18 height 14
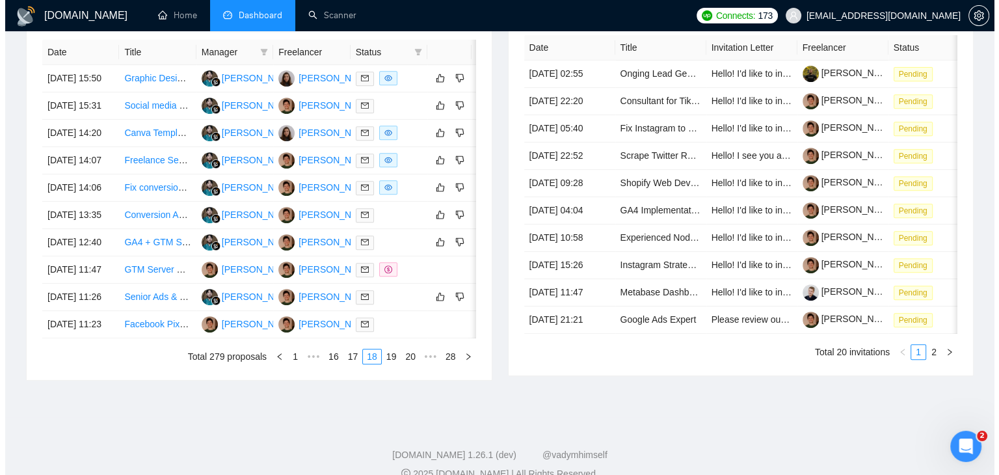
scroll to position [443, 0]
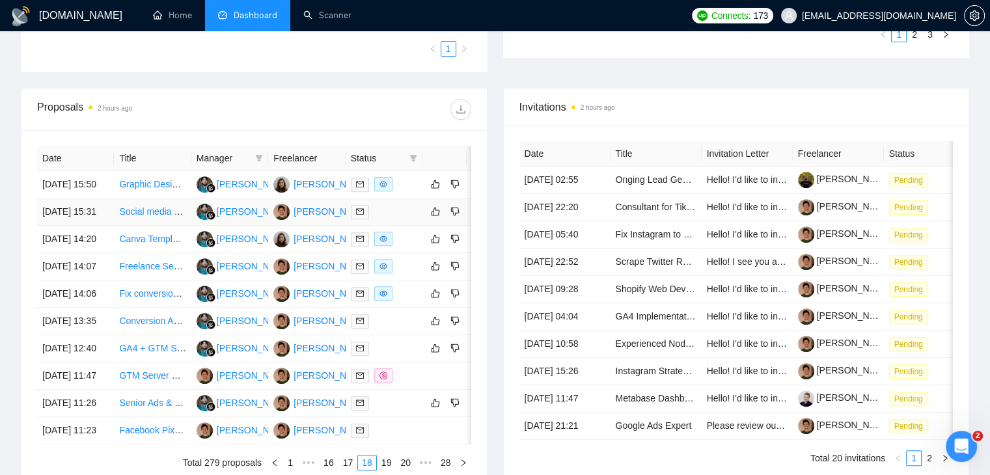
click at [91, 226] on td "[DATE] 15:31" at bounding box center [75, 211] width 77 height 27
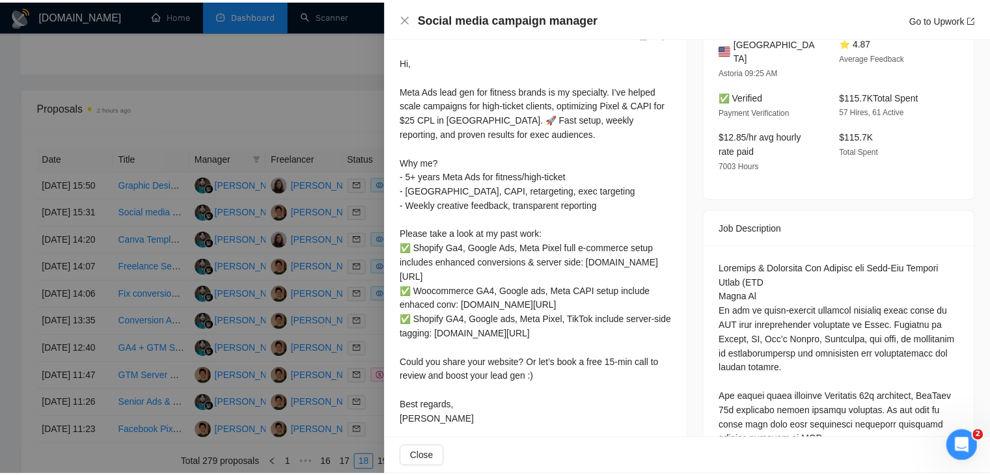
scroll to position [344, 0]
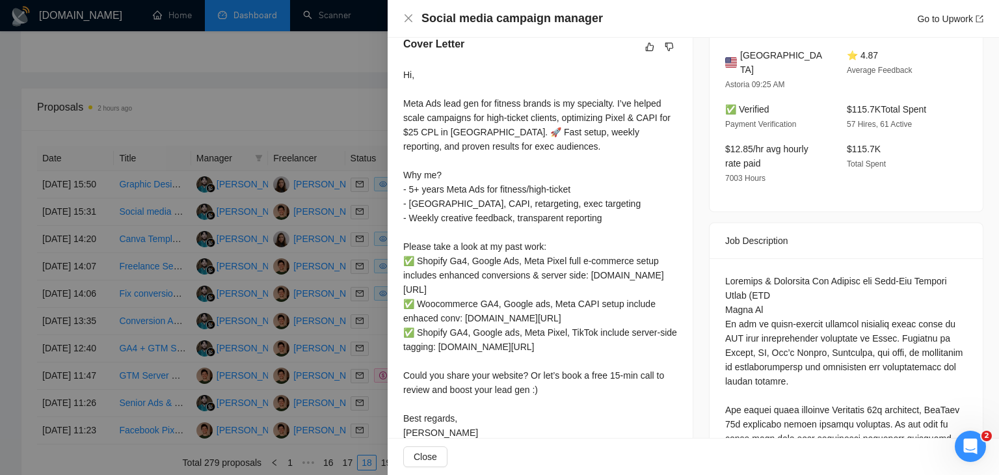
click at [355, 245] on div at bounding box center [499, 237] width 999 height 475
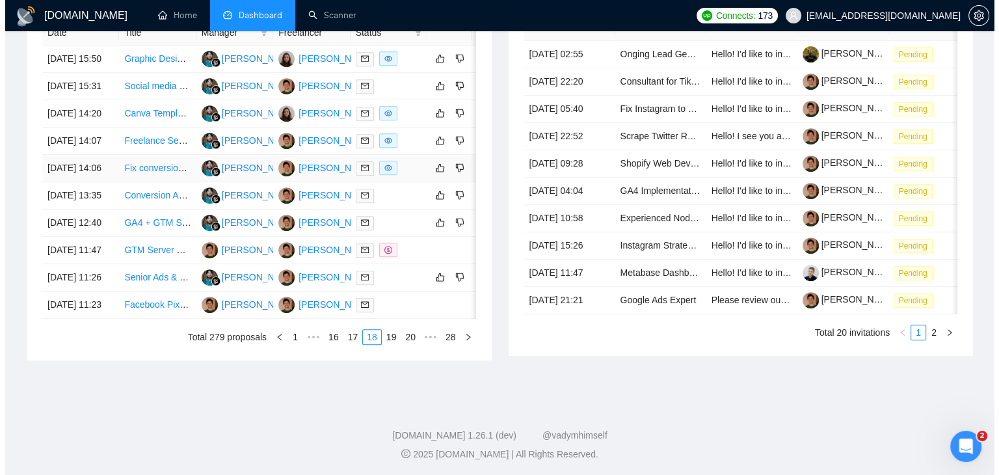
scroll to position [573, 0]
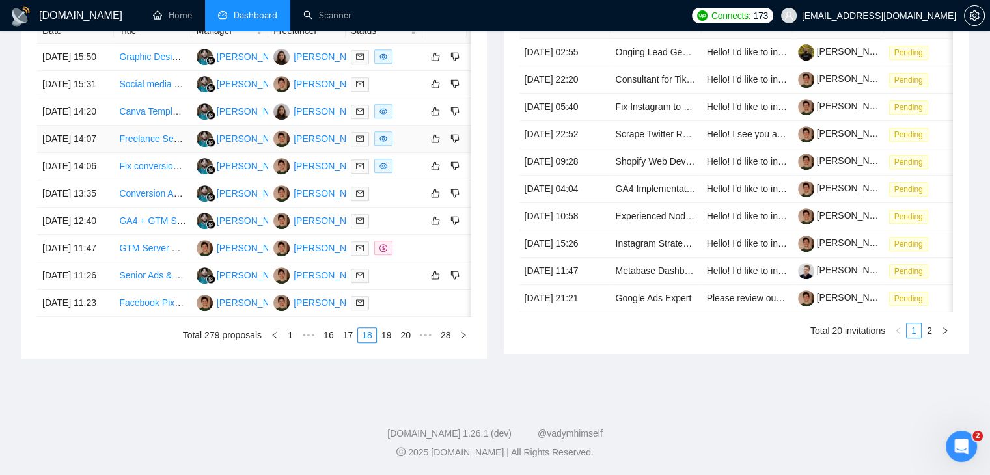
click at [113, 153] on td "[DATE] 14:07" at bounding box center [75, 139] width 77 height 27
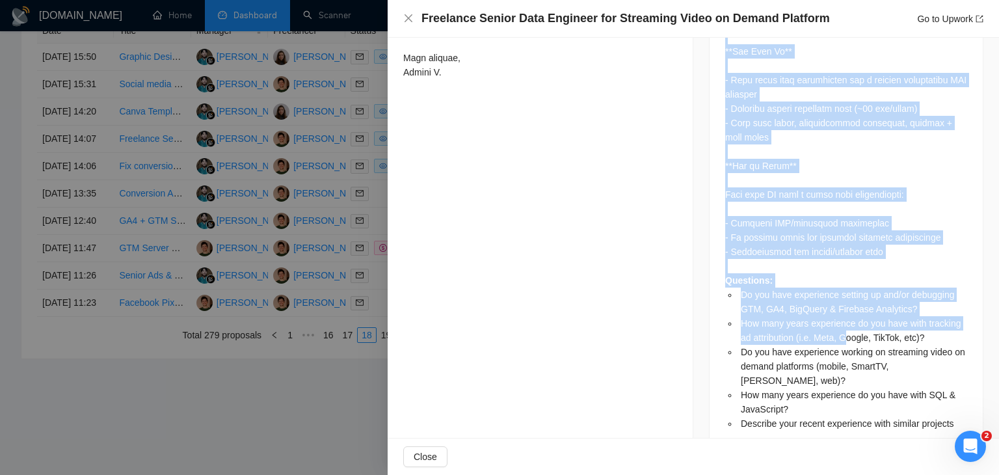
scroll to position [1323, 0]
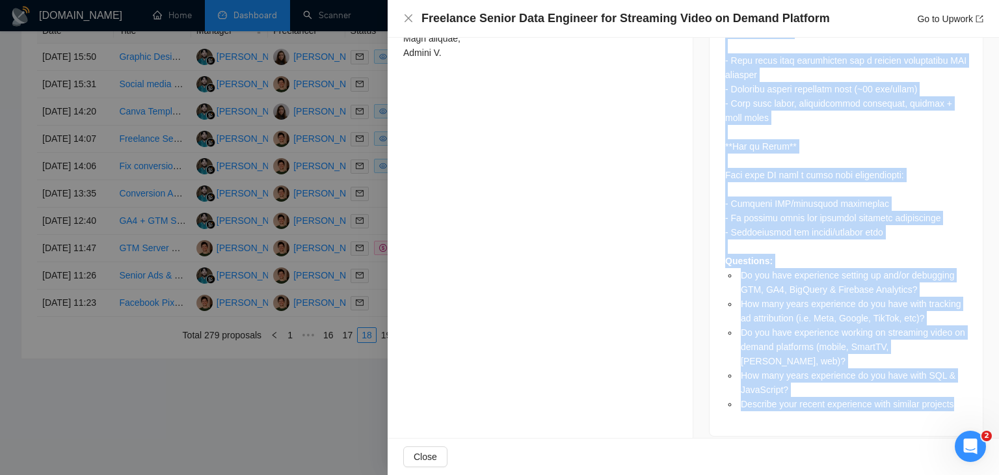
drag, startPoint x: 719, startPoint y: 107, endPoint x: 972, endPoint y: 413, distance: 396.9
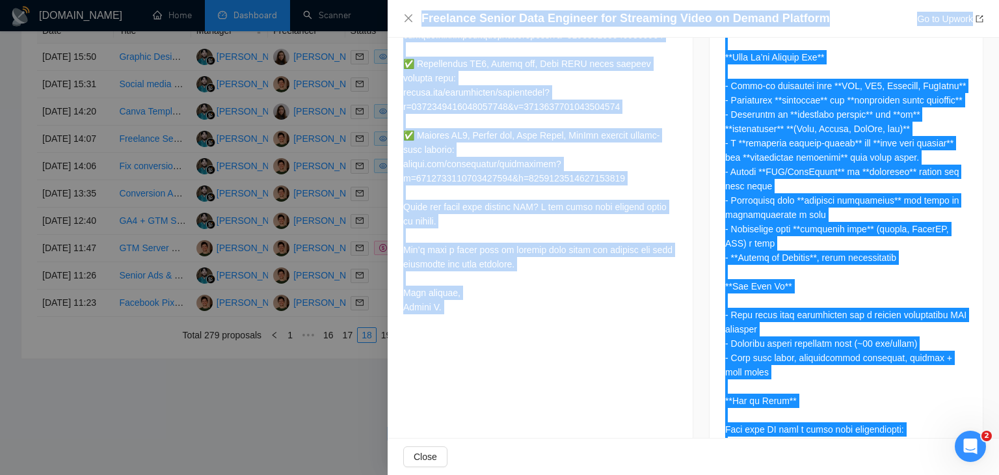
scroll to position [1063, 0]
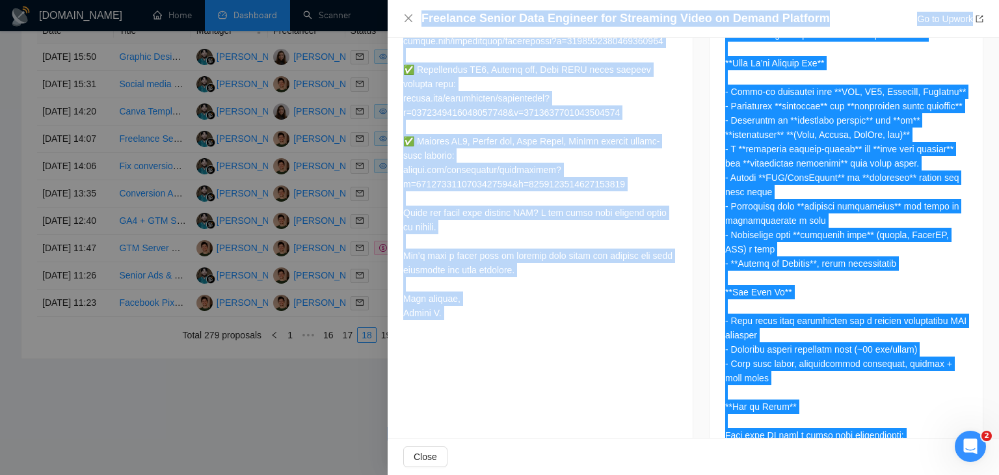
click at [461, 320] on div at bounding box center [540, 56] width 274 height 530
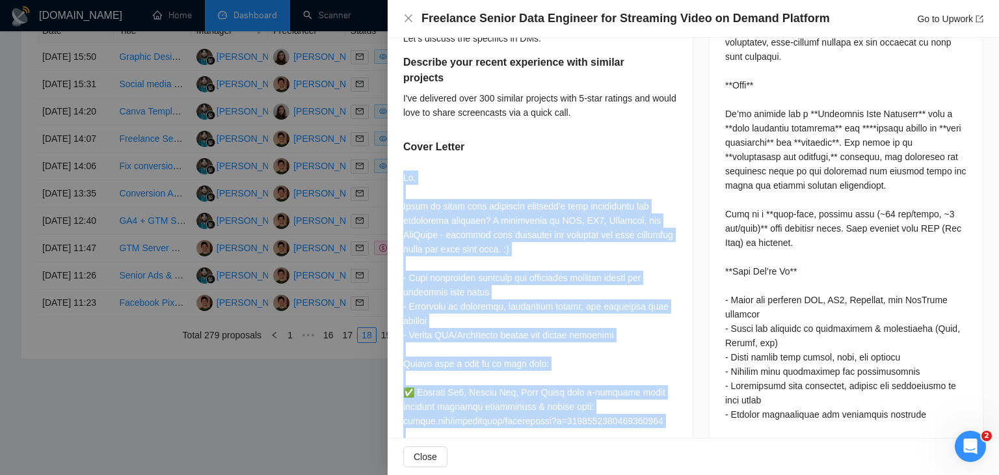
scroll to position [673, 0]
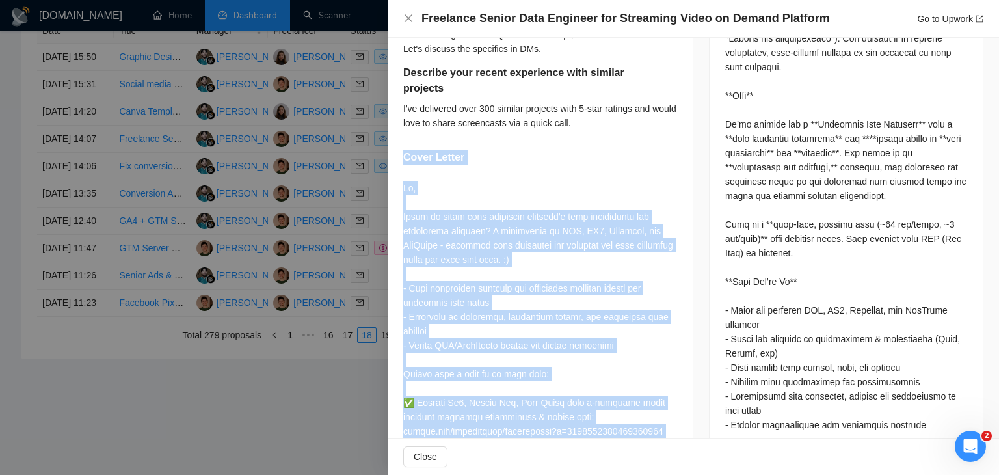
drag, startPoint x: 441, startPoint y: 335, endPoint x: 396, endPoint y: 164, distance: 176.9
click at [396, 164] on div "Do you have experience setting up and/or debugging GTM, GA4, BigQuery & Firebas…" at bounding box center [540, 212] width 305 height 1040
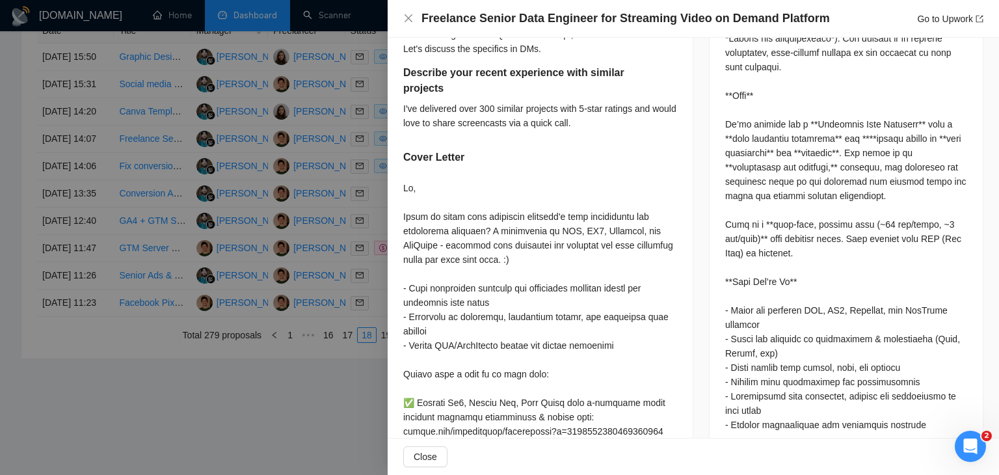
click at [358, 198] on div at bounding box center [499, 237] width 999 height 475
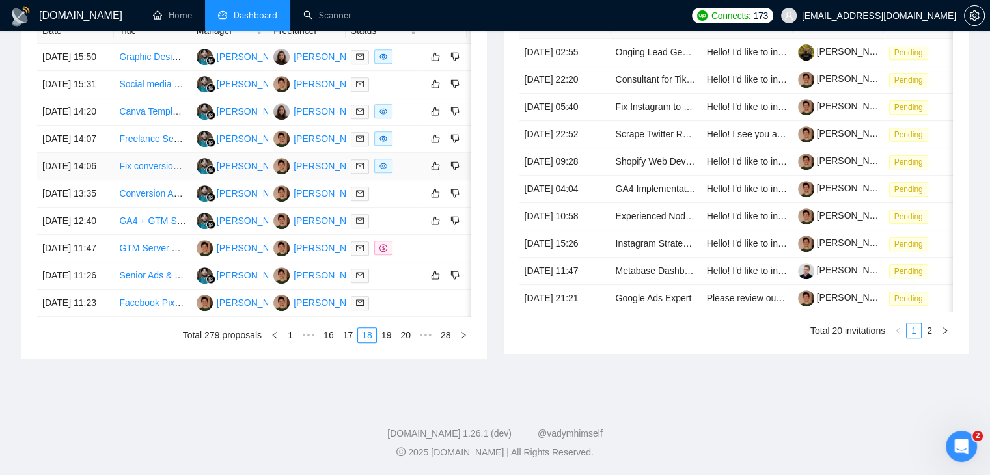
click at [104, 180] on td "[DATE] 14:06" at bounding box center [75, 166] width 77 height 27
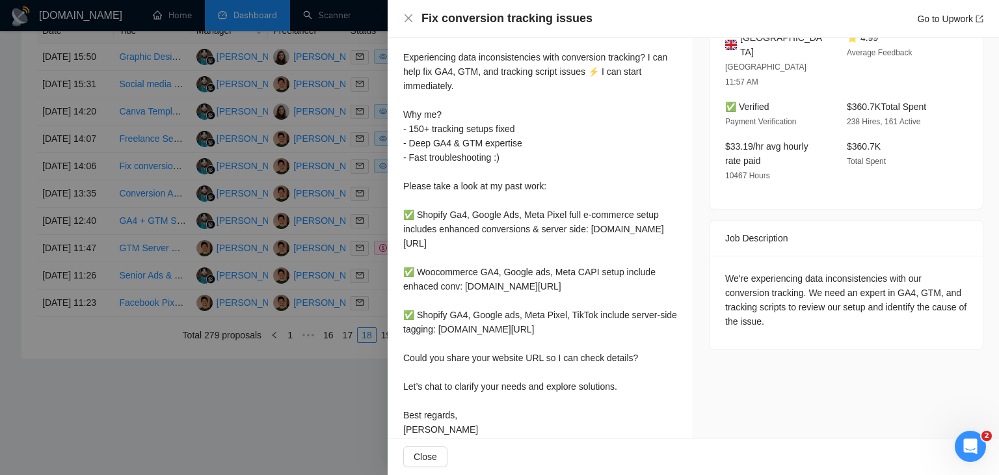
scroll to position [260, 0]
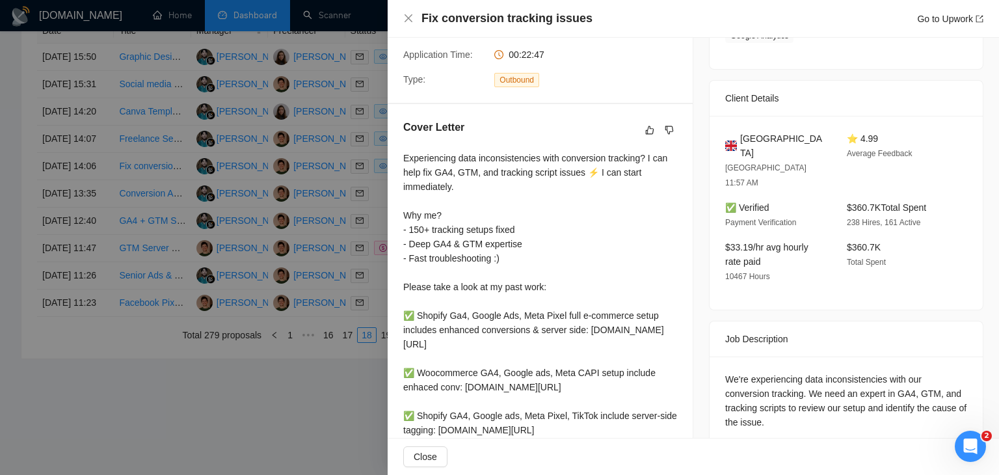
click at [202, 180] on div at bounding box center [499, 237] width 999 height 475
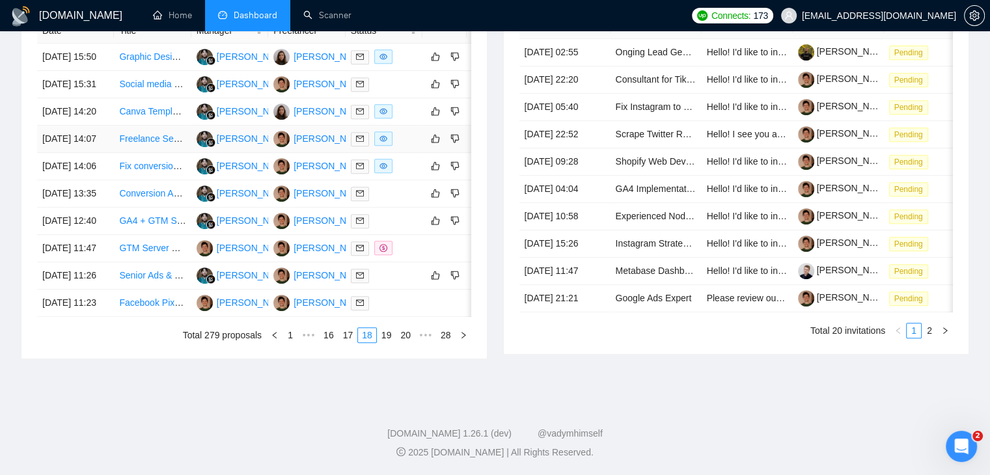
click at [97, 153] on td "[DATE] 14:07" at bounding box center [75, 139] width 77 height 27
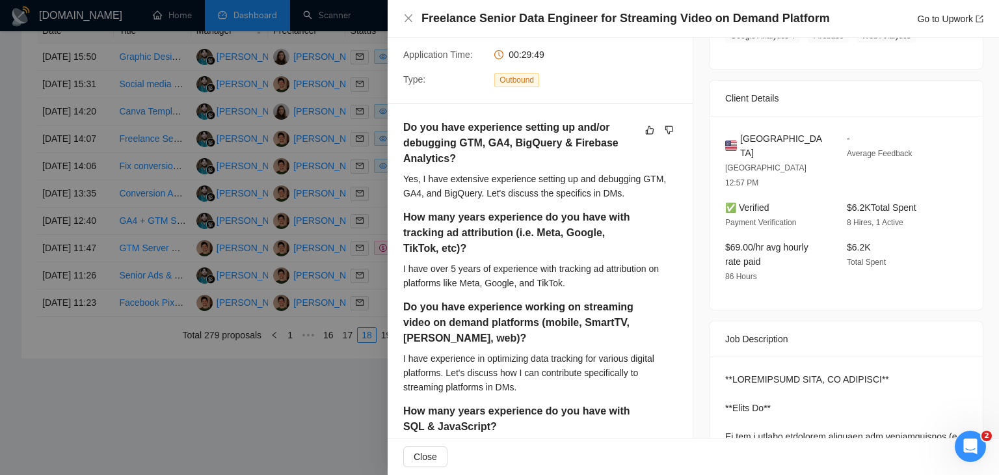
click at [110, 196] on div at bounding box center [499, 237] width 999 height 475
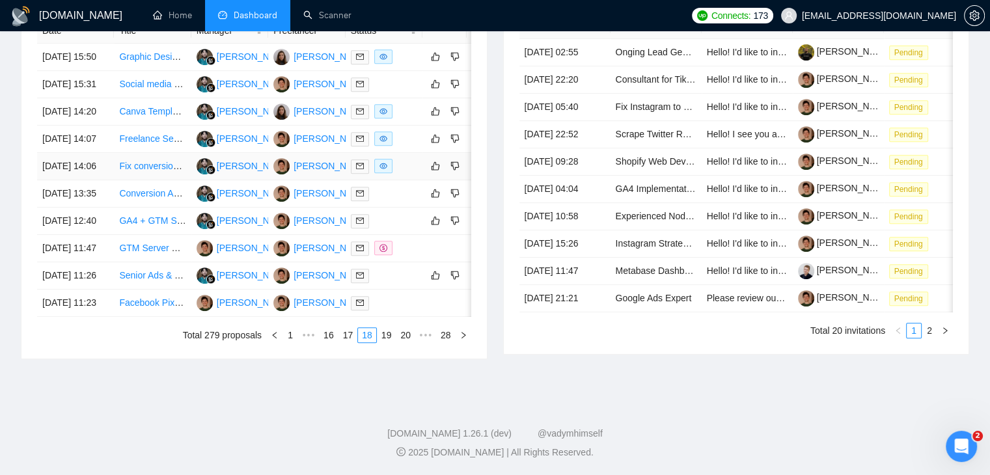
click at [103, 180] on td "[DATE] 14:06" at bounding box center [75, 166] width 77 height 27
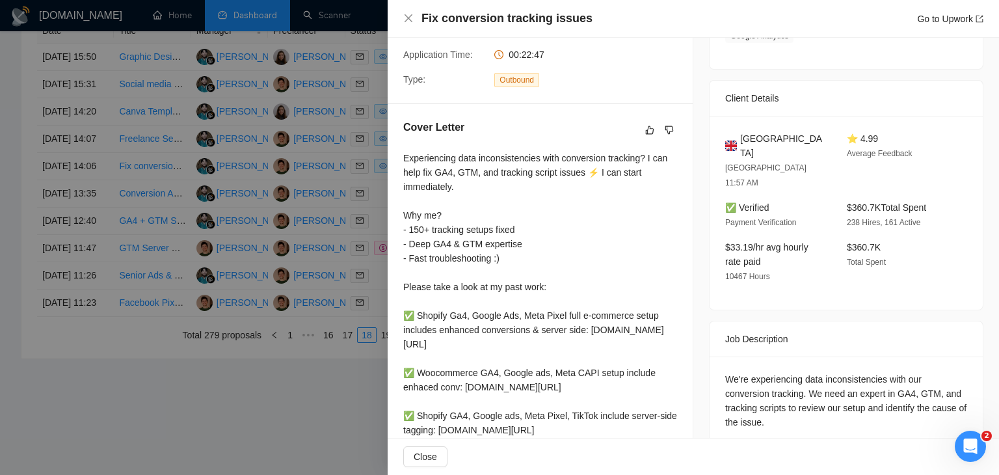
click at [103, 220] on div at bounding box center [499, 237] width 999 height 475
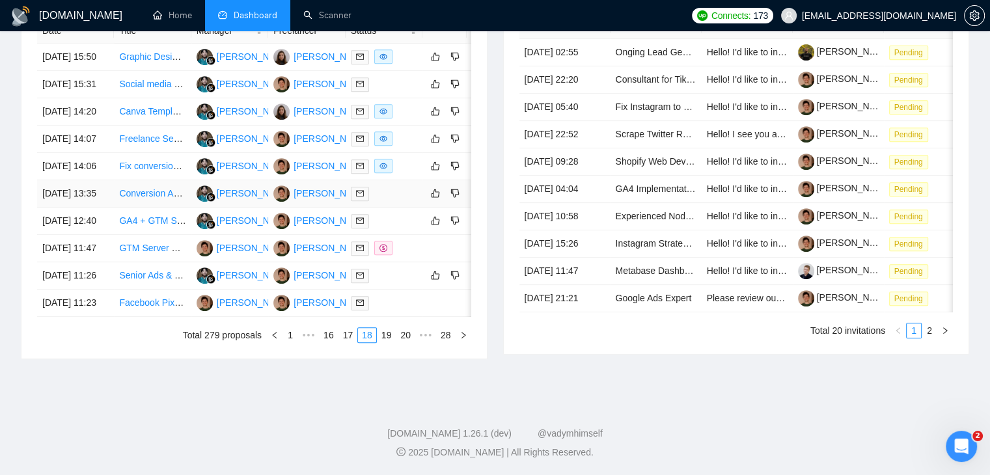
click at [105, 208] on td "[DATE] 13:35" at bounding box center [75, 193] width 77 height 27
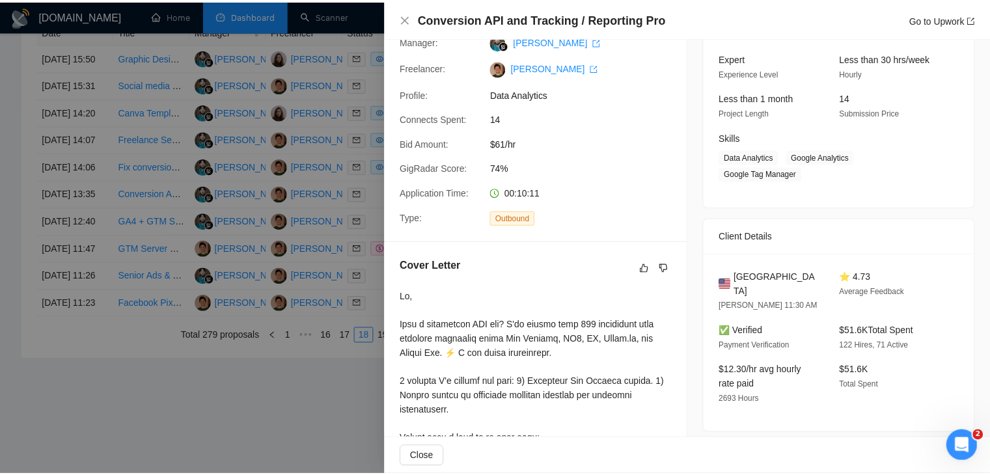
scroll to position [120, 0]
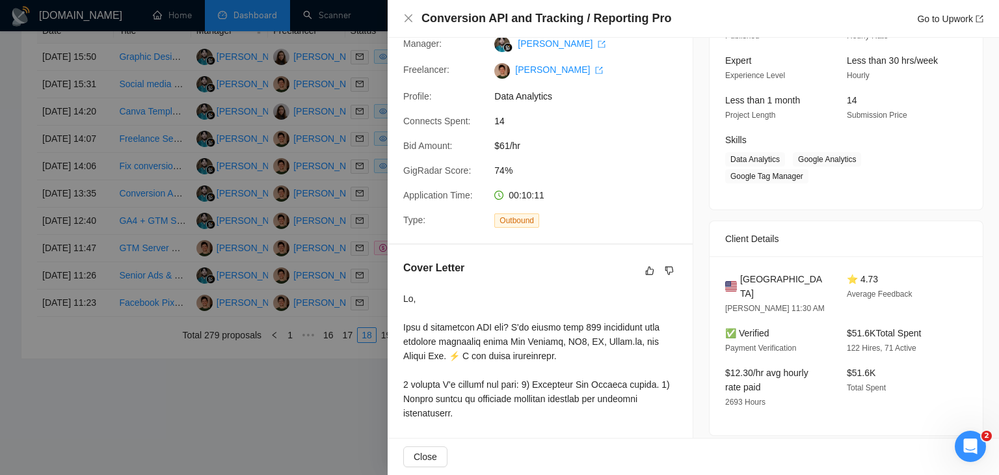
click at [301, 235] on div at bounding box center [499, 237] width 999 height 475
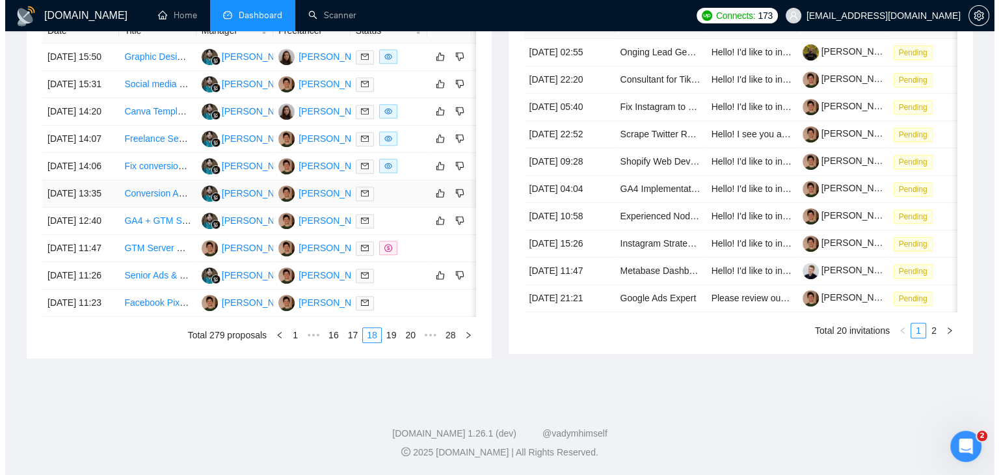
scroll to position [638, 0]
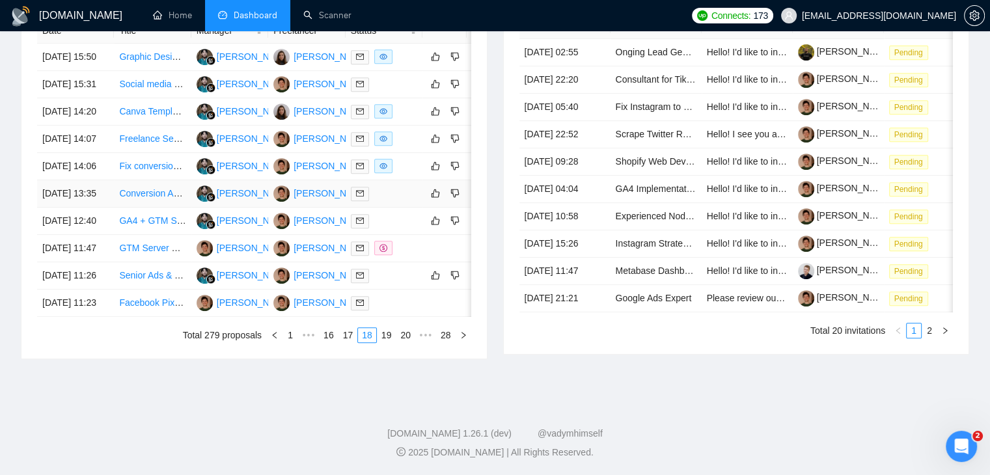
click at [124, 200] on td "Conversion API and Tracking / Reporting Pro" at bounding box center [152, 193] width 77 height 27
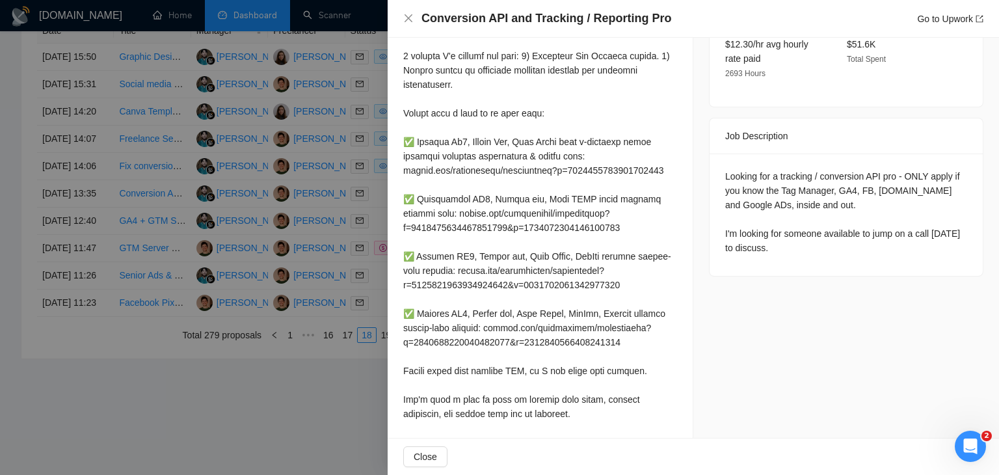
scroll to position [510, 0]
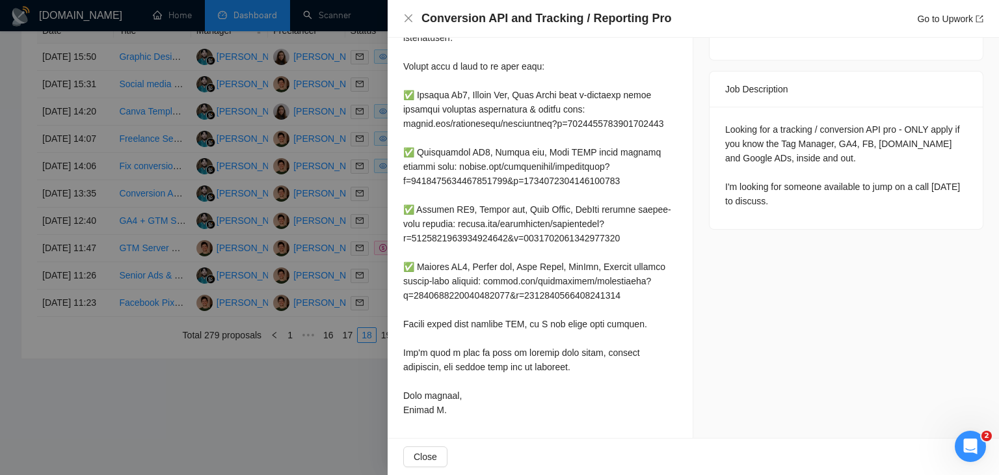
click at [167, 178] on div at bounding box center [499, 237] width 999 height 475
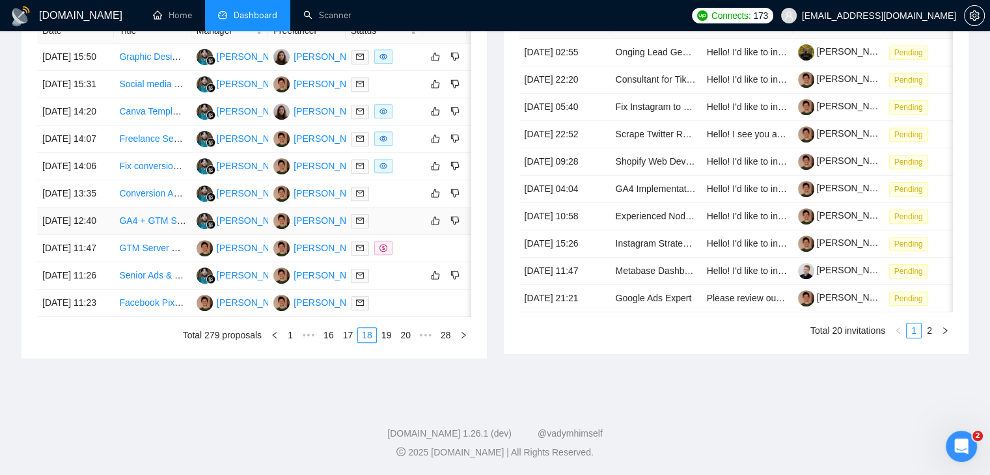
click at [113, 235] on td "[DATE] 12:40" at bounding box center [75, 221] width 77 height 27
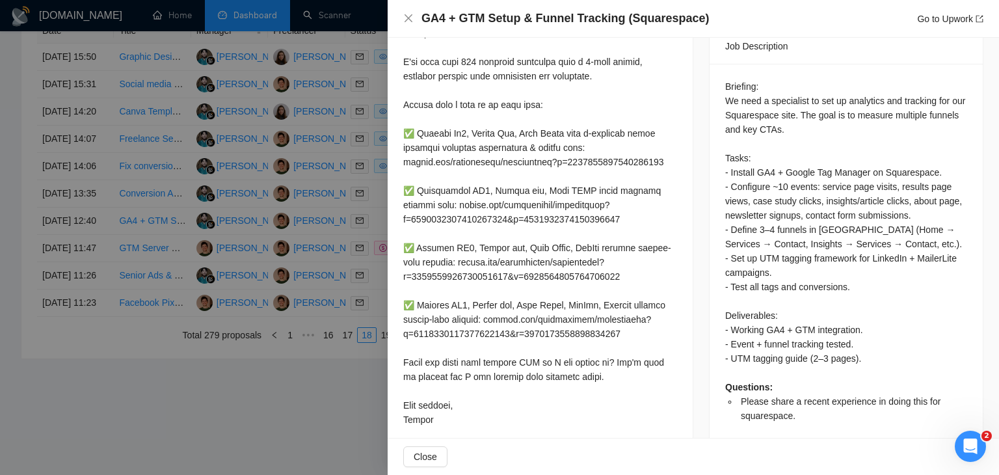
scroll to position [575, 0]
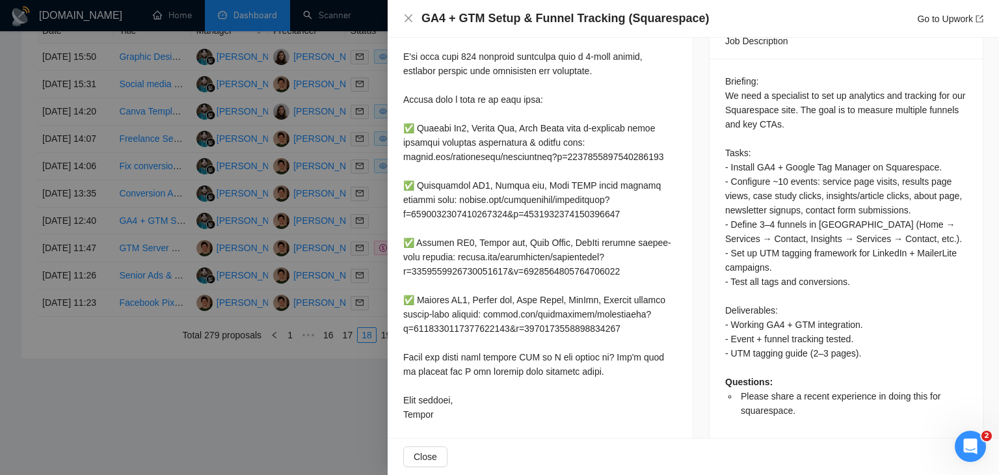
click at [358, 185] on div at bounding box center [499, 237] width 999 height 475
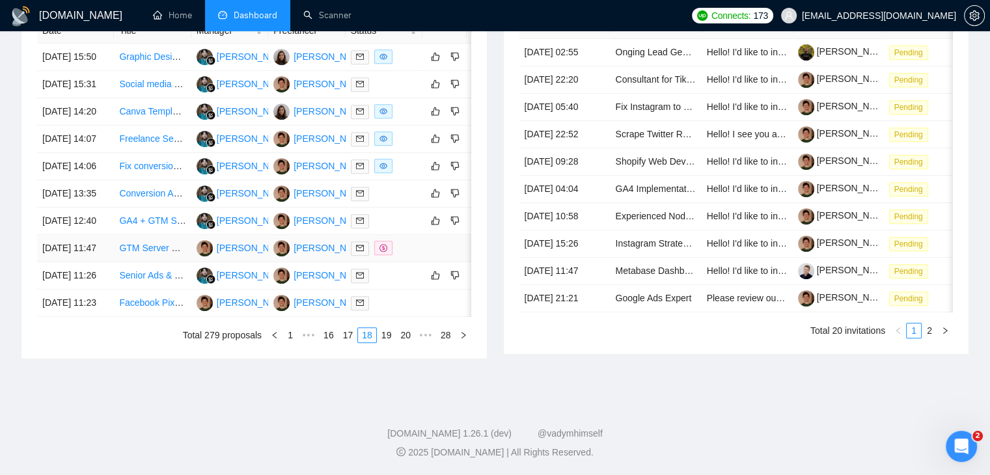
click at [118, 262] on td "GTM Server Container & Meta CAPI Tracking Specialist Needed" at bounding box center [152, 248] width 77 height 27
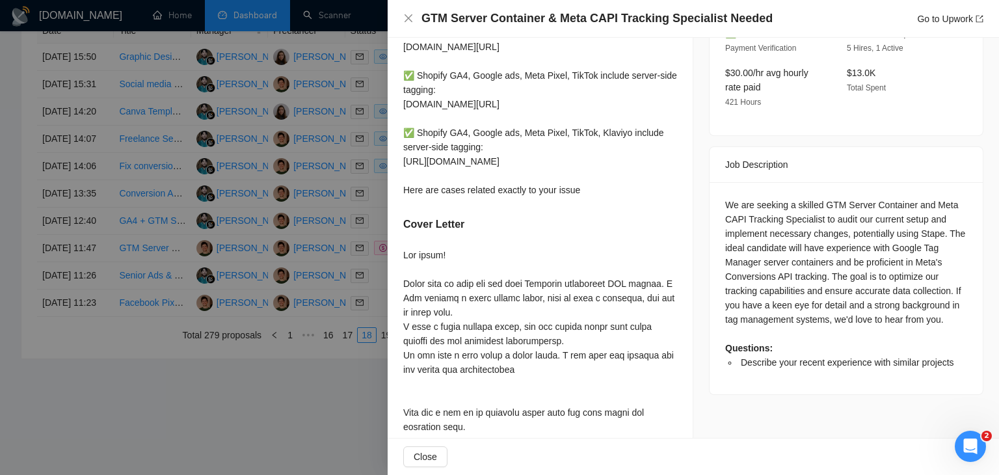
scroll to position [390, 0]
click at [281, 242] on div at bounding box center [499, 237] width 999 height 475
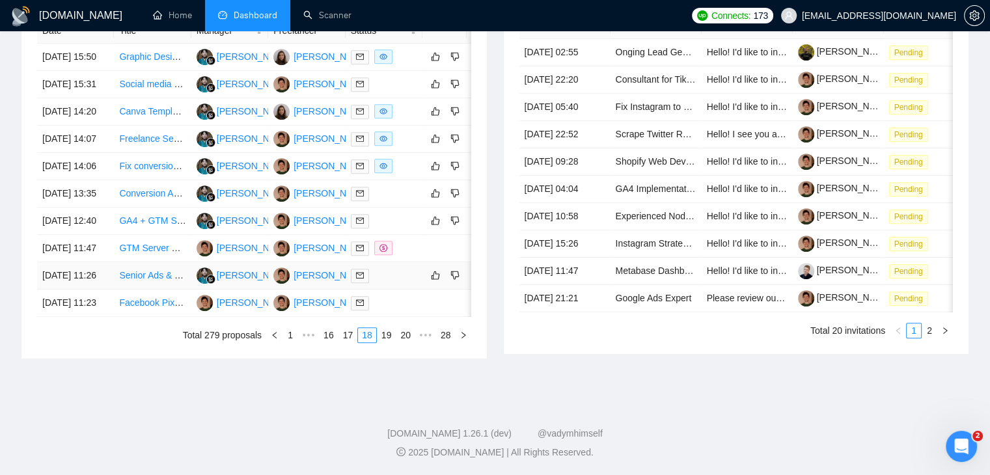
click at [98, 290] on td "[DATE] 11:26" at bounding box center [75, 275] width 77 height 27
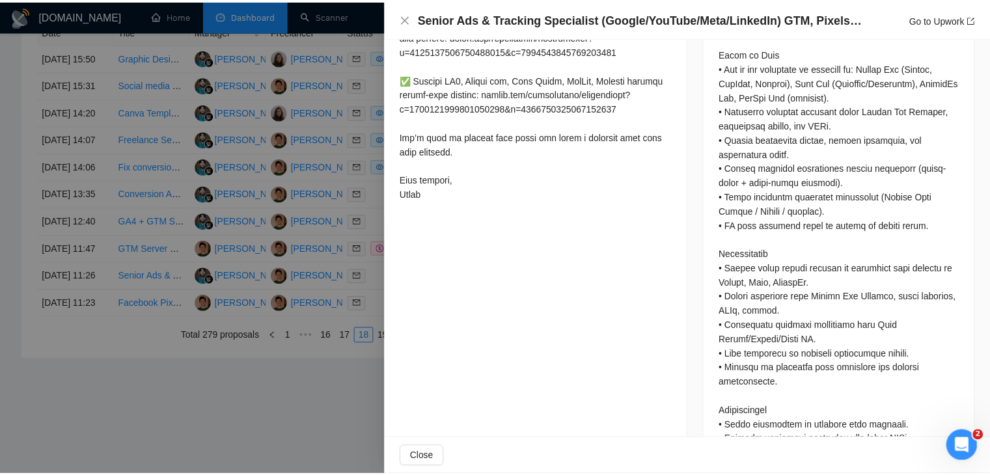
scroll to position [716, 0]
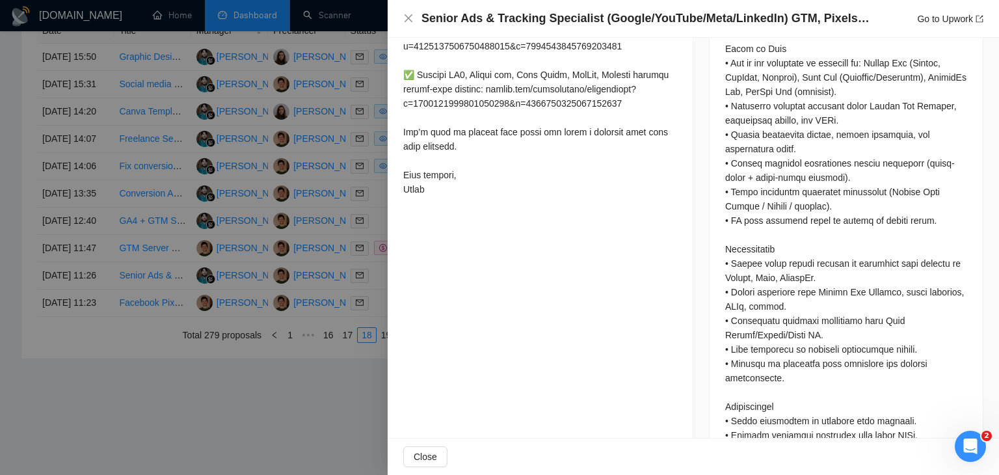
click at [116, 387] on div at bounding box center [499, 237] width 999 height 475
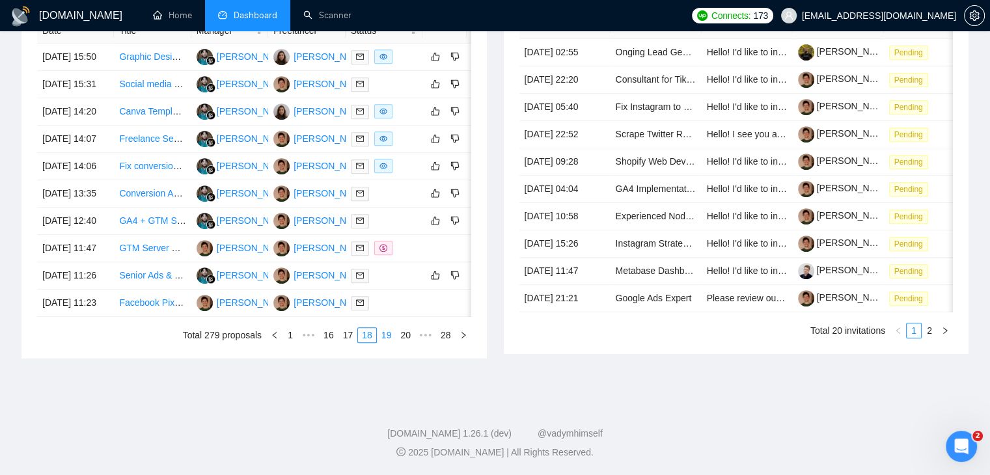
click at [388, 342] on link "19" at bounding box center [386, 335] width 18 height 14
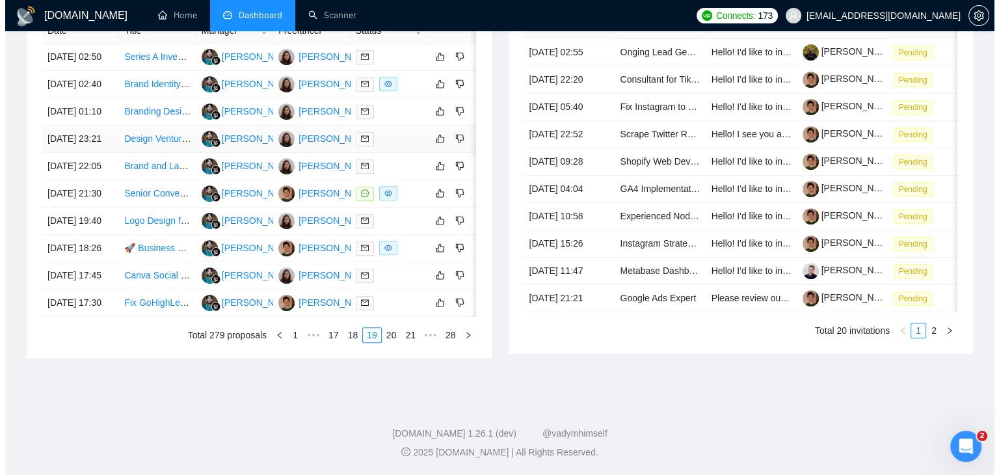
scroll to position [638, 0]
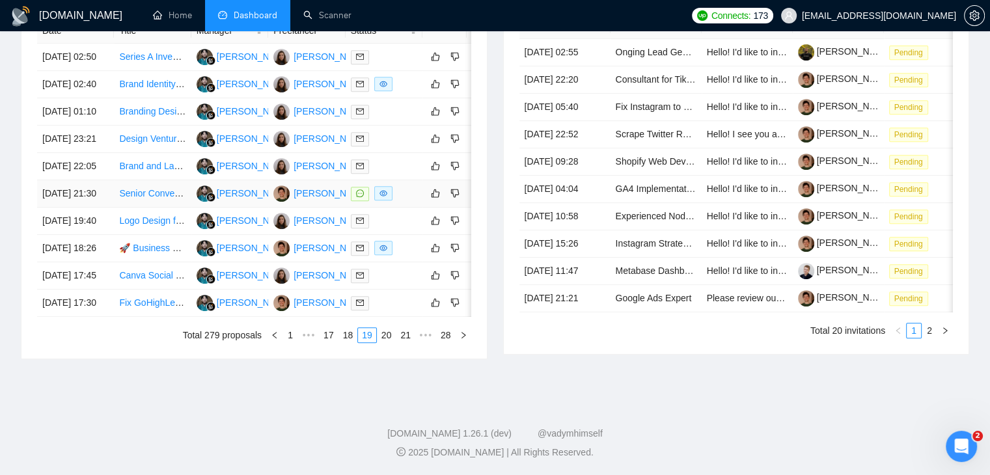
click at [109, 196] on td "[DATE] 21:30" at bounding box center [75, 193] width 77 height 27
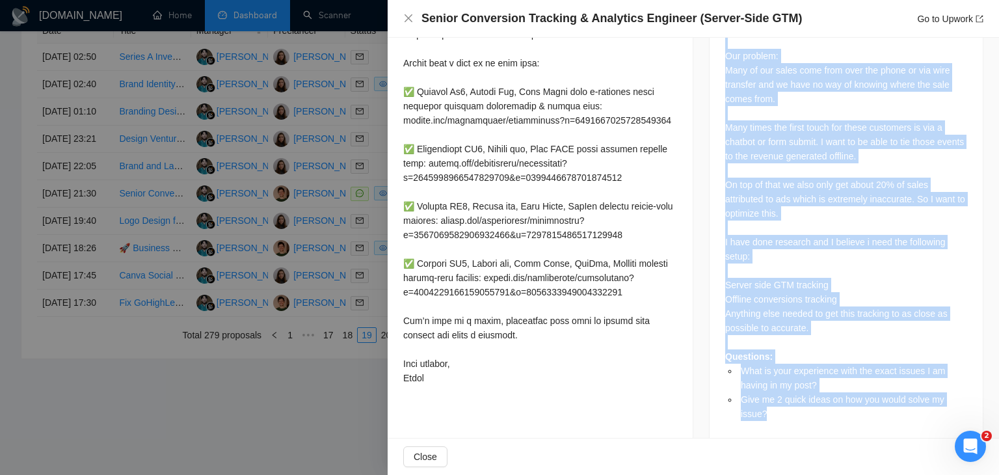
scroll to position [725, 0]
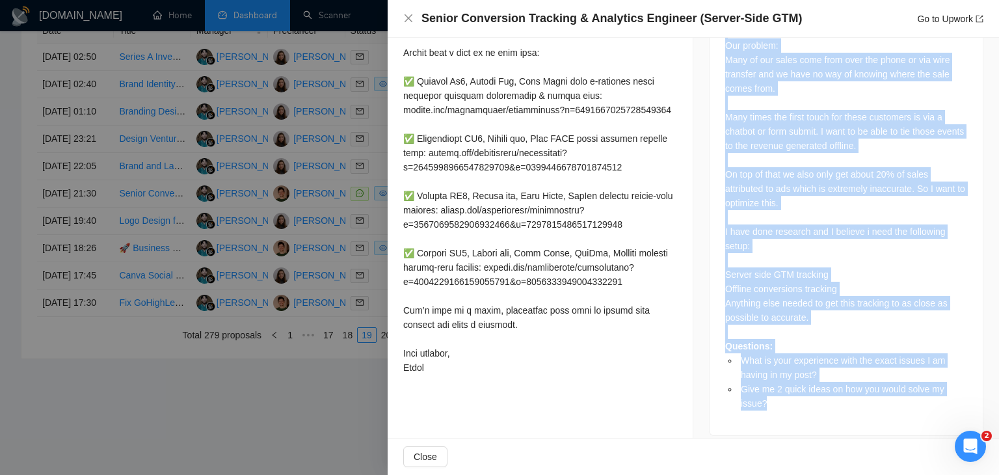
drag, startPoint x: 721, startPoint y: 61, endPoint x: 834, endPoint y: 388, distance: 346.9
click at [834, 388] on div "Job Description Hi I run a high ticket ecommerce store. I am looking for a beas…" at bounding box center [846, 147] width 275 height 578
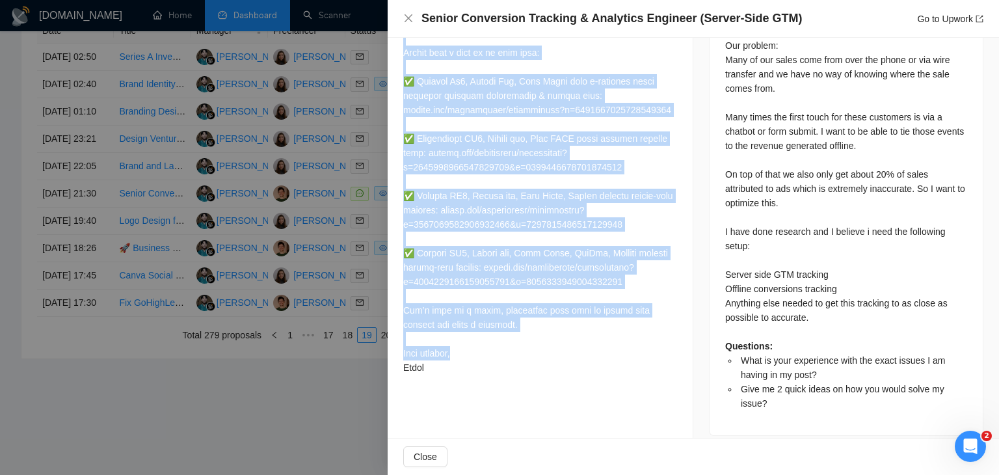
drag, startPoint x: 403, startPoint y: 146, endPoint x: 462, endPoint y: 375, distance: 235.9
click at [462, 375] on div "What is your experience with the exact issues I am having in my post? I have ex…" at bounding box center [540, 18] width 305 height 756
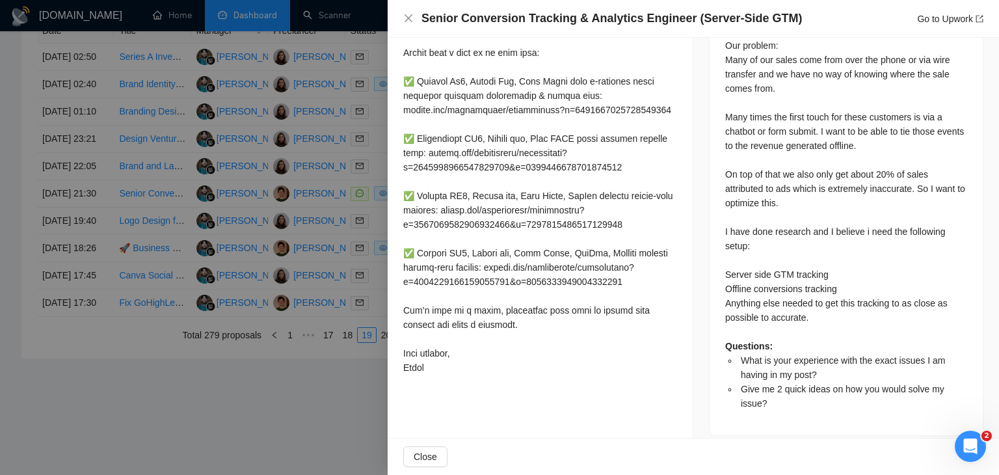
click at [351, 237] on div at bounding box center [499, 237] width 999 height 475
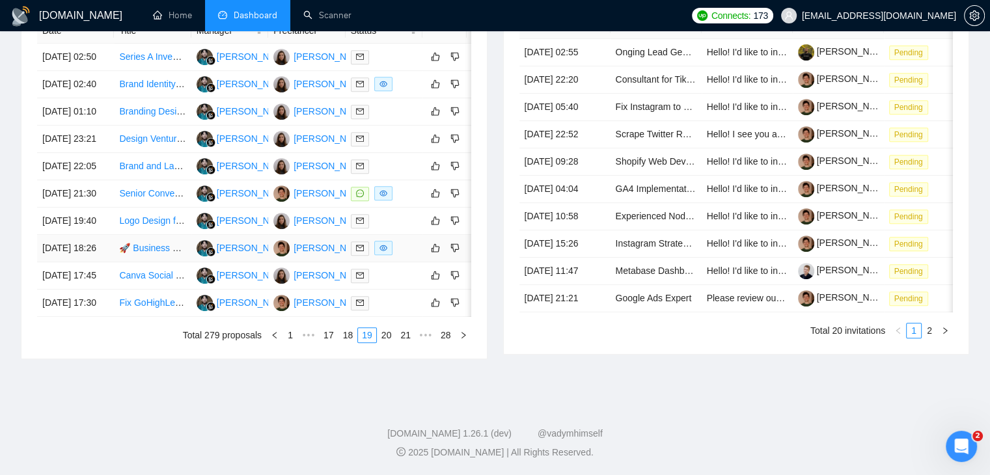
click at [106, 262] on td "[DATE] 18:26" at bounding box center [75, 248] width 77 height 27
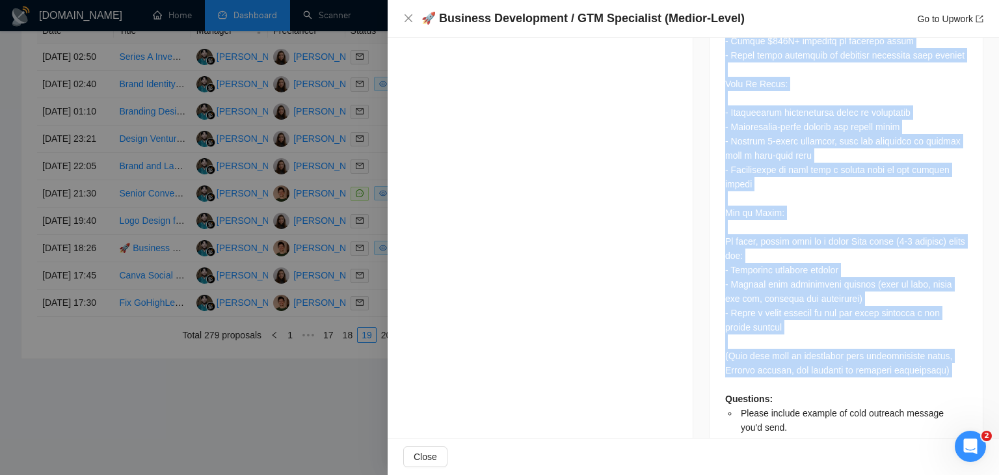
scroll to position [1240, 0]
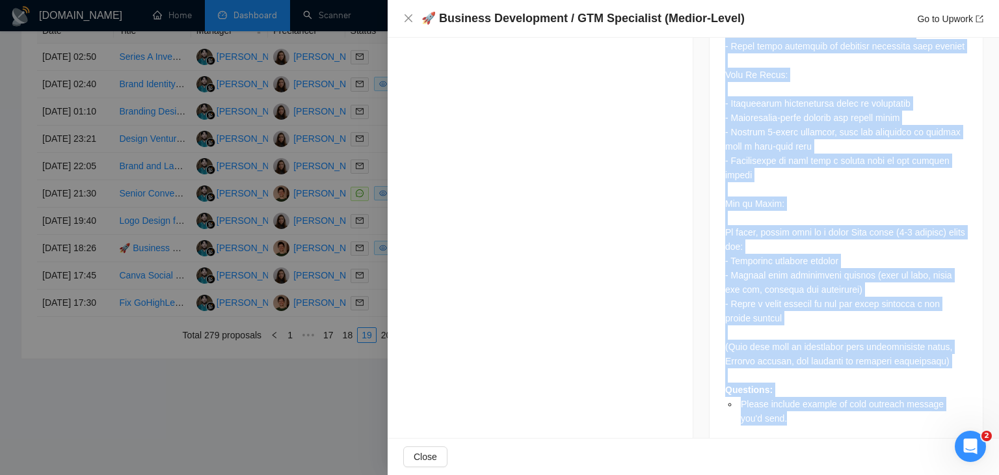
drag, startPoint x: 718, startPoint y: 130, endPoint x: 830, endPoint y: 396, distance: 288.1
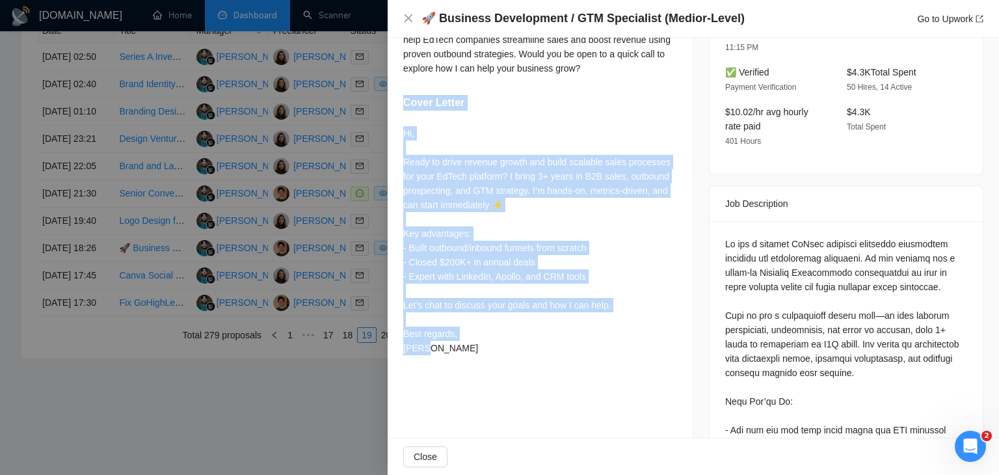
scroll to position [589, 0]
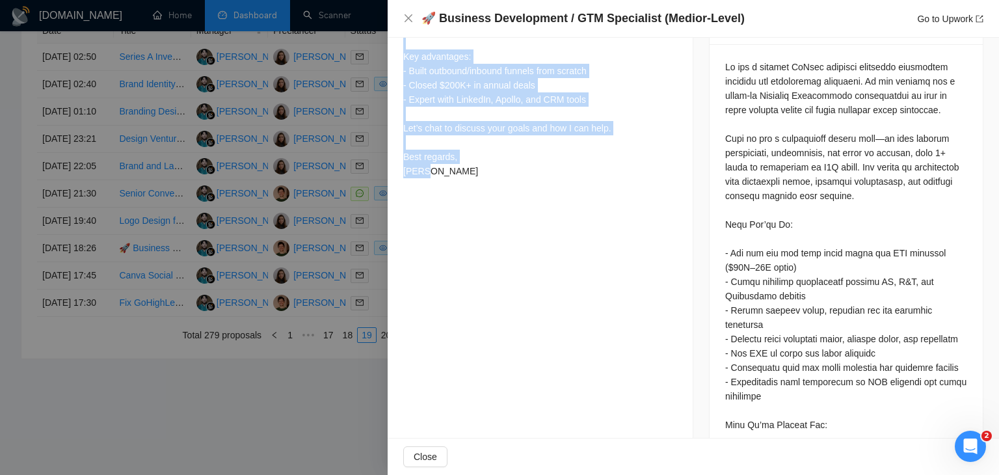
drag, startPoint x: 398, startPoint y: 263, endPoint x: 461, endPoint y: 223, distance: 74.6
click at [461, 223] on div "Proposal Details Date: [DATE] 18:26 Scanner: [PERSON_NAME] | "Google tag manage…" at bounding box center [541, 282] width 306 height 1669
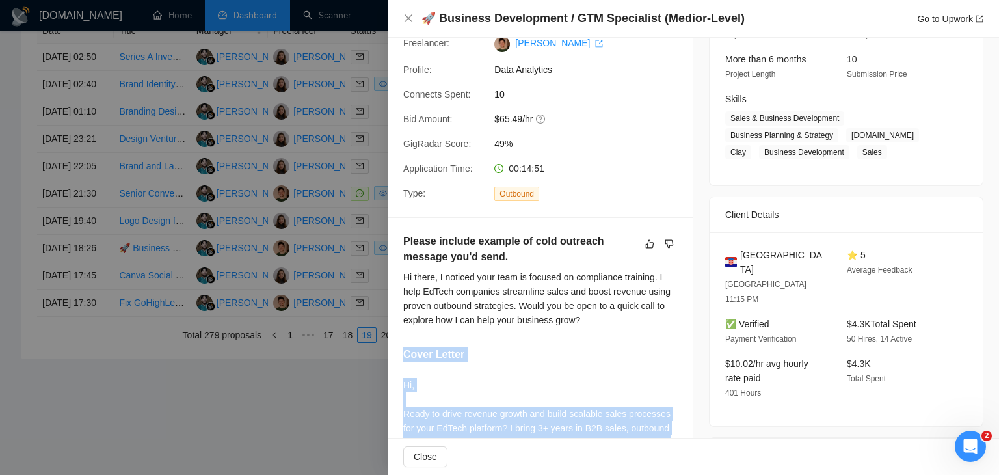
scroll to position [134, 0]
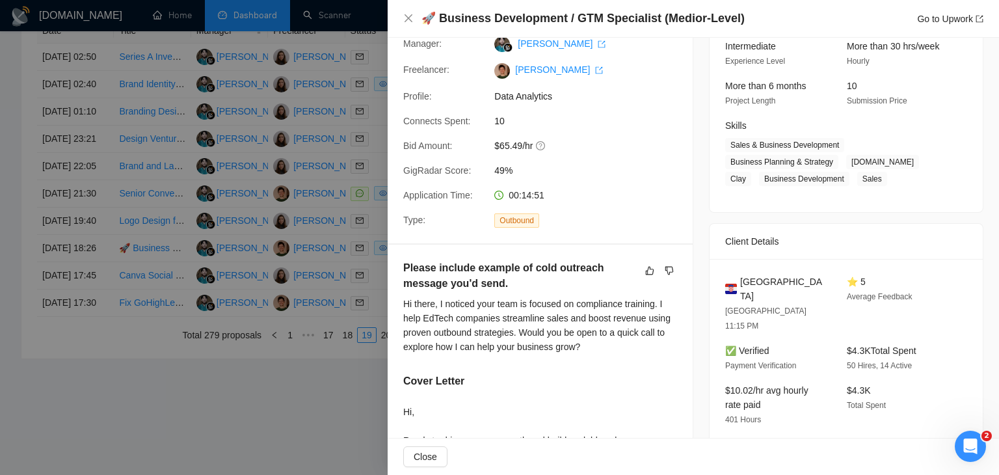
click at [550, 18] on h4 "🚀 Business Development / GTM Specialist (Medior-Level)" at bounding box center [583, 18] width 323 height 16
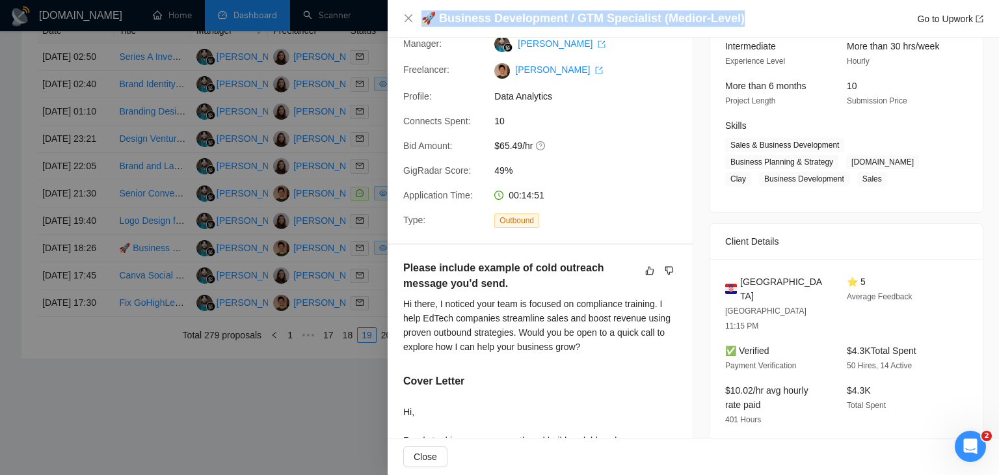
click at [550, 18] on h4 "🚀 Business Development / GTM Specialist (Medior-Level)" at bounding box center [583, 18] width 323 height 16
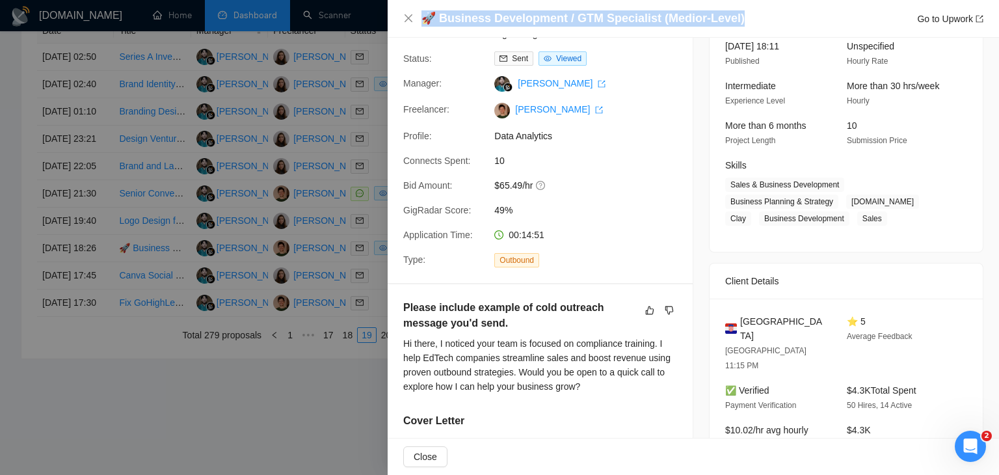
scroll to position [0, 0]
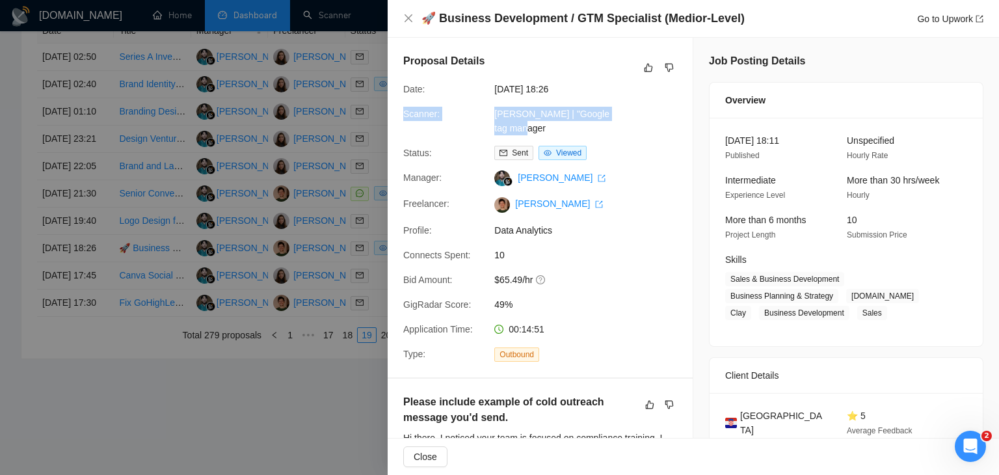
drag, startPoint x: 400, startPoint y: 113, endPoint x: 539, endPoint y: 122, distance: 138.9
click at [539, 122] on div "Scanner: [PERSON_NAME] | "Google tag manager" at bounding box center [535, 121] width 274 height 29
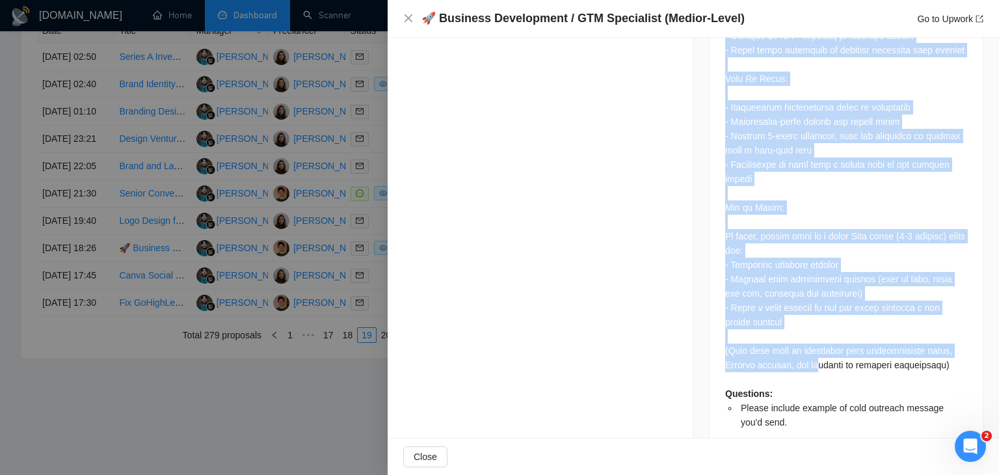
scroll to position [1240, 0]
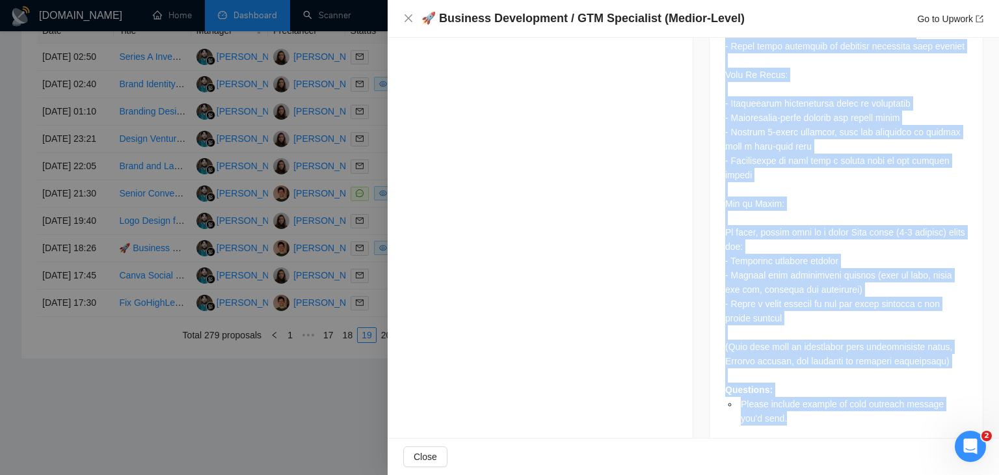
drag, startPoint x: 737, startPoint y: 219, endPoint x: 791, endPoint y: 388, distance: 177.6
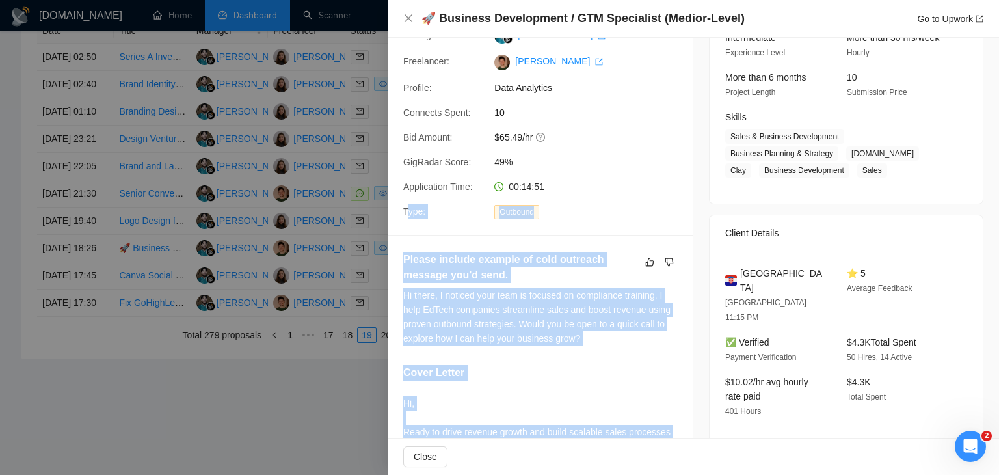
scroll to position [134, 0]
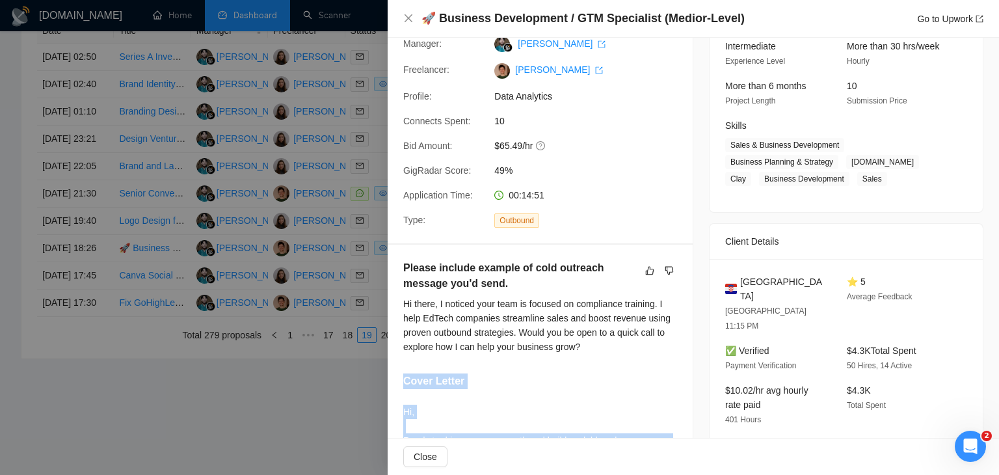
drag, startPoint x: 437, startPoint y: 377, endPoint x: 403, endPoint y: 396, distance: 38.7
click at [403, 396] on div "Please include example of cold outreach message you'd send. Hi there, I noticed…" at bounding box center [540, 450] width 305 height 410
click at [345, 115] on div at bounding box center [499, 237] width 999 height 475
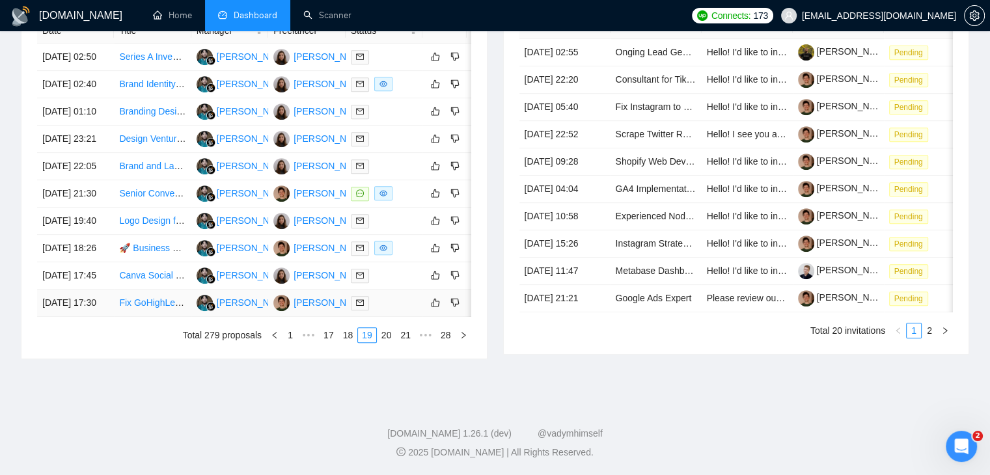
click at [99, 317] on td "[DATE] 17:30" at bounding box center [75, 303] width 77 height 27
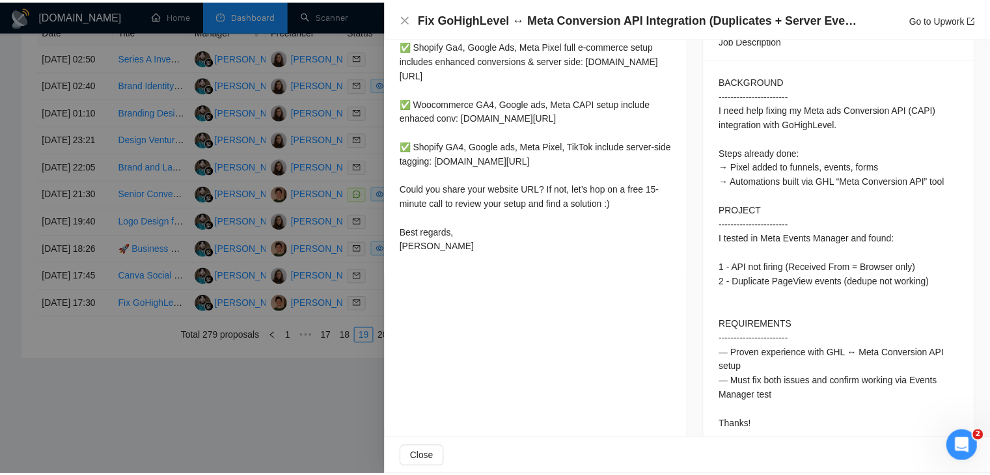
scroll to position [561, 0]
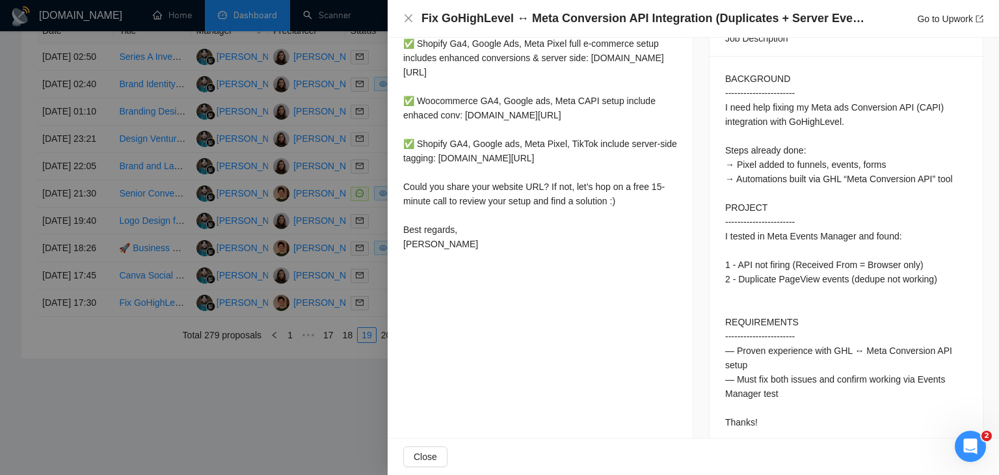
click at [314, 256] on div at bounding box center [499, 237] width 999 height 475
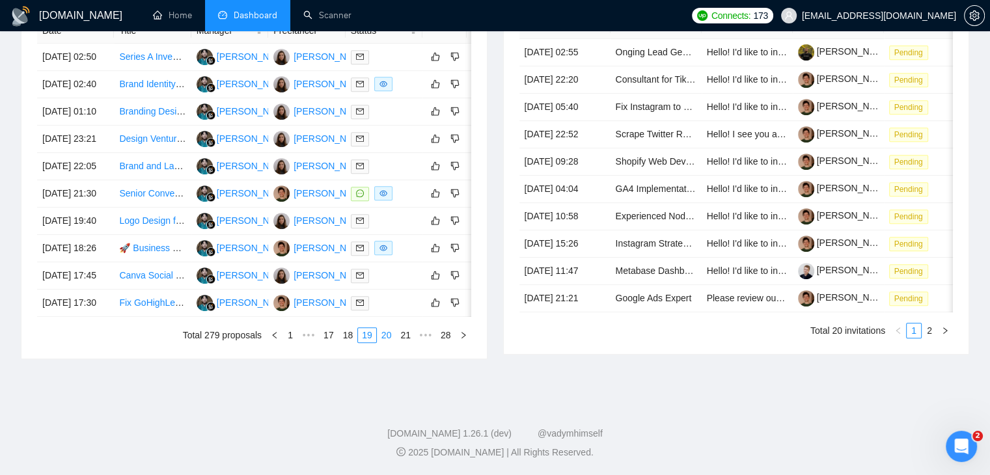
click at [383, 342] on link "20" at bounding box center [386, 335] width 18 height 14
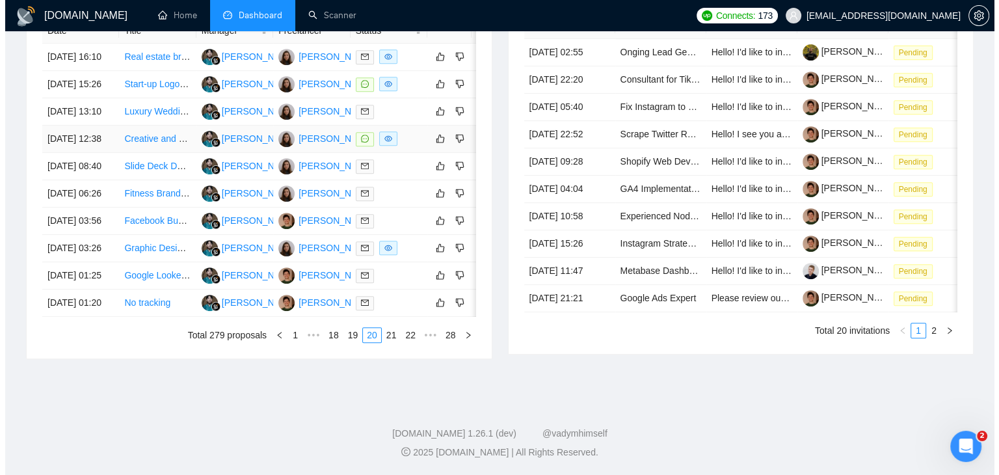
scroll to position [638, 0]
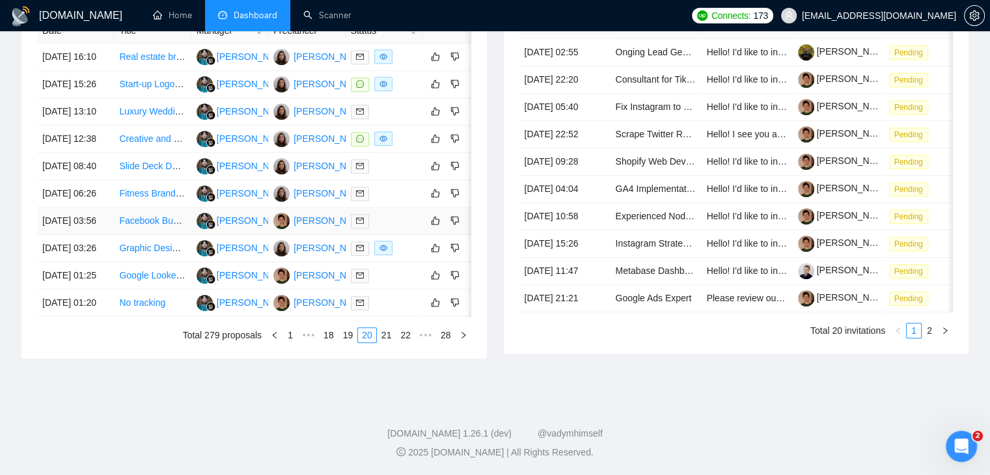
click at [103, 235] on td "[DATE] 03:56" at bounding box center [75, 221] width 77 height 27
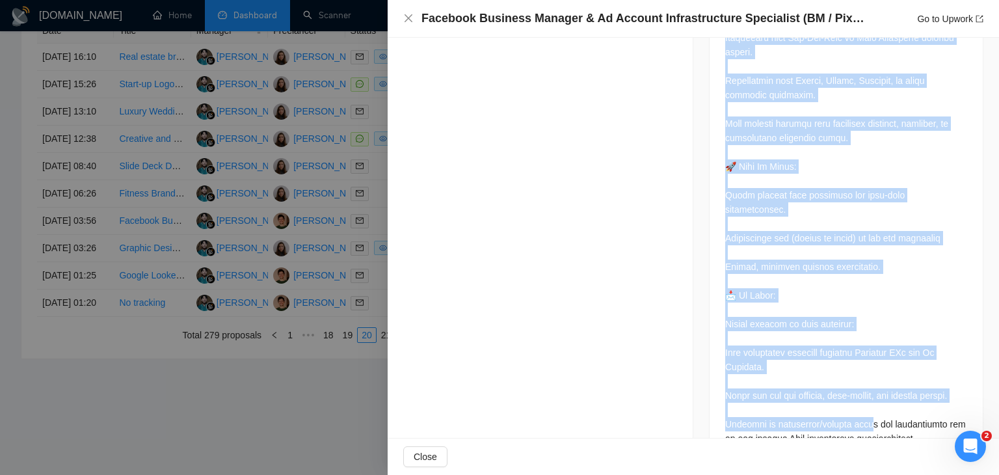
scroll to position [1477, 0]
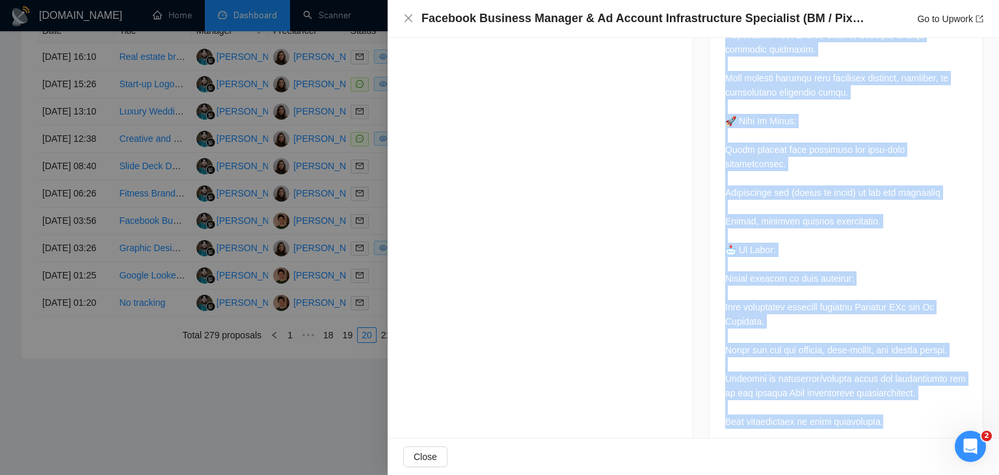
drag, startPoint x: 742, startPoint y: 174, endPoint x: 878, endPoint y: 398, distance: 262.4
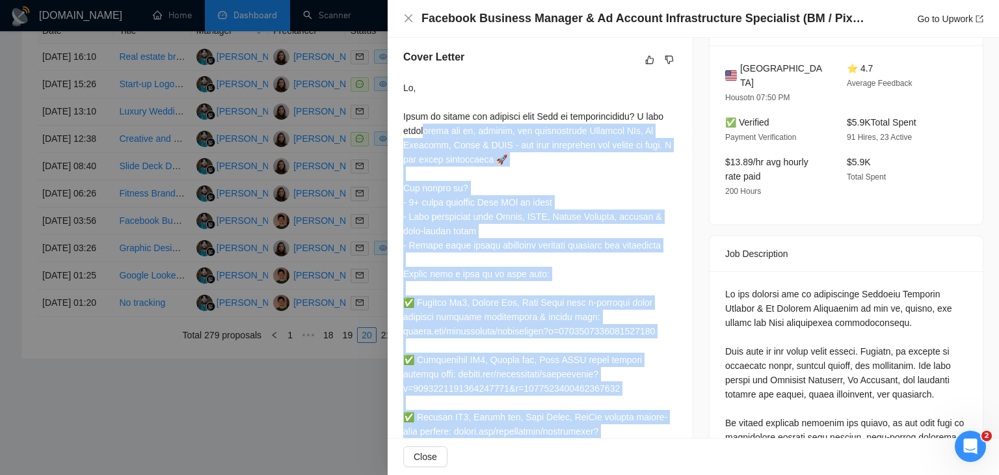
scroll to position [241, 0]
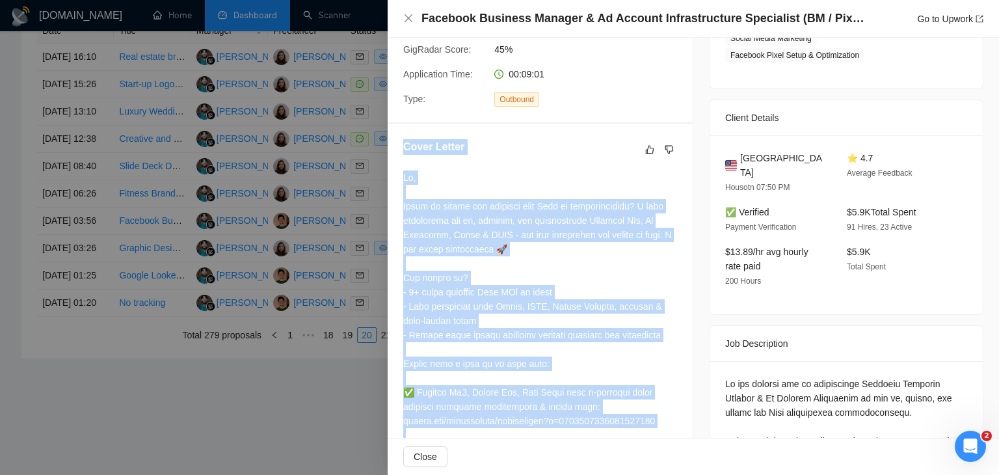
drag, startPoint x: 437, startPoint y: 372, endPoint x: 391, endPoint y: 165, distance: 212.6
click at [391, 165] on div "Cover Letter" at bounding box center [540, 387] width 305 height 526
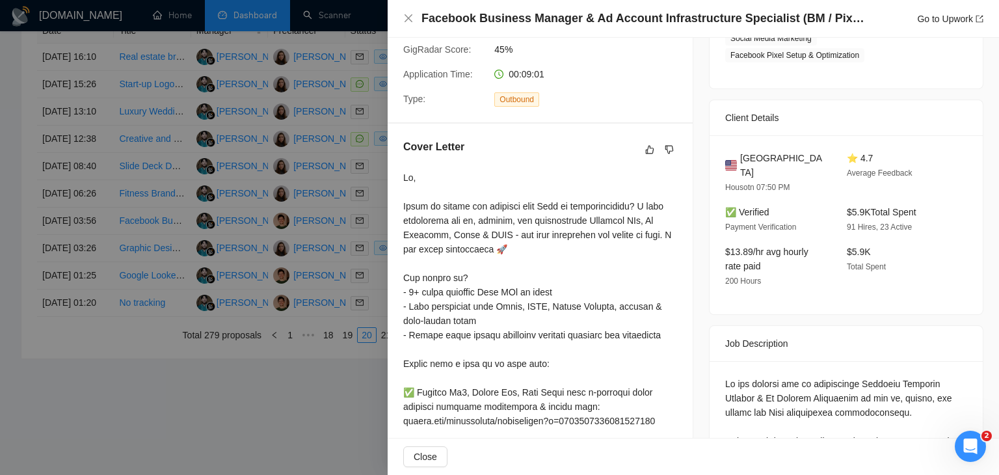
click at [336, 170] on div at bounding box center [499, 237] width 999 height 475
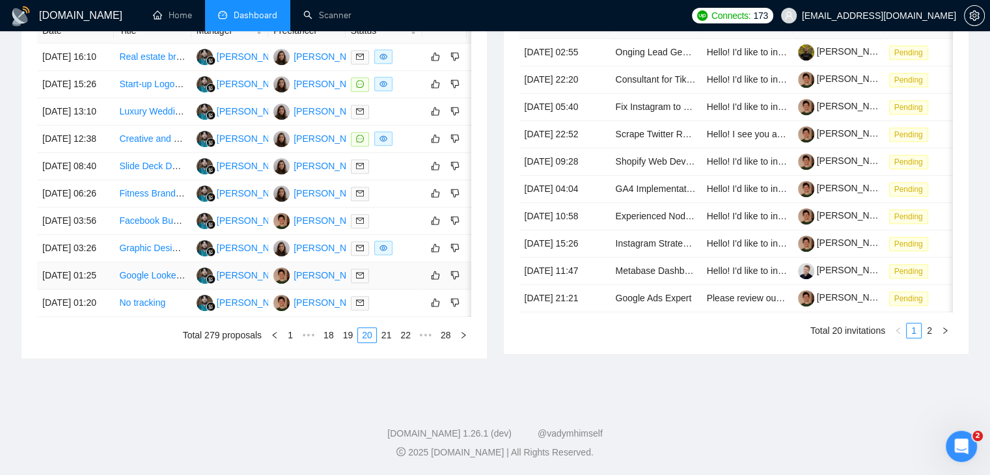
click at [101, 290] on td "[DATE] 01:25" at bounding box center [75, 275] width 77 height 27
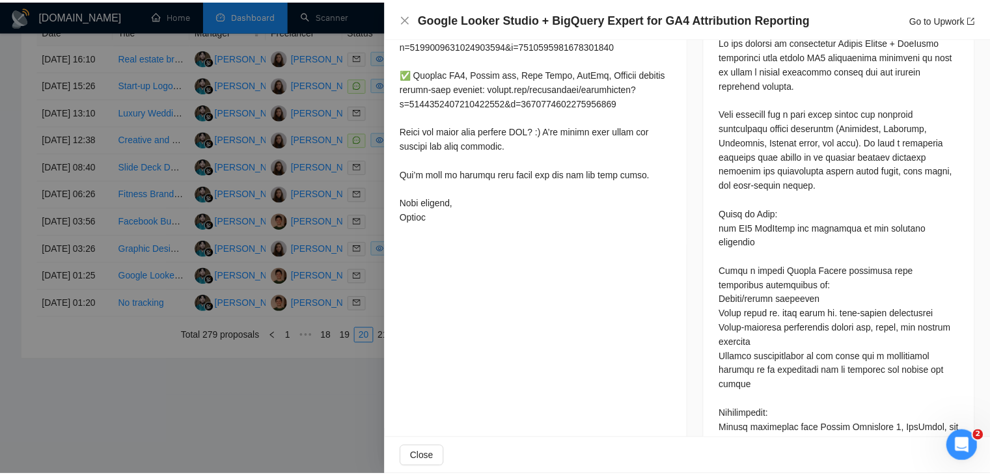
scroll to position [566, 0]
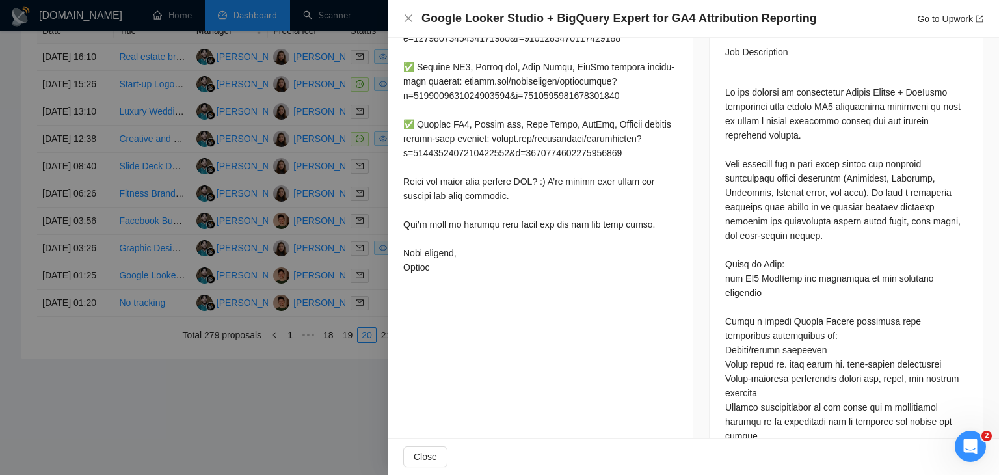
click at [342, 233] on div at bounding box center [499, 237] width 999 height 475
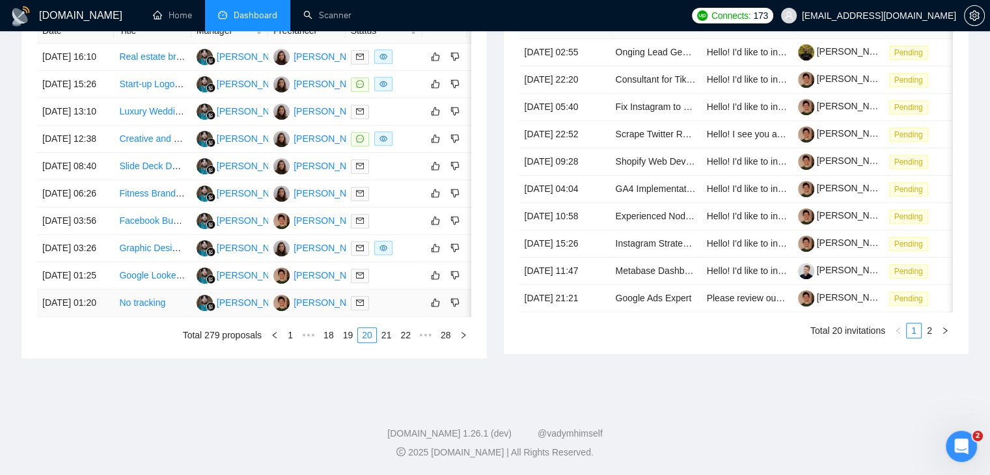
click at [85, 317] on td "[DATE] 01:20" at bounding box center [75, 303] width 77 height 27
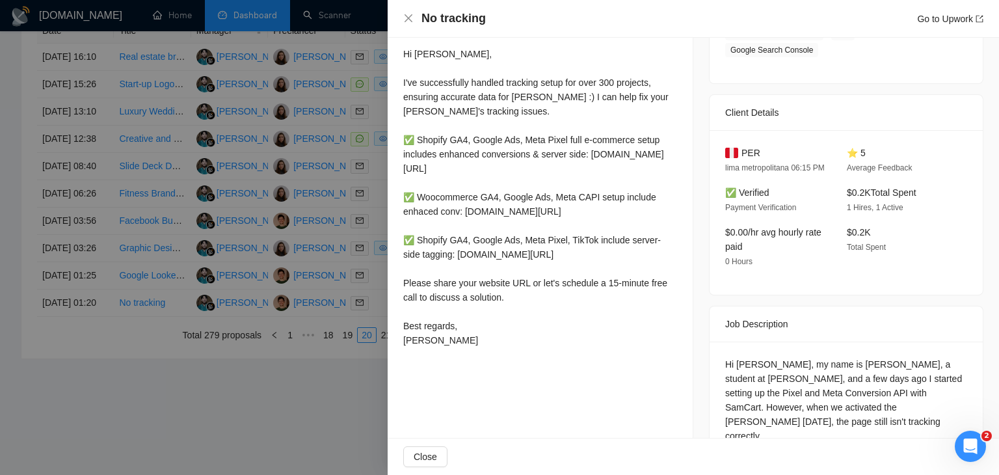
scroll to position [376, 0]
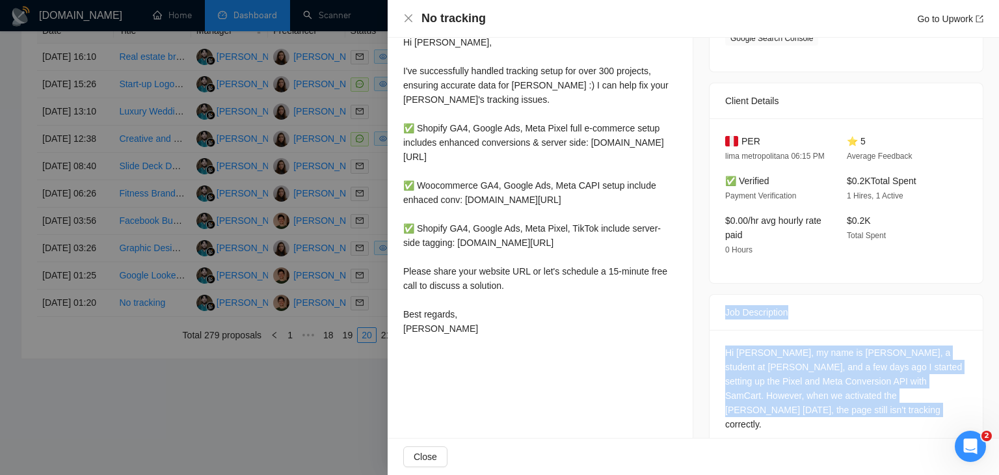
drag, startPoint x: 706, startPoint y: 295, endPoint x: 758, endPoint y: 411, distance: 127.6
click at [758, 411] on div "Job Description Hi [PERSON_NAME], my name is [PERSON_NAME], a student at [PERSO…" at bounding box center [846, 373] width 275 height 159
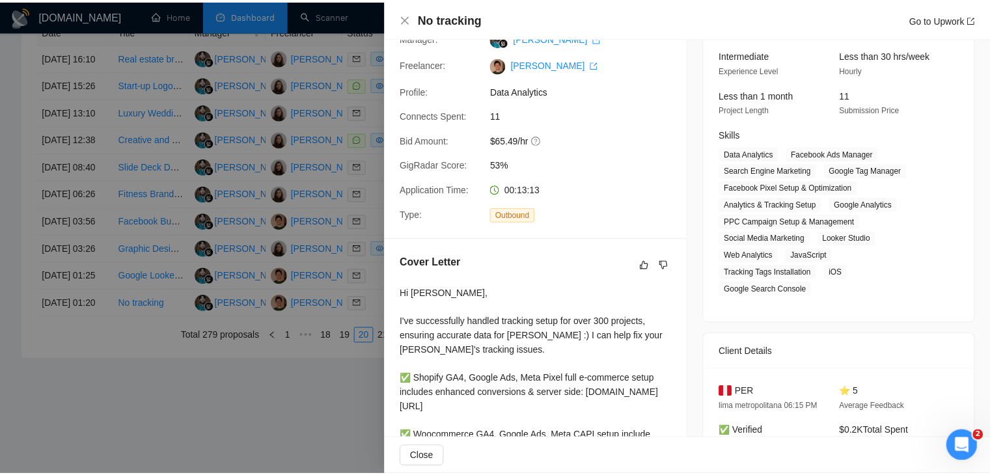
scroll to position [116, 0]
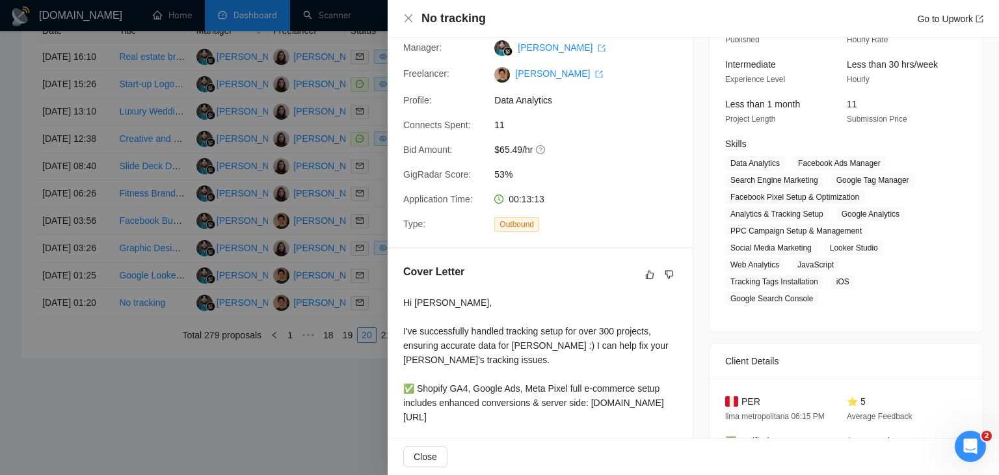
drag, startPoint x: 427, startPoint y: 372, endPoint x: 404, endPoint y: 294, distance: 80.9
click at [404, 294] on div "Cover Letter Hi [PERSON_NAME], I've successfully handled tracking setup for ove…" at bounding box center [540, 433] width 305 height 368
click at [310, 316] on div at bounding box center [499, 237] width 999 height 475
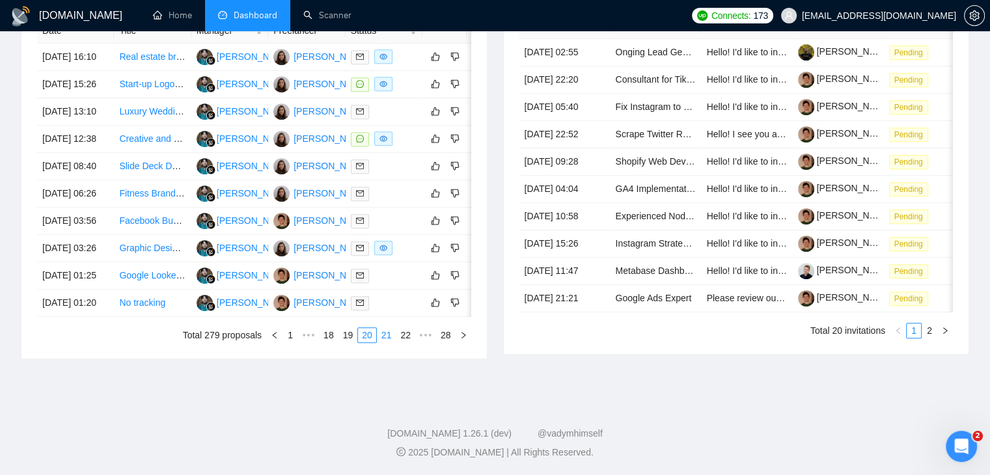
click at [386, 342] on link "21" at bounding box center [386, 335] width 18 height 14
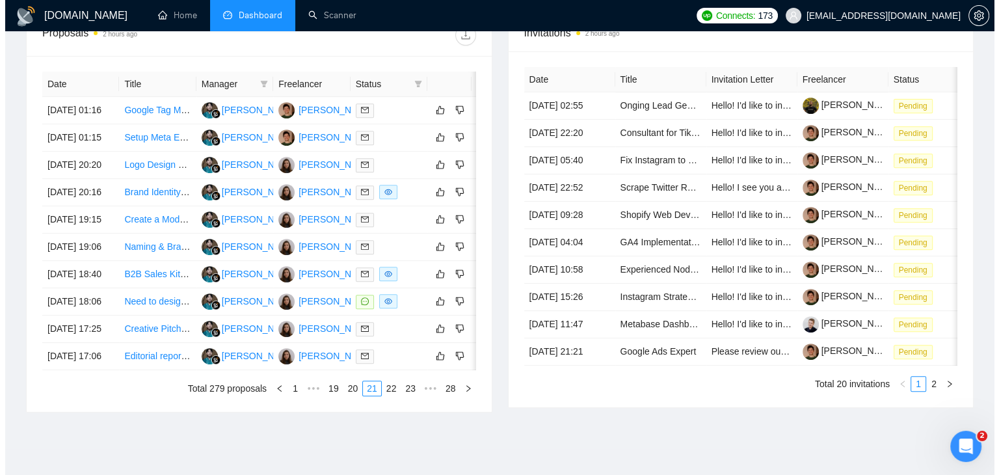
scroll to position [508, 0]
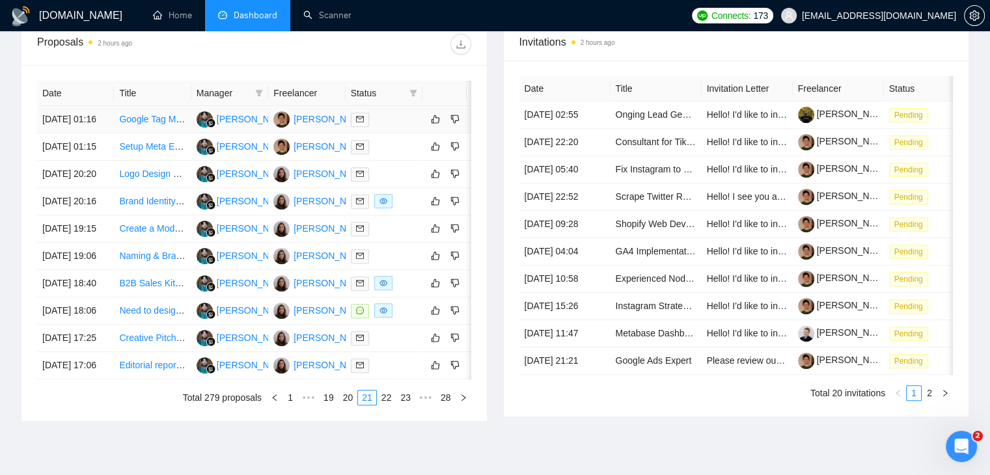
click at [100, 129] on td "[DATE] 01:16" at bounding box center [75, 119] width 77 height 27
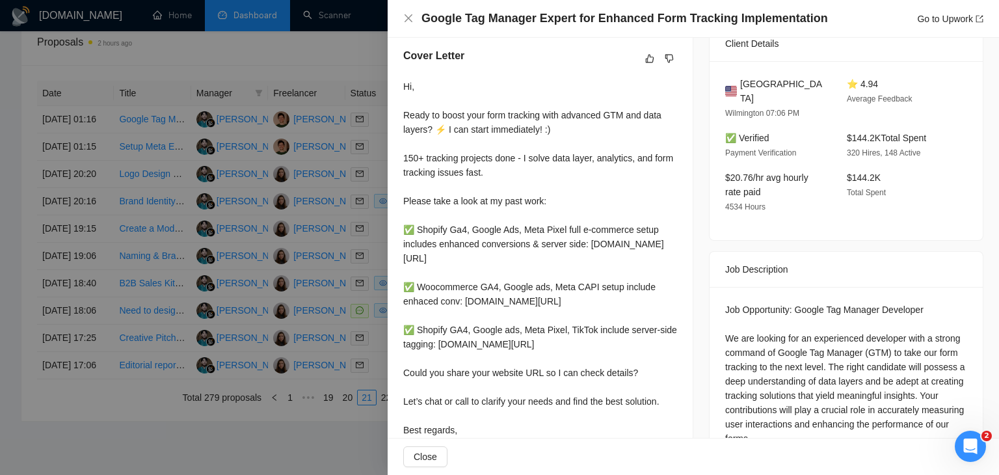
scroll to position [275, 0]
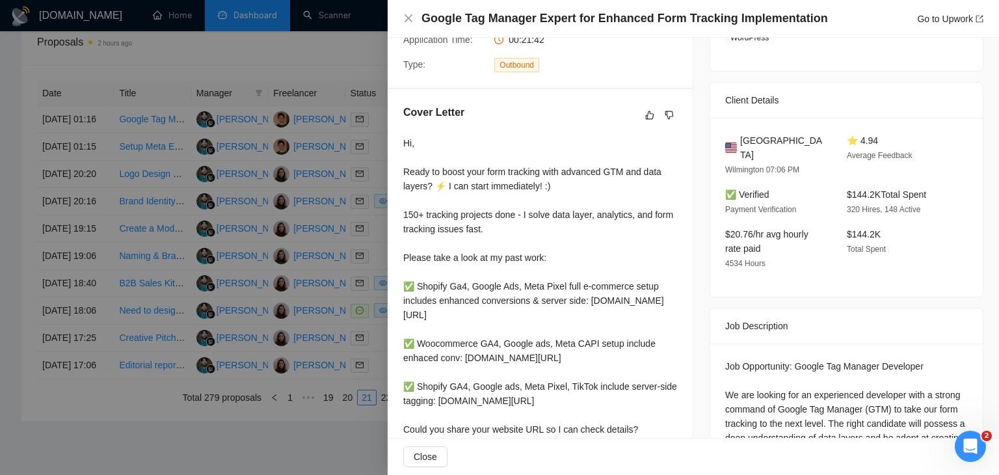
click at [332, 303] on div at bounding box center [499, 237] width 999 height 475
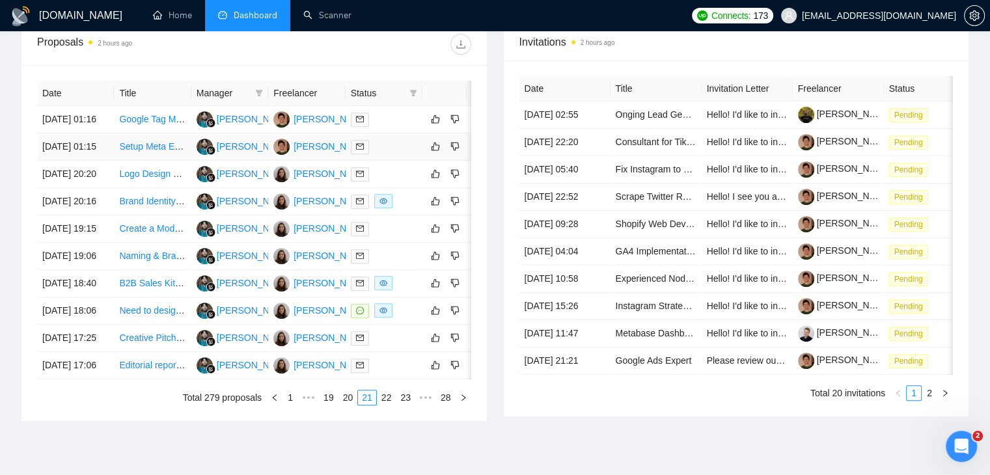
click at [94, 161] on td "[DATE] 01:15" at bounding box center [75, 146] width 77 height 27
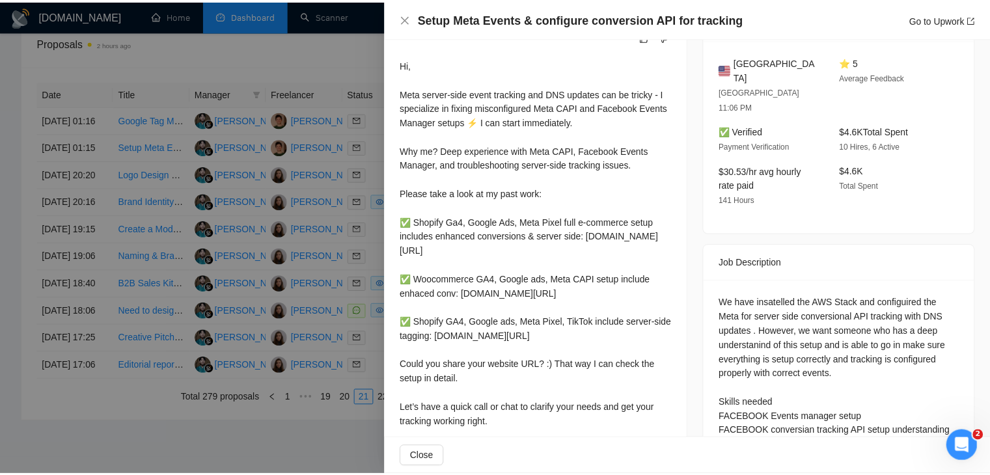
scroll to position [453, 0]
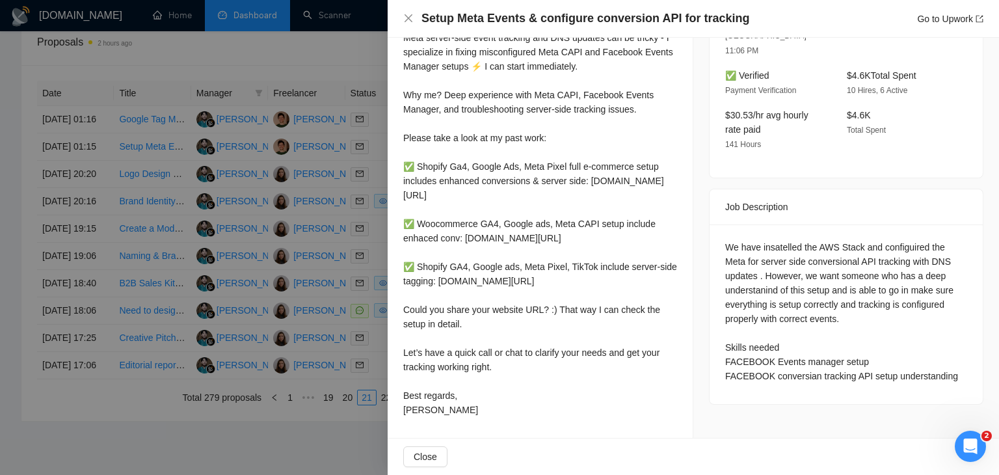
click at [111, 230] on div at bounding box center [499, 237] width 999 height 475
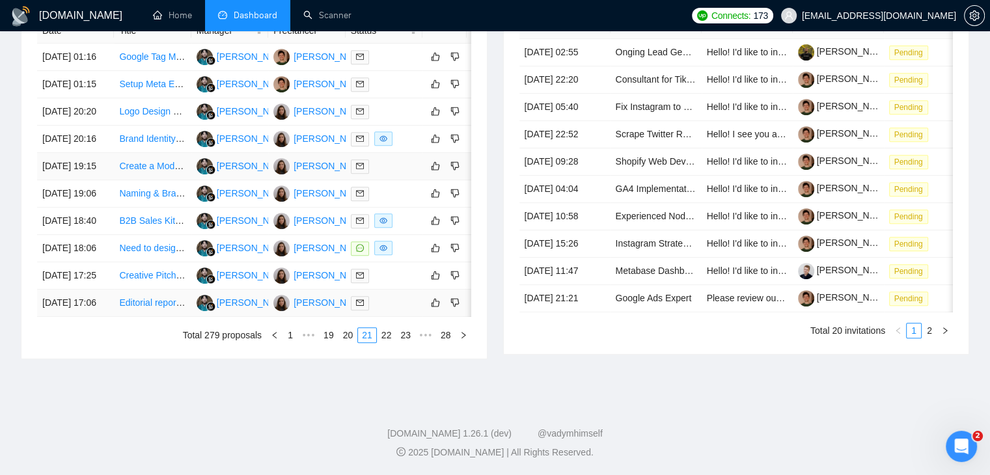
scroll to position [703, 0]
click at [388, 341] on link "22" at bounding box center [386, 335] width 18 height 14
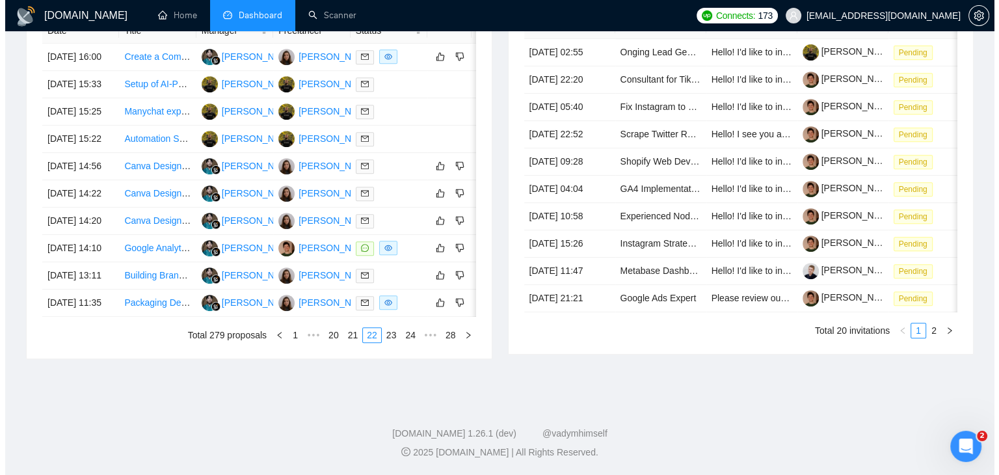
scroll to position [638, 0]
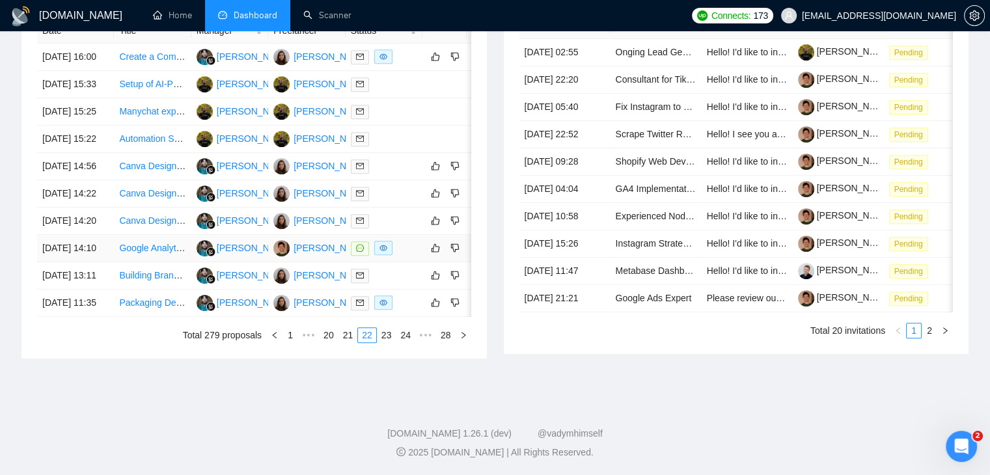
click at [105, 262] on td "[DATE] 14:10" at bounding box center [75, 248] width 77 height 27
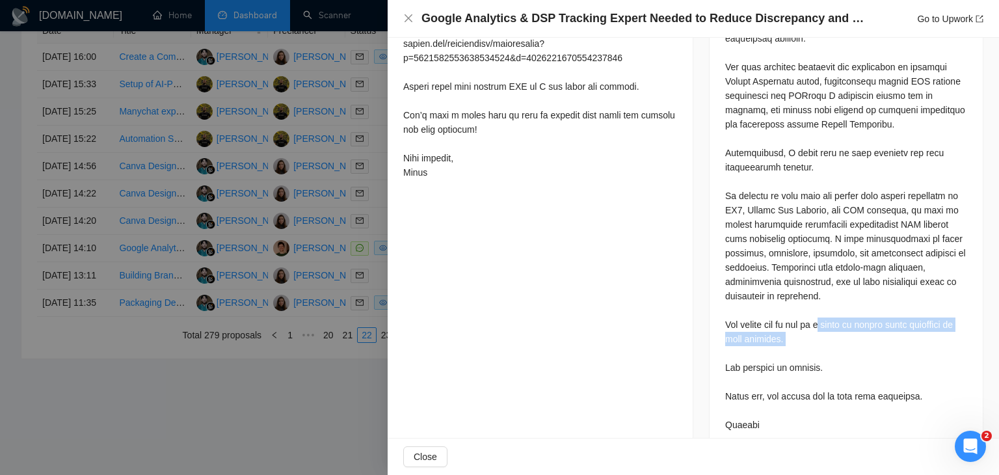
scroll to position [735, 0]
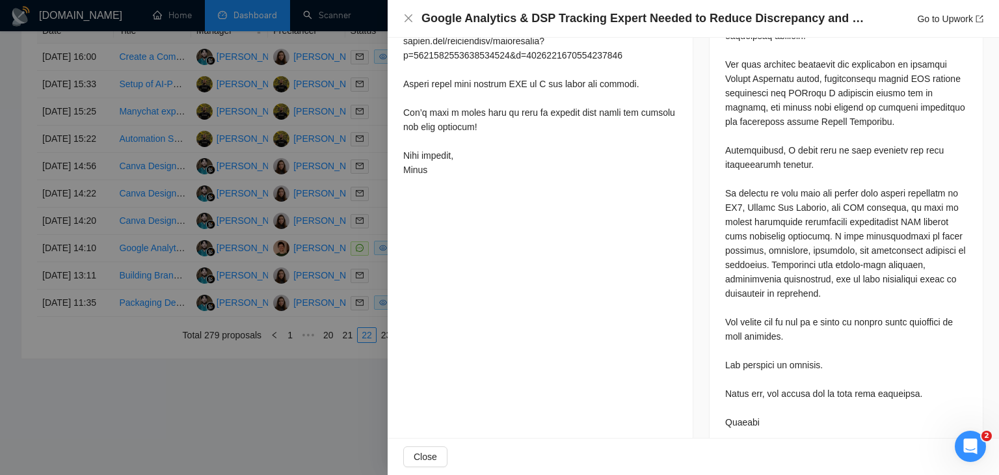
drag, startPoint x: 833, startPoint y: 323, endPoint x: 804, endPoint y: 388, distance: 71.1
click at [805, 388] on div at bounding box center [846, 171] width 242 height 515
click at [765, 365] on div at bounding box center [846, 171] width 242 height 515
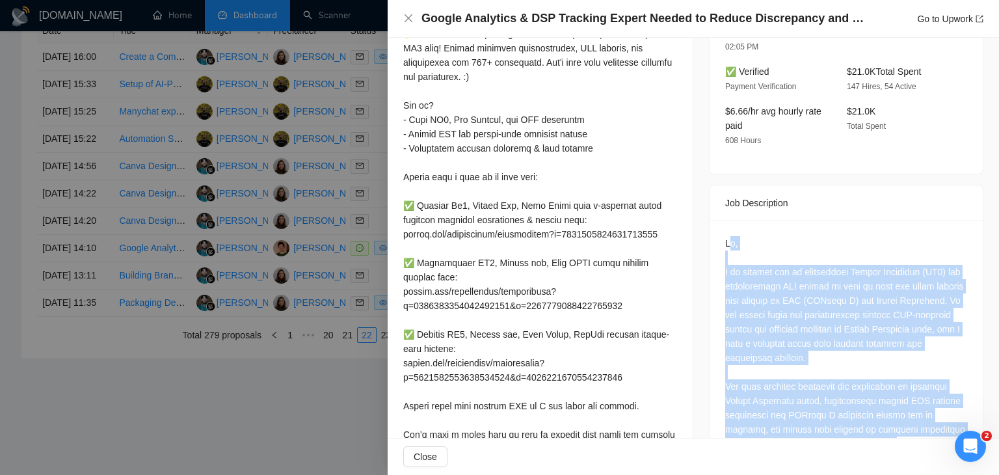
scroll to position [410, 0]
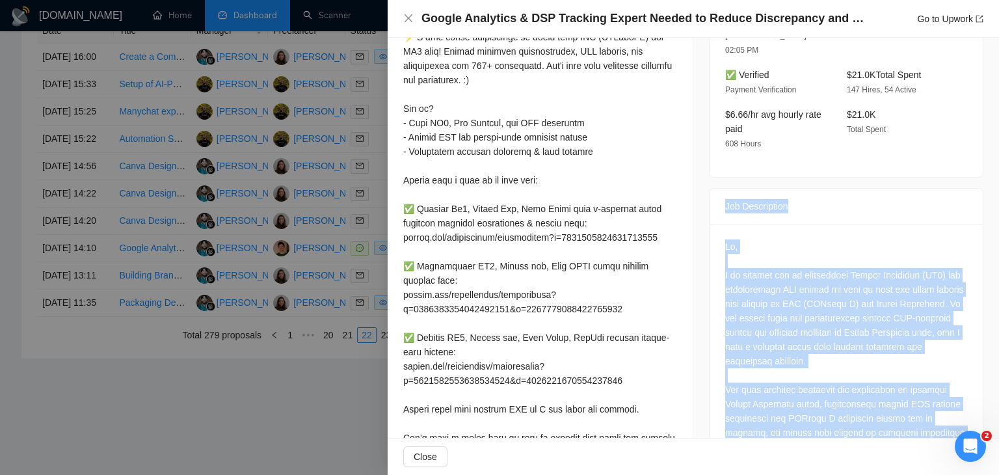
drag, startPoint x: 766, startPoint y: 387, endPoint x: 706, endPoint y: 171, distance: 224.3
click at [709, 188] on div "Job Description" at bounding box center [846, 482] width 275 height 588
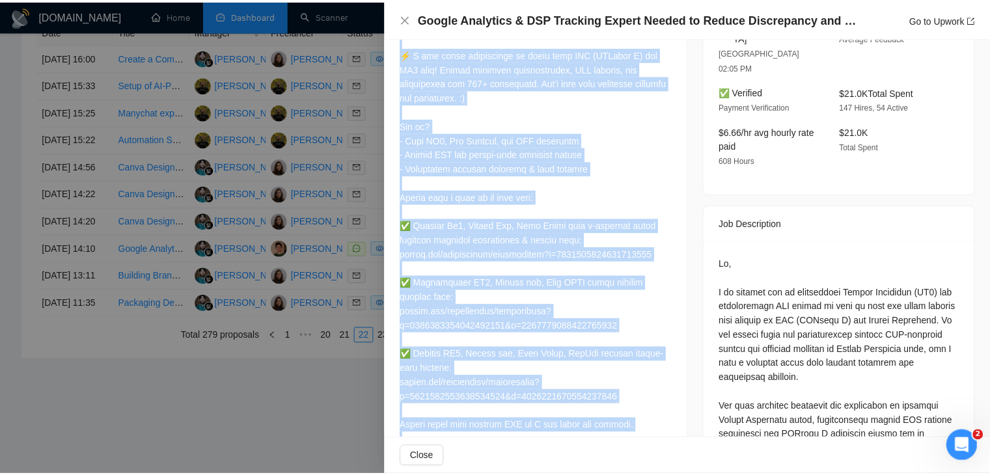
scroll to position [605, 0]
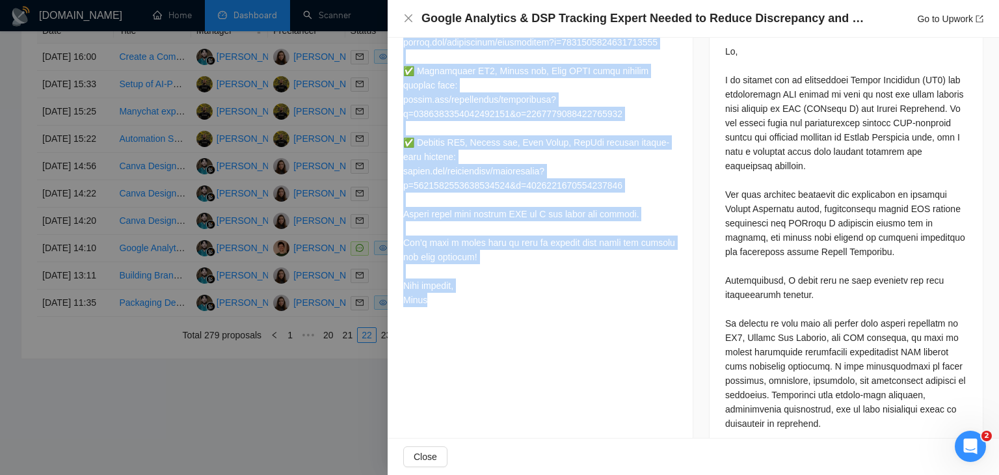
drag, startPoint x: 416, startPoint y: 148, endPoint x: 464, endPoint y: 334, distance: 192.0
click at [464, 328] on div "Cover Letter" at bounding box center [540, 43] width 305 height 569
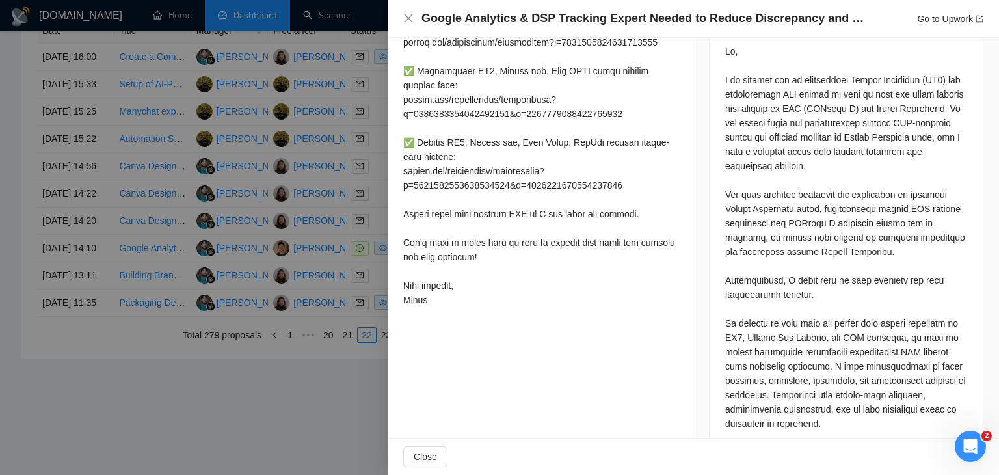
click at [264, 304] on div at bounding box center [499, 237] width 999 height 475
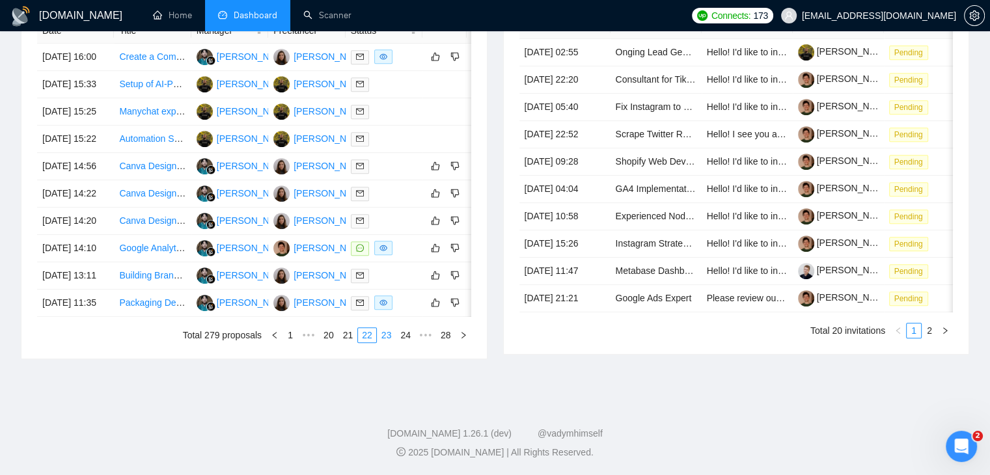
click at [393, 342] on link "23" at bounding box center [386, 335] width 18 height 14
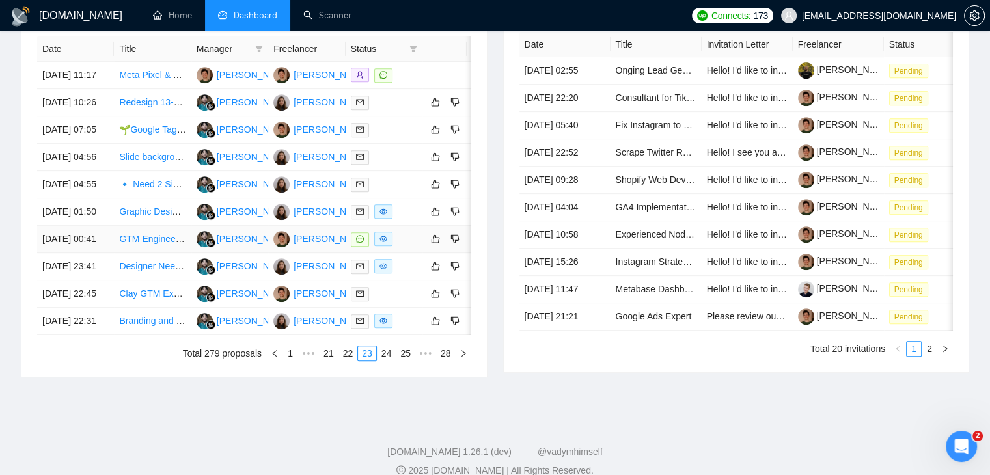
scroll to position [508, 0]
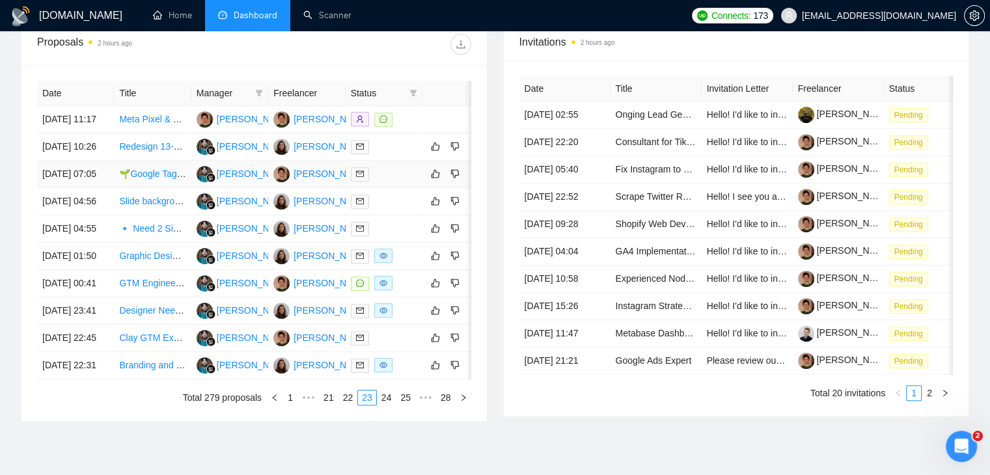
click at [100, 188] on td "[DATE] 07:05" at bounding box center [75, 174] width 77 height 27
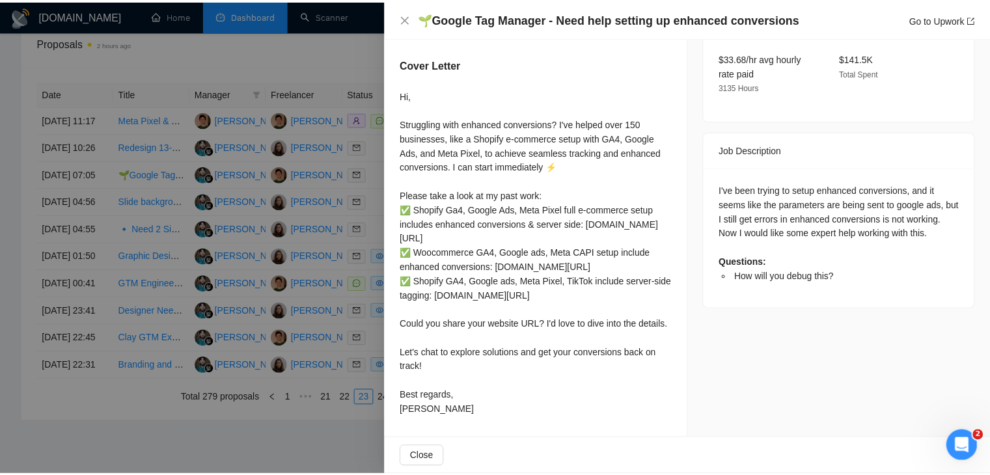
scroll to position [493, 0]
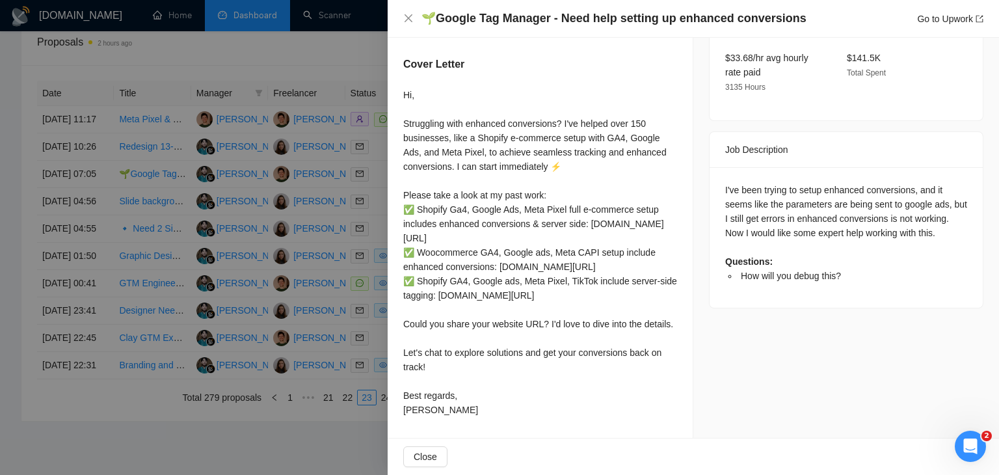
click at [235, 263] on div at bounding box center [499, 237] width 999 height 475
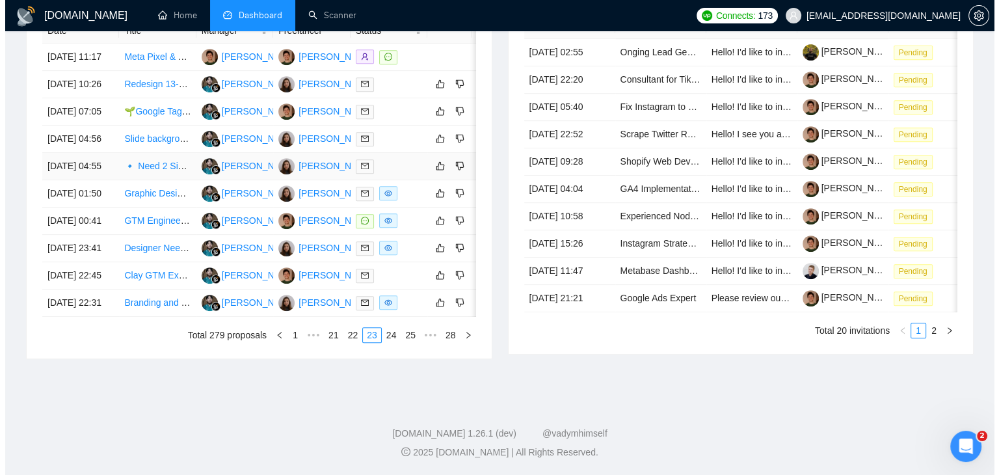
scroll to position [638, 0]
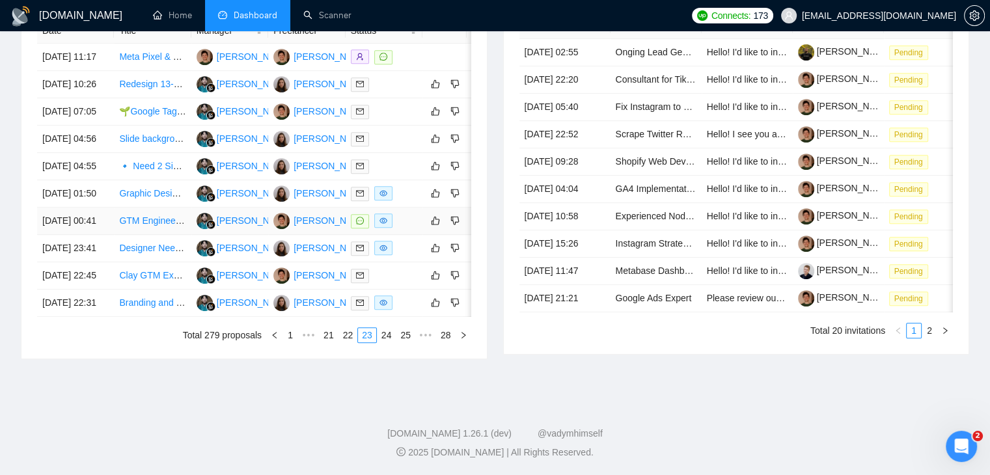
click at [94, 235] on td "[DATE] 00:41" at bounding box center [75, 221] width 77 height 27
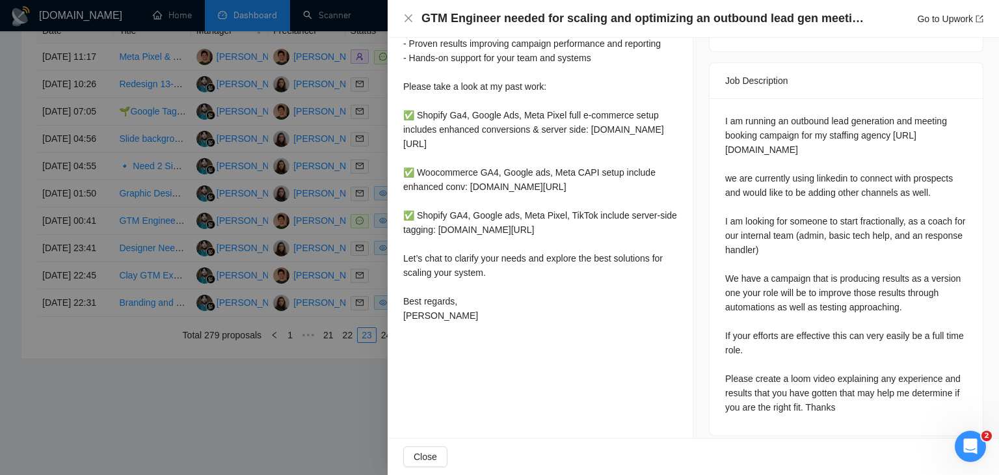
scroll to position [504, 0]
drag, startPoint x: 708, startPoint y: 258, endPoint x: 878, endPoint y: 413, distance: 230.7
click at [878, 413] on div "Job Description I am running an outbound lead generation and meeting booking ca…" at bounding box center [846, 248] width 275 height 373
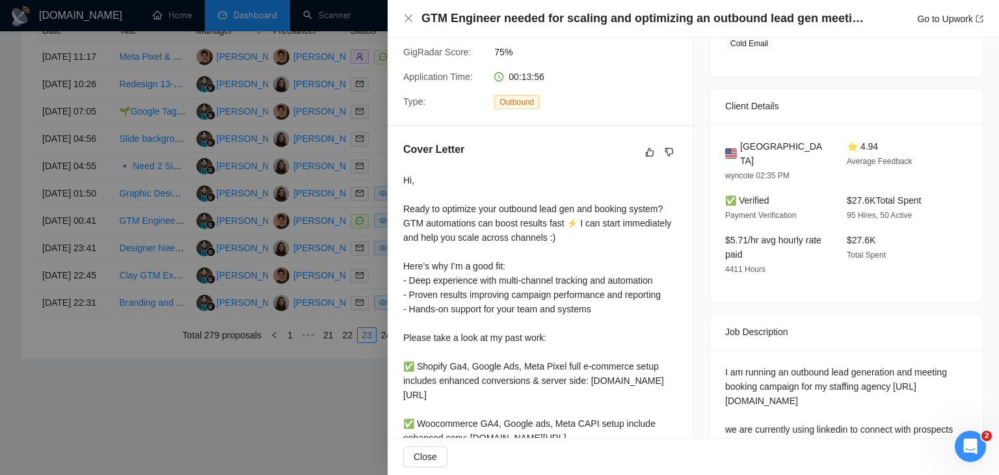
scroll to position [243, 0]
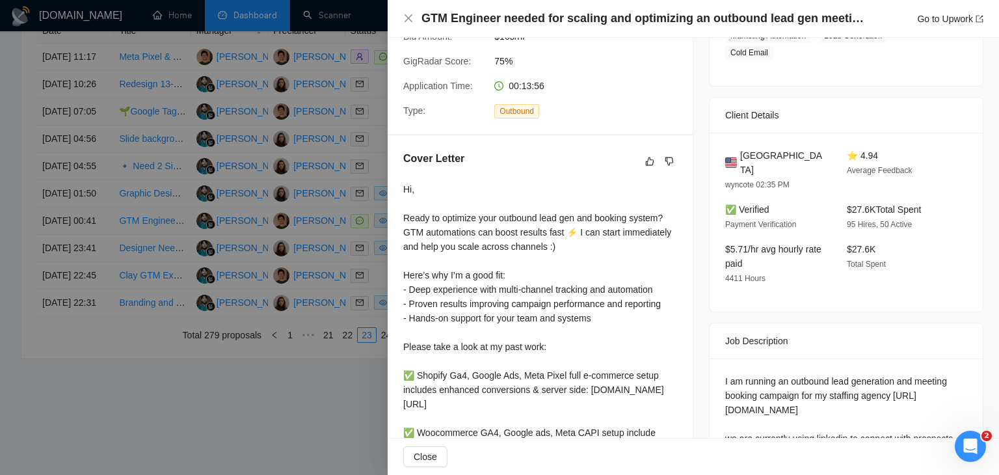
drag, startPoint x: 455, startPoint y: 357, endPoint x: 399, endPoint y: 166, distance: 199.5
click at [399, 166] on div "Cover Letter Hi, Ready to optimize your outbound lead gen and booking system? G…" at bounding box center [540, 369] width 305 height 468
click at [331, 183] on div at bounding box center [499, 237] width 999 height 475
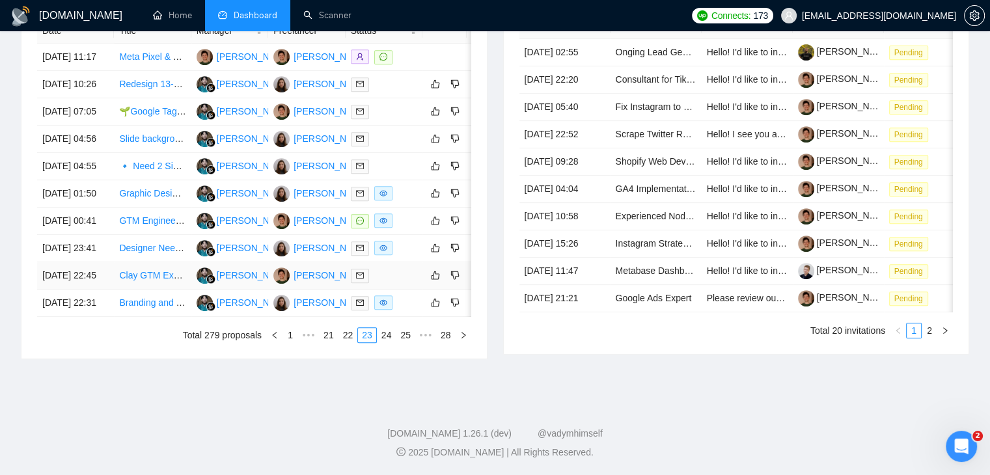
click at [111, 290] on td "[DATE] 22:45" at bounding box center [75, 275] width 77 height 27
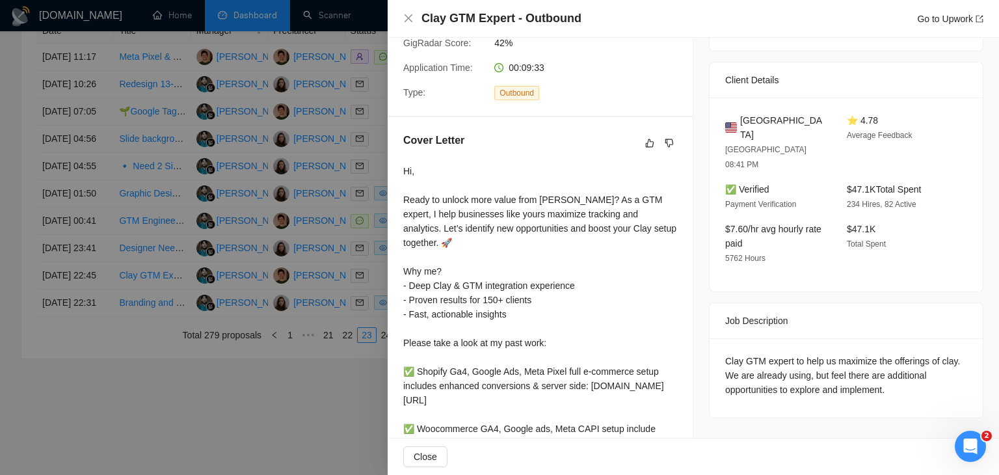
scroll to position [373, 0]
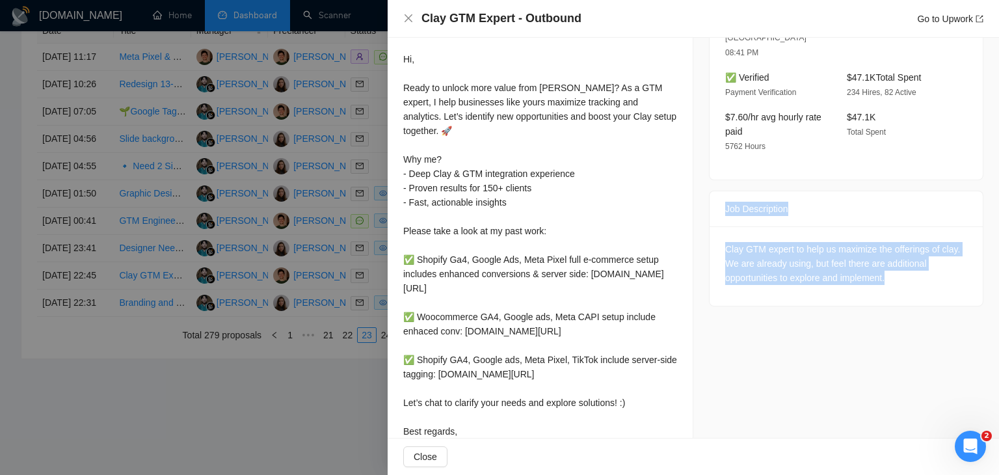
drag, startPoint x: 712, startPoint y: 183, endPoint x: 921, endPoint y: 262, distance: 223.0
click at [921, 262] on div "Job Description Clay GTM expert to help us maximize the offerings of clay. We a…" at bounding box center [846, 249] width 275 height 116
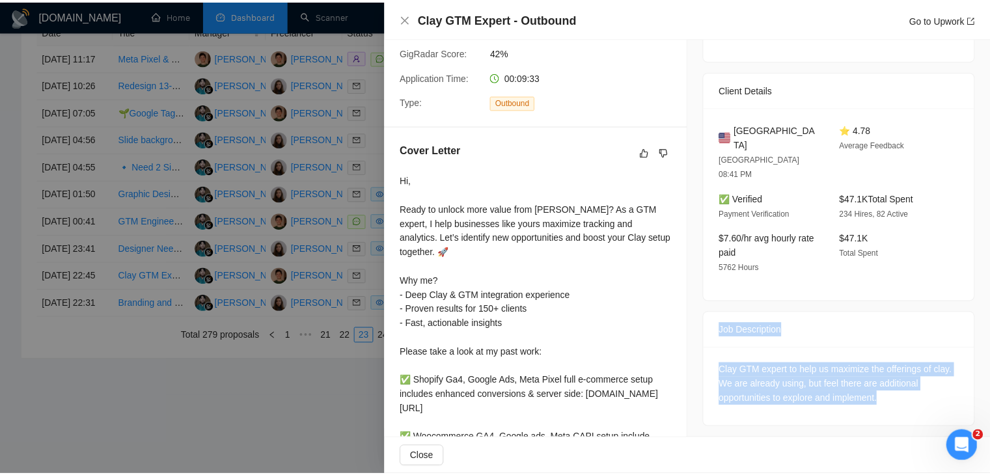
scroll to position [243, 0]
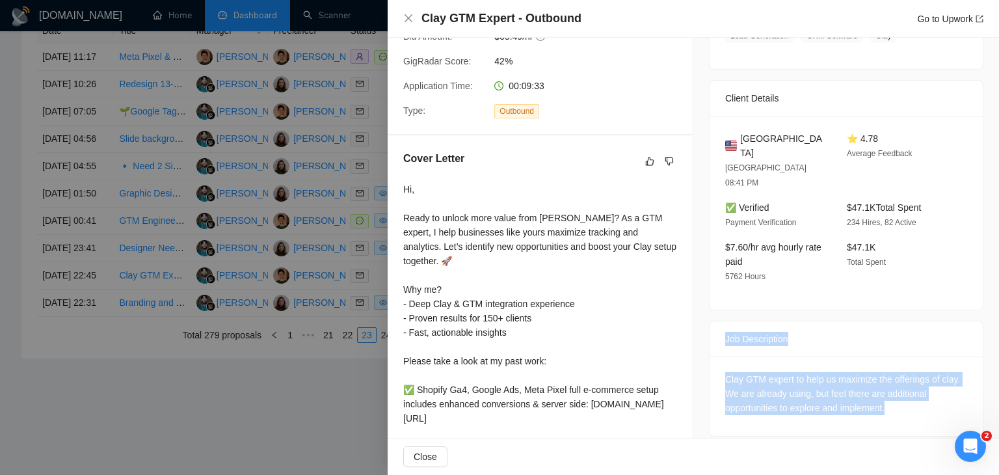
drag, startPoint x: 403, startPoint y: 334, endPoint x: 396, endPoint y: 177, distance: 156.9
click at [396, 177] on div "Cover Letter Hi, Ready to unlock more value from [PERSON_NAME]? As a GTM expert…" at bounding box center [540, 369] width 305 height 468
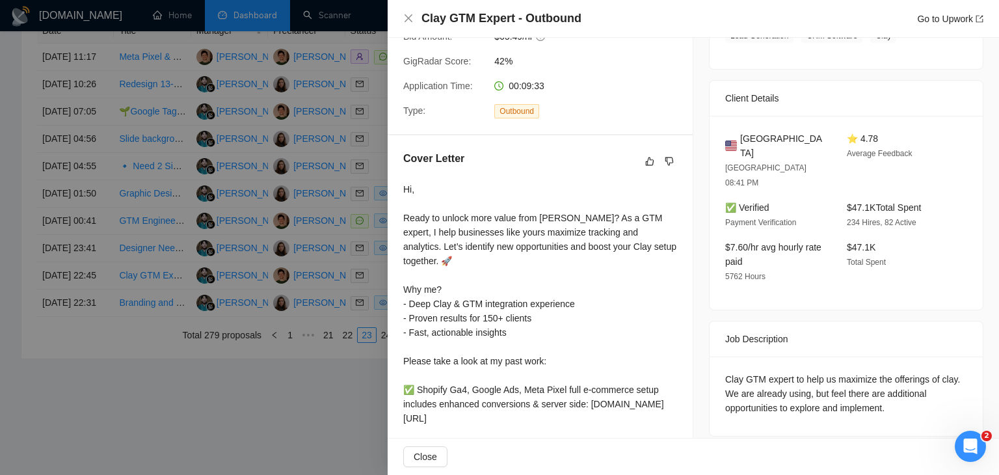
click at [229, 250] on div at bounding box center [499, 237] width 999 height 475
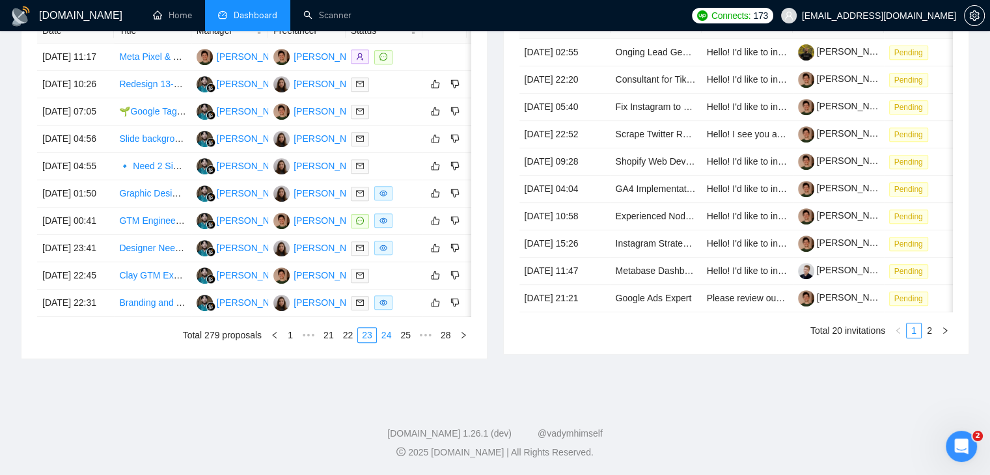
click at [392, 342] on link "24" at bounding box center [386, 335] width 18 height 14
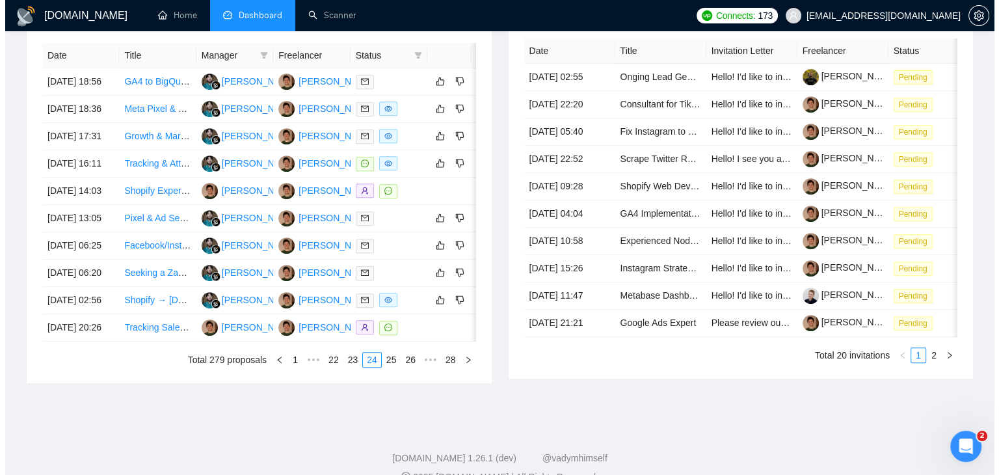
scroll to position [508, 0]
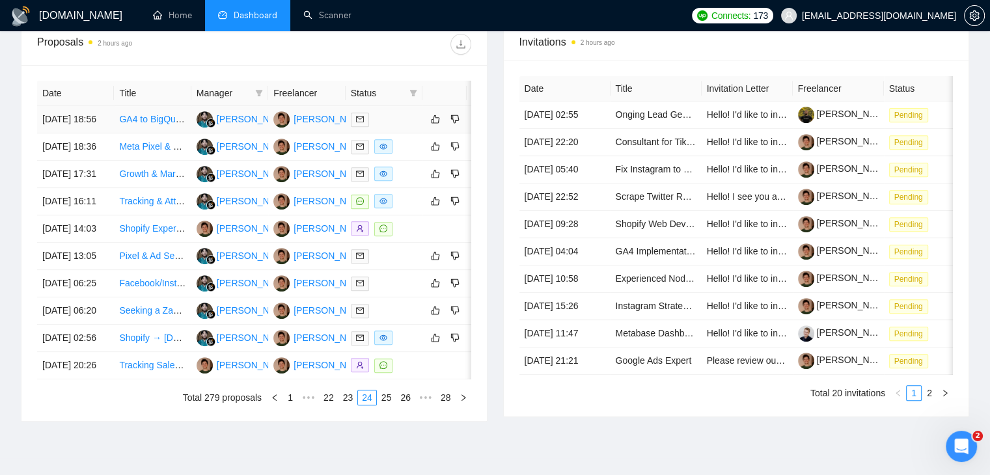
click at [101, 133] on td "[DATE] 18:56" at bounding box center [75, 119] width 77 height 27
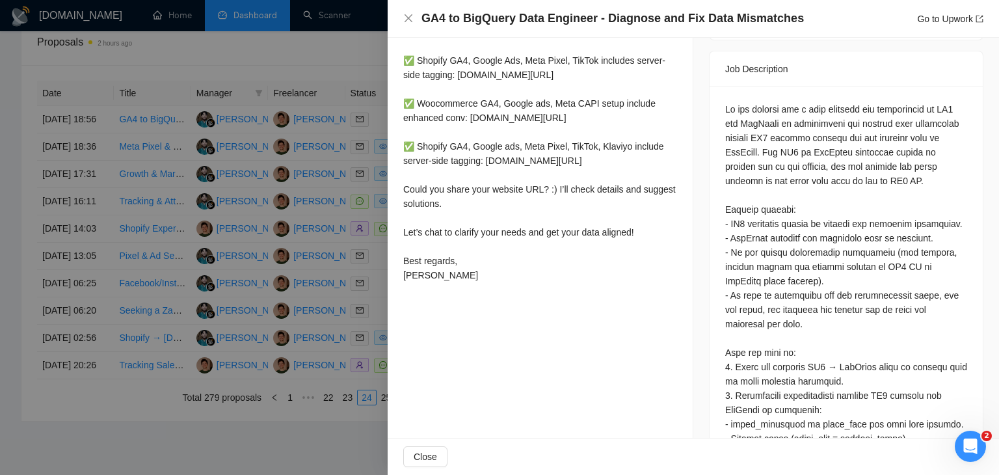
scroll to position [520, 0]
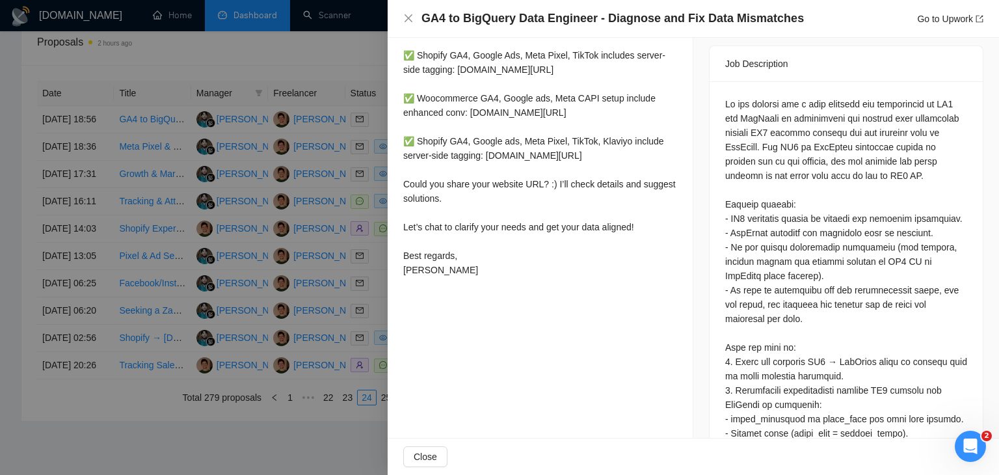
click at [187, 230] on div at bounding box center [499, 237] width 999 height 475
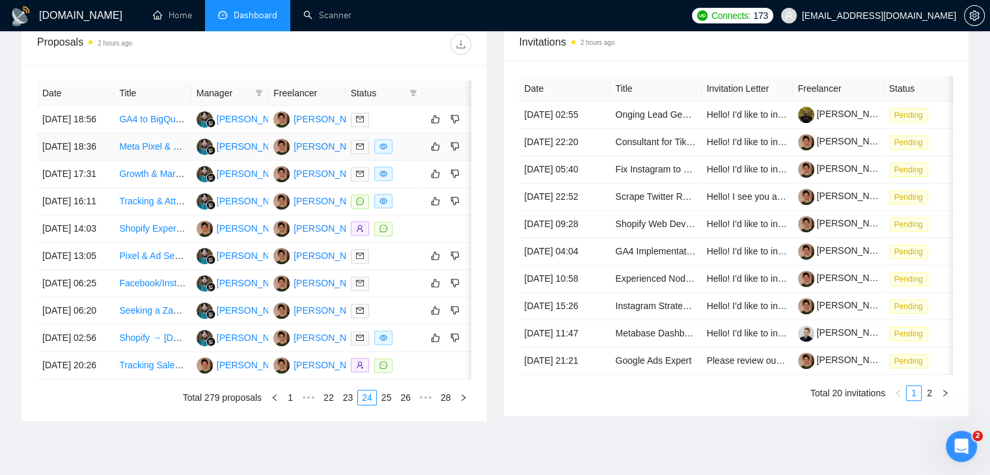
click at [120, 161] on td "Meta Pixel & Google Tag technical specialist | Remote" at bounding box center [152, 146] width 77 height 27
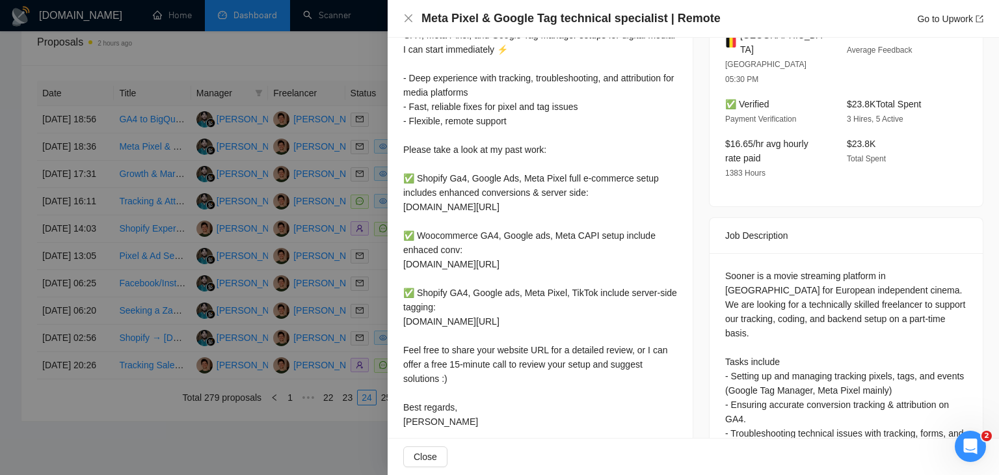
scroll to position [291, 0]
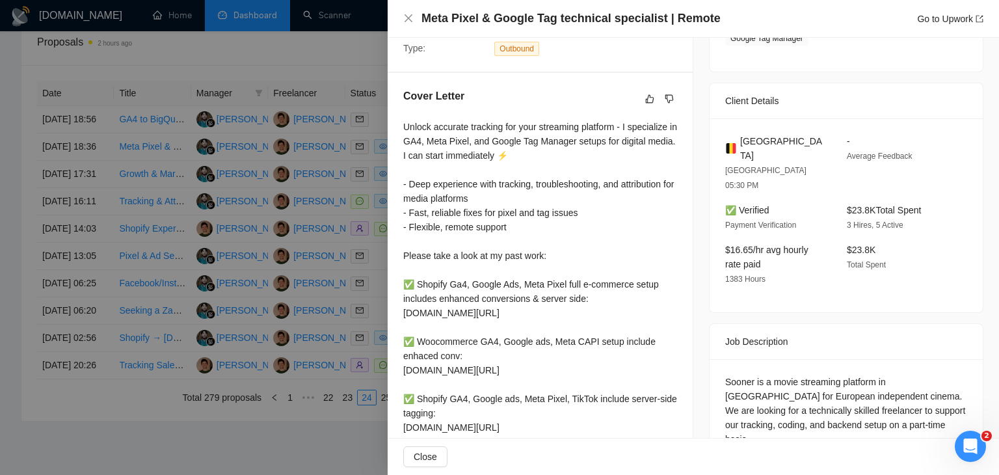
click at [223, 217] on div at bounding box center [499, 237] width 999 height 475
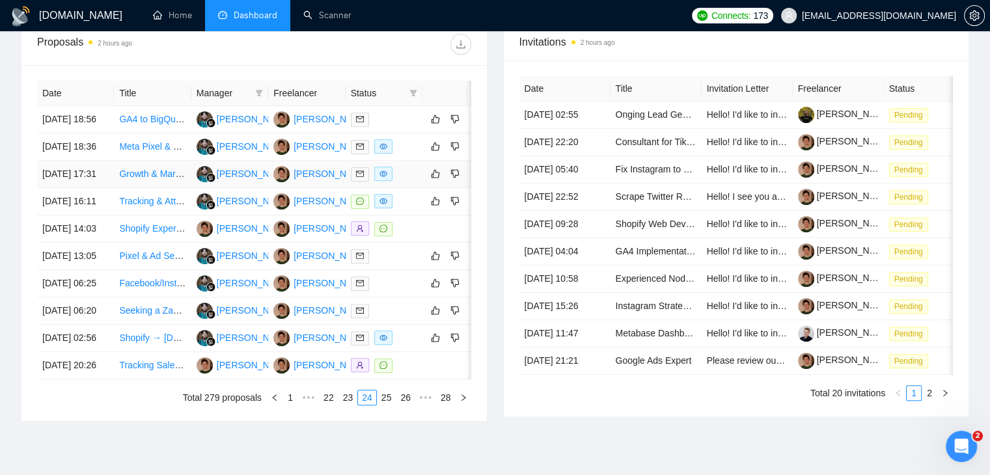
click at [104, 188] on td "[DATE] 17:31" at bounding box center [75, 174] width 77 height 27
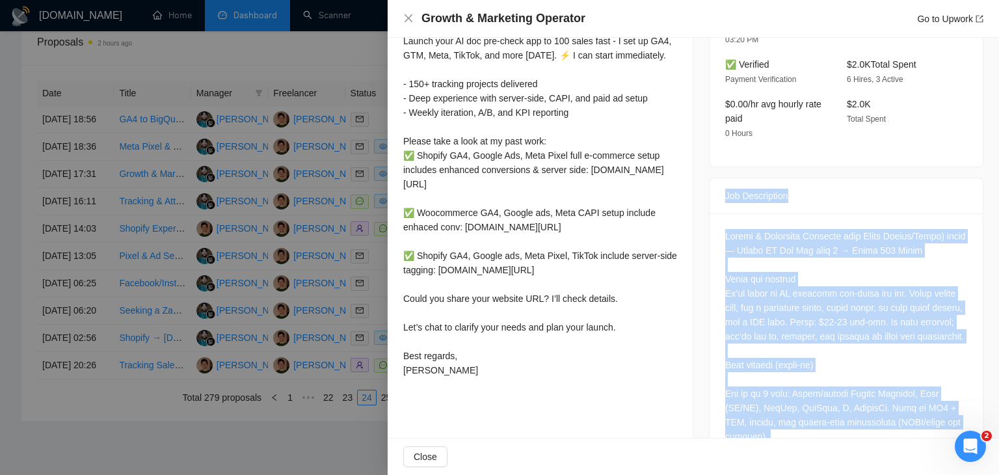
scroll to position [401, 0]
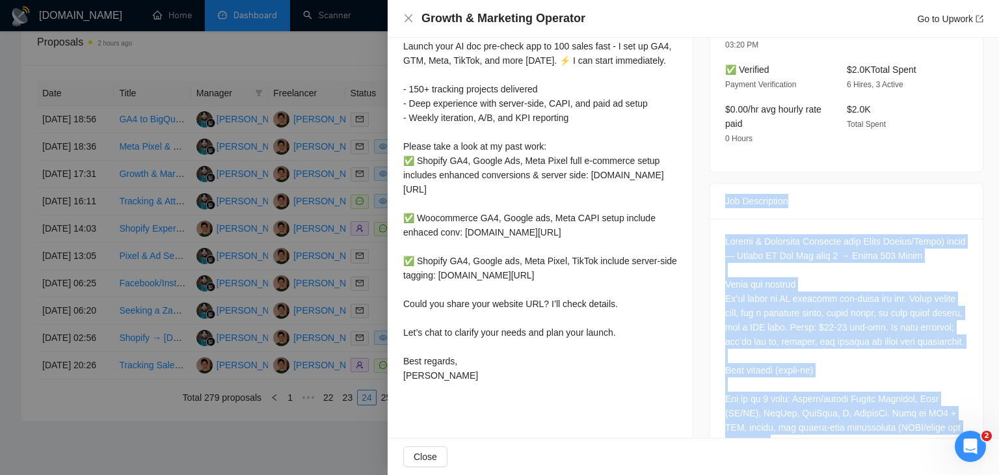
drag, startPoint x: 804, startPoint y: 393, endPoint x: 707, endPoint y: 202, distance: 214.4
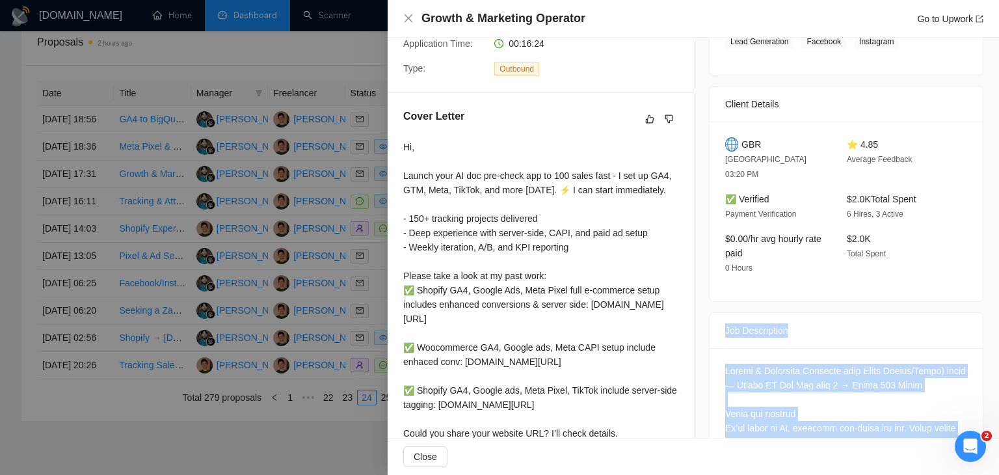
scroll to position [271, 0]
drag, startPoint x: 427, startPoint y: 412, endPoint x: 394, endPoint y: 140, distance: 274.7
click at [394, 140] on div "Cover Letter Hi, Launch your AI doc pre-check app to 100 sales fast - I set up …" at bounding box center [540, 314] width 305 height 440
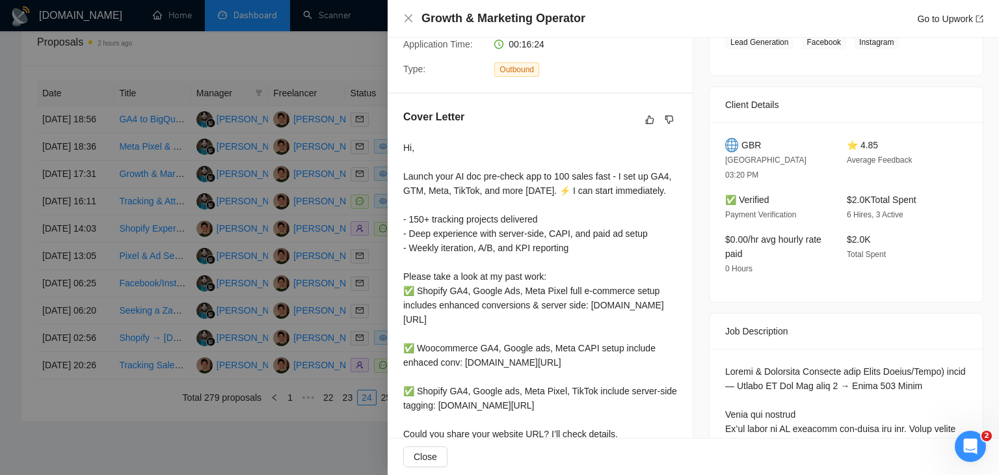
click at [487, 16] on h4 "Growth & Marketing Operator" at bounding box center [504, 18] width 164 height 16
click at [488, 16] on h4 "Growth & Marketing Operator" at bounding box center [504, 18] width 164 height 16
click at [488, 15] on h4 "Growth & Marketing Operator" at bounding box center [504, 18] width 164 height 16
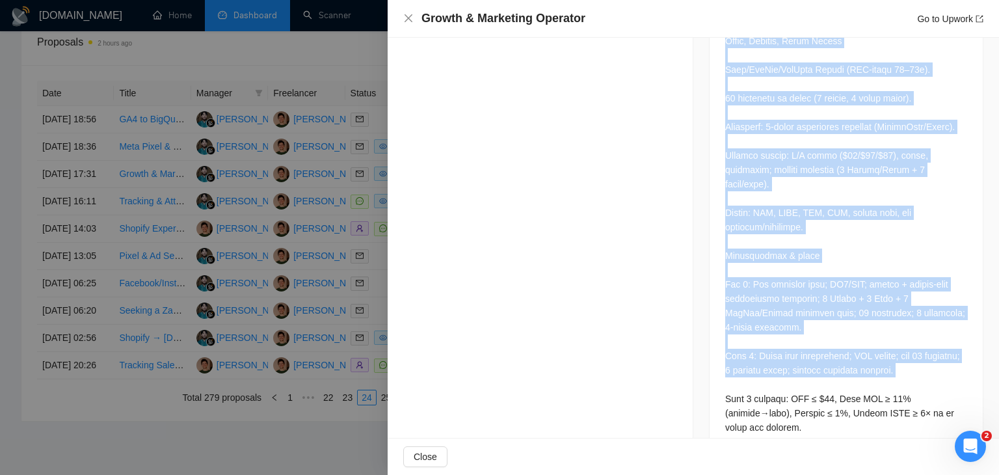
scroll to position [921, 0]
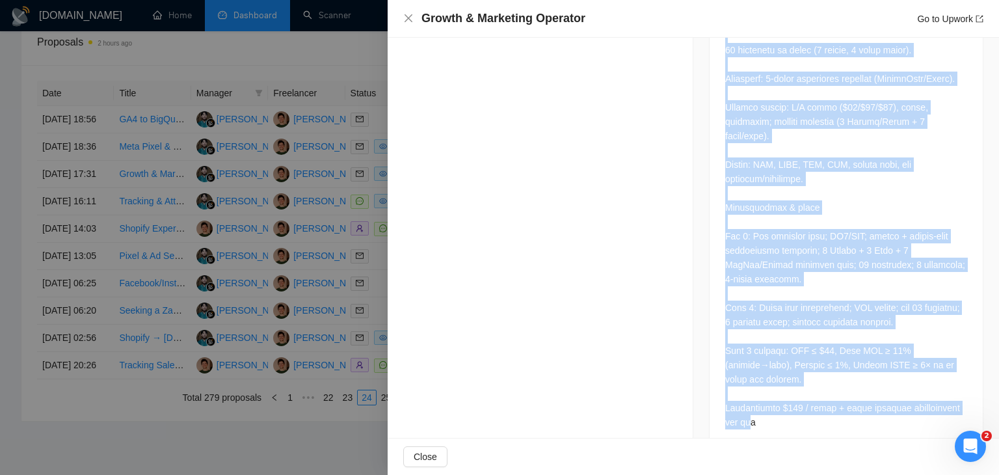
drag, startPoint x: 714, startPoint y: 46, endPoint x: 799, endPoint y: 401, distance: 365.8
click at [799, 401] on div "Job Description" at bounding box center [846, 56] width 275 height 789
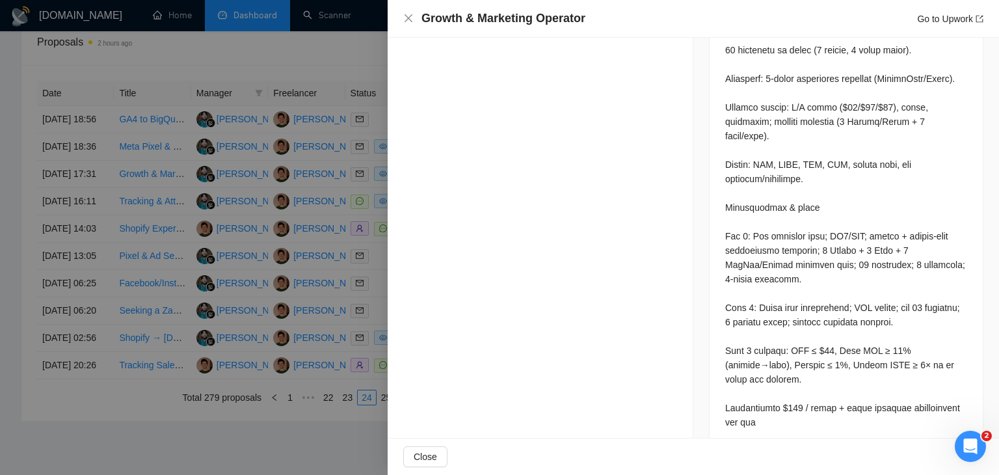
click at [807, 396] on div at bounding box center [846, 72] width 242 height 716
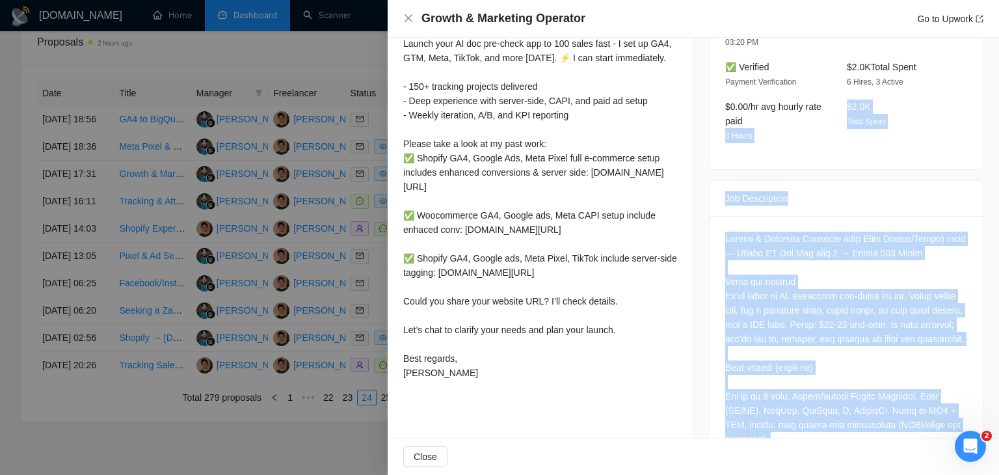
scroll to position [401, 0]
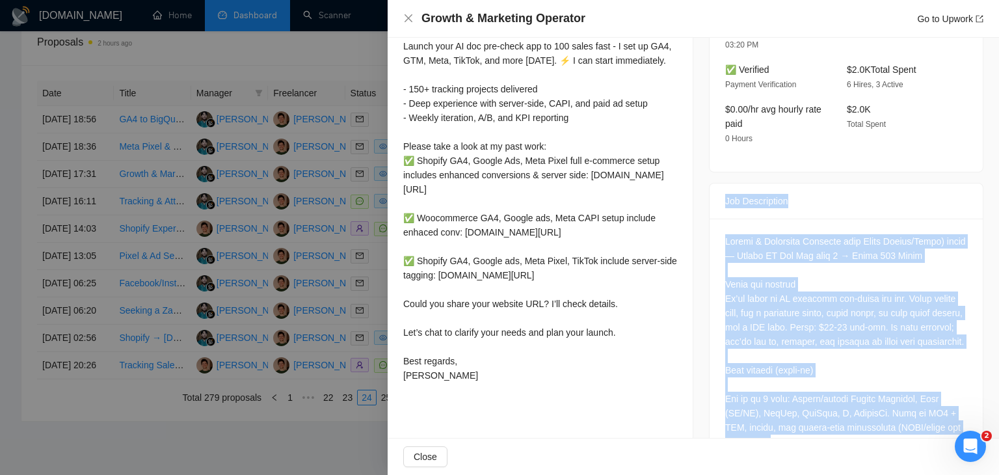
drag, startPoint x: 807, startPoint y: 396, endPoint x: 709, endPoint y: 196, distance: 222.6
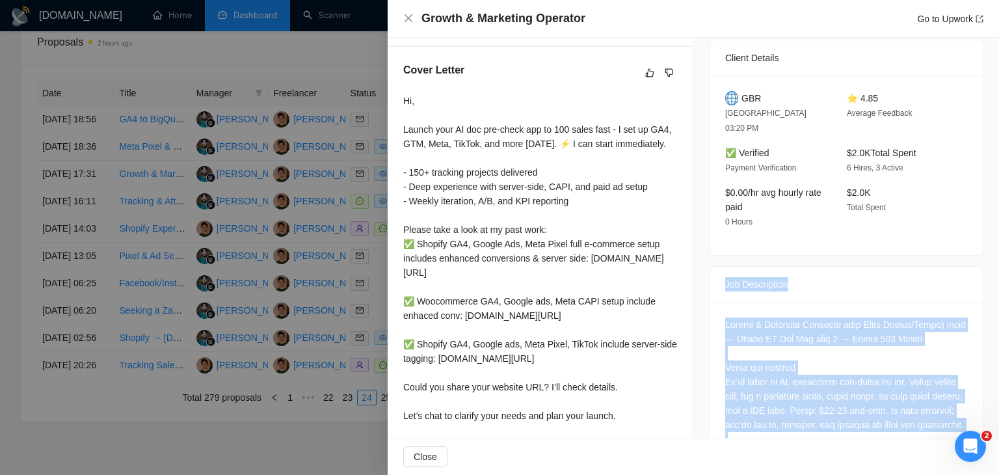
scroll to position [0, 0]
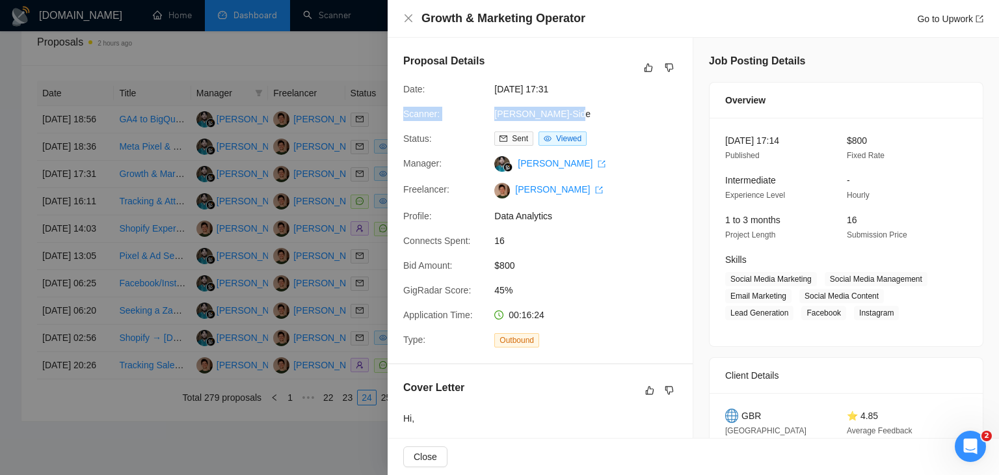
drag, startPoint x: 399, startPoint y: 112, endPoint x: 577, endPoint y: 116, distance: 178.3
click at [577, 116] on div "Scanner: [PERSON_NAME]-Side" at bounding box center [535, 114] width 274 height 14
click at [589, 316] on div "Proposal Details Date: [DATE] 17:31 Scanner: [PERSON_NAME]-Side Status: Sent Vi…" at bounding box center [540, 200] width 305 height 325
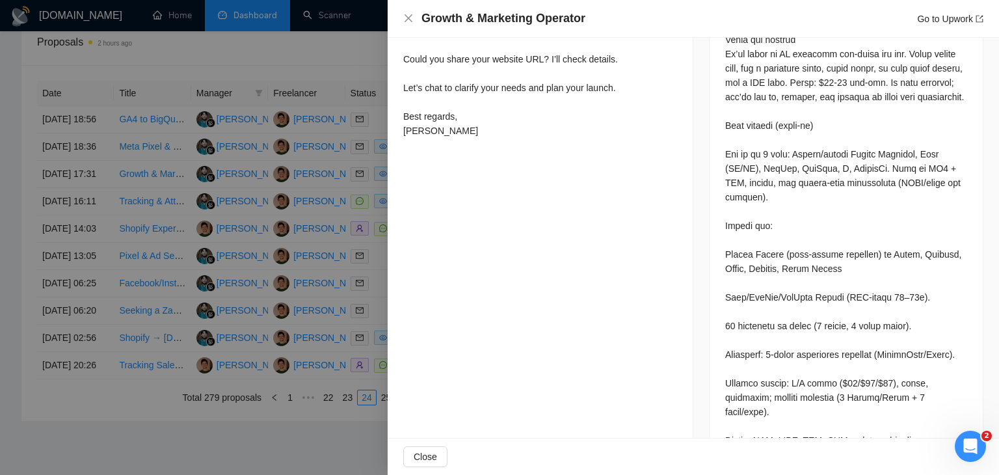
scroll to position [651, 0]
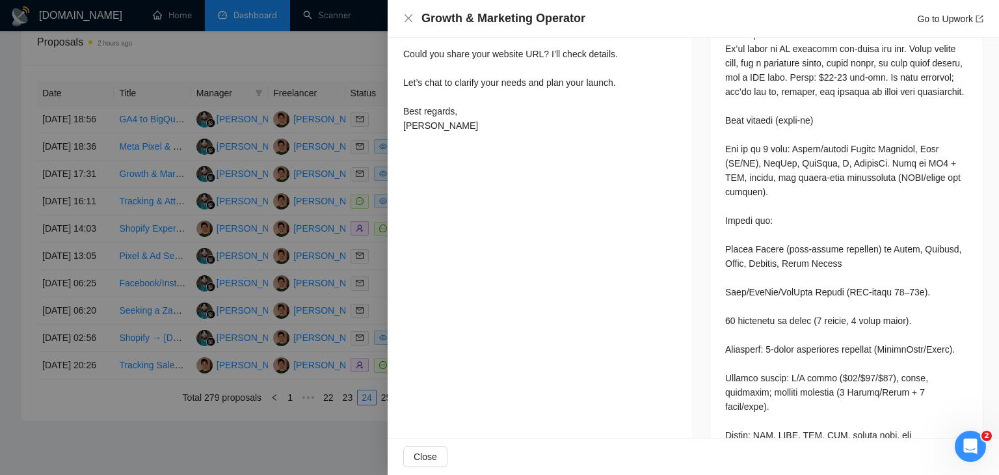
drag, startPoint x: 400, startPoint y: 139, endPoint x: 474, endPoint y: 220, distance: 109.2
click at [474, 220] on div "Proposal Details Date: [DATE] 17:31 Scanner: [PERSON_NAME]-Side Status: Sent Vi…" at bounding box center [541, 62] width 306 height 1350
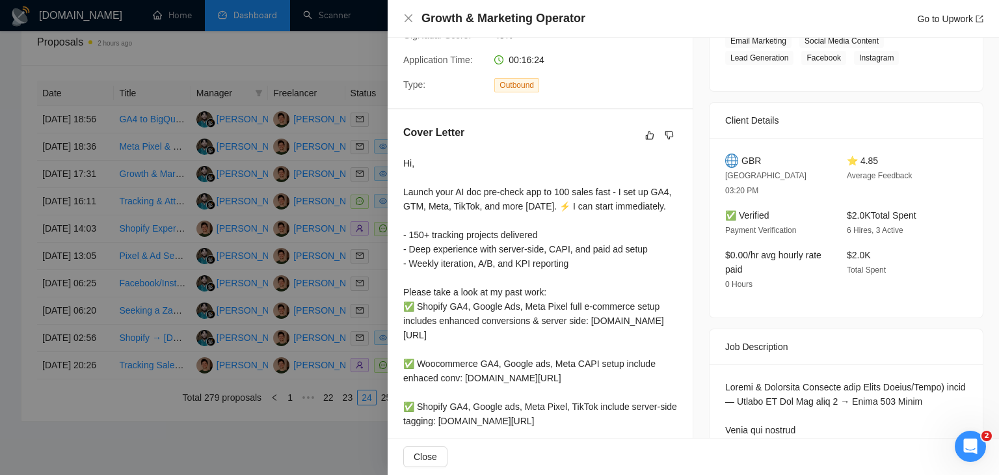
scroll to position [260, 0]
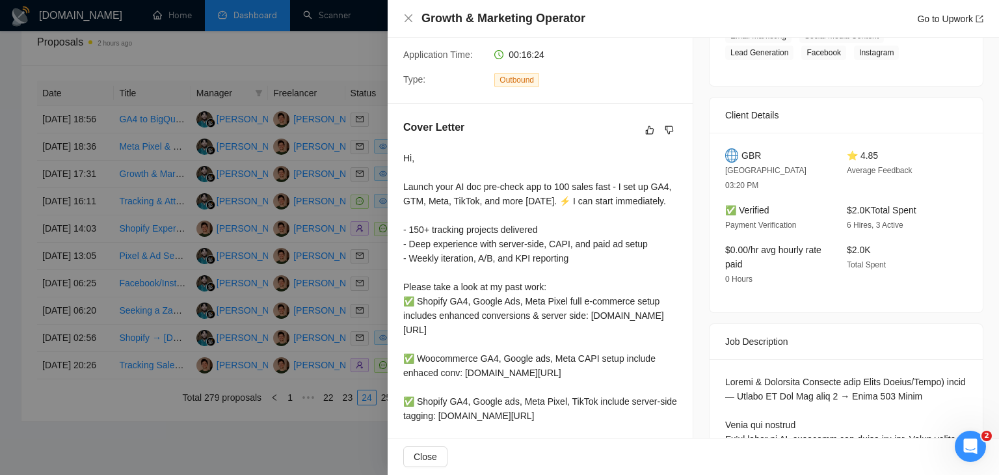
click at [353, 191] on div at bounding box center [499, 237] width 999 height 475
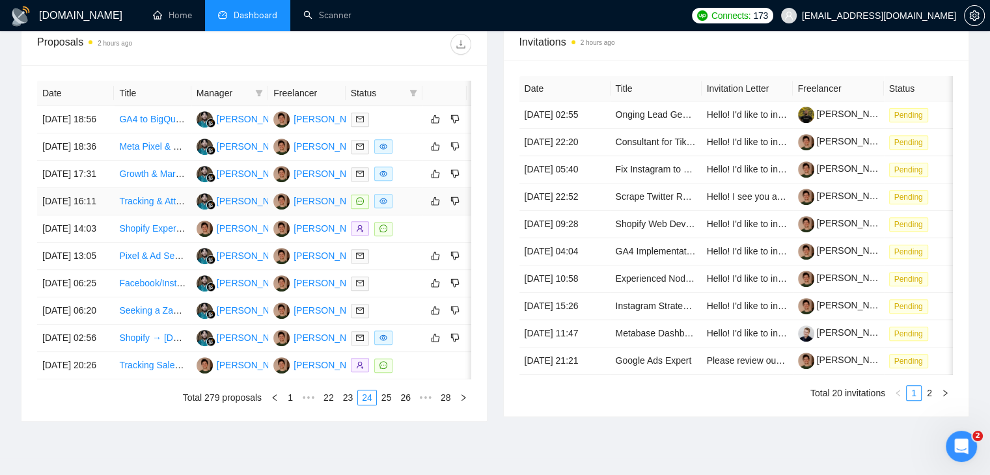
click at [101, 215] on td "[DATE] 16:11" at bounding box center [75, 201] width 77 height 27
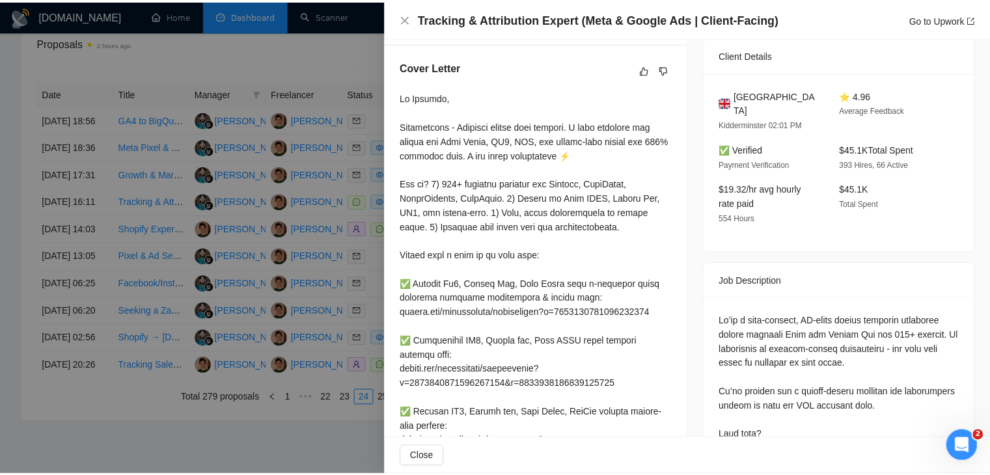
scroll to position [325, 0]
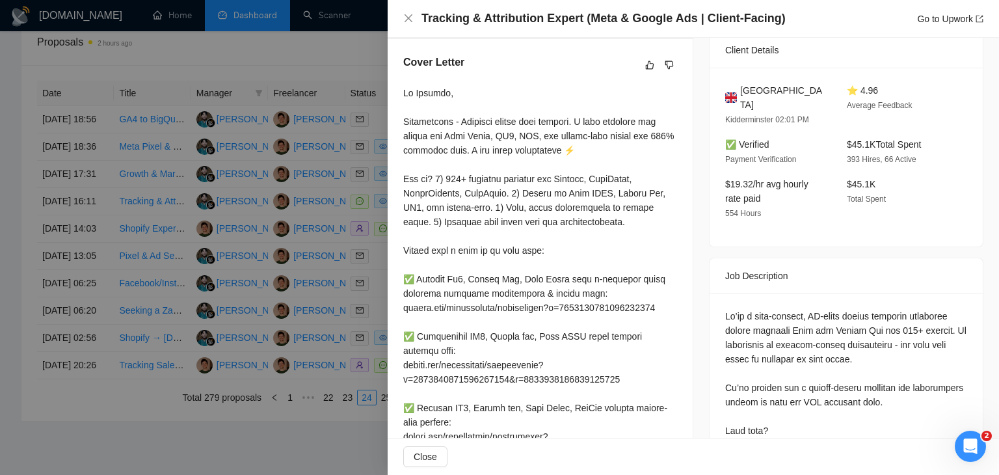
click at [326, 264] on div at bounding box center [499, 237] width 999 height 475
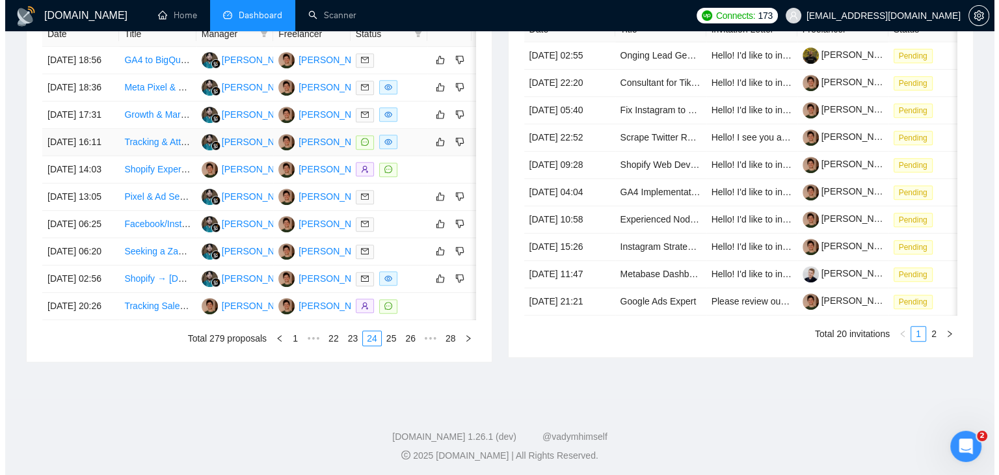
scroll to position [573, 0]
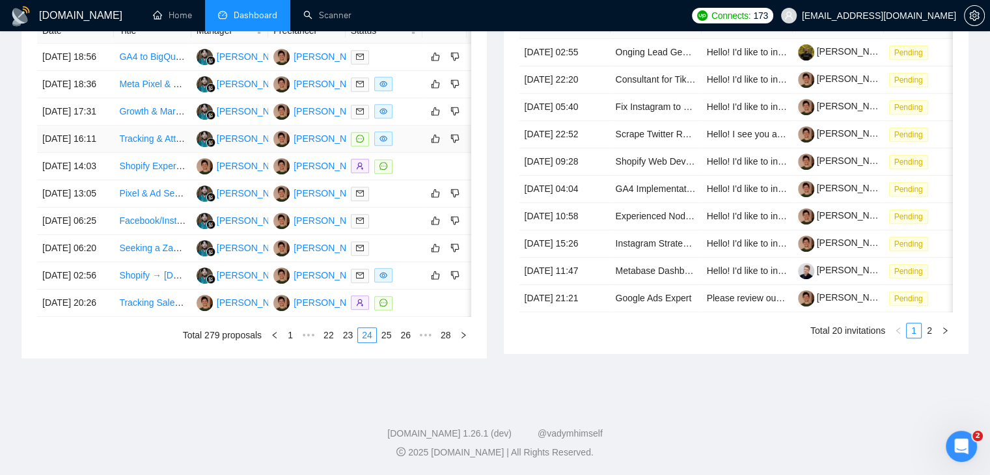
click at [108, 153] on td "[DATE] 16:11" at bounding box center [75, 139] width 77 height 27
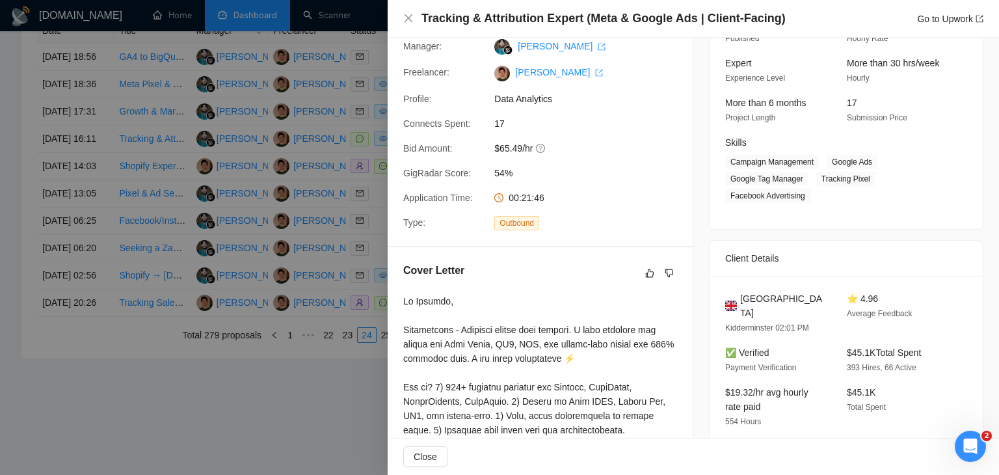
scroll to position [0, 0]
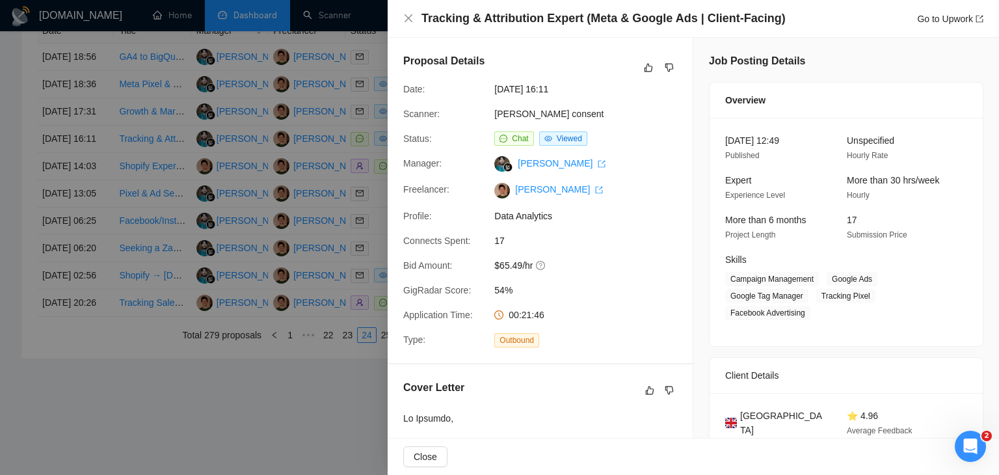
click at [142, 248] on div at bounding box center [499, 237] width 999 height 475
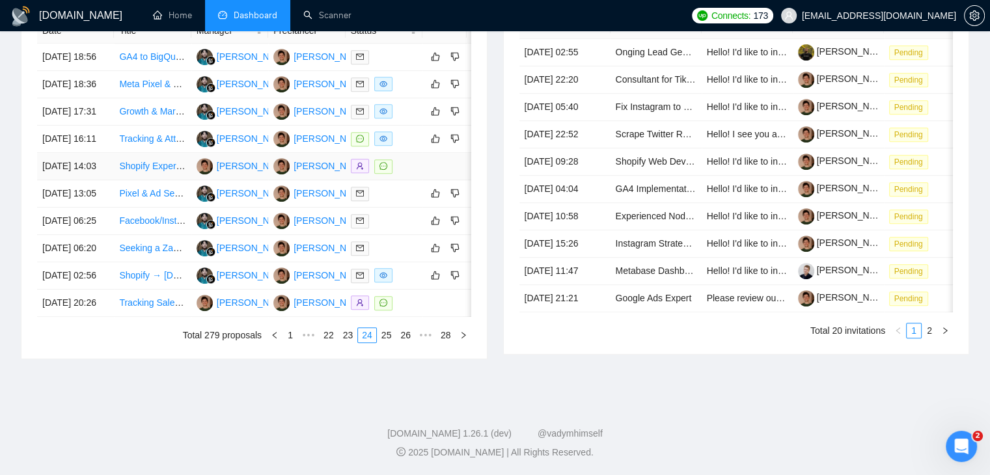
click at [104, 180] on td "[DATE] 14:03" at bounding box center [75, 166] width 77 height 27
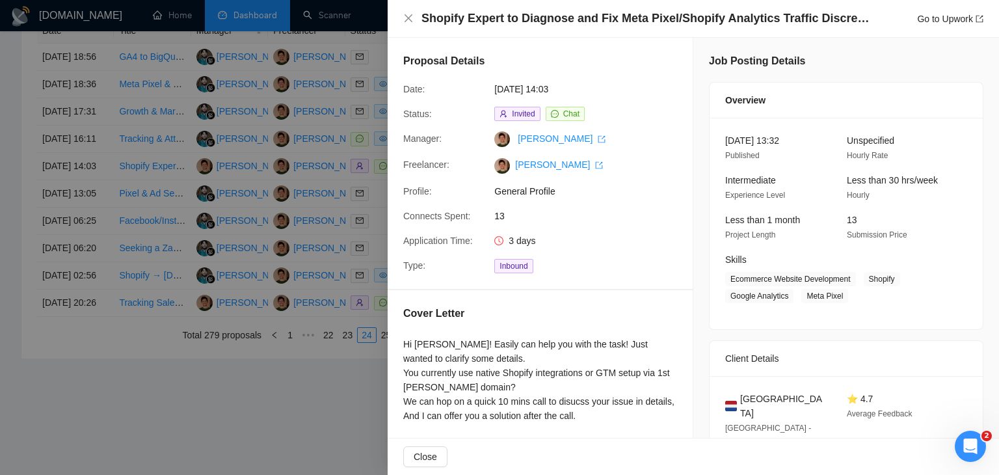
click at [283, 226] on div at bounding box center [499, 237] width 999 height 475
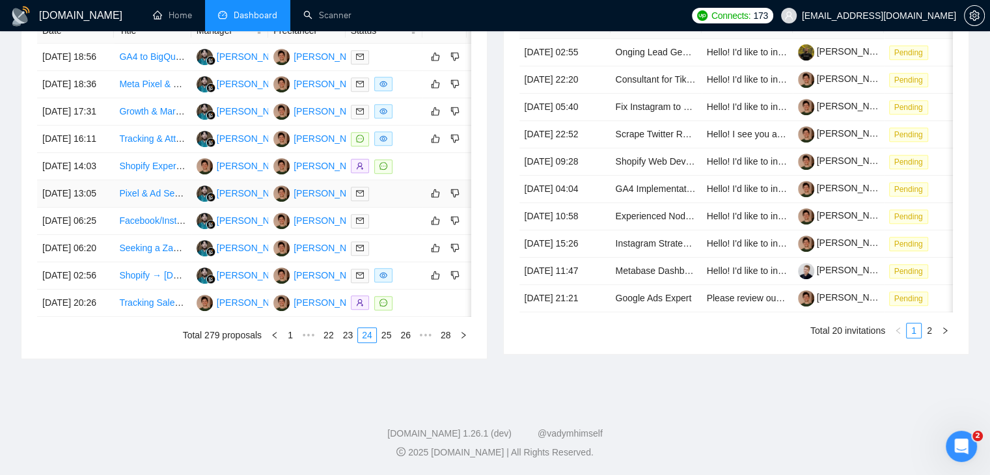
click at [96, 208] on td "[DATE] 13:05" at bounding box center [75, 193] width 77 height 27
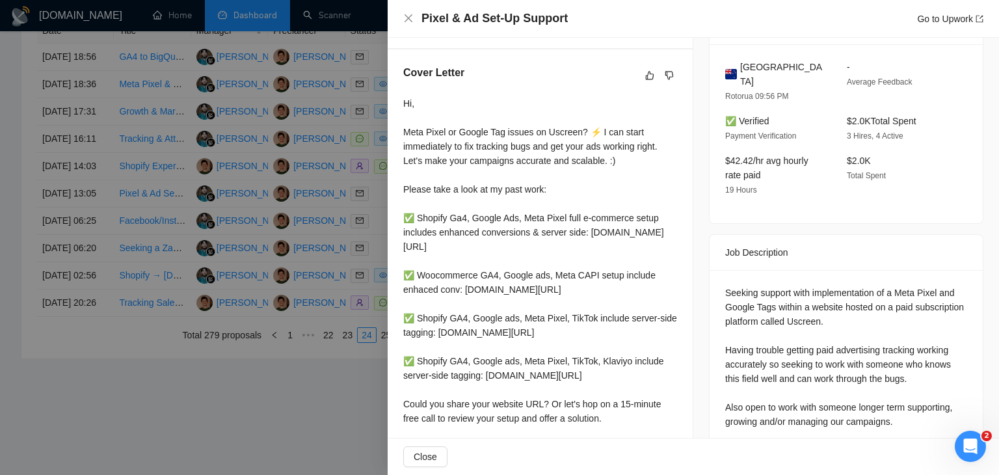
scroll to position [390, 0]
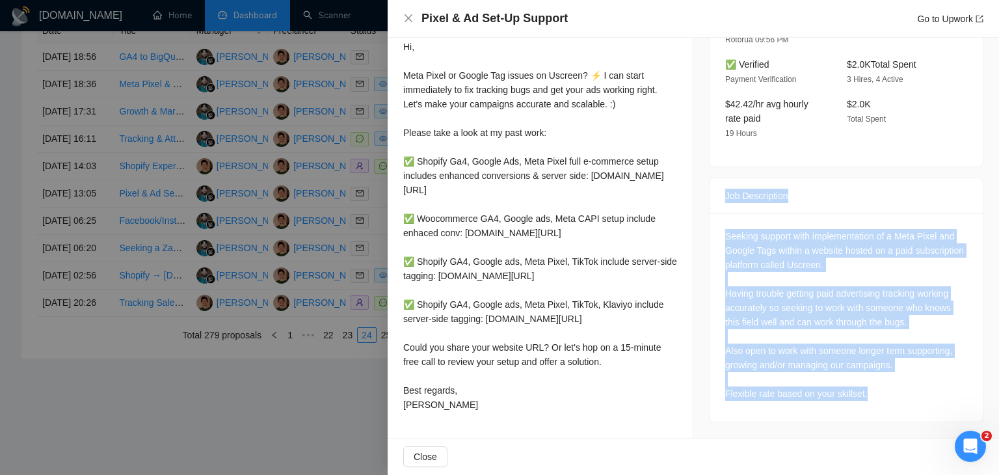
drag, startPoint x: 710, startPoint y: 167, endPoint x: 950, endPoint y: 359, distance: 307.3
click at [950, 359] on div "Job Description Seeking support with implementation of a Meta Pixel and Google …" at bounding box center [846, 300] width 275 height 245
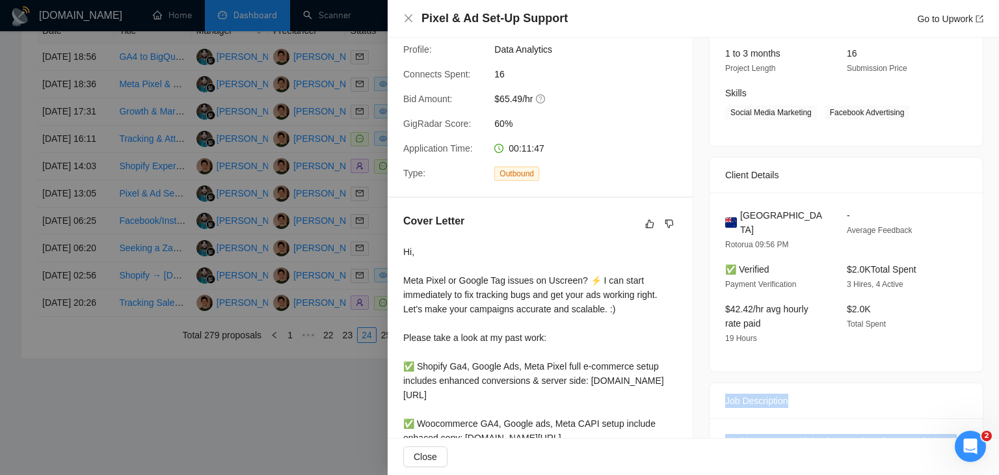
scroll to position [164, 0]
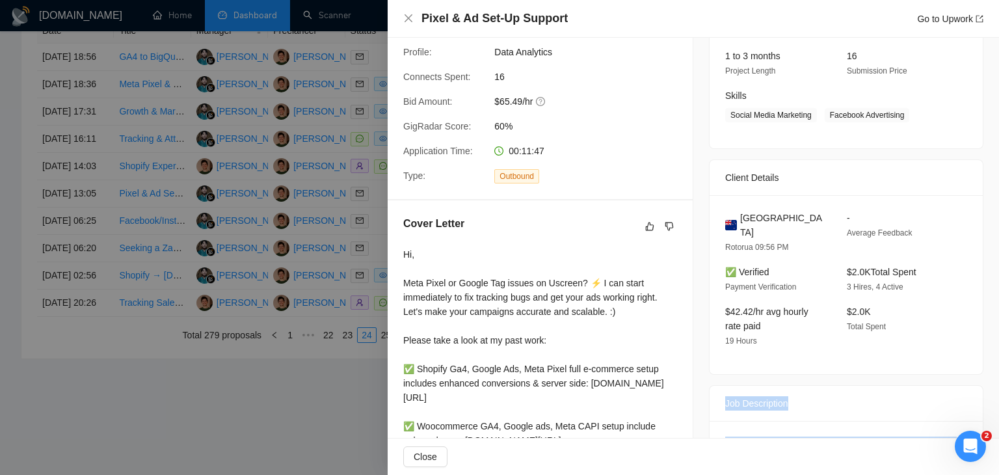
drag, startPoint x: 491, startPoint y: 411, endPoint x: 401, endPoint y: 230, distance: 201.9
click at [401, 230] on div "Cover Letter Hi, Meta Pixel or Google Tag issues on Uscreen? ⚡ I can start imme…" at bounding box center [540, 420] width 305 height 440
click at [321, 128] on div at bounding box center [499, 237] width 999 height 475
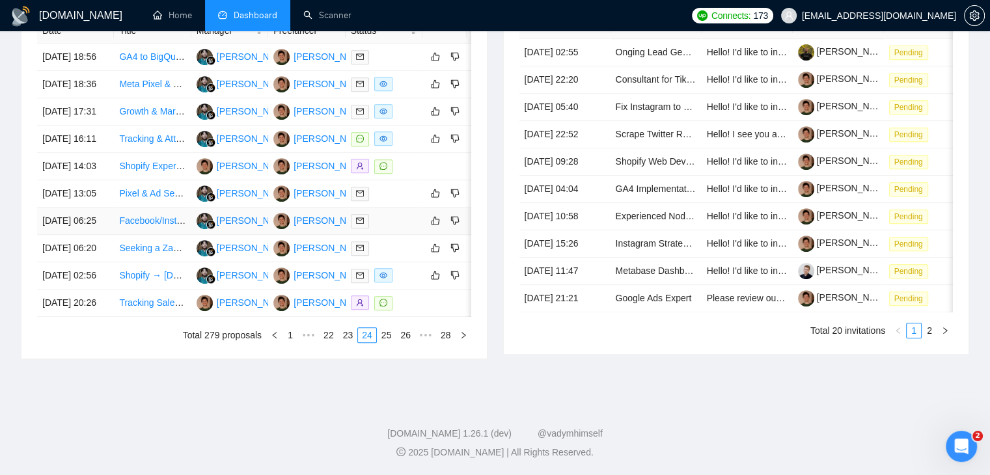
click at [99, 235] on td "[DATE] 06:25" at bounding box center [75, 221] width 77 height 27
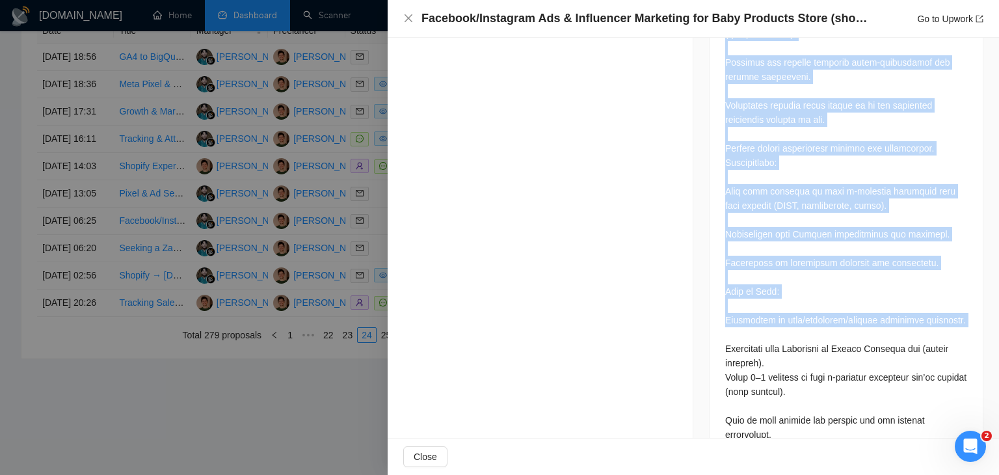
scroll to position [910, 0]
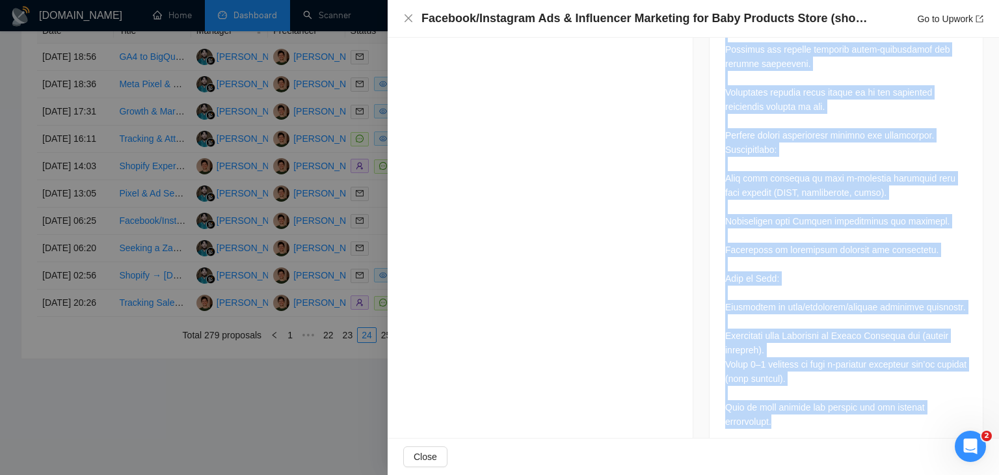
drag, startPoint x: 771, startPoint y: 124, endPoint x: 960, endPoint y: 401, distance: 335.7
click at [960, 401] on div "Job Description" at bounding box center [846, 70] width 275 height 760
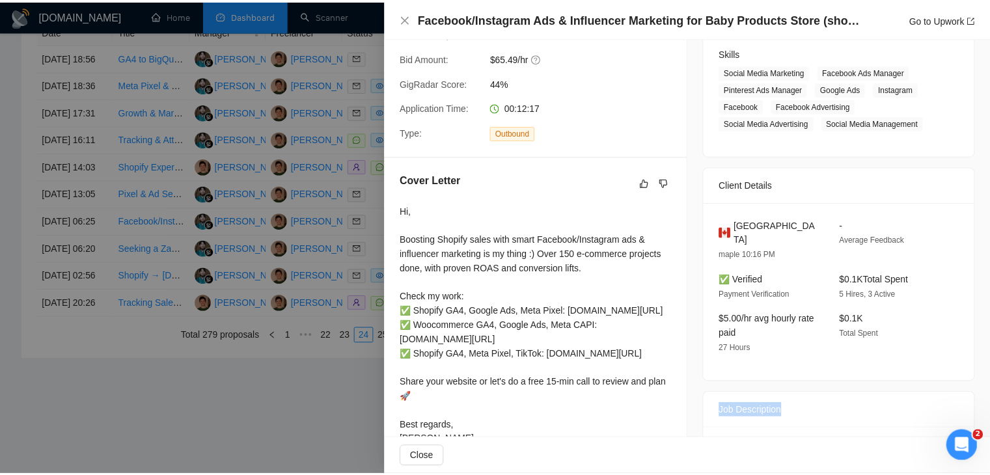
scroll to position [194, 0]
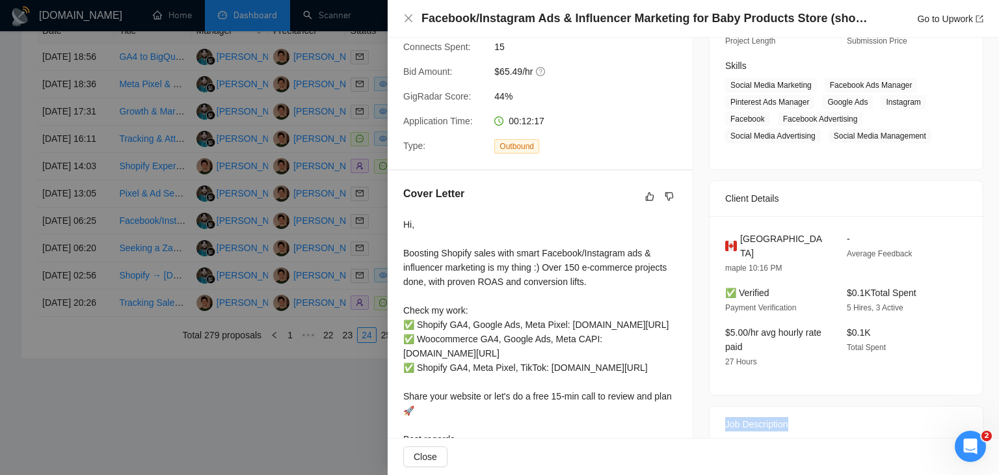
drag, startPoint x: 444, startPoint y: 274, endPoint x: 396, endPoint y: 203, distance: 85.7
click at [396, 203] on div "Cover Letter Hi, Boosting Shopify sales with smart Facebook/Instagram ads & inf…" at bounding box center [540, 325] width 305 height 311
click at [309, 182] on div at bounding box center [499, 237] width 999 height 475
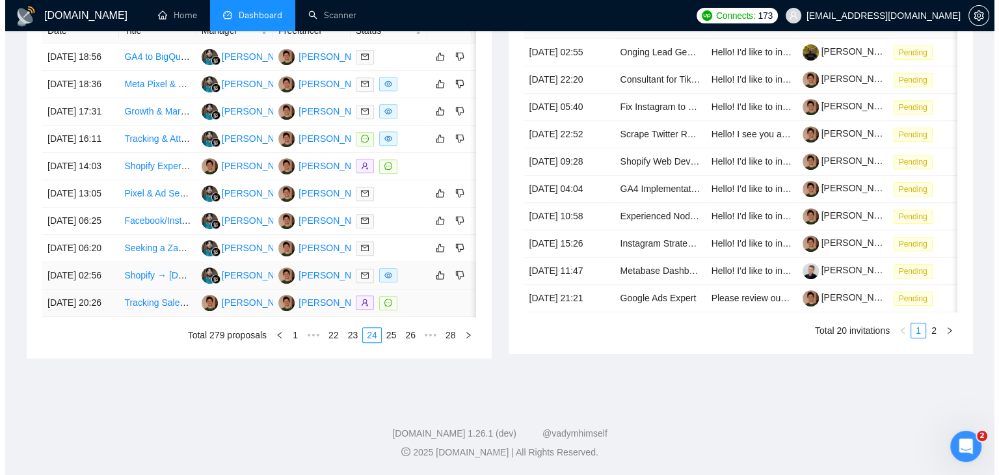
scroll to position [703, 0]
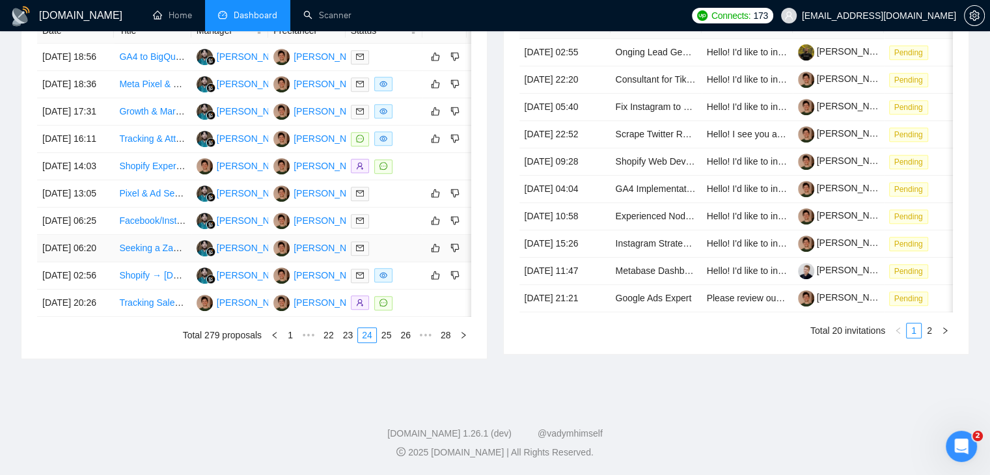
click at [101, 235] on td "[DATE] 06:20" at bounding box center [75, 248] width 77 height 27
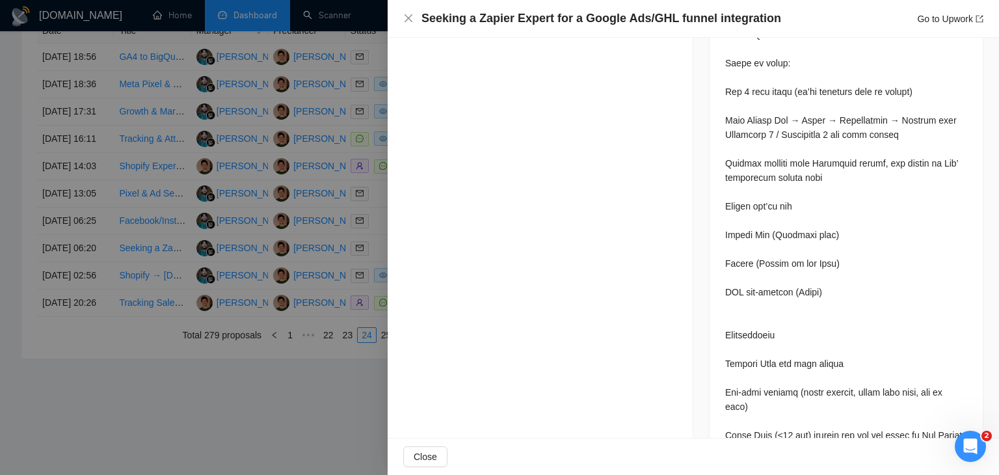
scroll to position [988, 0]
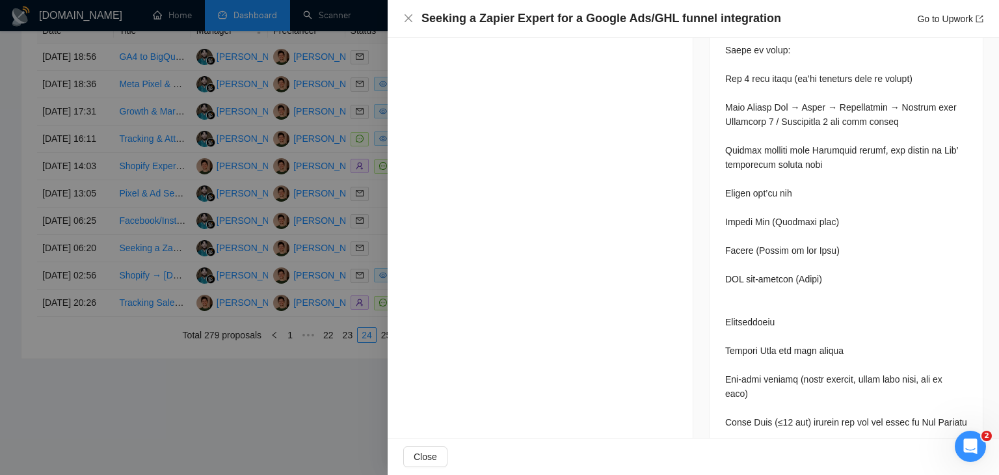
click at [329, 248] on div at bounding box center [499, 237] width 999 height 475
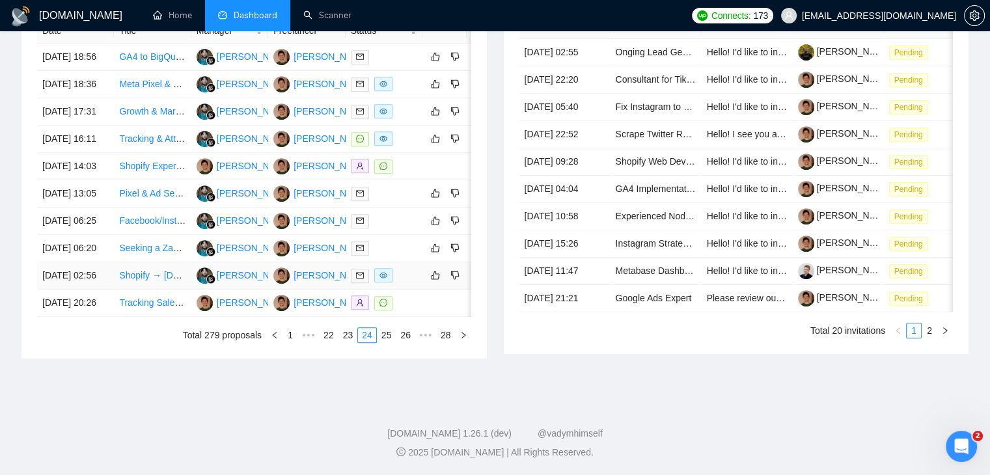
click at [80, 262] on td "[DATE] 02:56" at bounding box center [75, 275] width 77 height 27
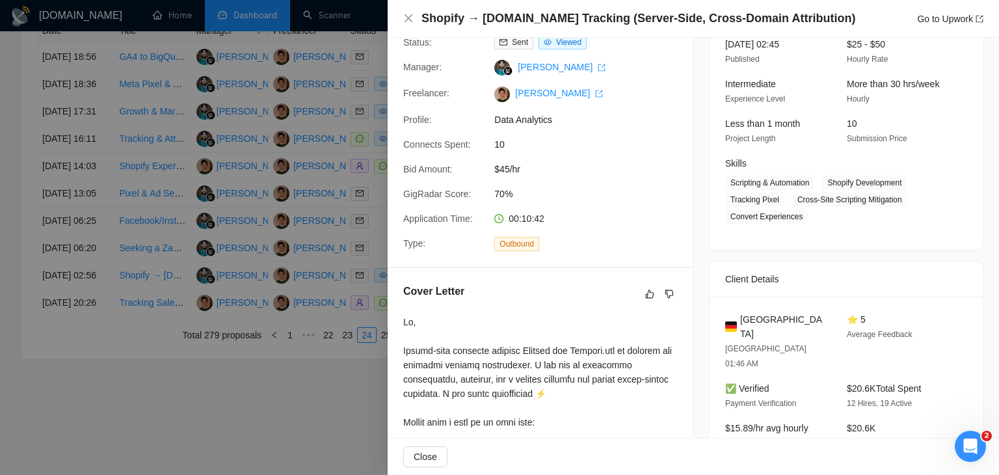
scroll to position [0, 0]
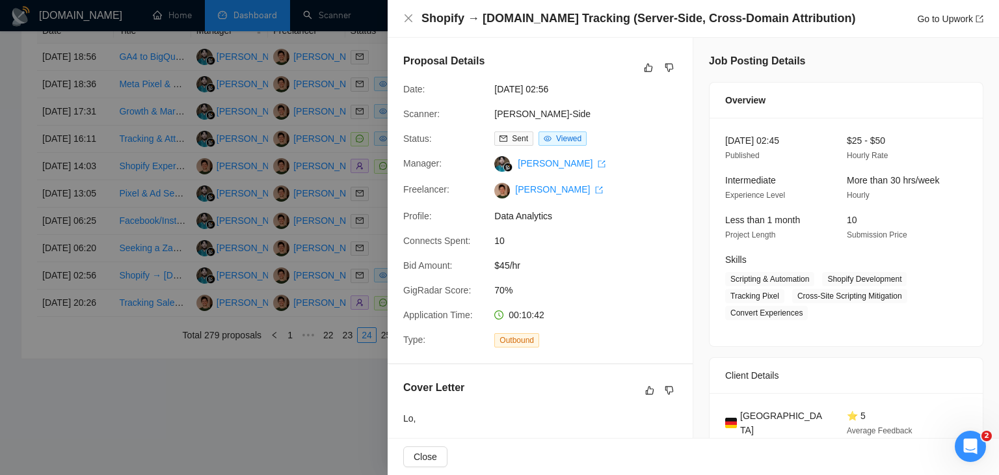
drag, startPoint x: 161, startPoint y: 271, endPoint x: 148, endPoint y: 263, distance: 14.6
click at [159, 271] on div at bounding box center [499, 237] width 999 height 475
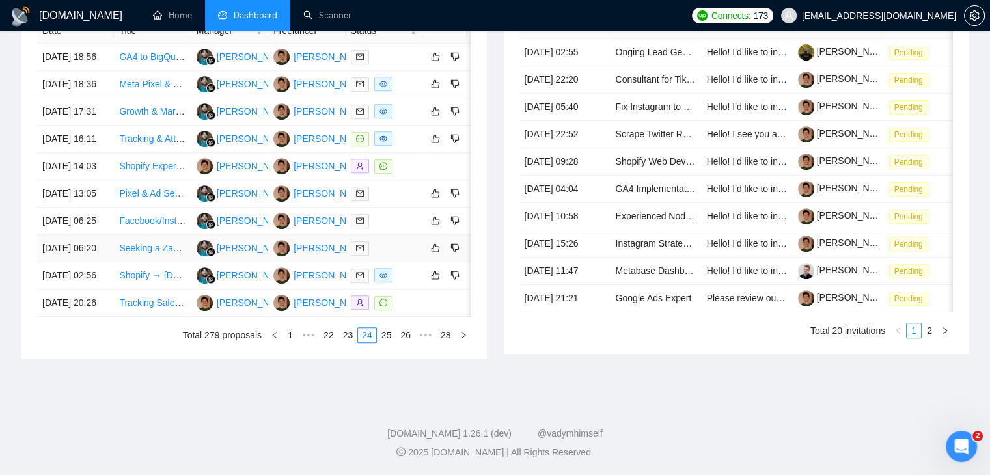
click at [105, 235] on td "[DATE] 06:20" at bounding box center [75, 248] width 77 height 27
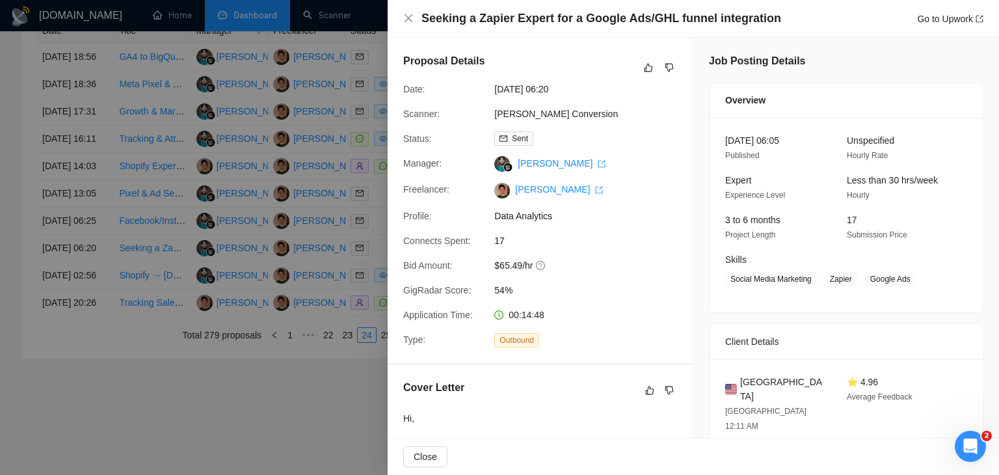
click at [224, 225] on div at bounding box center [499, 237] width 999 height 475
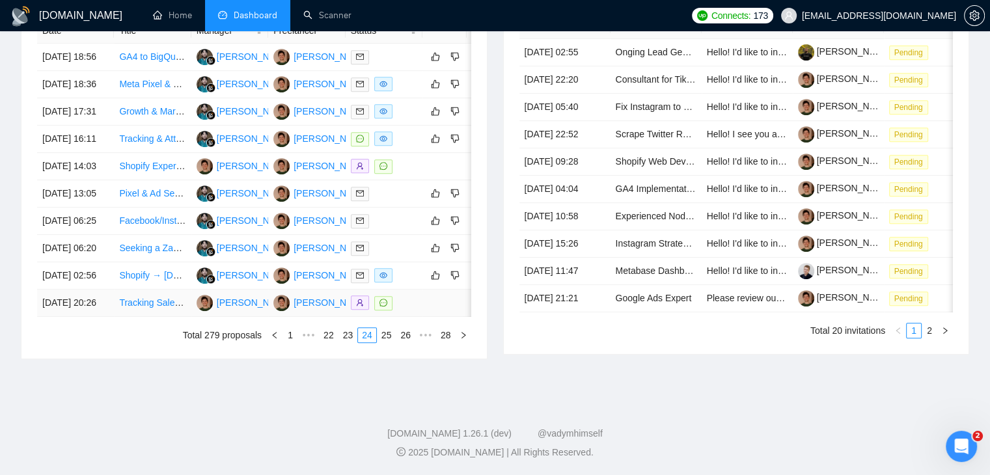
click at [99, 290] on td "[DATE] 20:26" at bounding box center [75, 303] width 77 height 27
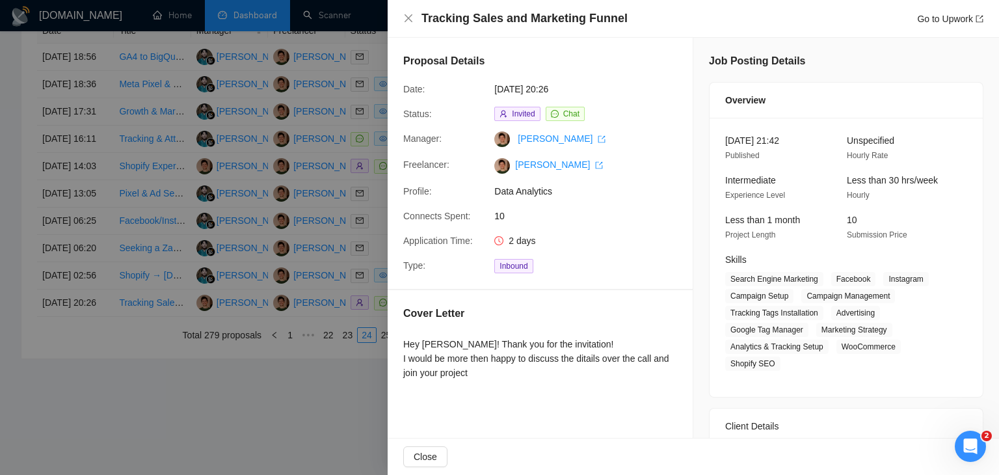
click at [109, 263] on div at bounding box center [499, 237] width 999 height 475
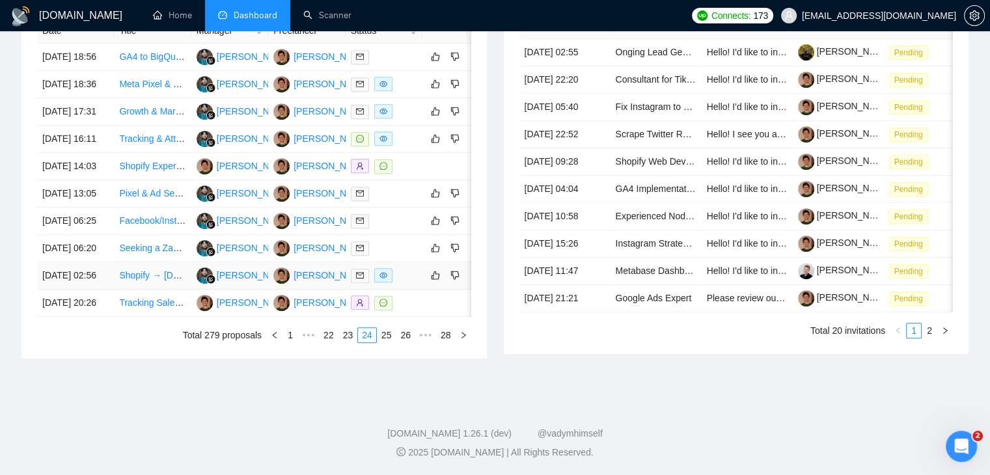
click at [109, 262] on td "[DATE] 02:56" at bounding box center [75, 275] width 77 height 27
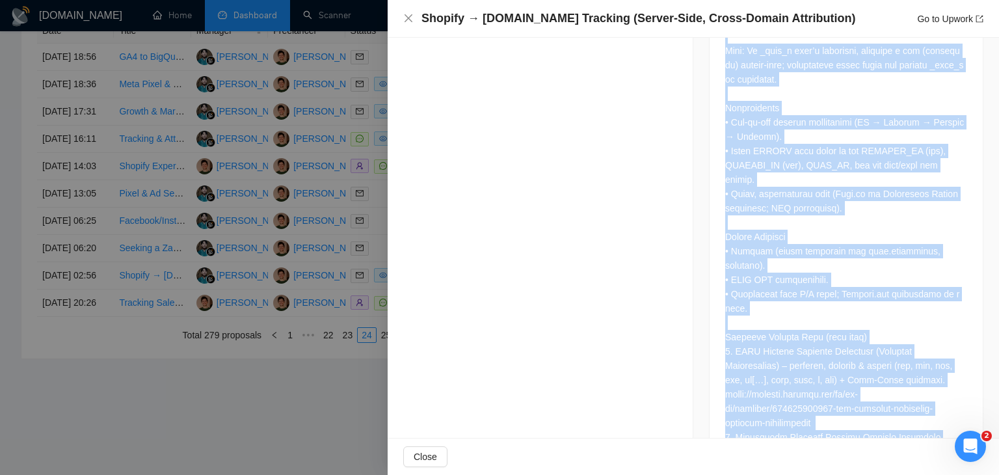
scroll to position [1551, 0]
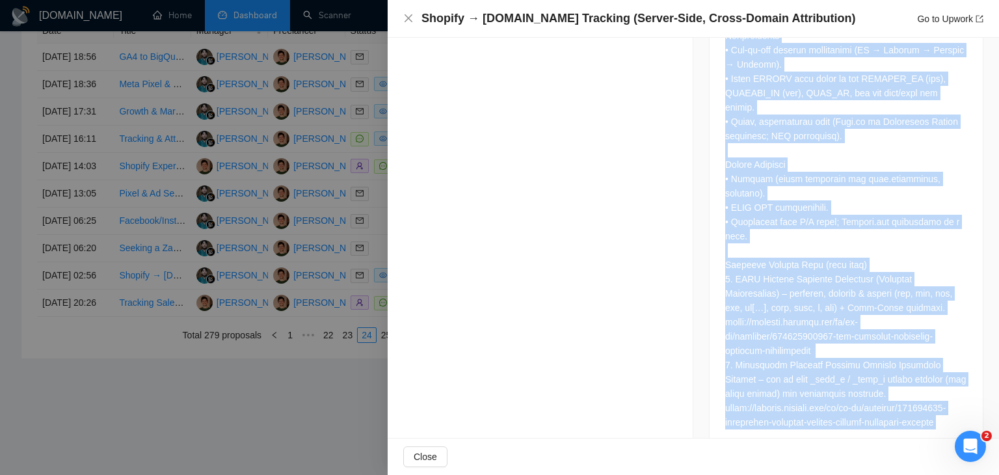
drag, startPoint x: 714, startPoint y: 133, endPoint x: 763, endPoint y: 402, distance: 273.7
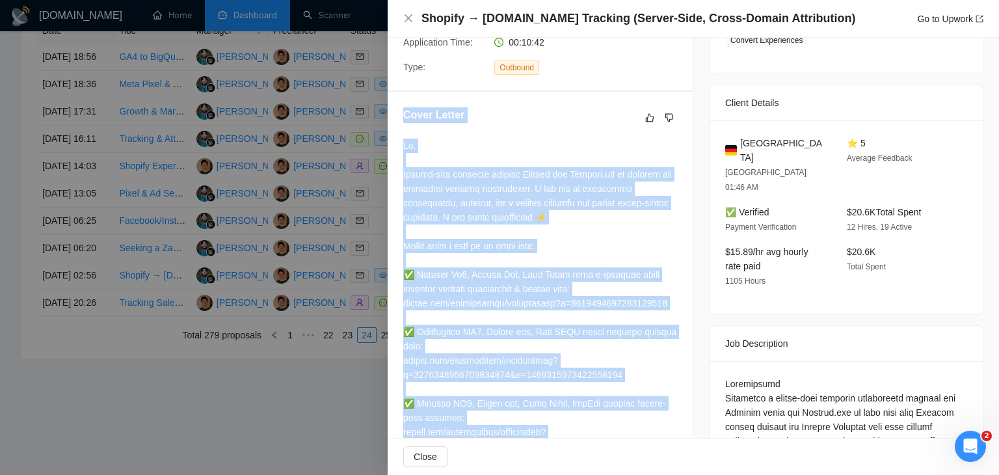
scroll to position [250, 0]
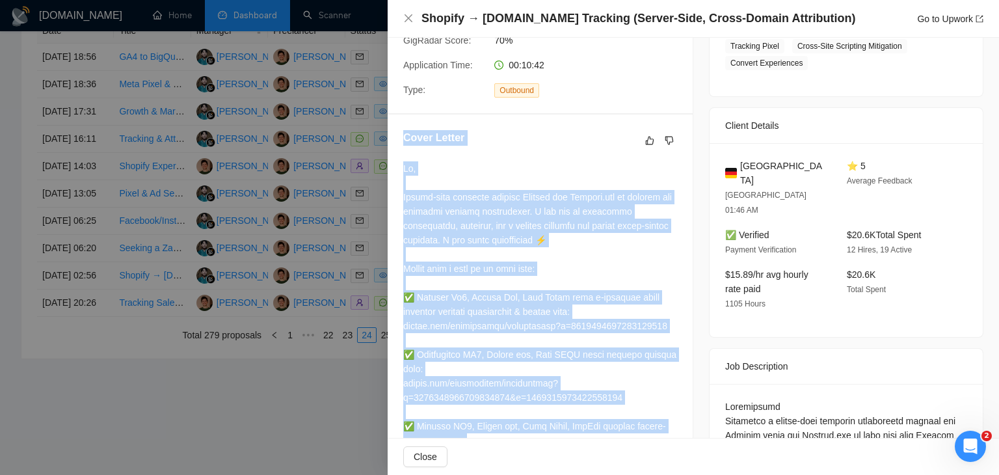
drag, startPoint x: 476, startPoint y: 195, endPoint x: 398, endPoint y: 144, distance: 93.5
click at [398, 144] on div "Cover Letter" at bounding box center [540, 392] width 305 height 554
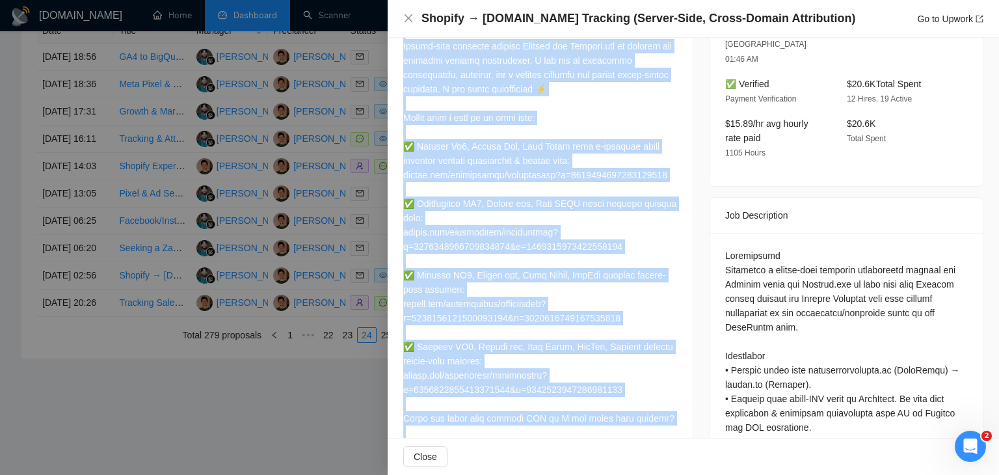
scroll to position [390, 0]
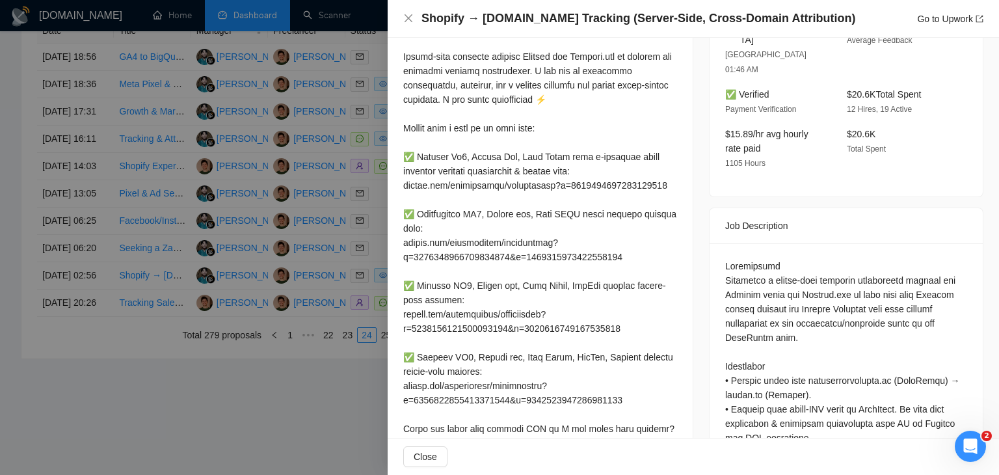
click at [565, 19] on h4 "Shopify → [DOMAIN_NAME] Tracking (Server-Side, Cross-Domain Attribution)" at bounding box center [639, 18] width 434 height 16
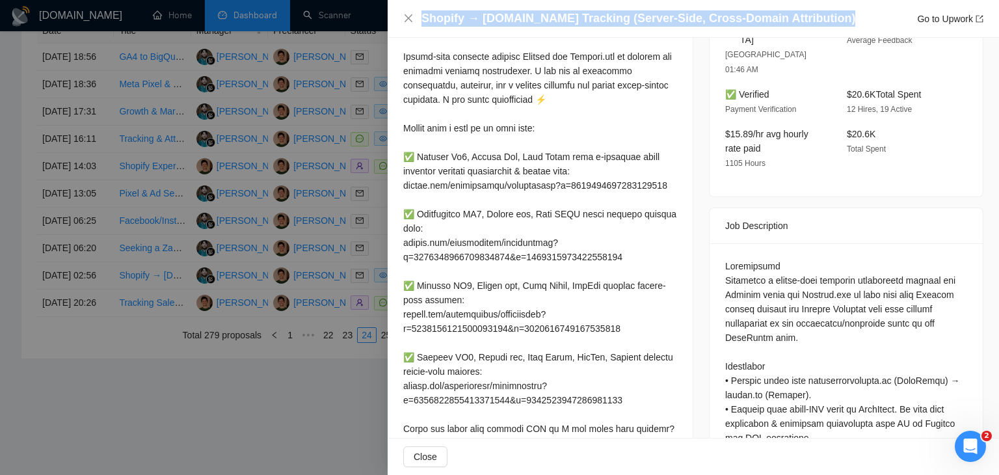
click at [565, 19] on h4 "Shopify → [DOMAIN_NAME] Tracking (Server-Side, Cross-Domain Attribution)" at bounding box center [639, 18] width 434 height 16
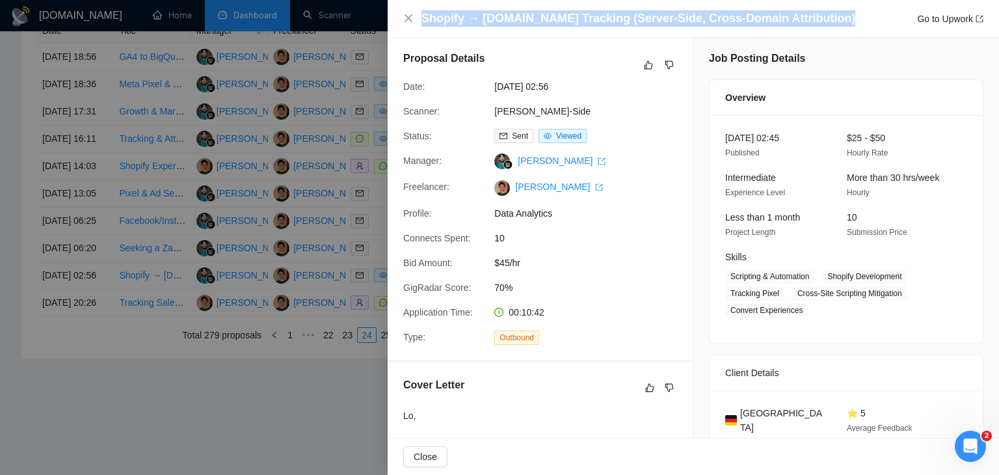
scroll to position [0, 0]
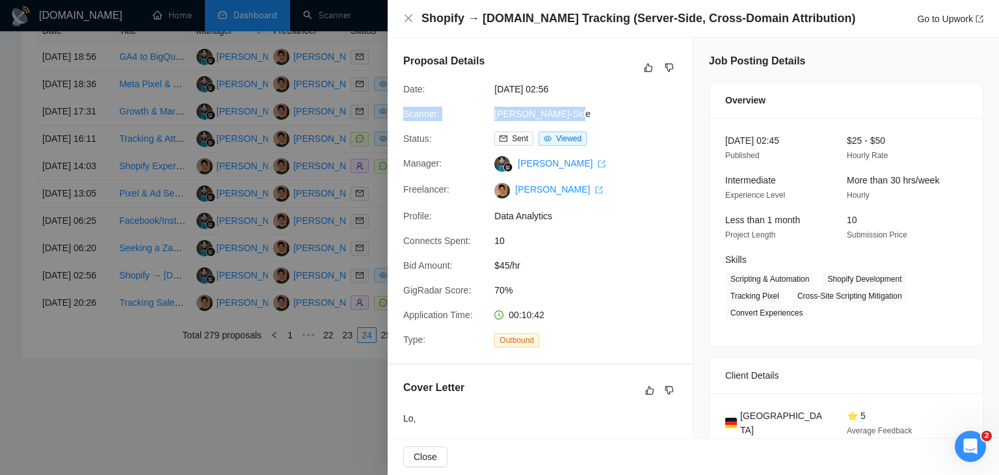
drag, startPoint x: 389, startPoint y: 114, endPoint x: 565, endPoint y: 118, distance: 175.7
click at [565, 118] on div "Proposal Details Date: [DATE] 02:56 Scanner: [PERSON_NAME]-Side Status: Sent Vi…" at bounding box center [540, 200] width 305 height 325
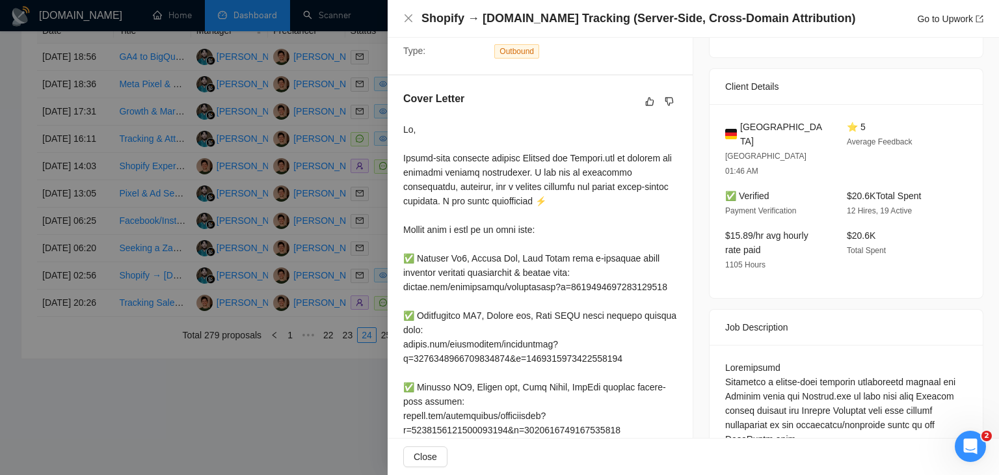
scroll to position [325, 0]
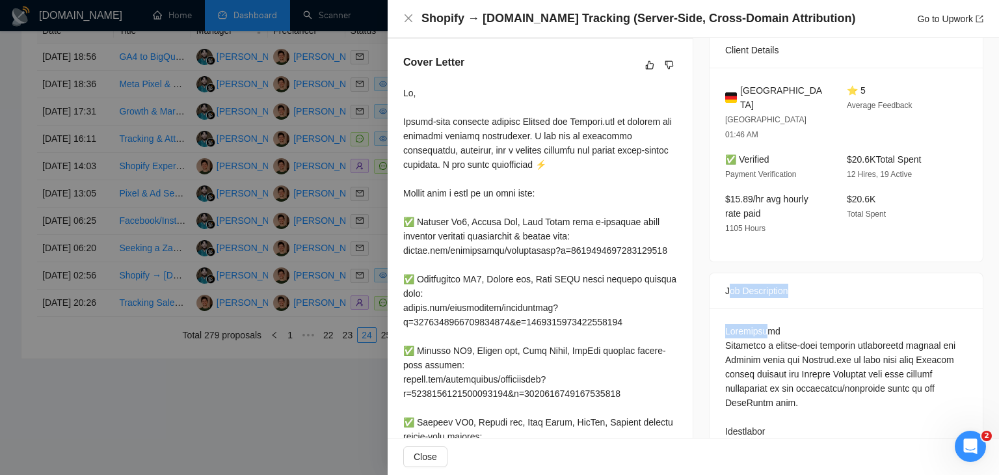
drag, startPoint x: 726, startPoint y: 264, endPoint x: 755, endPoint y: 285, distance: 35.4
click at [720, 273] on div "Job Description" at bounding box center [846, 291] width 273 height 36
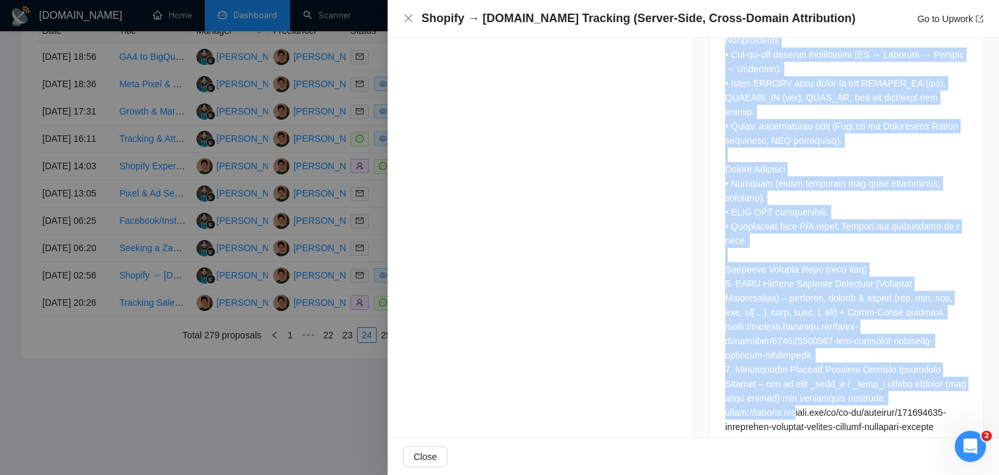
scroll to position [1551, 0]
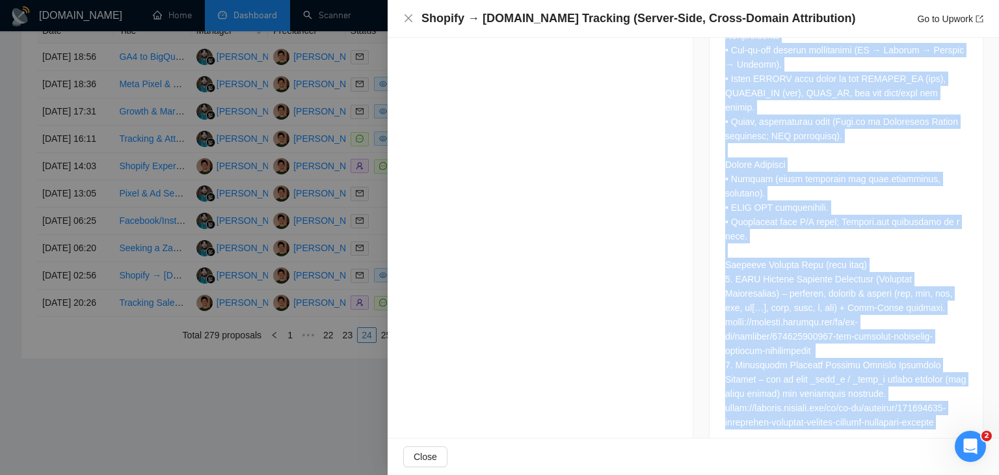
drag, startPoint x: 720, startPoint y: 259, endPoint x: 770, endPoint y: 397, distance: 147.0
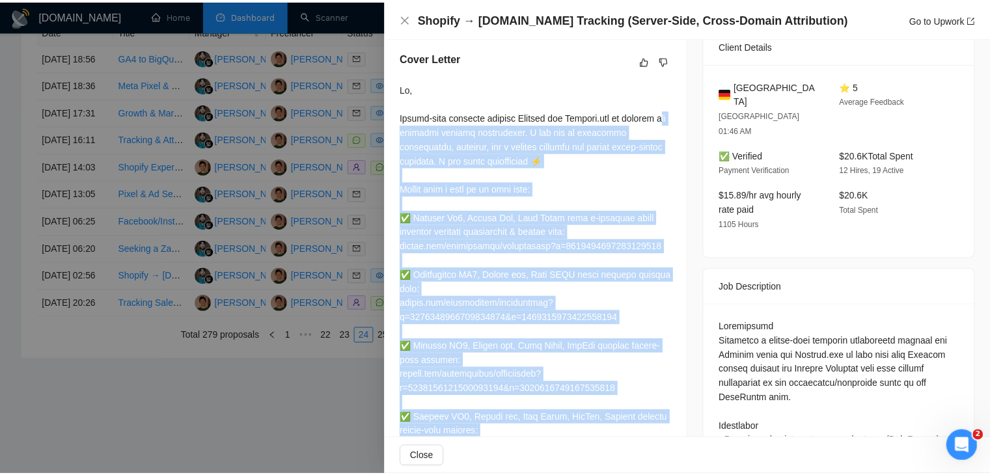
scroll to position [315, 0]
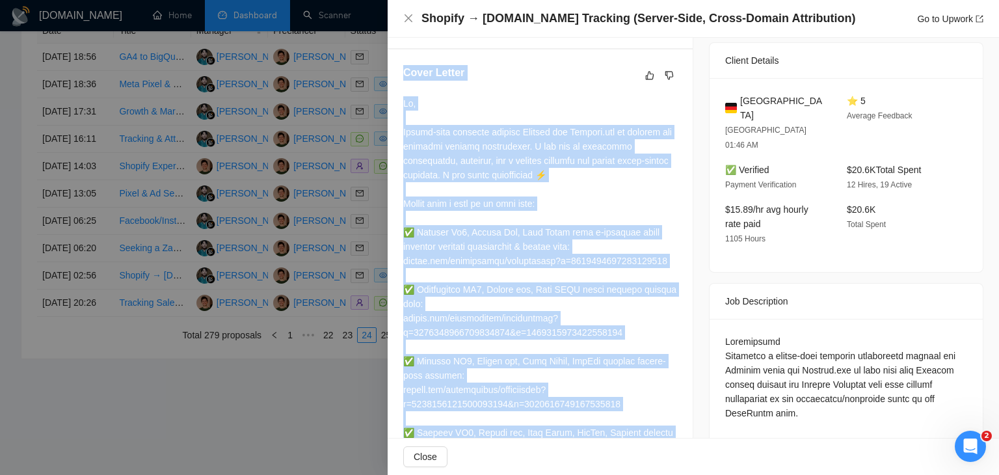
drag, startPoint x: 433, startPoint y: 265, endPoint x: 399, endPoint y: 90, distance: 178.1
click at [403, 90] on div "Cover Letter" at bounding box center [540, 326] width 305 height 554
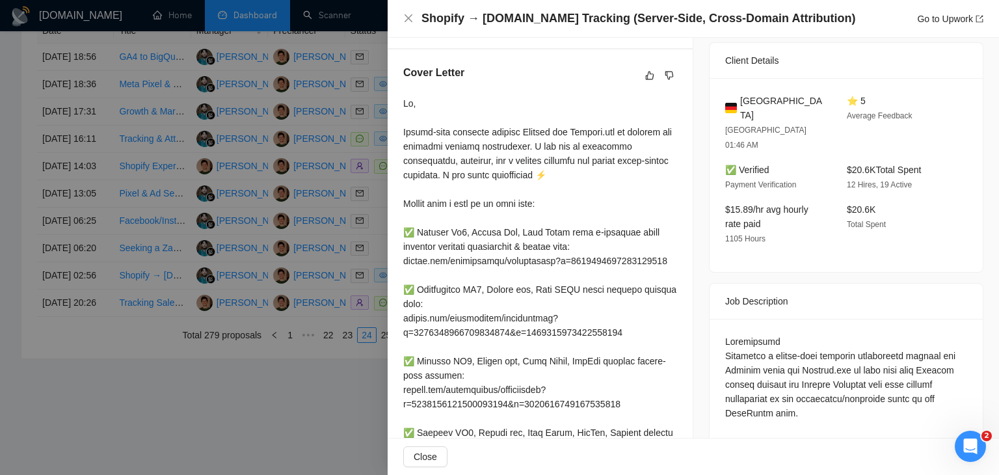
click at [342, 197] on div at bounding box center [499, 237] width 999 height 475
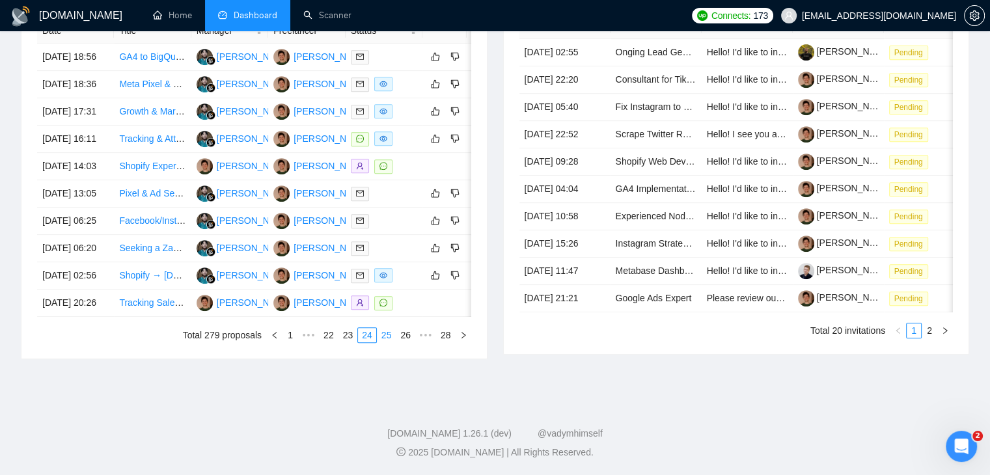
click at [392, 339] on link "25" at bounding box center [386, 335] width 18 height 14
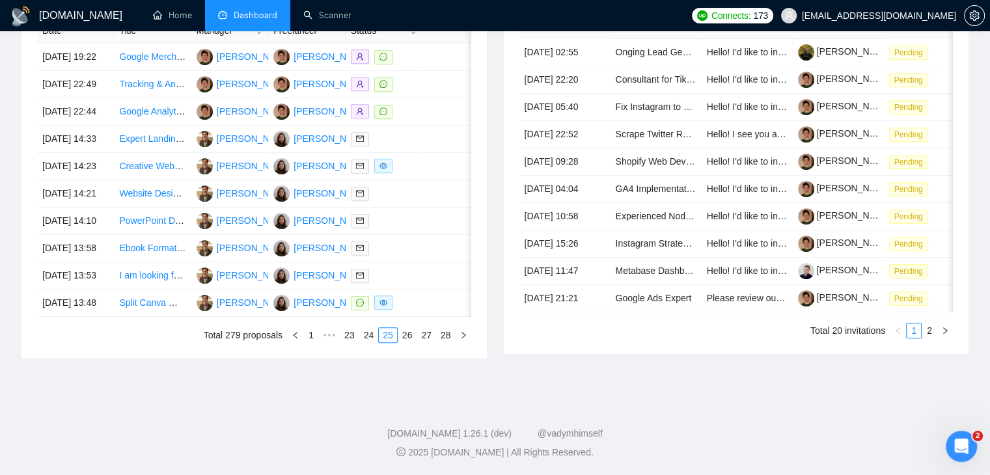
scroll to position [703, 0]
click at [418, 335] on link "27" at bounding box center [426, 335] width 18 height 14
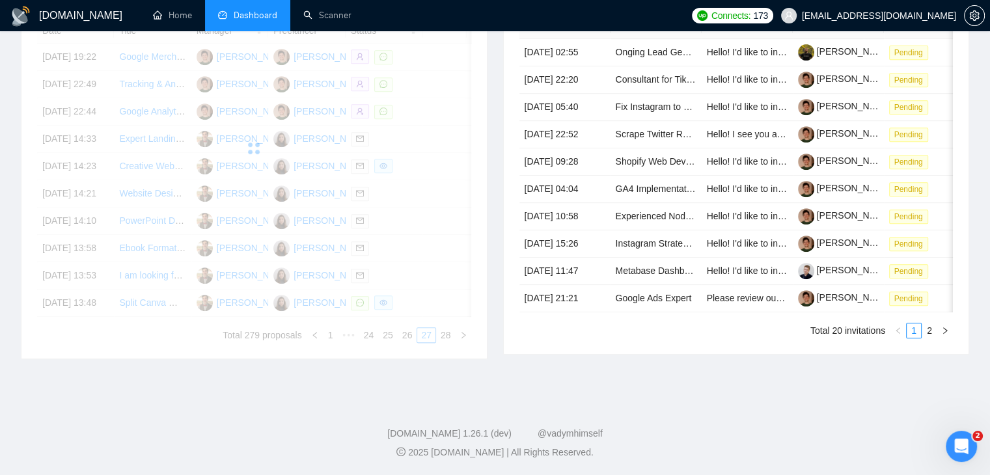
click at [412, 339] on div "Date Title Manager Freelancer Status [DATE] 19:22 Google Merchant Center Expert…" at bounding box center [254, 180] width 434 height 325
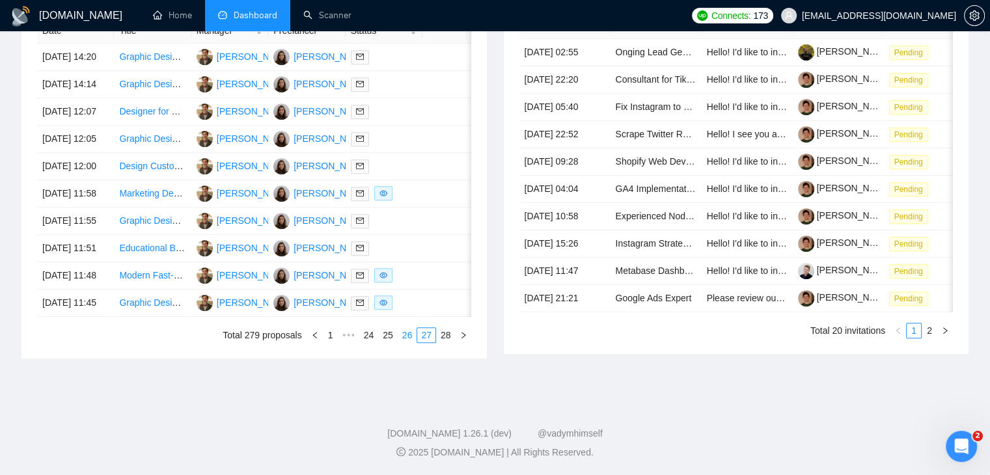
click at [407, 332] on link "26" at bounding box center [407, 335] width 18 height 14
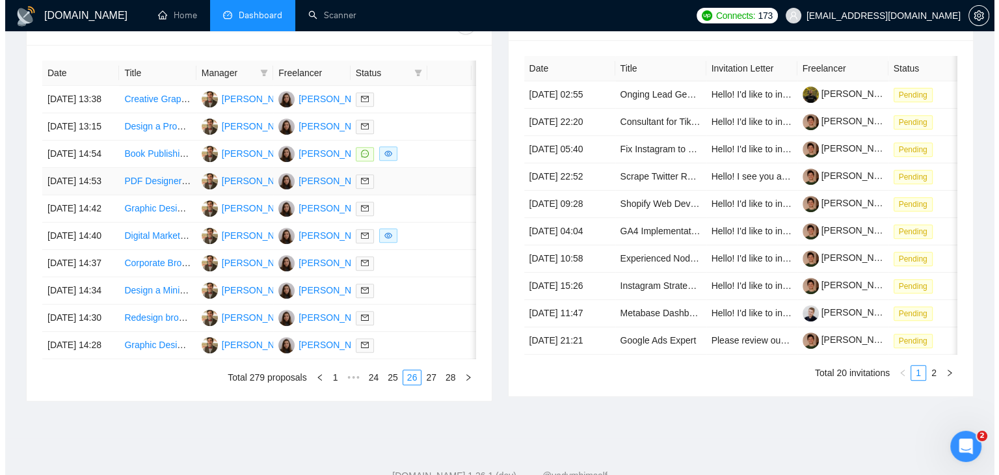
scroll to position [508, 0]
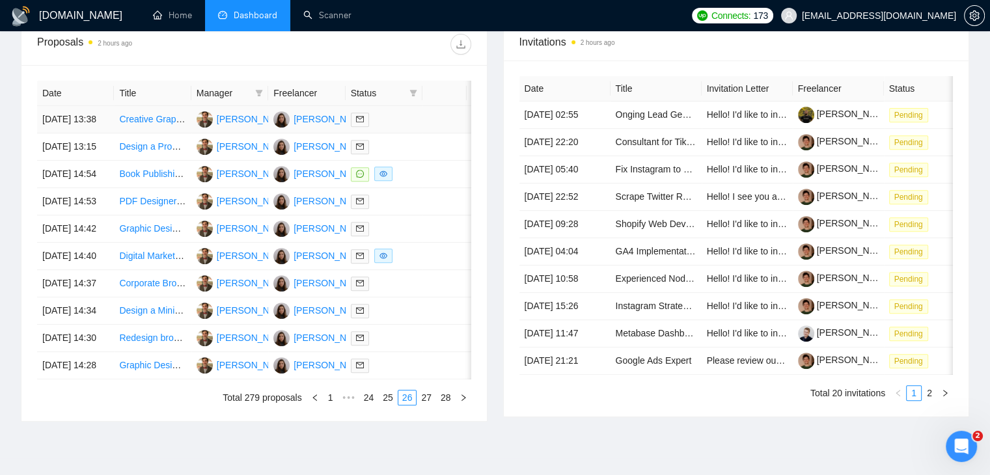
click at [106, 133] on td "[DATE] 13:38" at bounding box center [75, 119] width 77 height 27
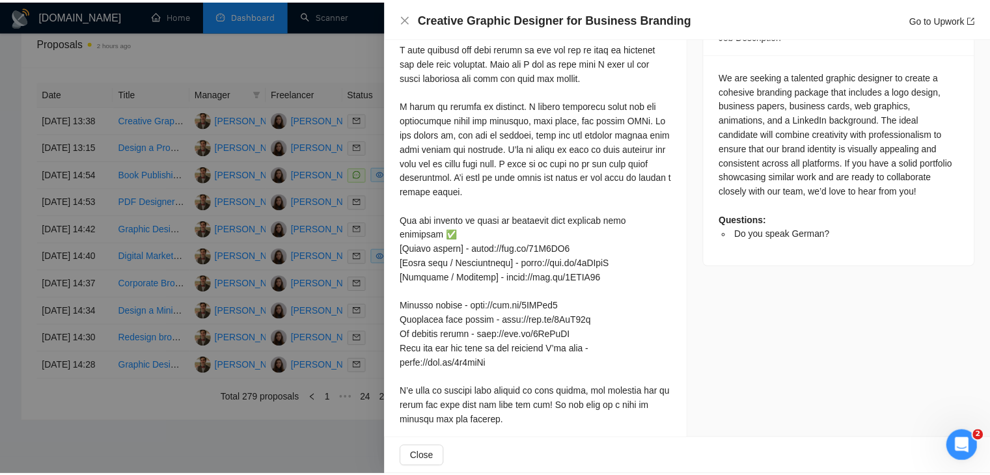
scroll to position [619, 0]
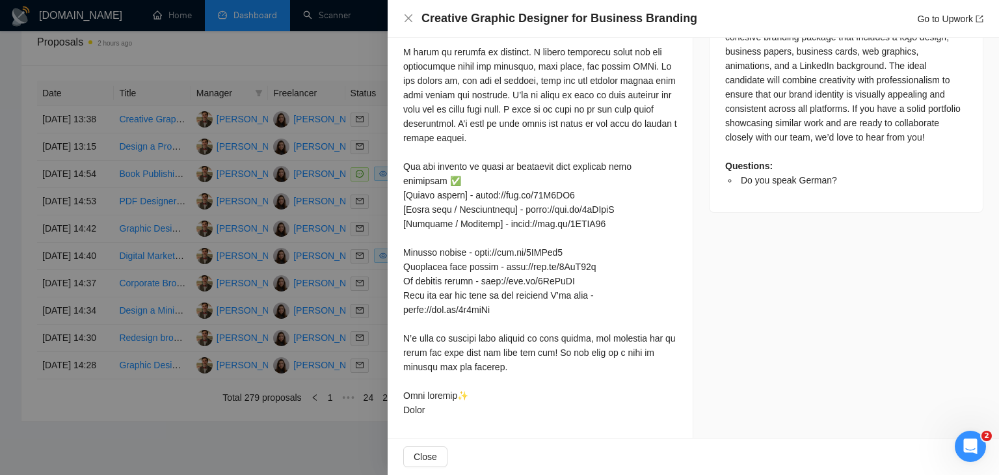
click at [284, 205] on div at bounding box center [499, 237] width 999 height 475
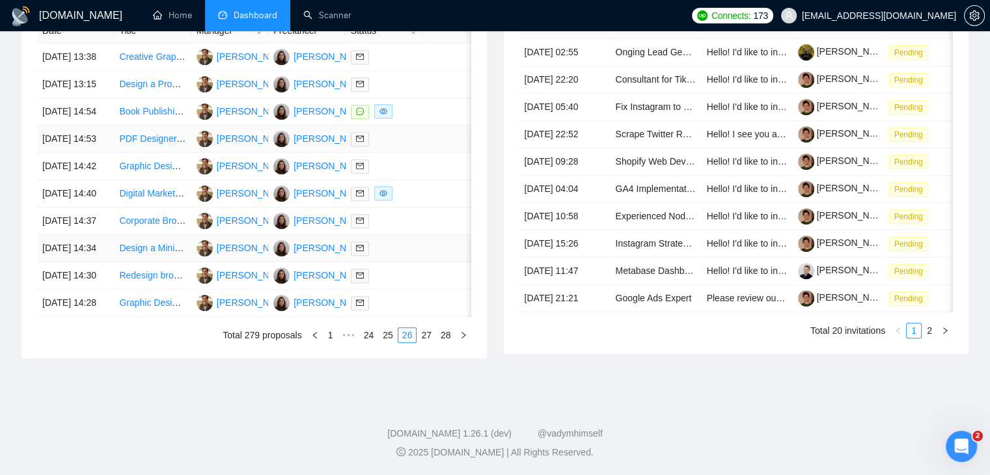
scroll to position [703, 0]
click at [429, 342] on li "27" at bounding box center [426, 335] width 20 height 16
click at [450, 340] on link "28" at bounding box center [446, 335] width 18 height 14
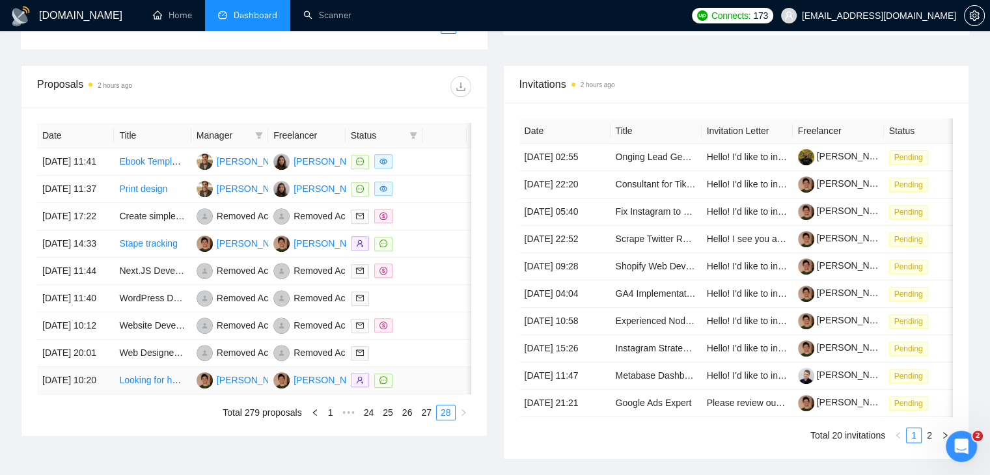
scroll to position [403, 0]
